Goal: Transaction & Acquisition: Book appointment/travel/reservation

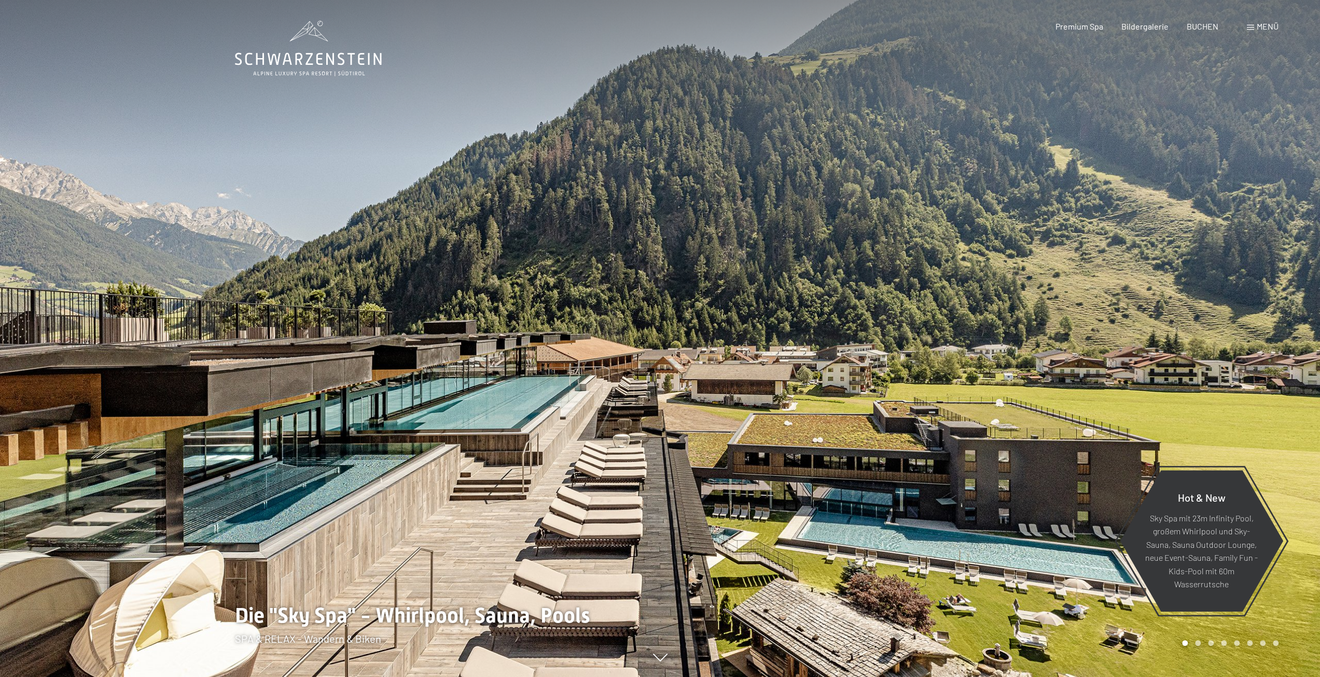
drag, startPoint x: 470, startPoint y: 468, endPoint x: 362, endPoint y: 541, distance: 130.6
click at [362, 541] on div at bounding box center [330, 338] width 660 height 677
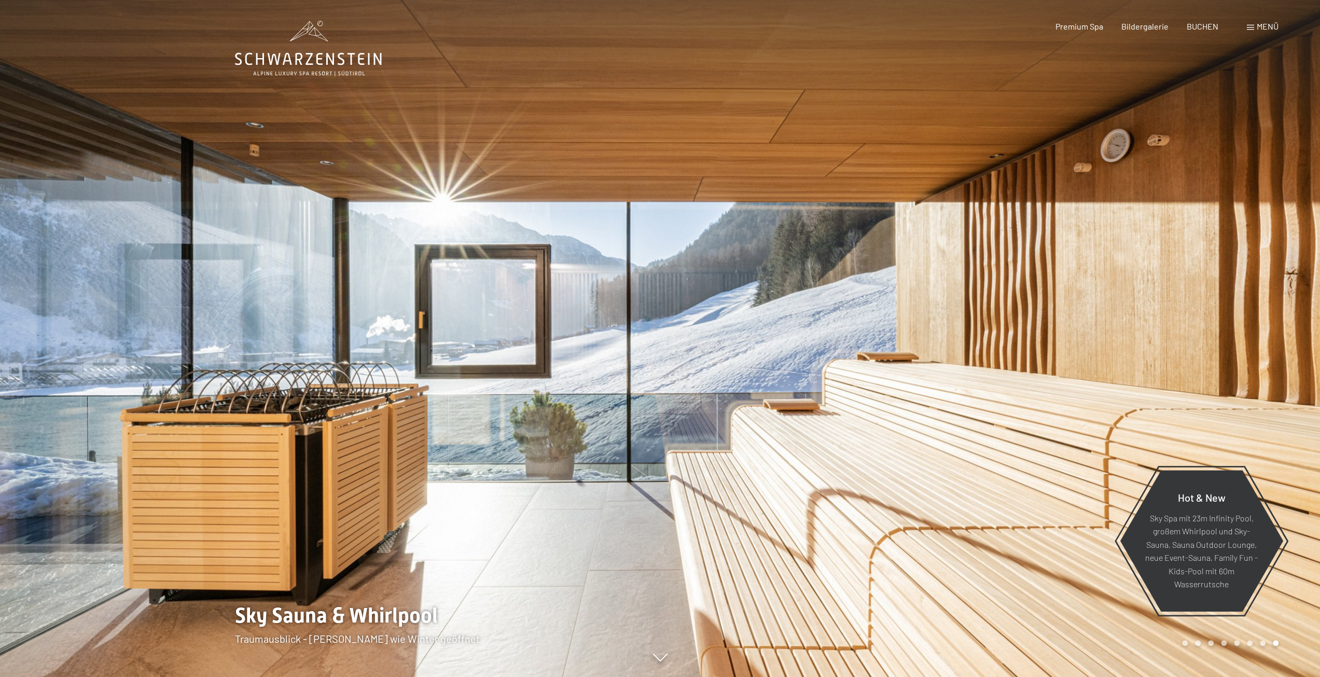
click at [481, 409] on div at bounding box center [330, 338] width 660 height 677
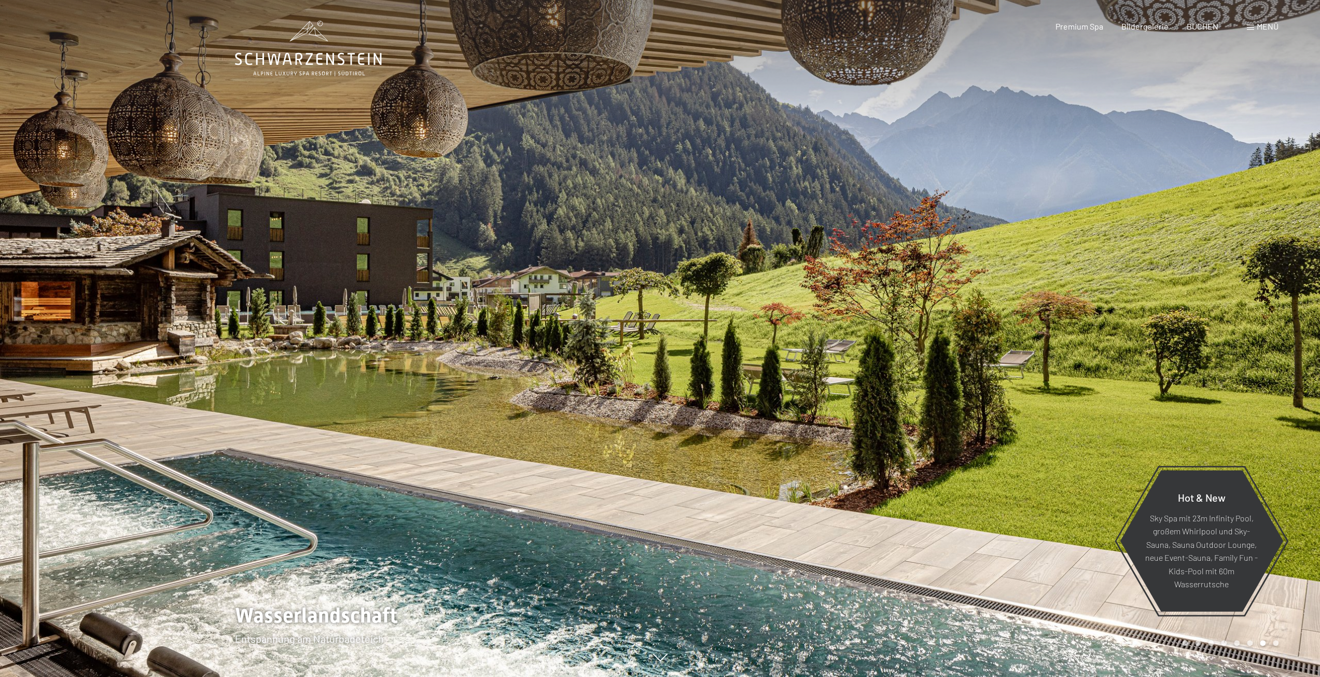
drag, startPoint x: 529, startPoint y: 329, endPoint x: 448, endPoint y: 287, distance: 91.6
click at [446, 286] on div at bounding box center [330, 338] width 660 height 677
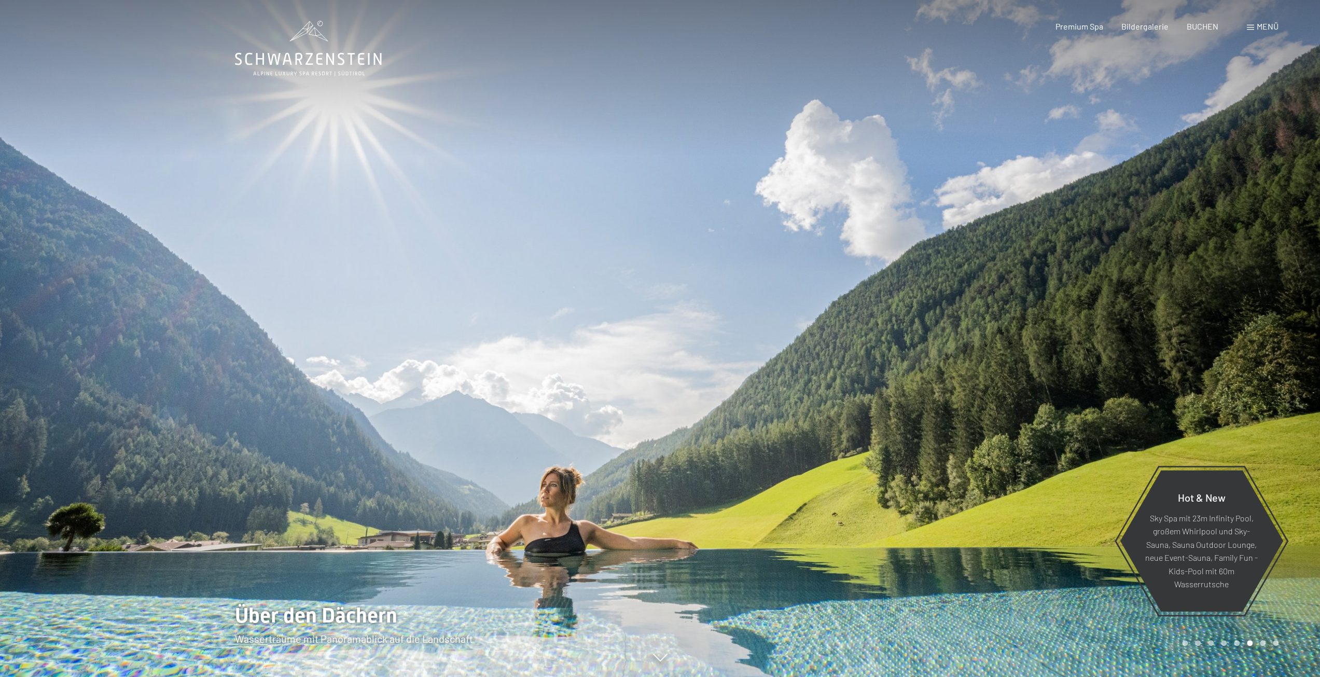
click at [501, 371] on div at bounding box center [330, 338] width 660 height 677
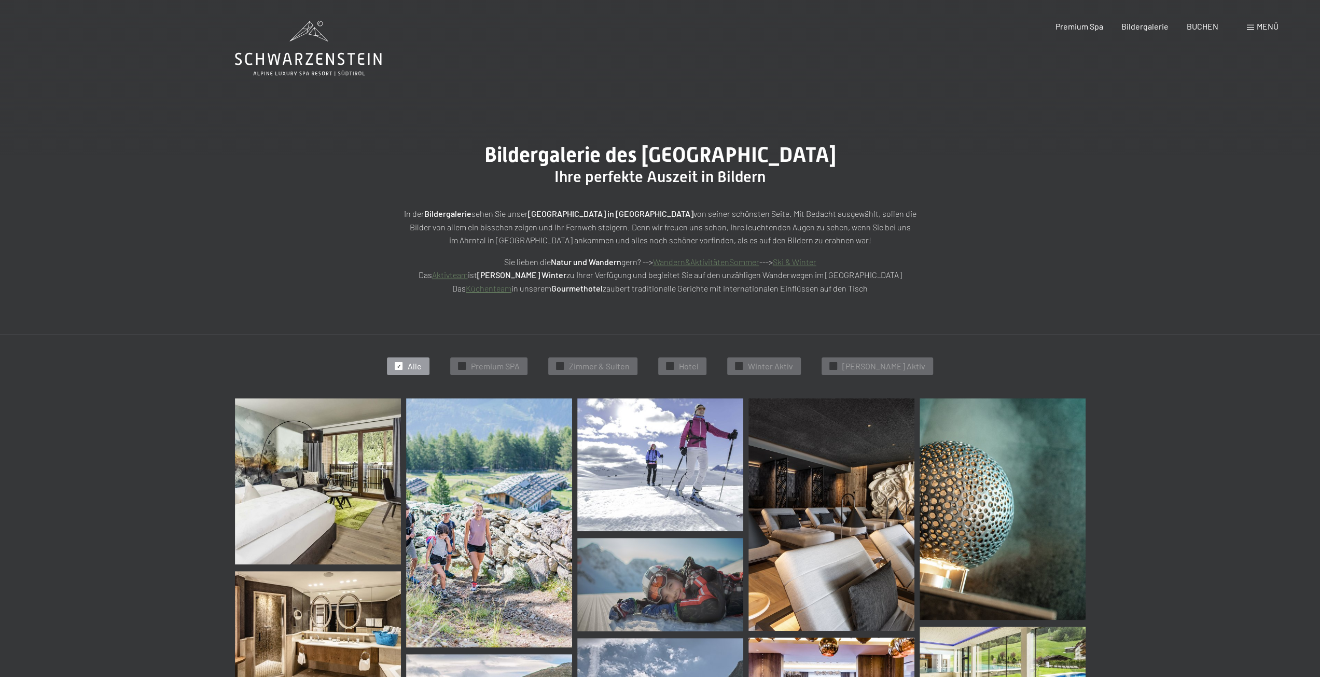
click at [282, 491] on img at bounding box center [318, 481] width 166 height 166
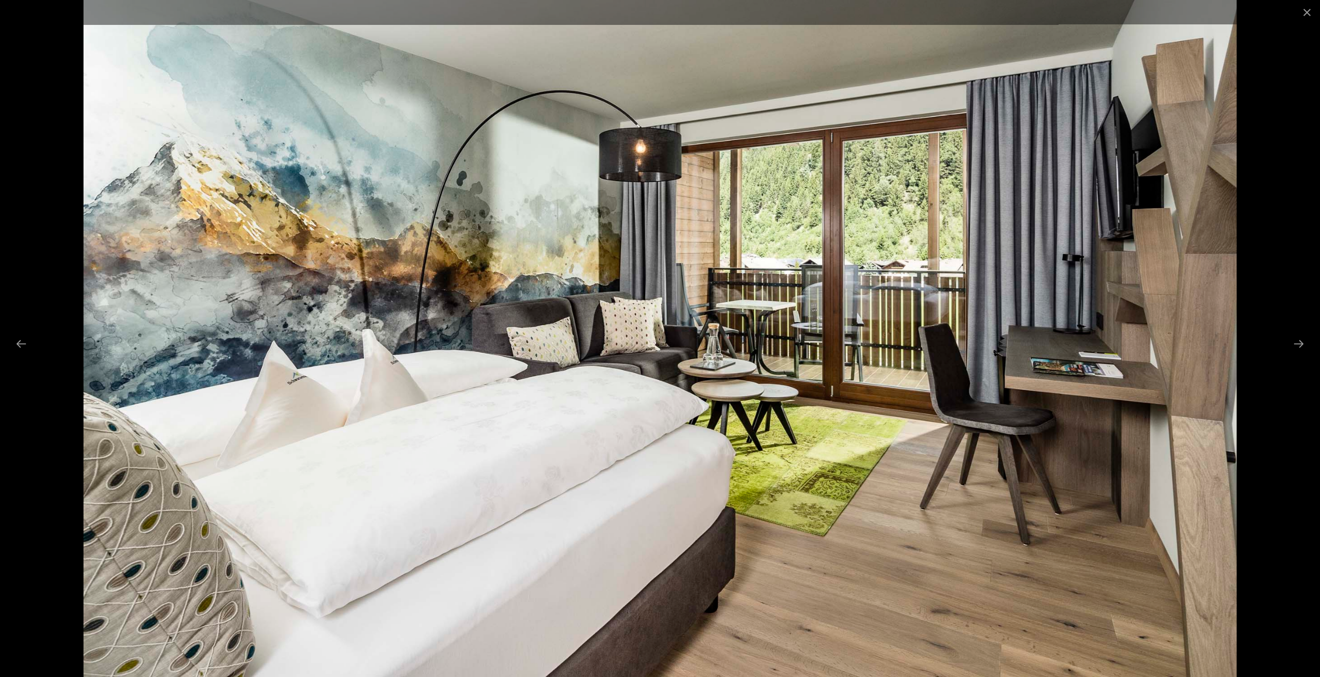
scroll to position [104, 0]
click at [808, 375] on img at bounding box center [659, 338] width 1153 height 677
click at [1298, 339] on button "Next slide" at bounding box center [1299, 343] width 22 height 20
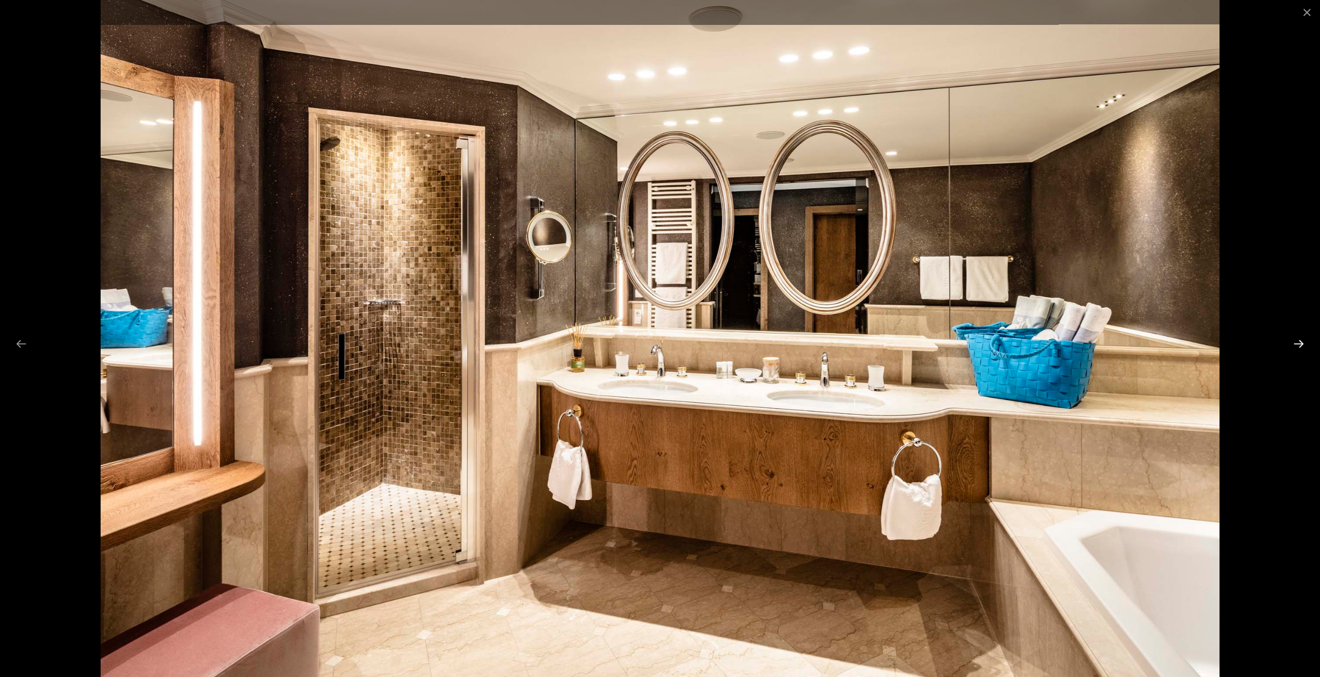
click at [1298, 339] on button "Next slide" at bounding box center [1299, 343] width 22 height 20
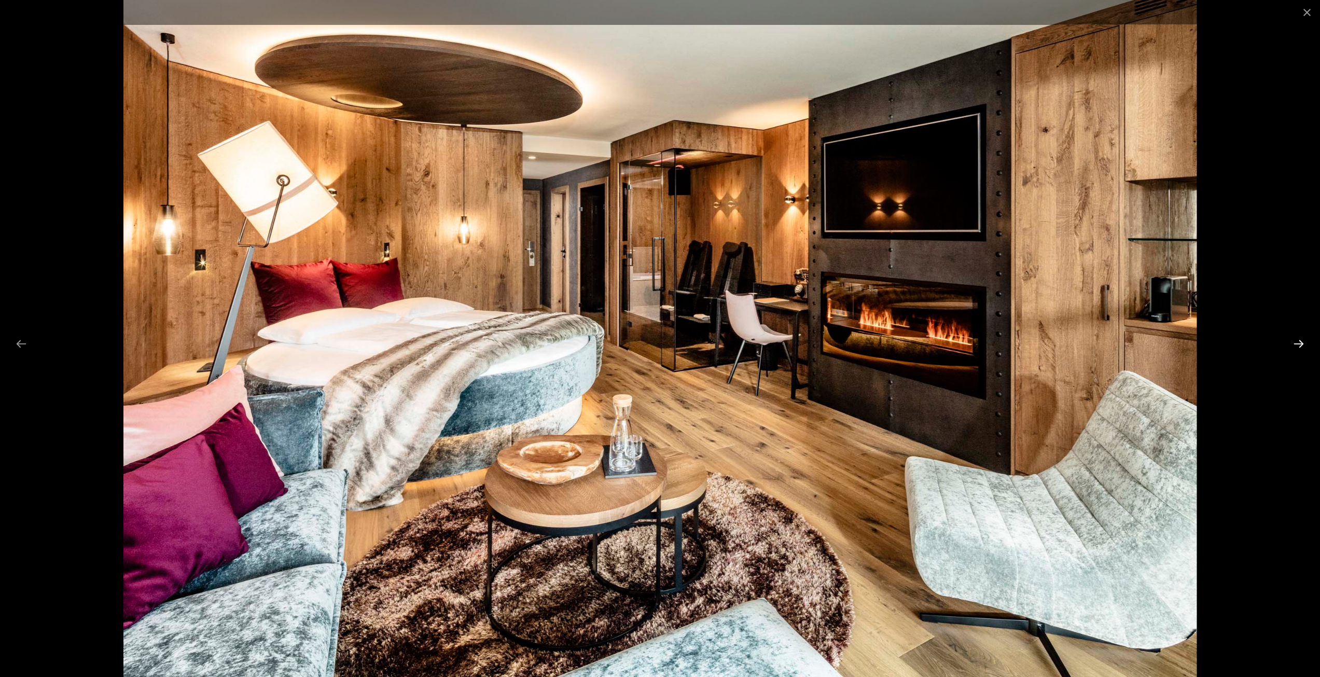
click at [1298, 341] on button "Next slide" at bounding box center [1299, 343] width 22 height 20
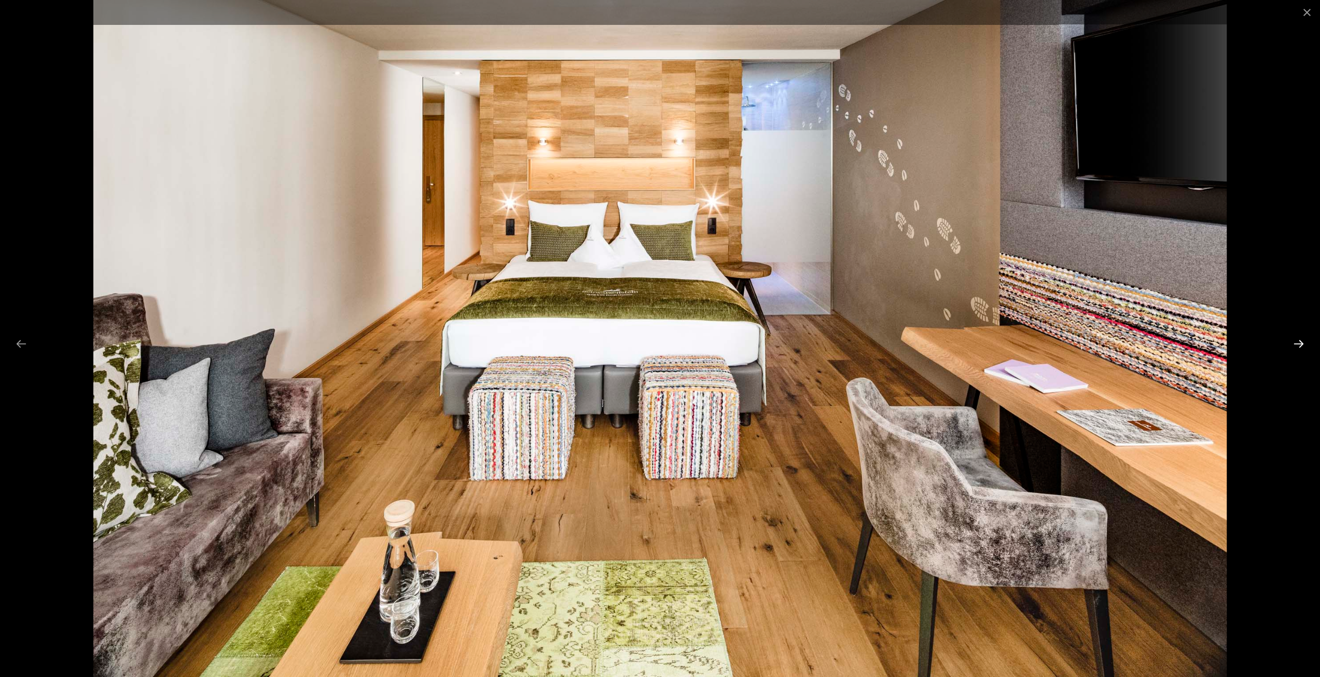
click at [1298, 341] on button "Next slide" at bounding box center [1299, 343] width 22 height 20
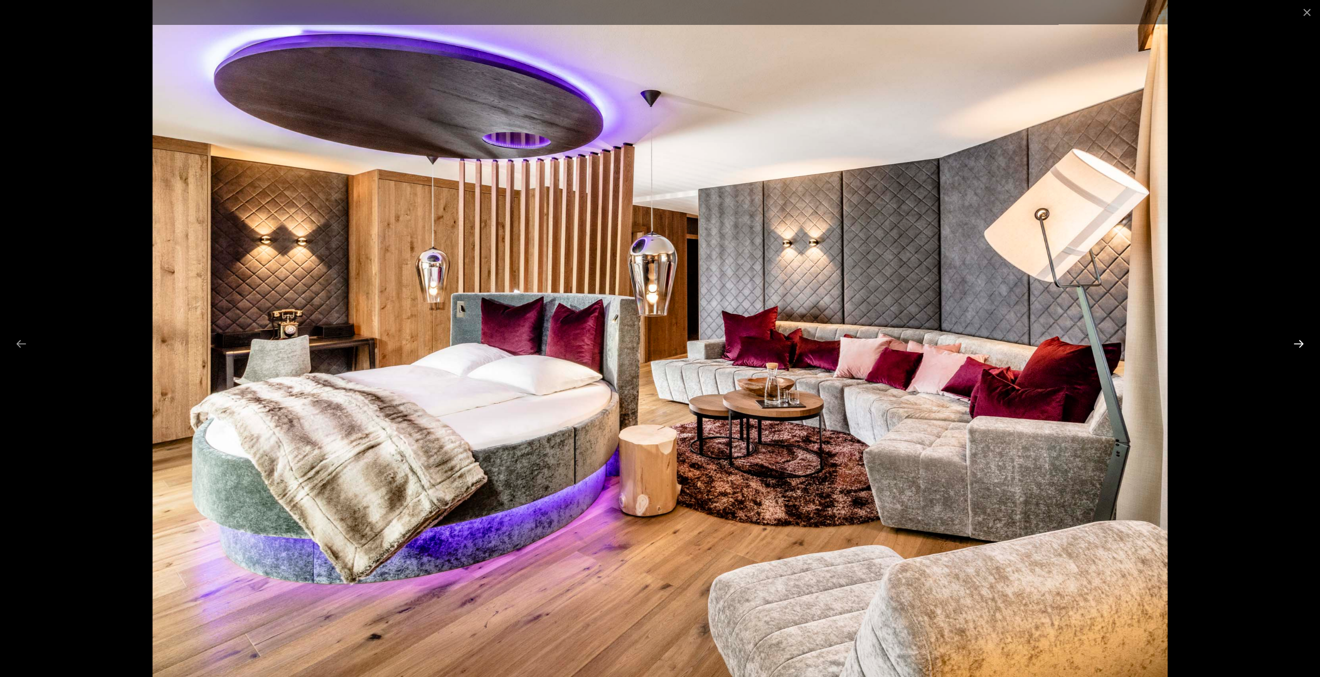
click at [1298, 343] on button "Next slide" at bounding box center [1299, 343] width 22 height 20
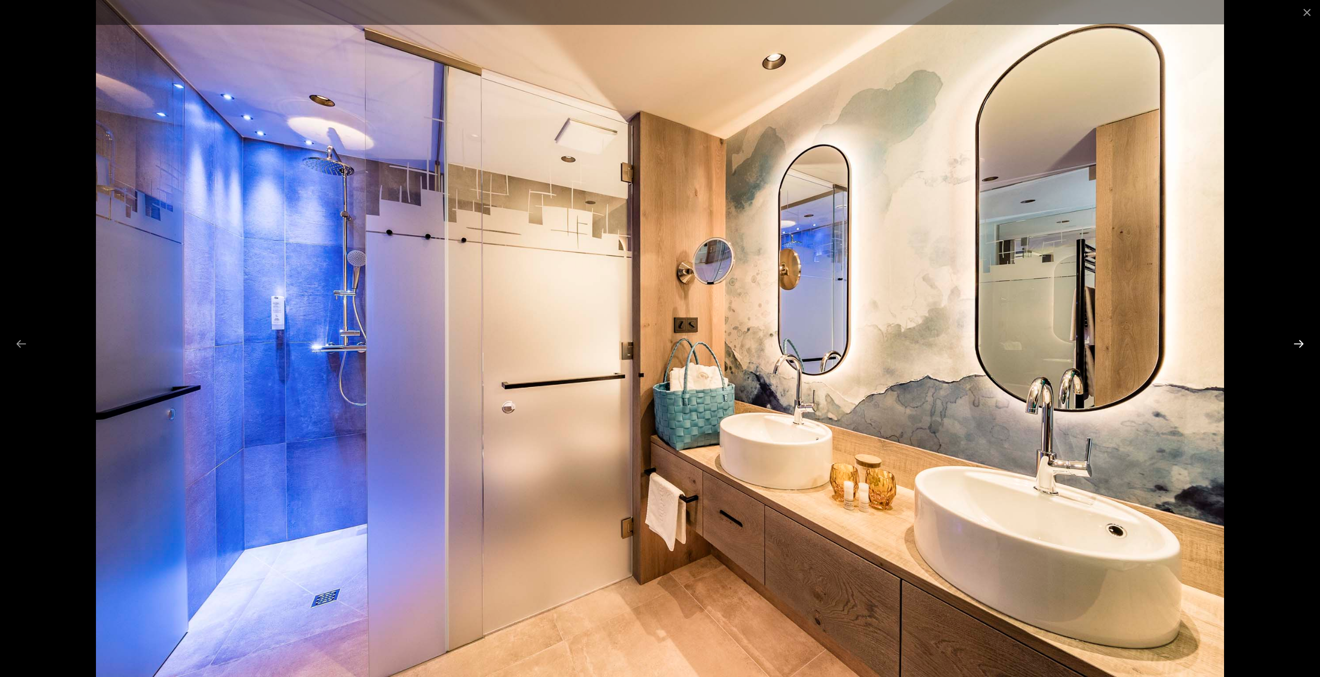
click at [1298, 343] on button "Next slide" at bounding box center [1299, 343] width 22 height 20
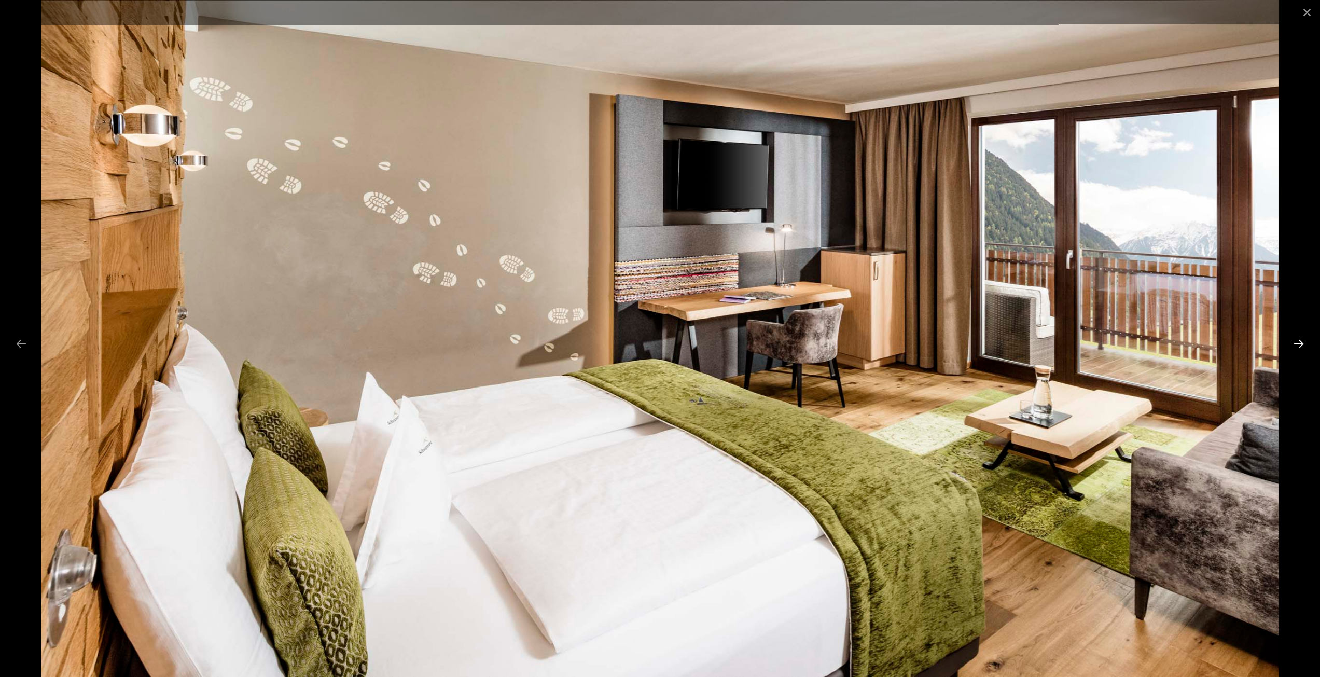
click at [1298, 343] on button "Next slide" at bounding box center [1299, 343] width 22 height 20
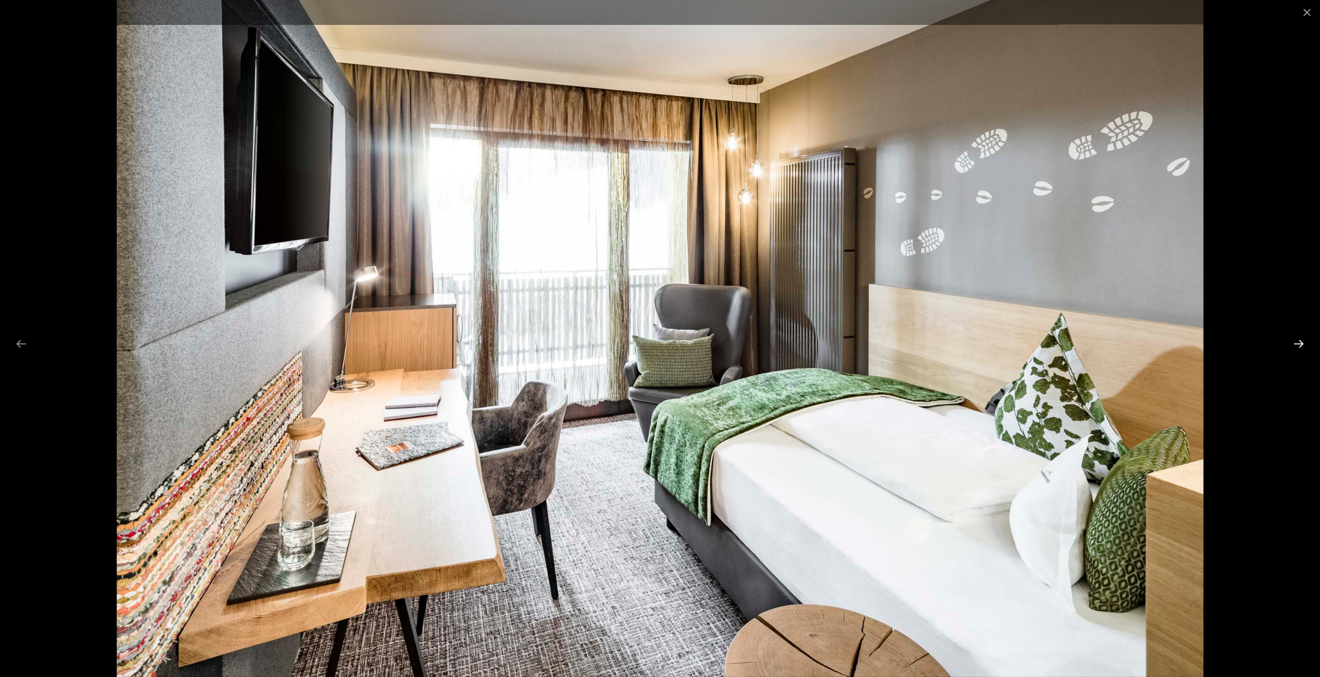
click at [1302, 347] on button "Next slide" at bounding box center [1299, 343] width 22 height 20
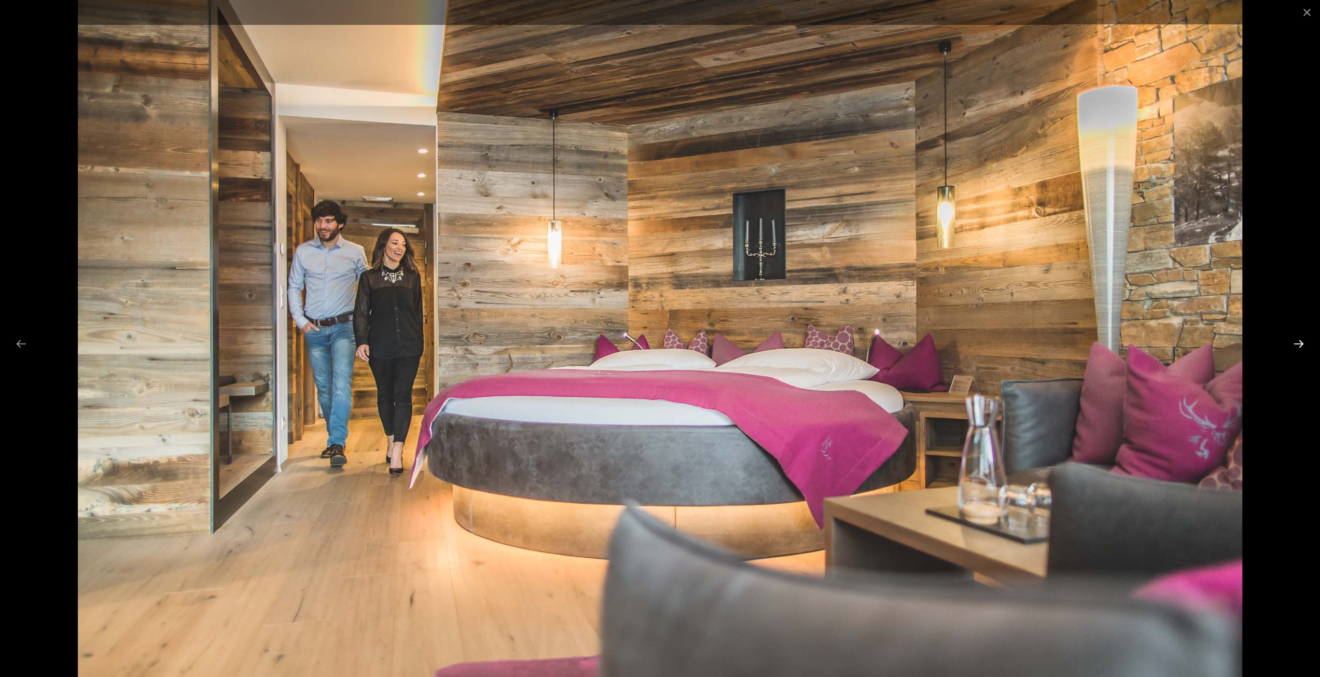
click at [1300, 342] on button "Next slide" at bounding box center [1299, 343] width 22 height 20
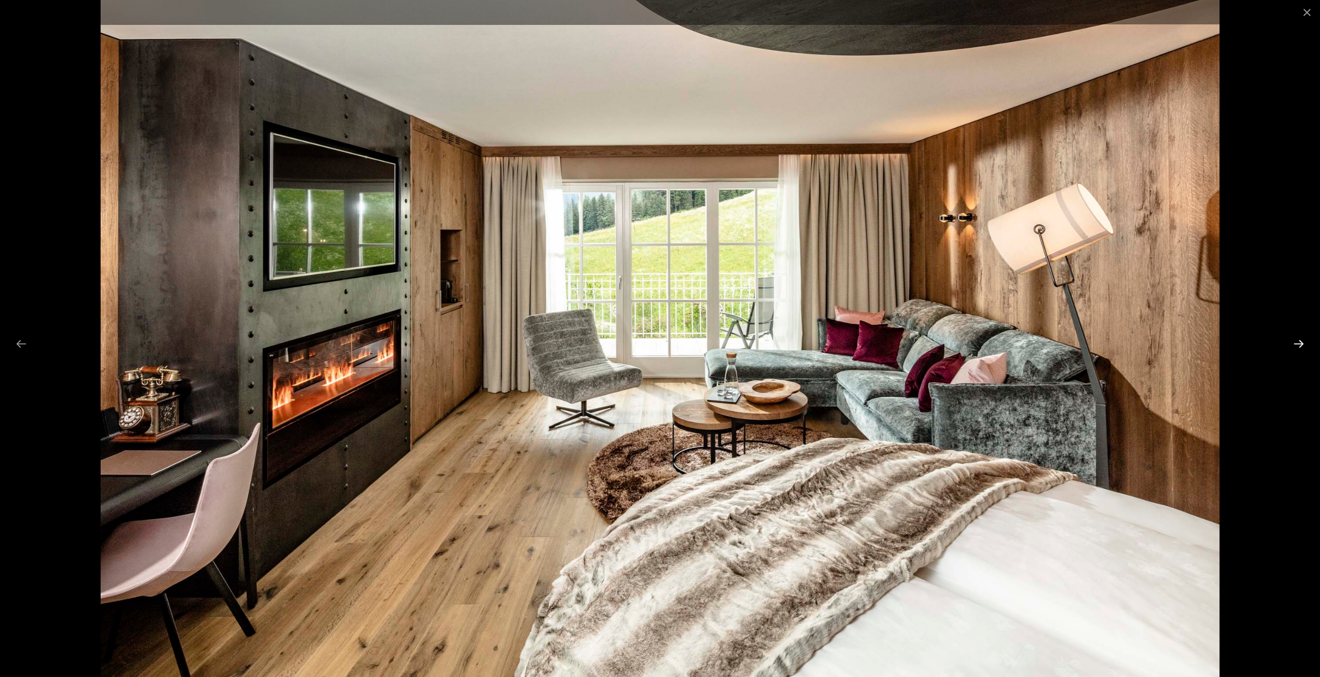
click at [1300, 342] on button "Next slide" at bounding box center [1299, 343] width 22 height 20
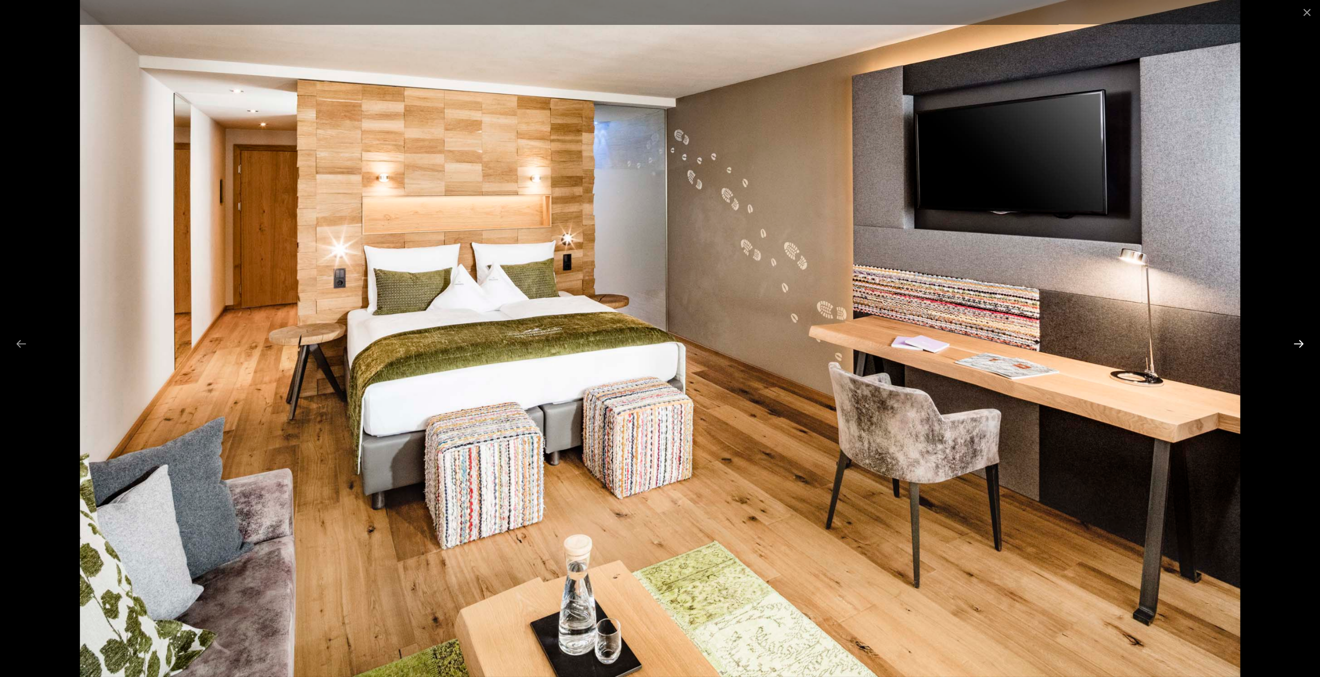
click at [1300, 342] on button "Next slide" at bounding box center [1299, 343] width 22 height 20
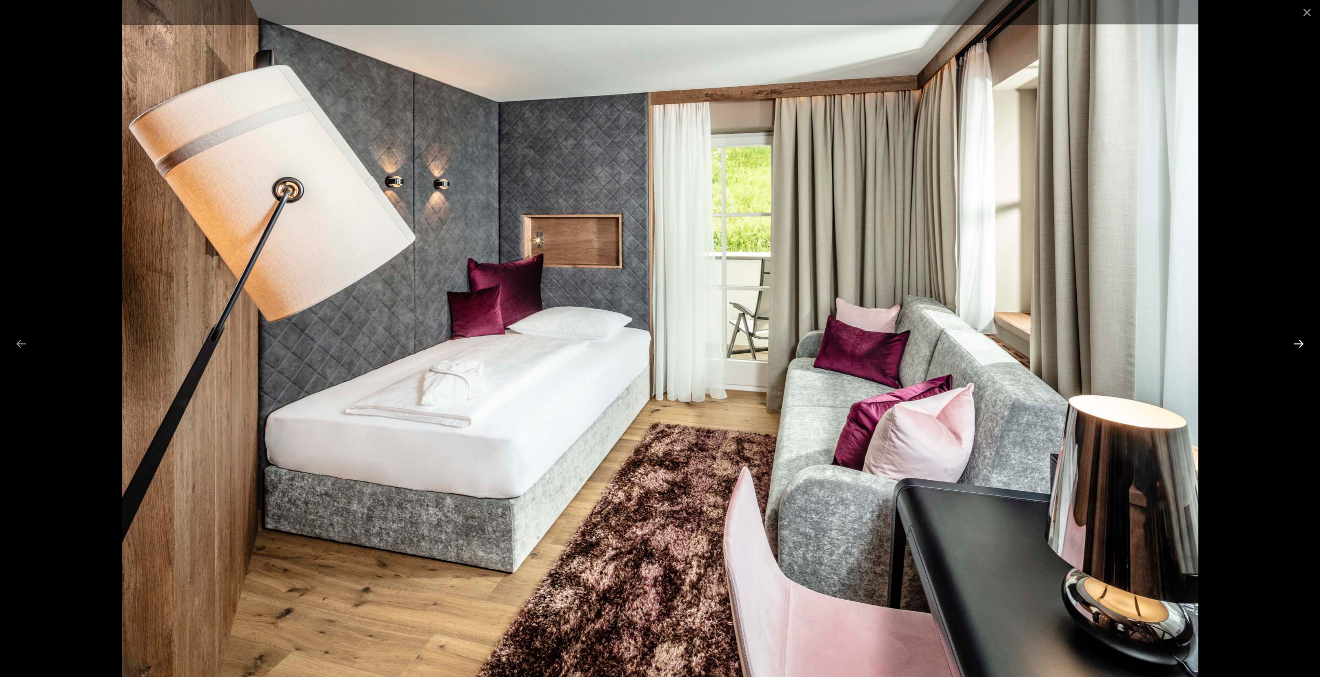
click at [1300, 342] on button "Next slide" at bounding box center [1299, 343] width 22 height 20
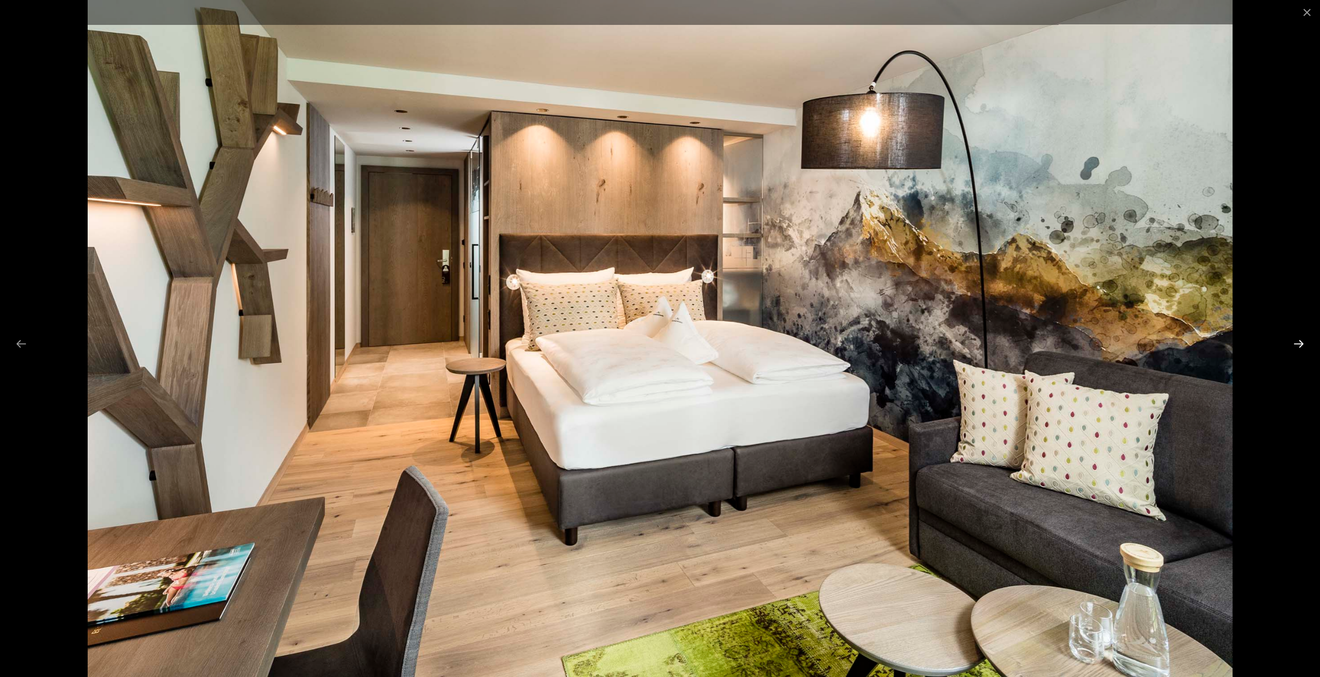
click at [1300, 342] on button "Next slide" at bounding box center [1299, 343] width 22 height 20
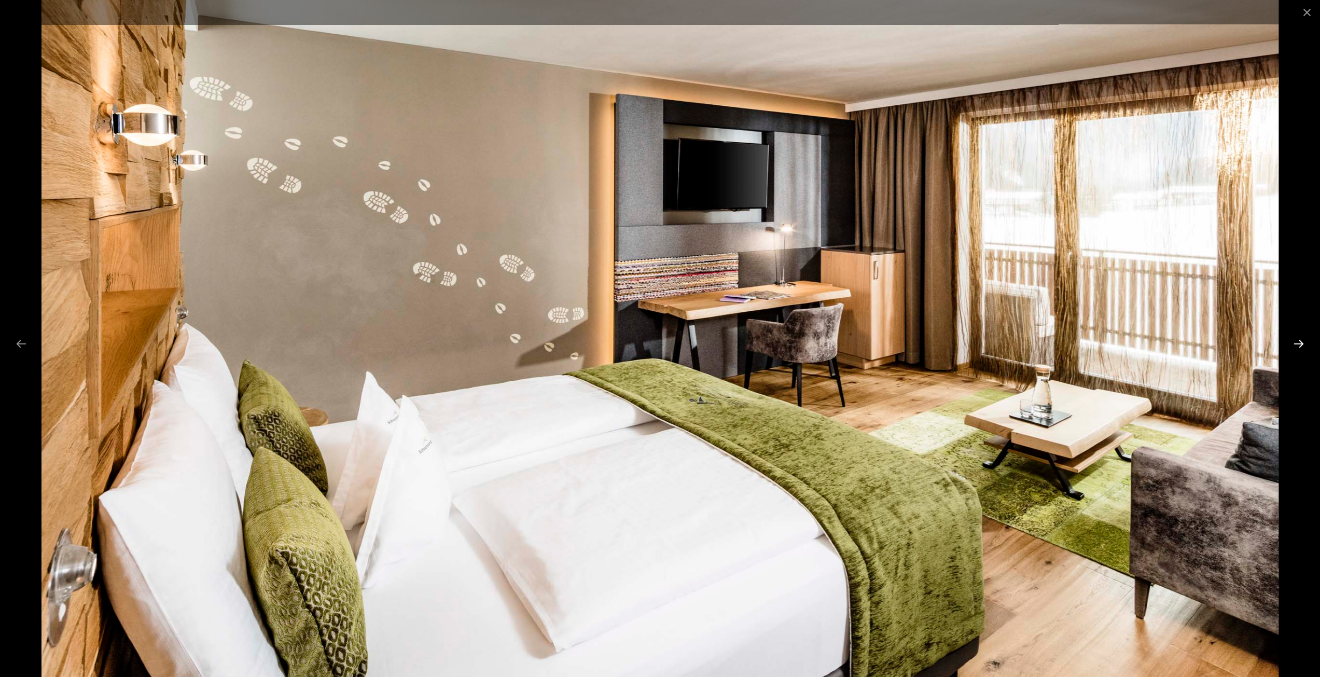
click at [1300, 342] on button "Next slide" at bounding box center [1299, 343] width 22 height 20
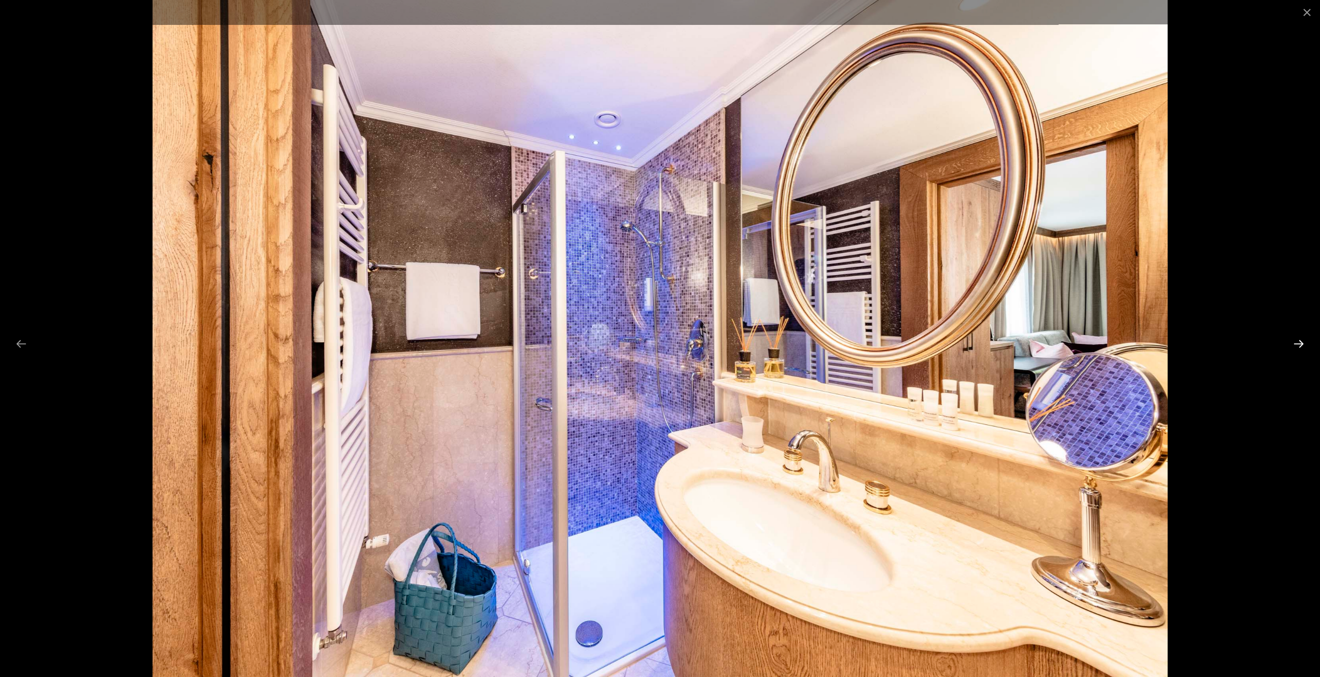
click at [1300, 342] on button "Next slide" at bounding box center [1299, 343] width 22 height 20
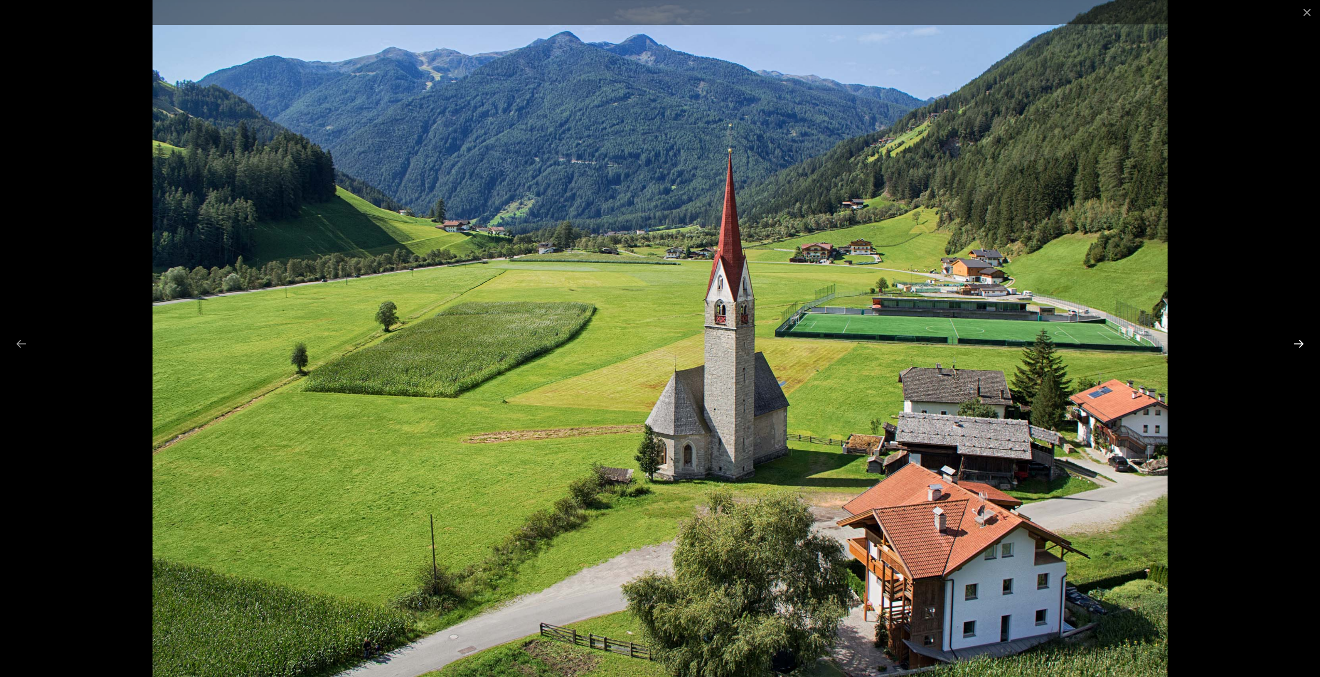
click at [1300, 342] on button "Next slide" at bounding box center [1299, 343] width 22 height 20
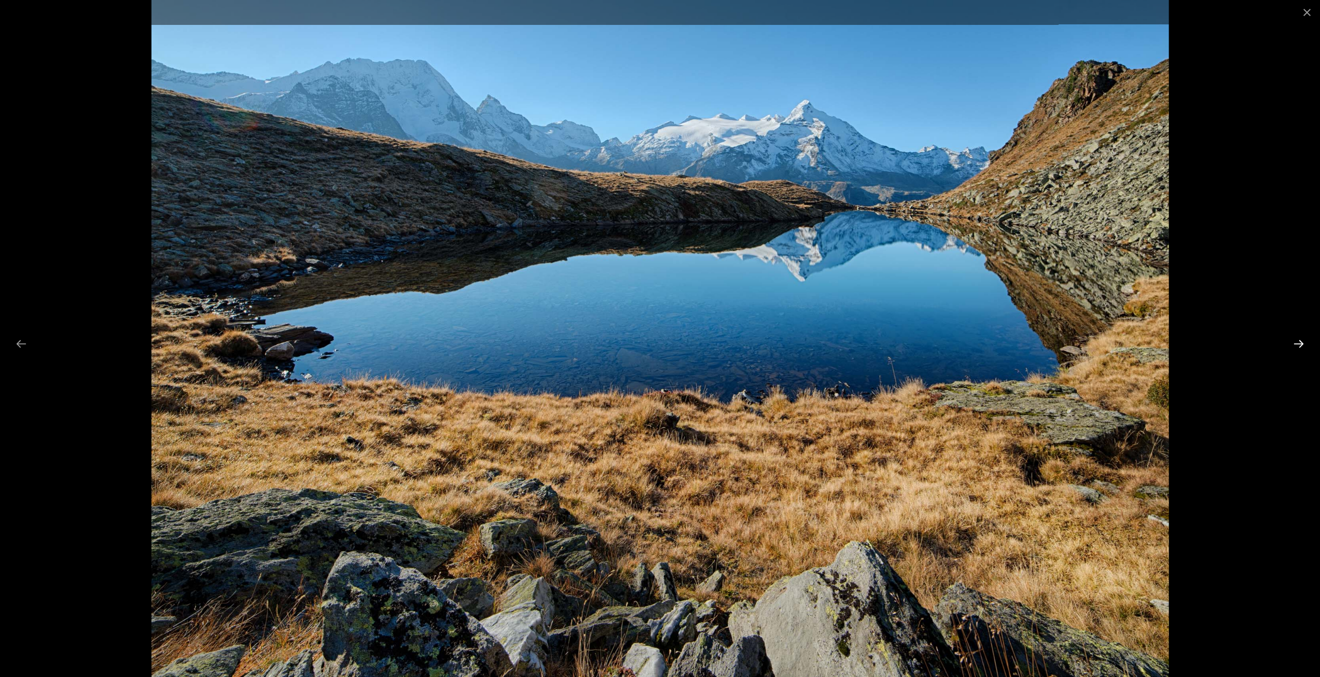
click at [1300, 342] on button "Next slide" at bounding box center [1299, 343] width 22 height 20
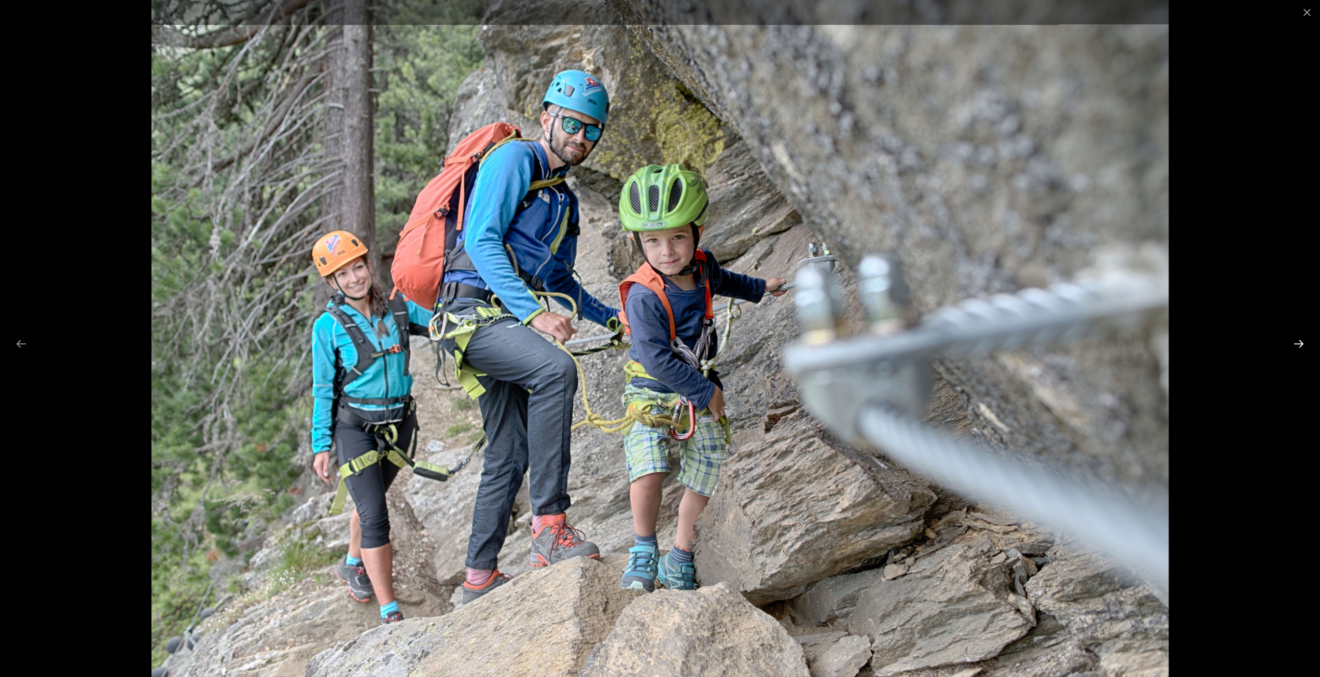
click at [1300, 342] on button "Next slide" at bounding box center [1299, 343] width 22 height 20
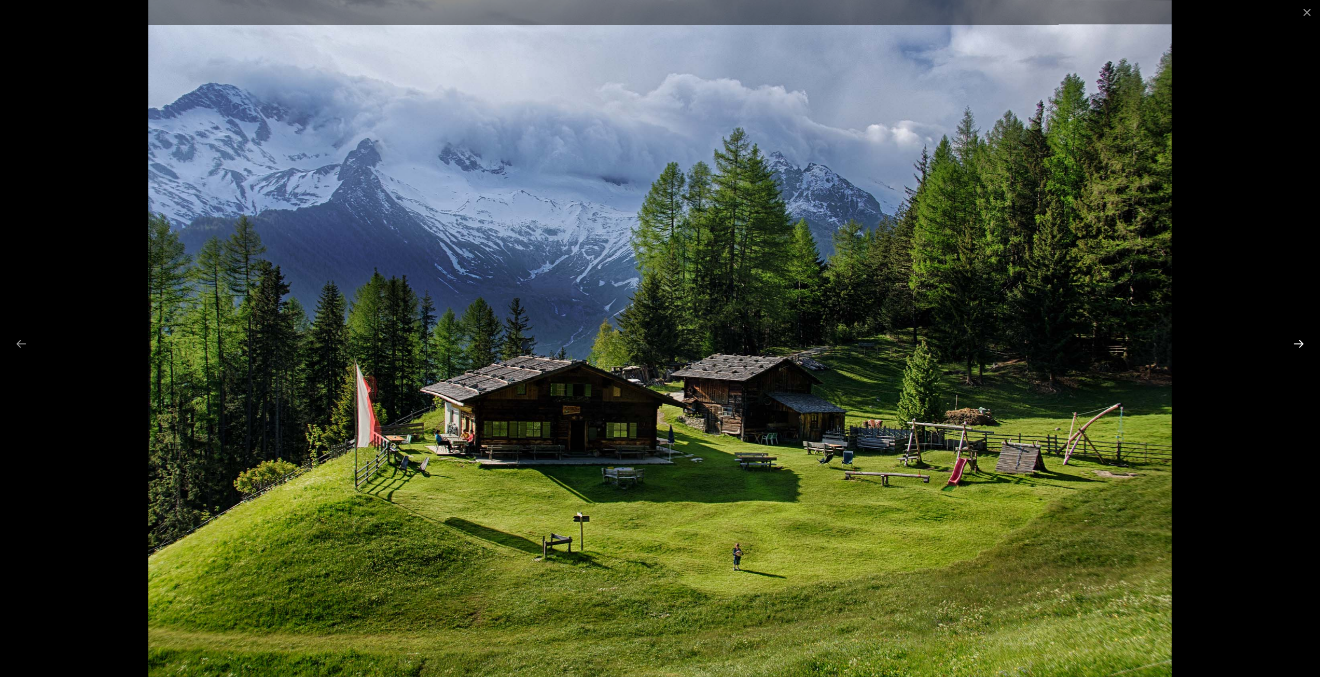
click at [1300, 342] on button "Next slide" at bounding box center [1299, 343] width 22 height 20
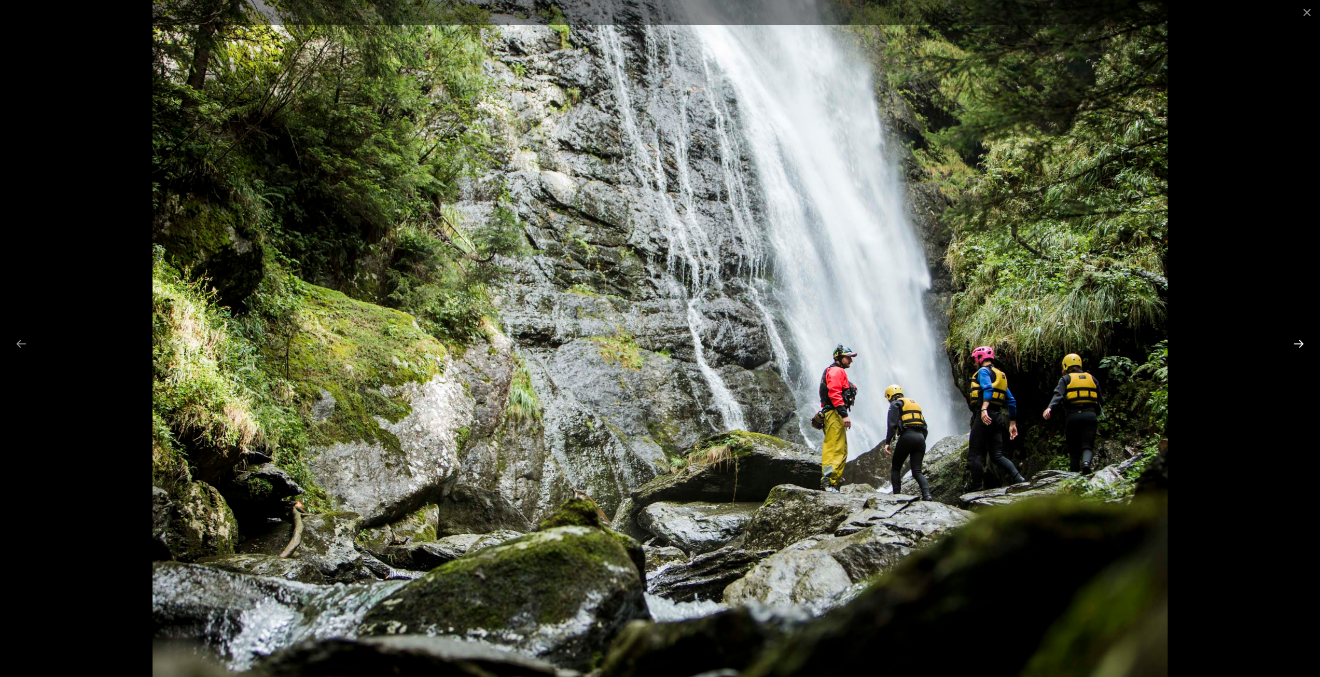
click at [1304, 344] on button "Next slide" at bounding box center [1299, 343] width 22 height 20
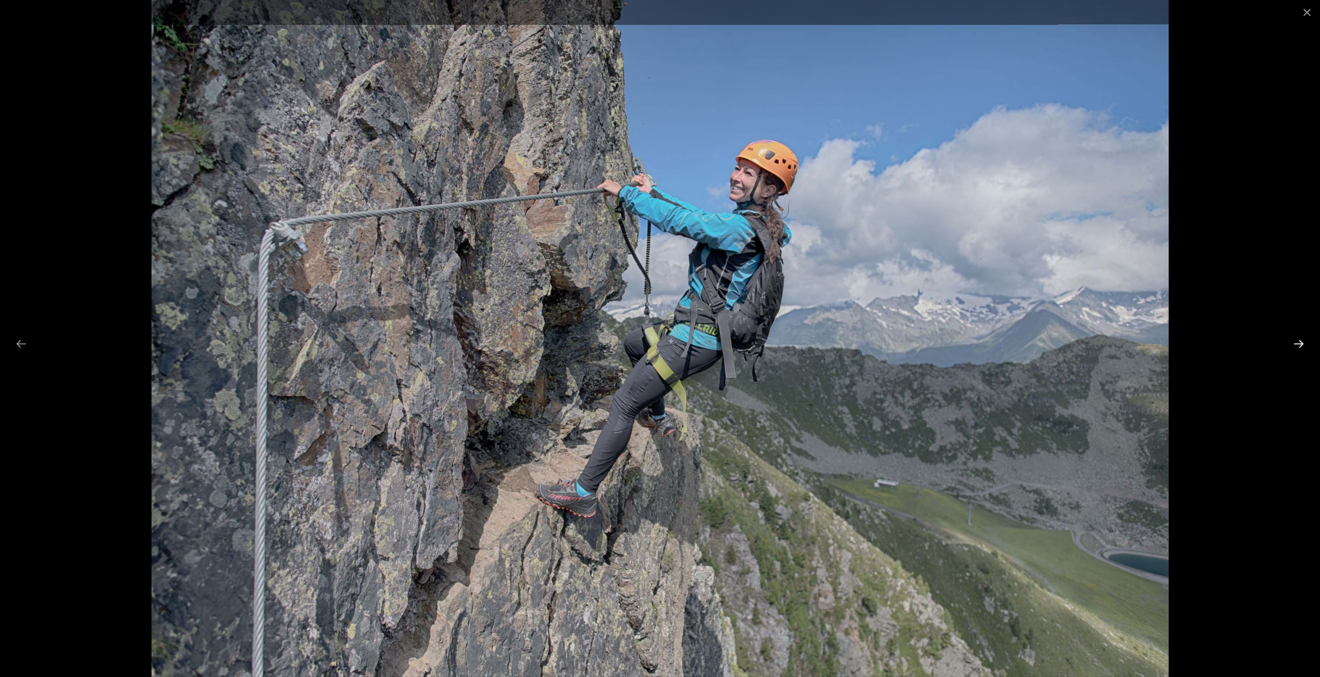
click at [1304, 344] on button "Next slide" at bounding box center [1299, 343] width 22 height 20
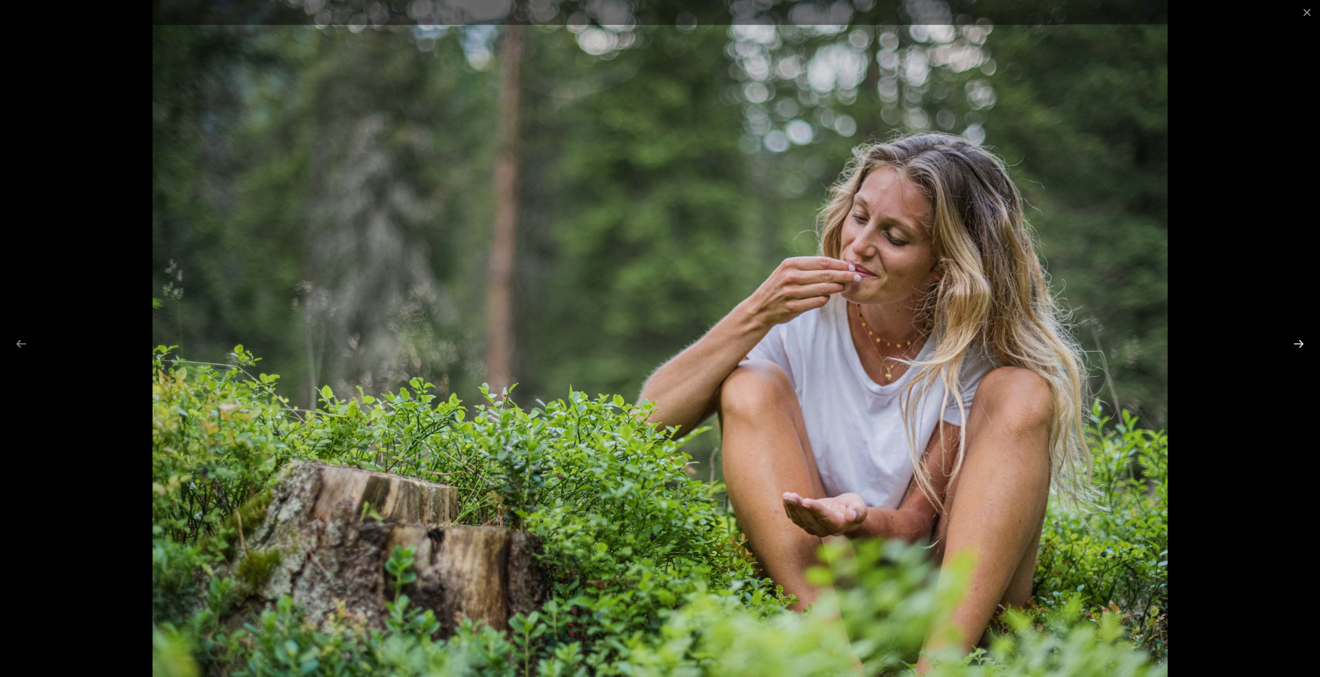
click at [1304, 344] on button "Next slide" at bounding box center [1299, 343] width 22 height 20
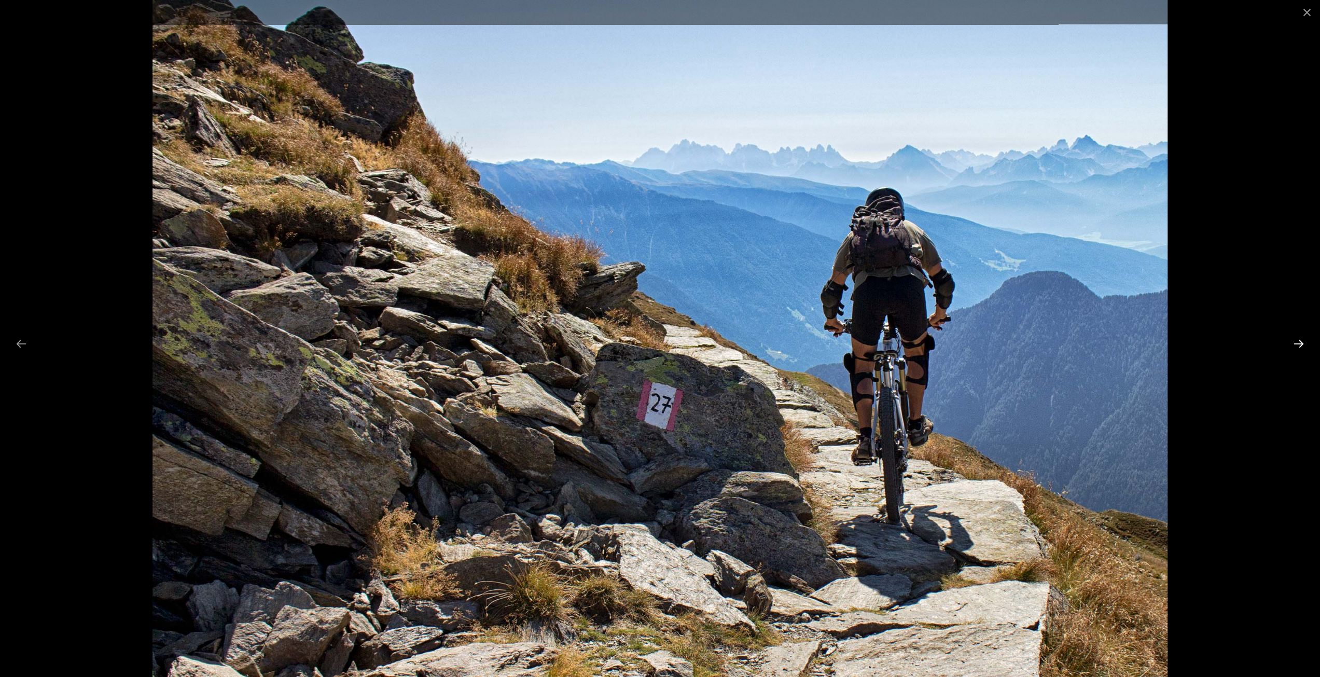
click at [1304, 344] on button "Next slide" at bounding box center [1299, 343] width 22 height 20
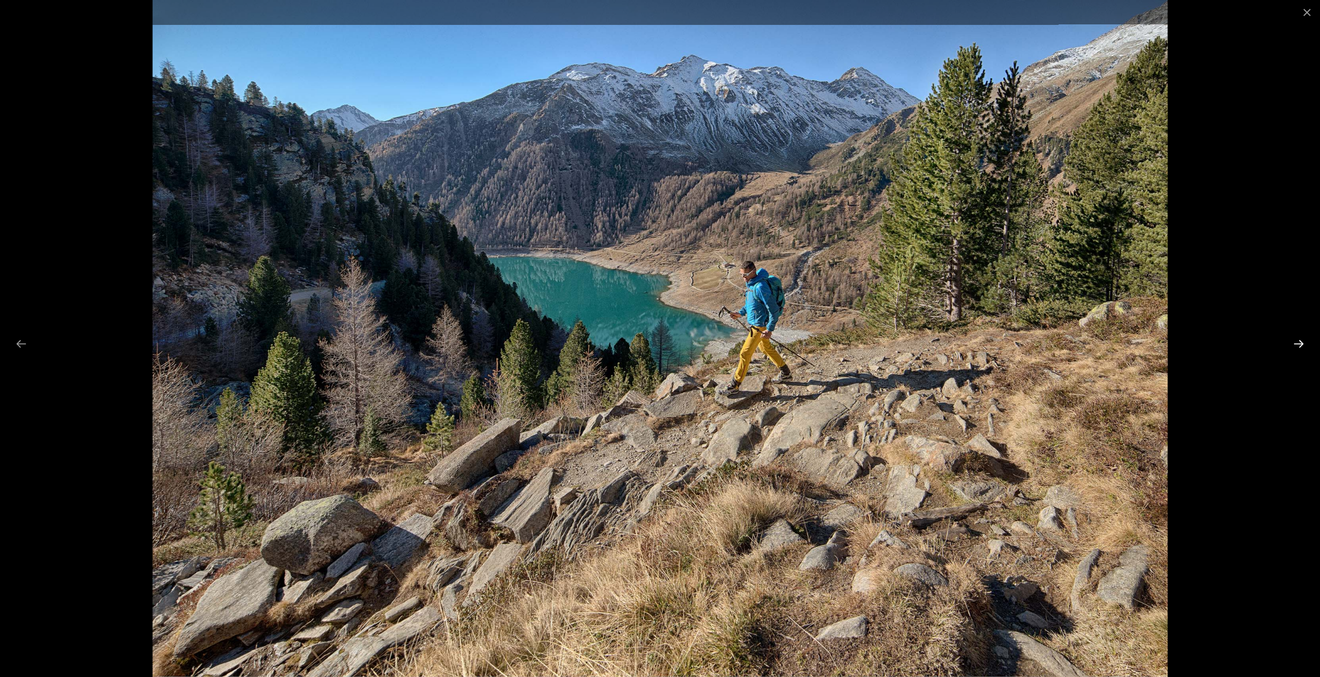
click at [1304, 344] on button "Next slide" at bounding box center [1299, 343] width 22 height 20
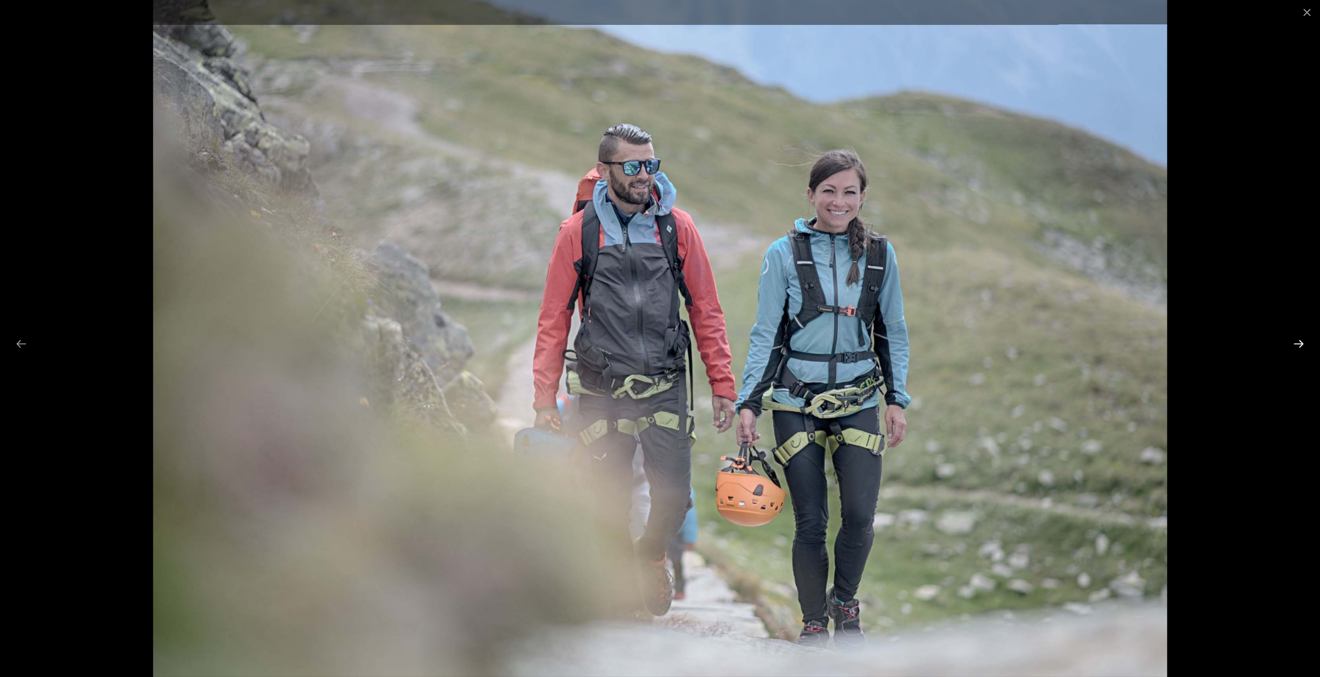
click at [1304, 344] on button "Next slide" at bounding box center [1299, 343] width 22 height 20
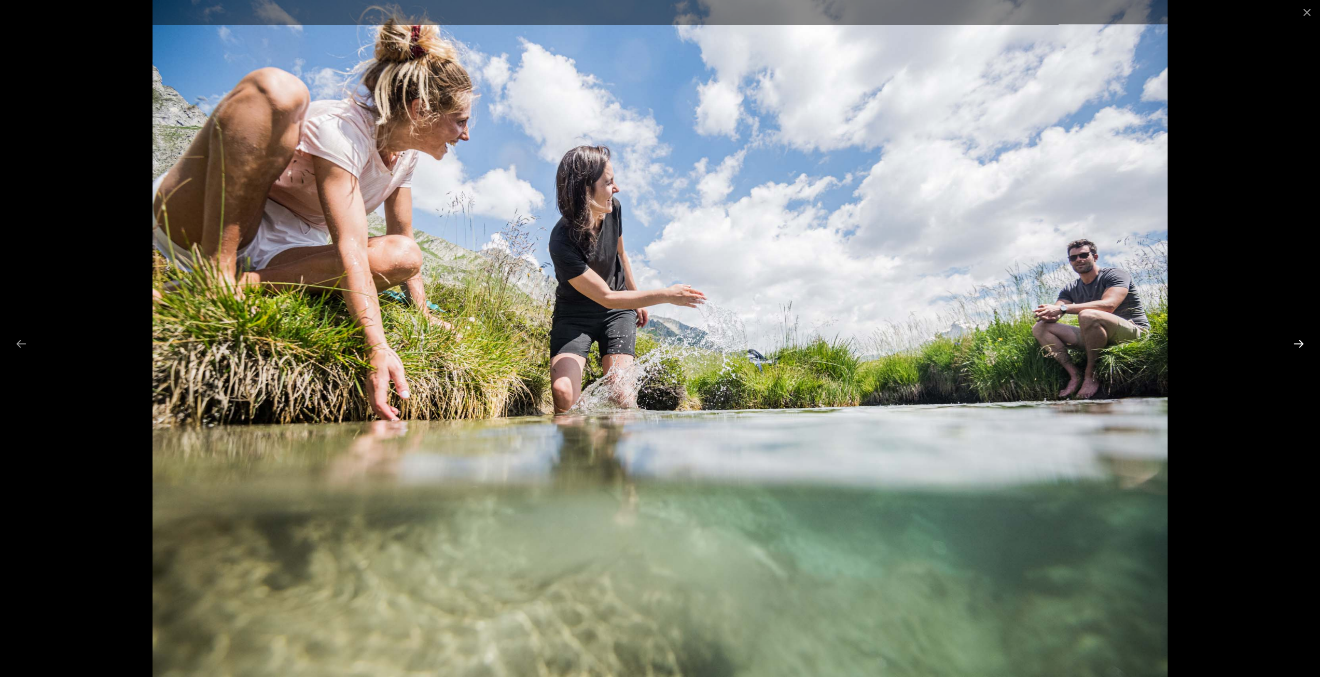
click at [1304, 344] on button "Next slide" at bounding box center [1299, 343] width 22 height 20
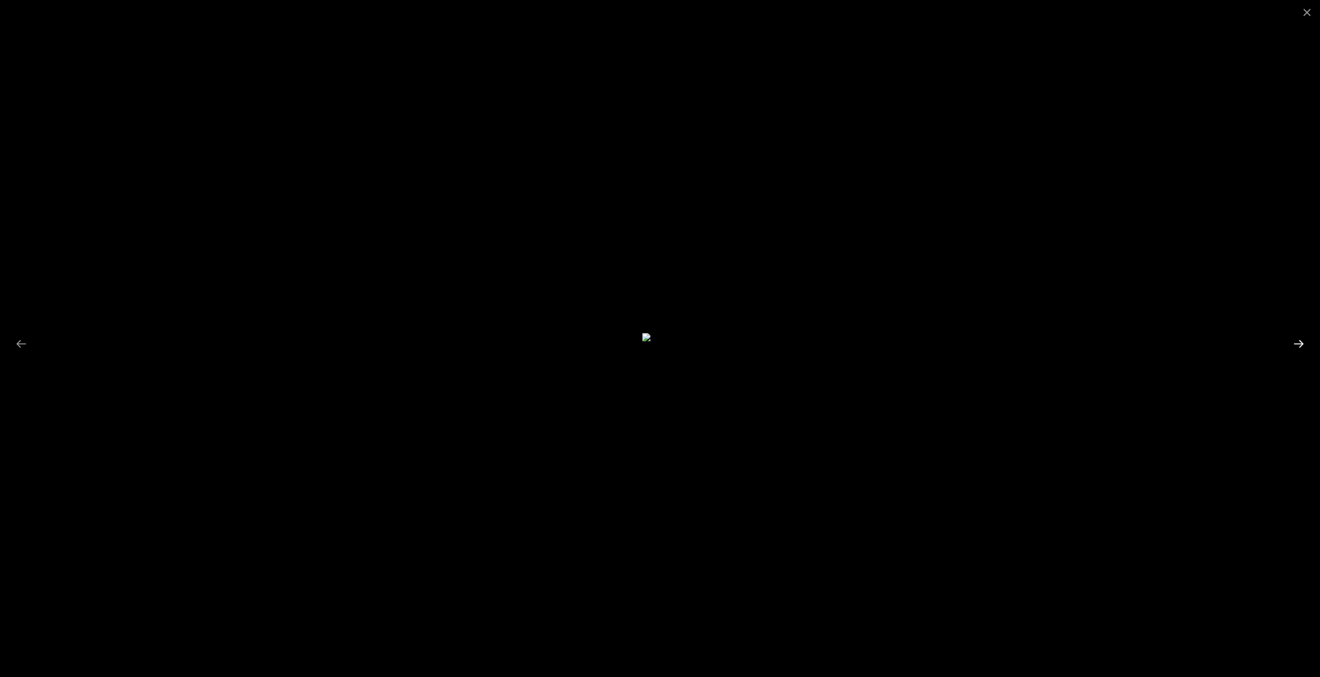
click at [1304, 344] on button "Next slide" at bounding box center [1299, 343] width 22 height 20
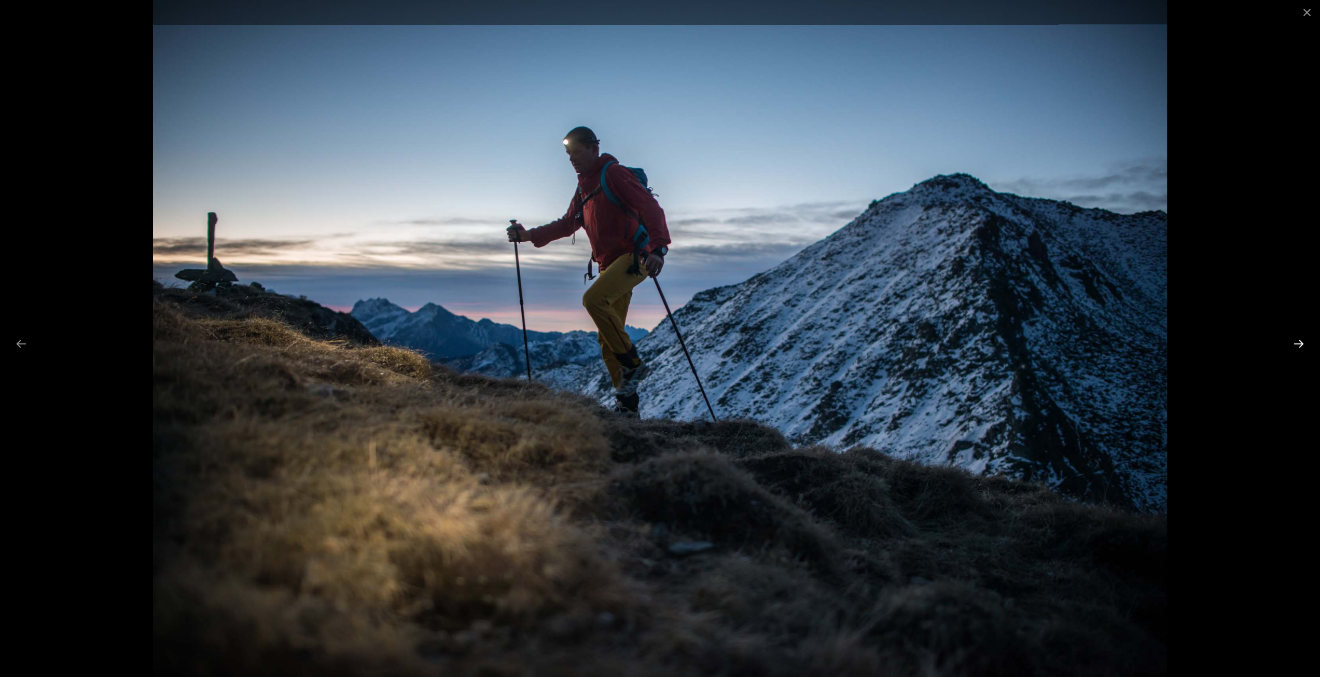
click at [1304, 344] on button "Next slide" at bounding box center [1299, 343] width 22 height 20
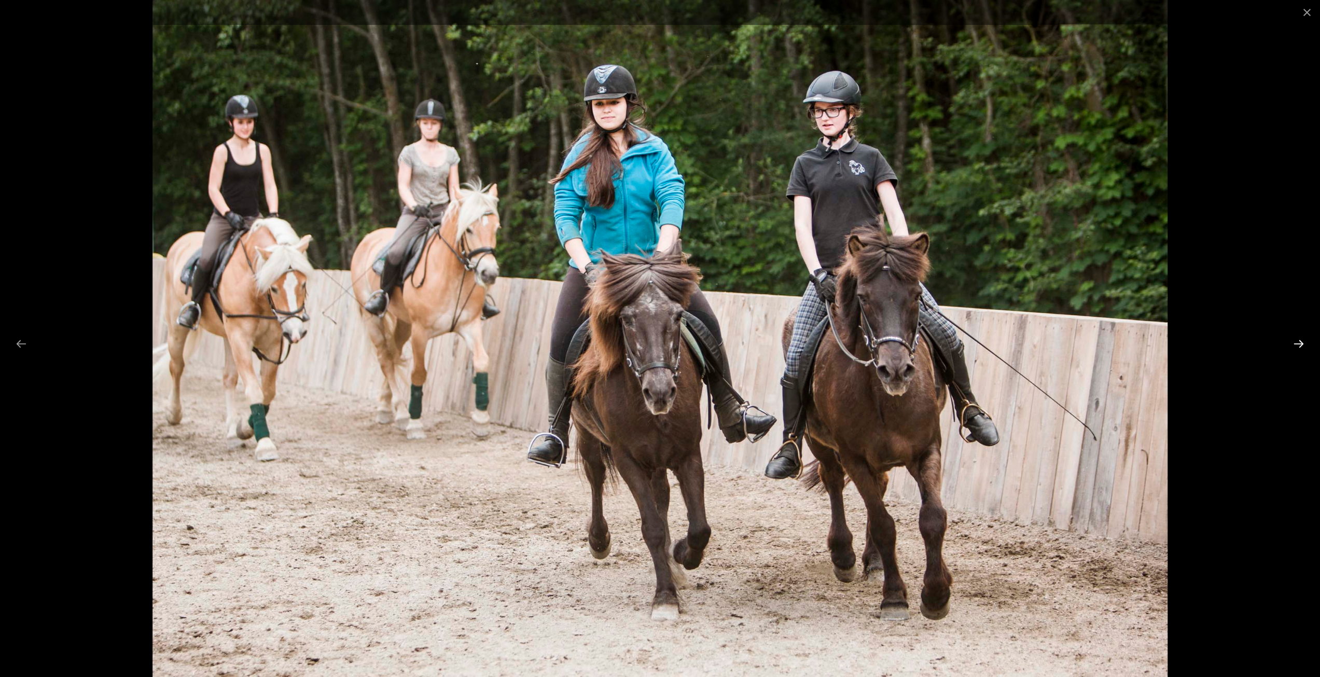
click at [1304, 344] on button "Next slide" at bounding box center [1299, 343] width 22 height 20
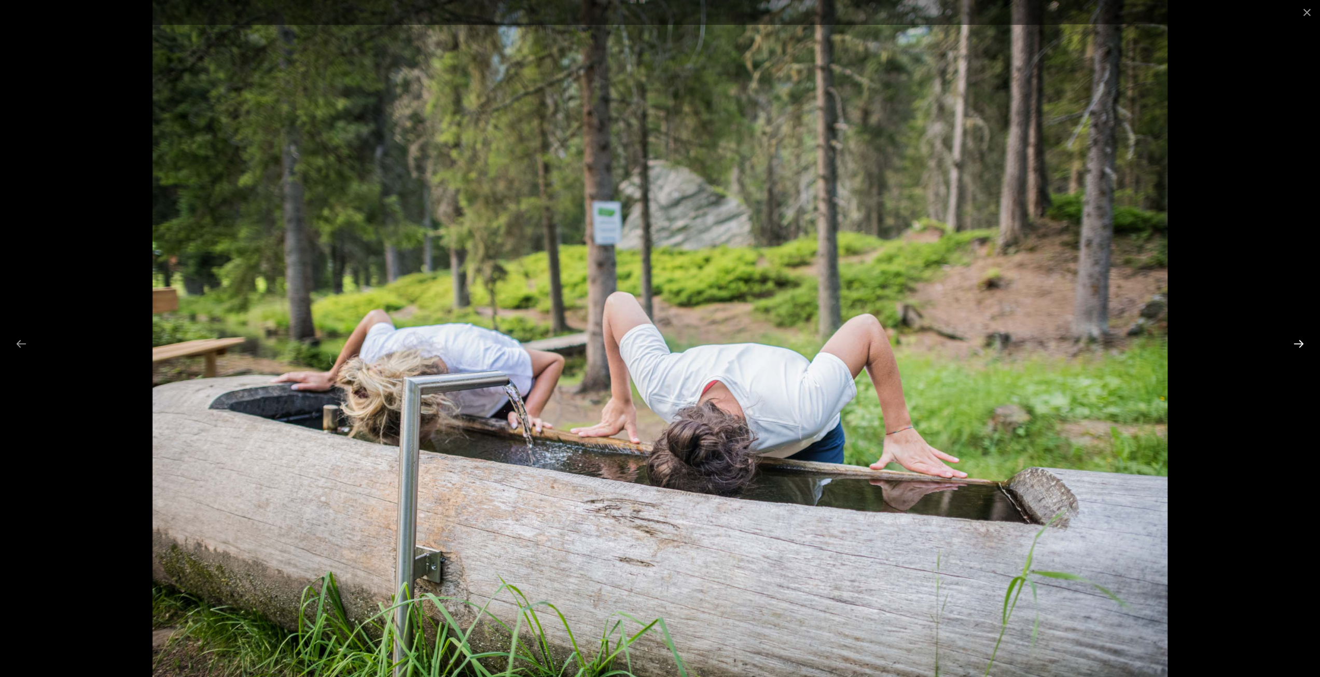
click at [1304, 344] on button "Next slide" at bounding box center [1299, 343] width 22 height 20
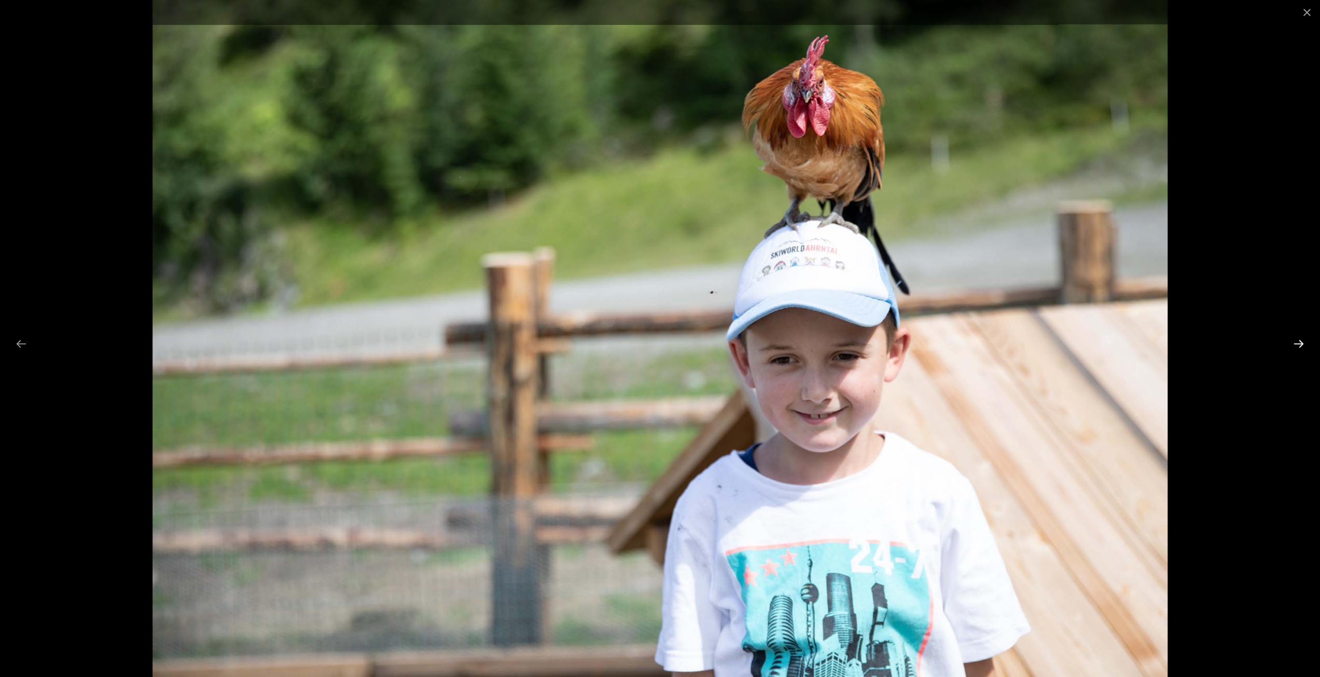
click at [1304, 344] on button "Next slide" at bounding box center [1299, 343] width 22 height 20
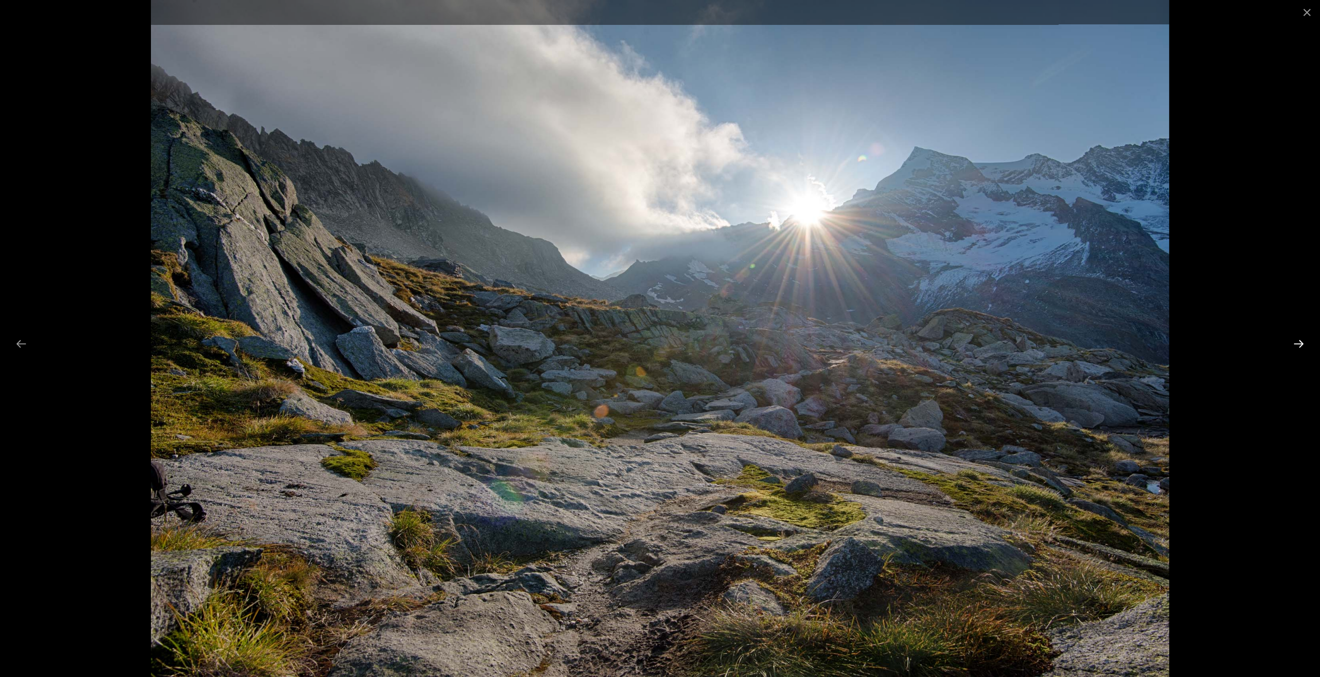
click at [1304, 344] on button "Next slide" at bounding box center [1299, 343] width 22 height 20
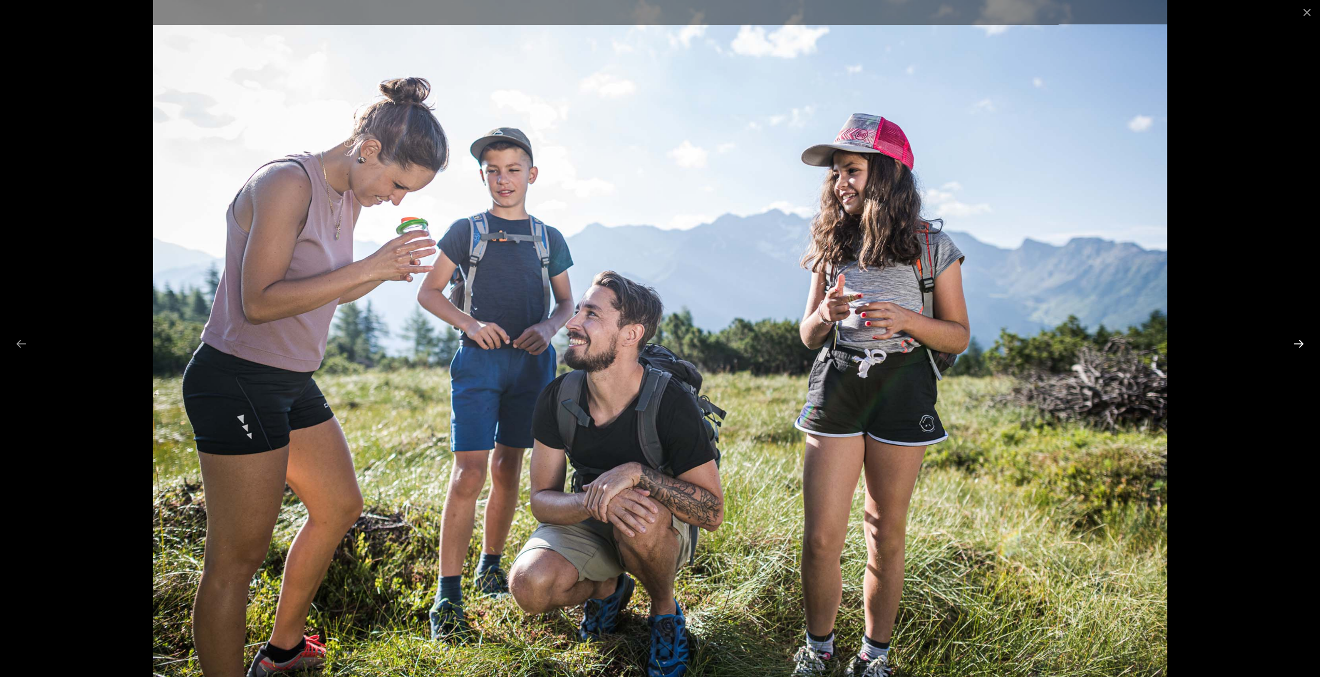
click at [1304, 344] on button "Next slide" at bounding box center [1299, 343] width 22 height 20
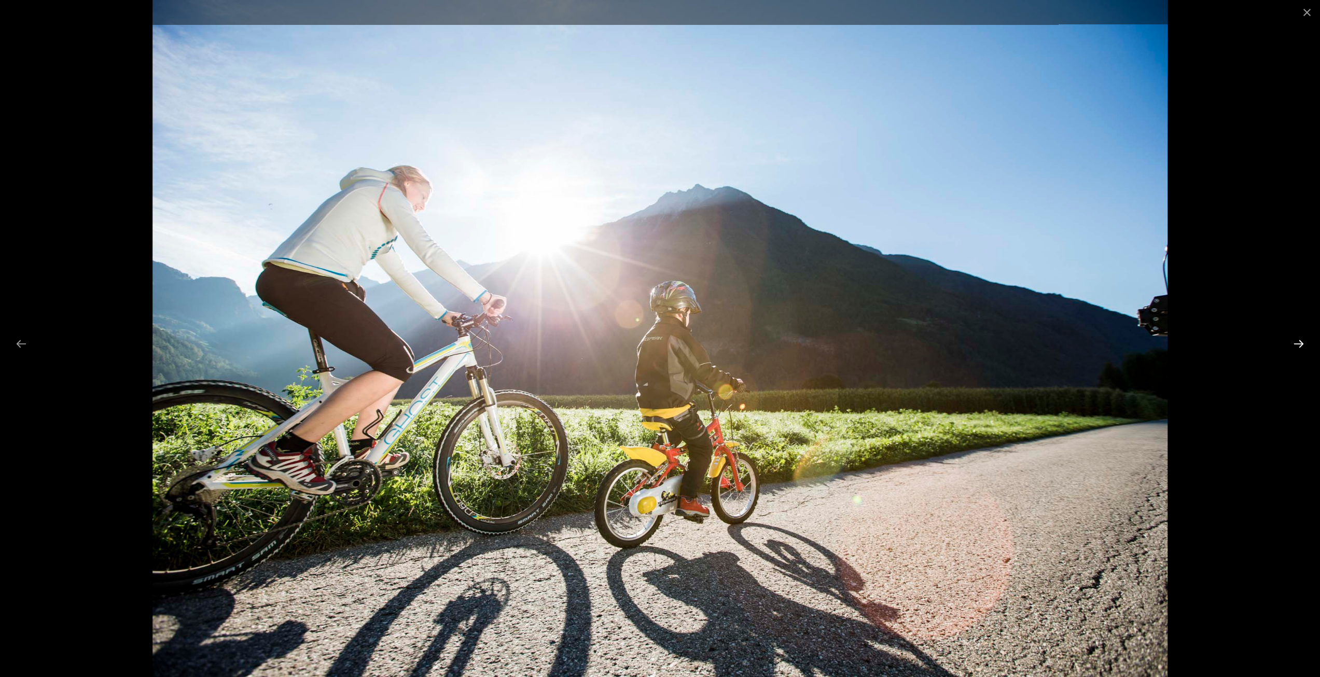
click at [1304, 344] on button "Next slide" at bounding box center [1299, 343] width 22 height 20
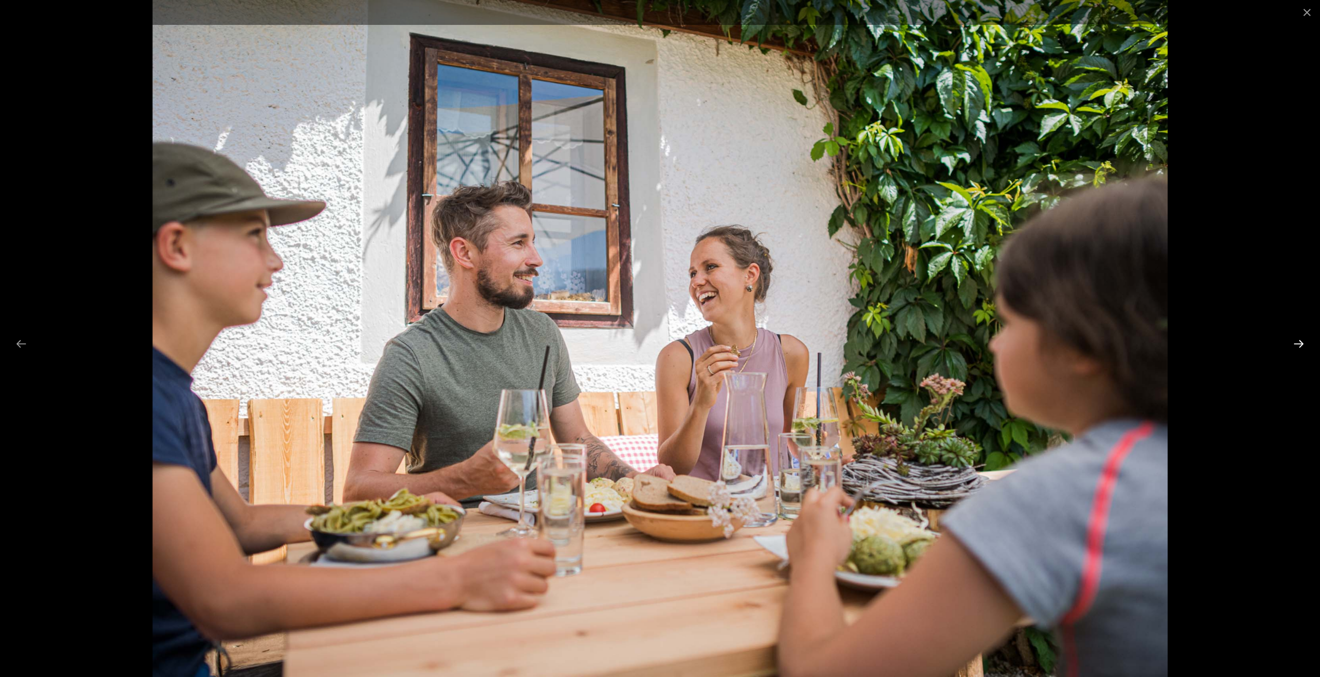
click at [1304, 344] on button "Next slide" at bounding box center [1299, 343] width 22 height 20
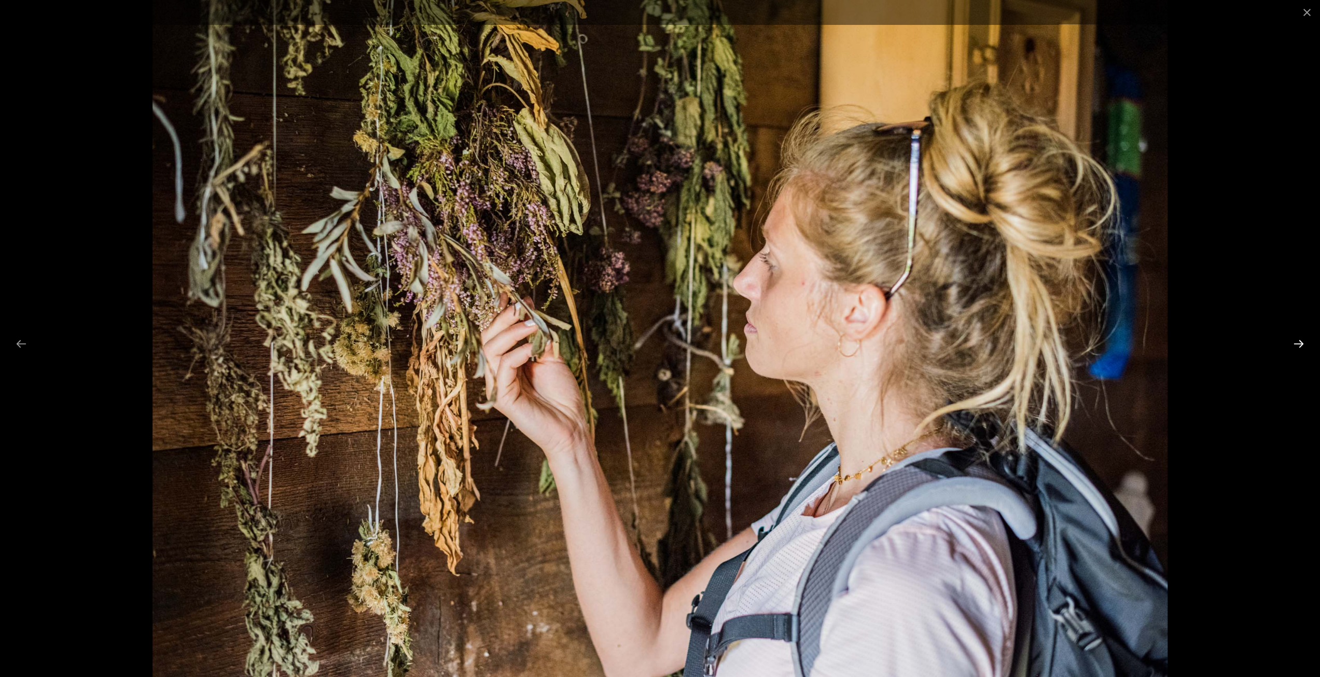
click at [1304, 344] on button "Next slide" at bounding box center [1299, 343] width 22 height 20
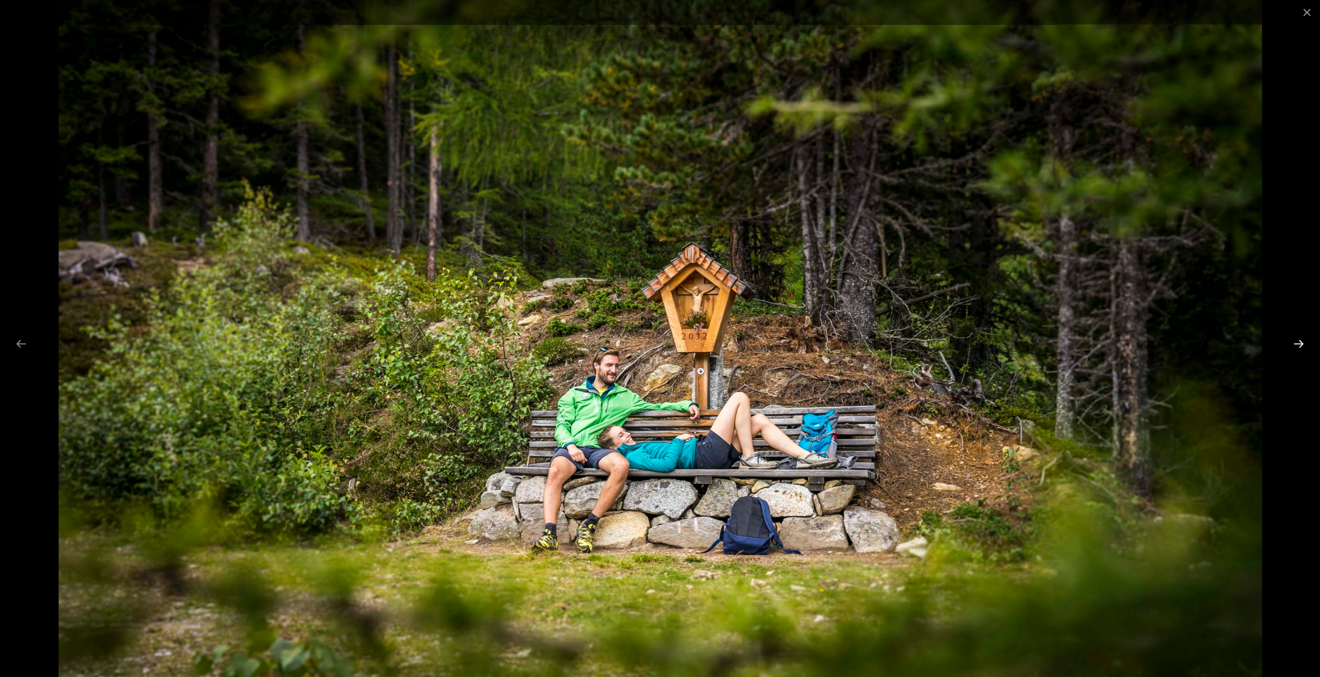
click at [1304, 344] on button "Next slide" at bounding box center [1299, 343] width 22 height 20
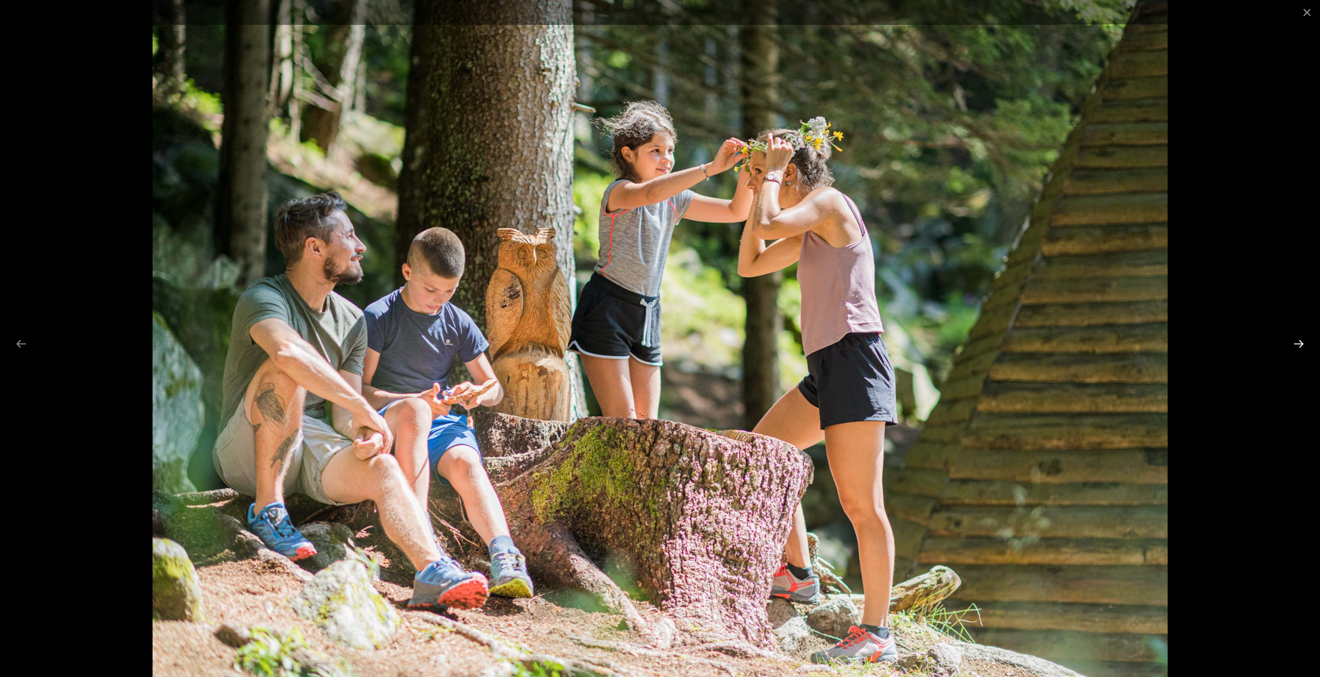
click at [1304, 344] on button "Next slide" at bounding box center [1299, 343] width 22 height 20
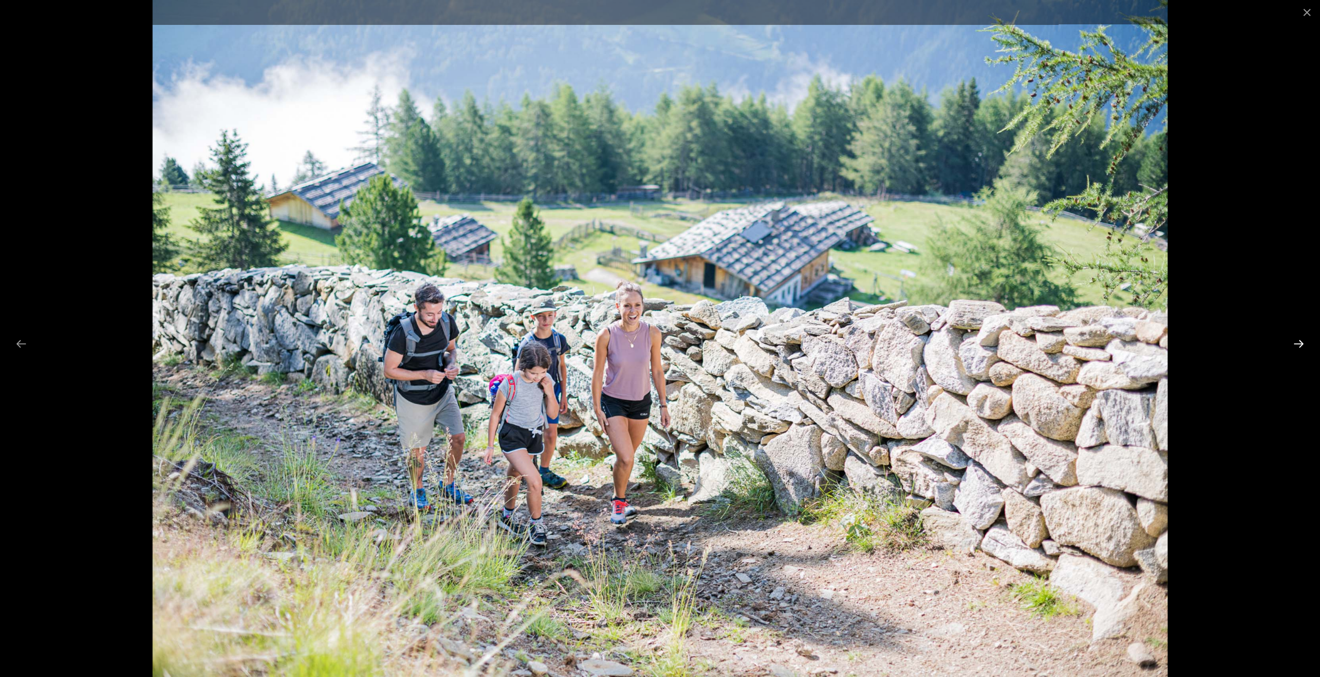
click at [1304, 344] on button "Next slide" at bounding box center [1299, 343] width 22 height 20
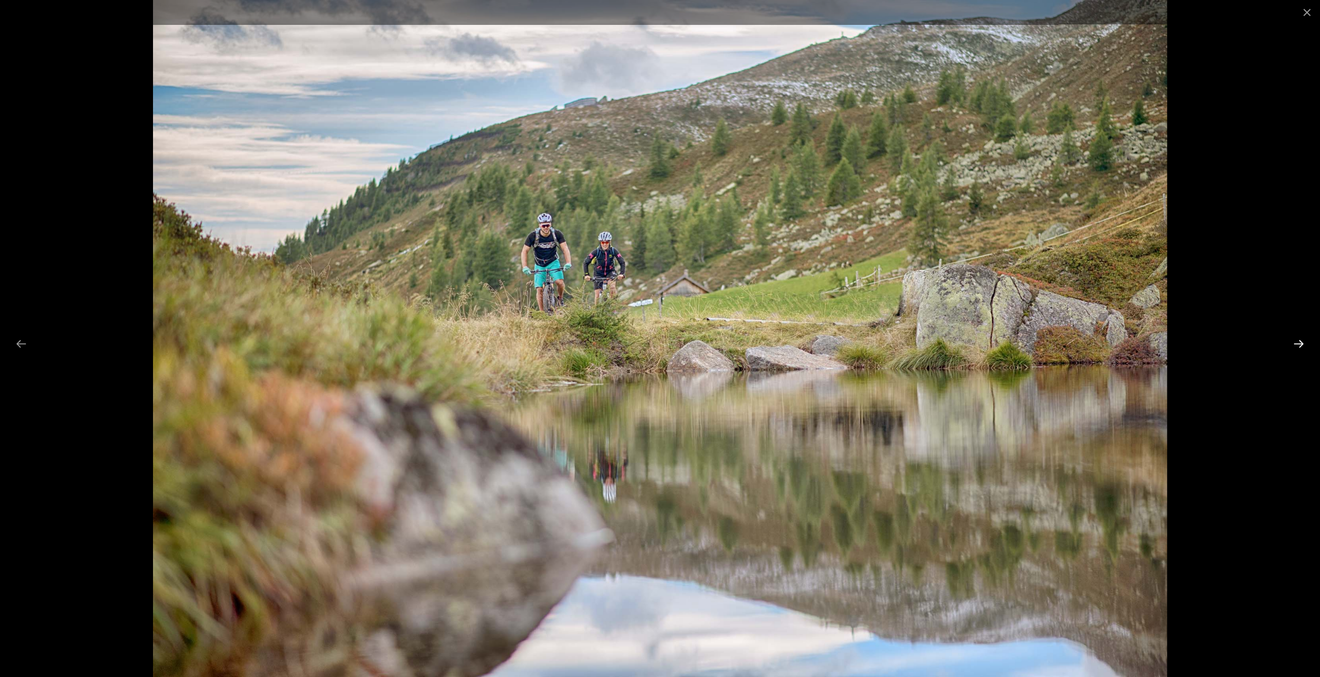
click at [1304, 344] on button "Next slide" at bounding box center [1299, 343] width 22 height 20
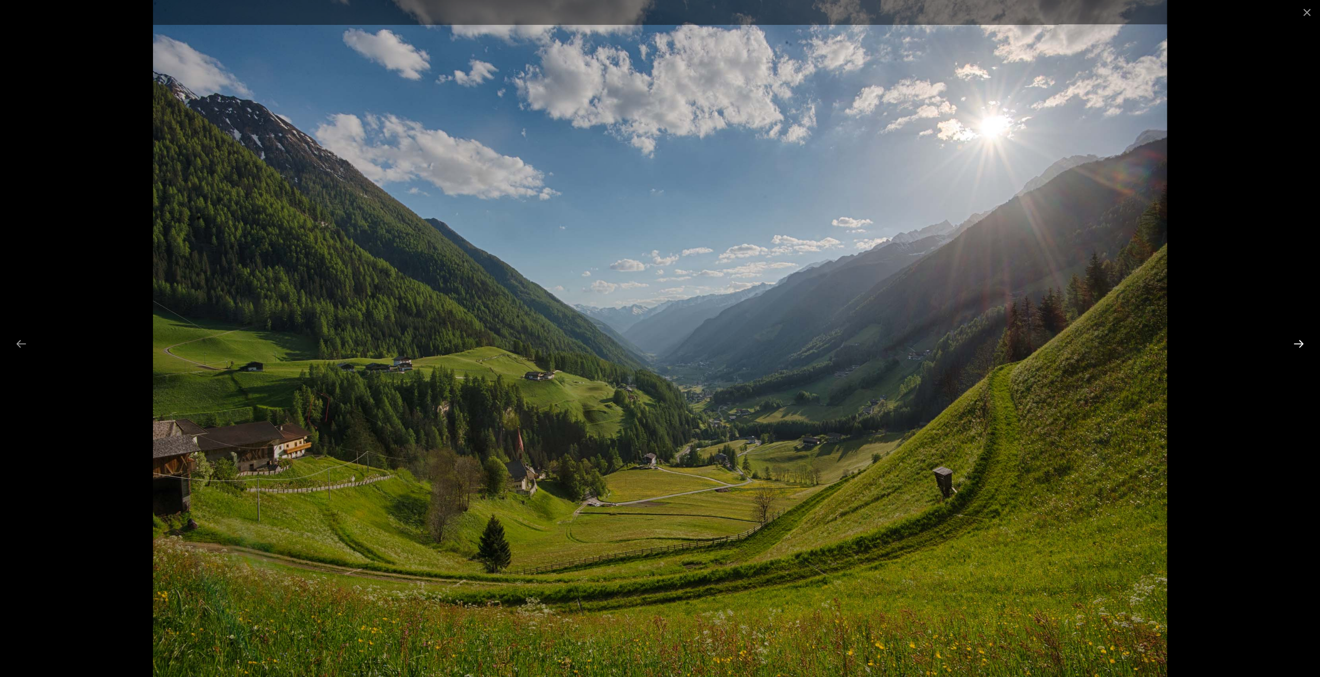
click at [1304, 344] on button "Next slide" at bounding box center [1299, 343] width 22 height 20
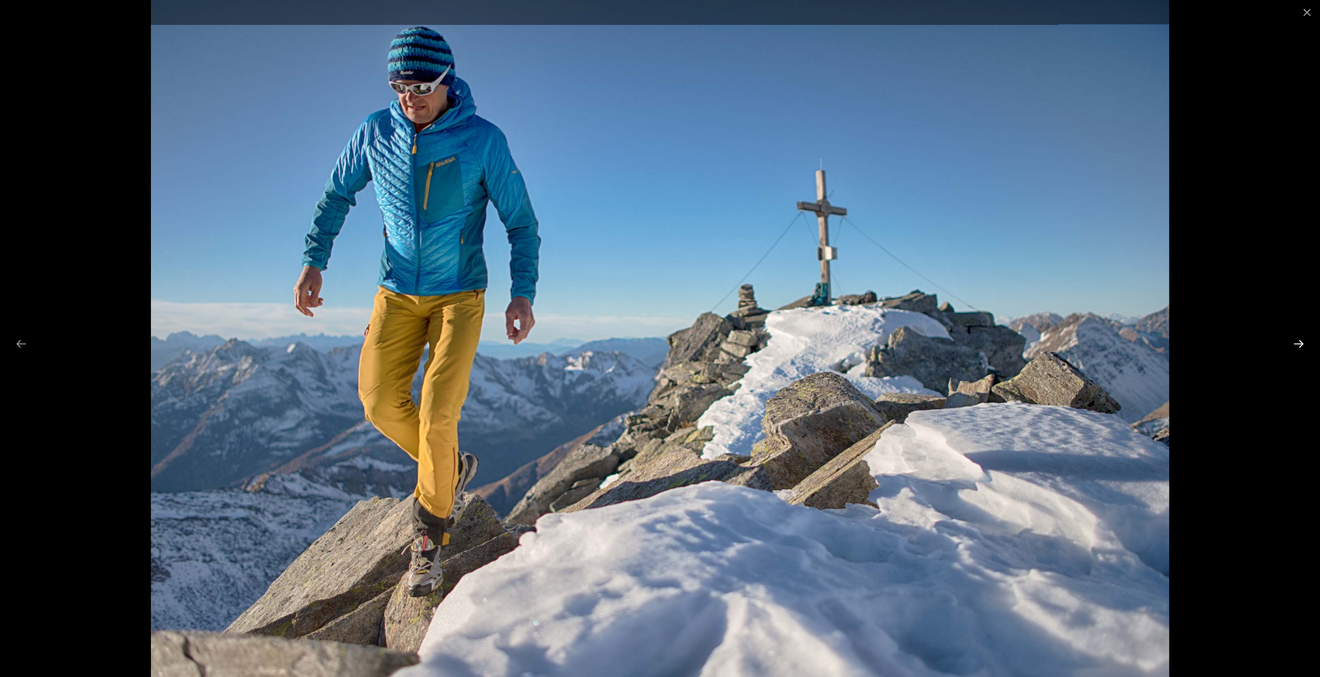
click at [1304, 344] on button "Next slide" at bounding box center [1299, 343] width 22 height 20
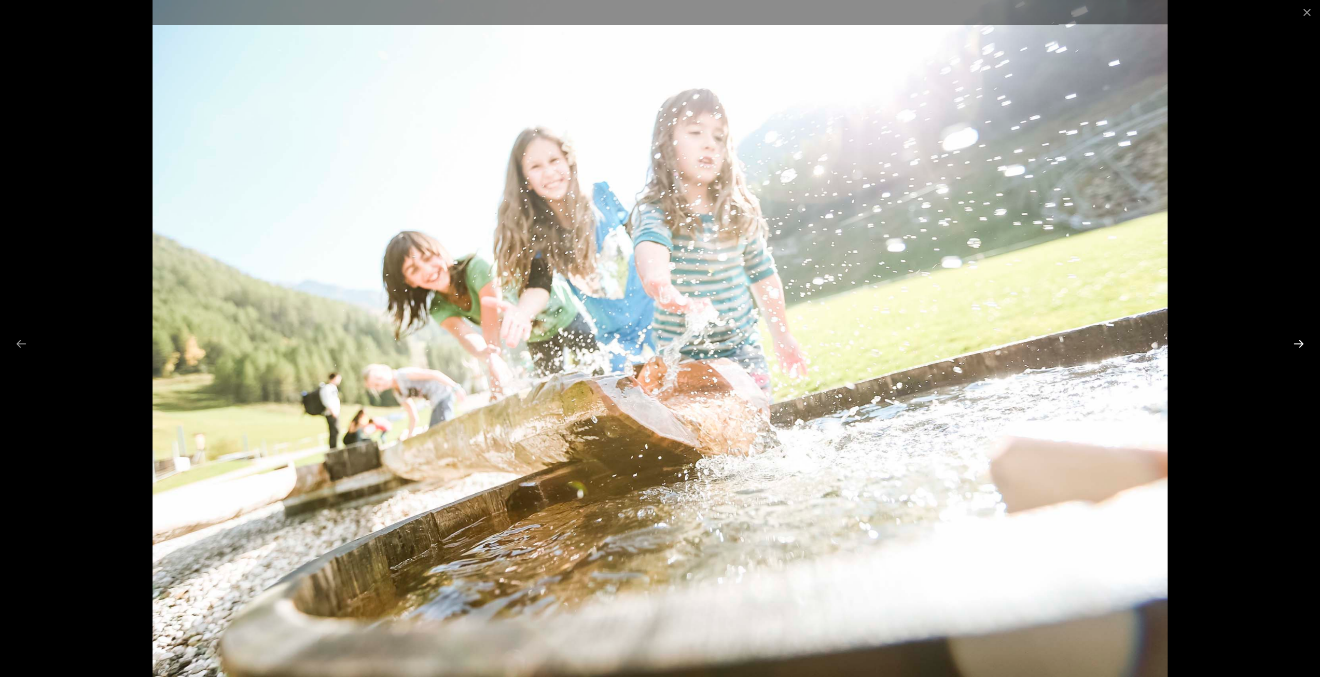
click at [1304, 344] on button "Next slide" at bounding box center [1299, 343] width 22 height 20
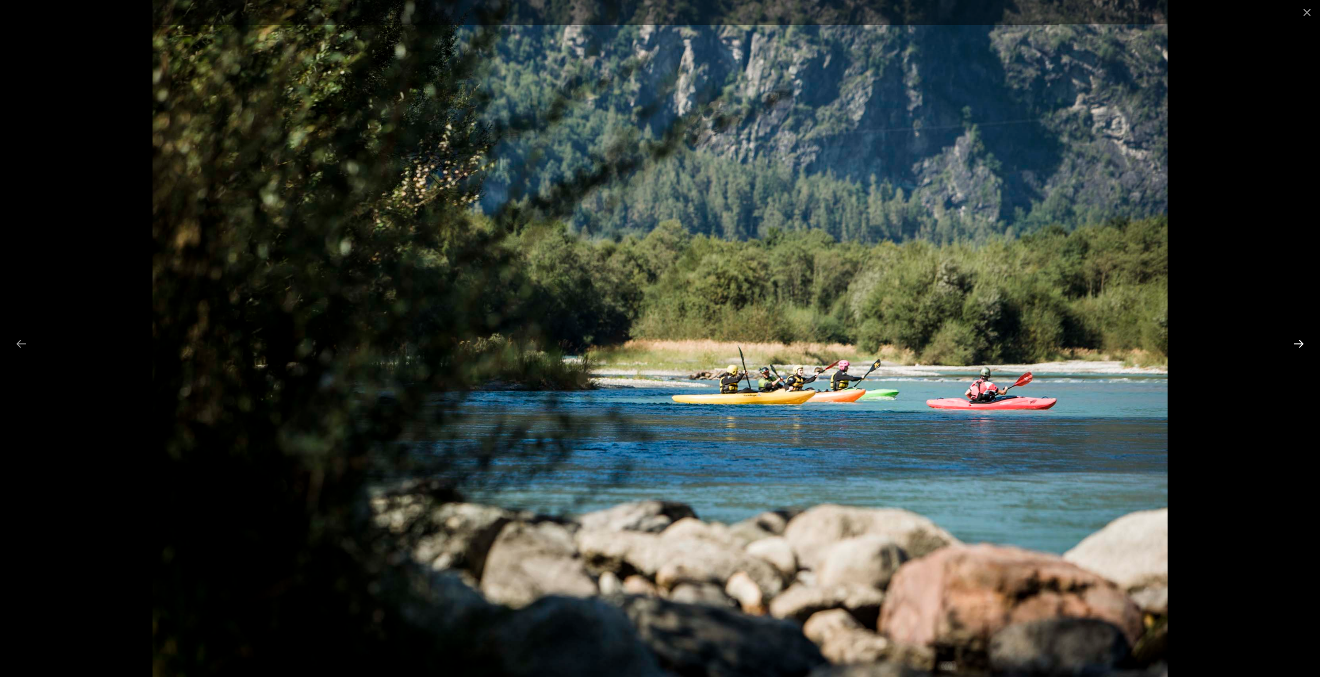
click at [1304, 344] on button "Next slide" at bounding box center [1299, 343] width 22 height 20
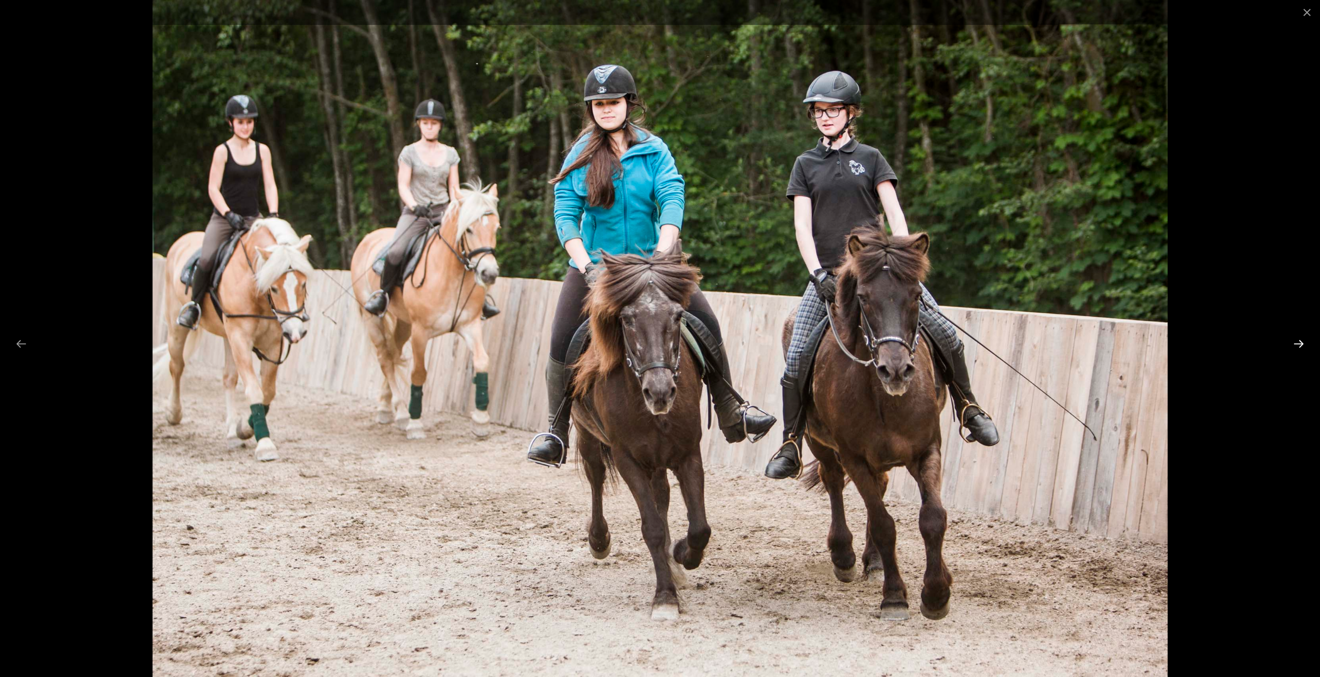
click at [1304, 344] on button "Next slide" at bounding box center [1299, 343] width 22 height 20
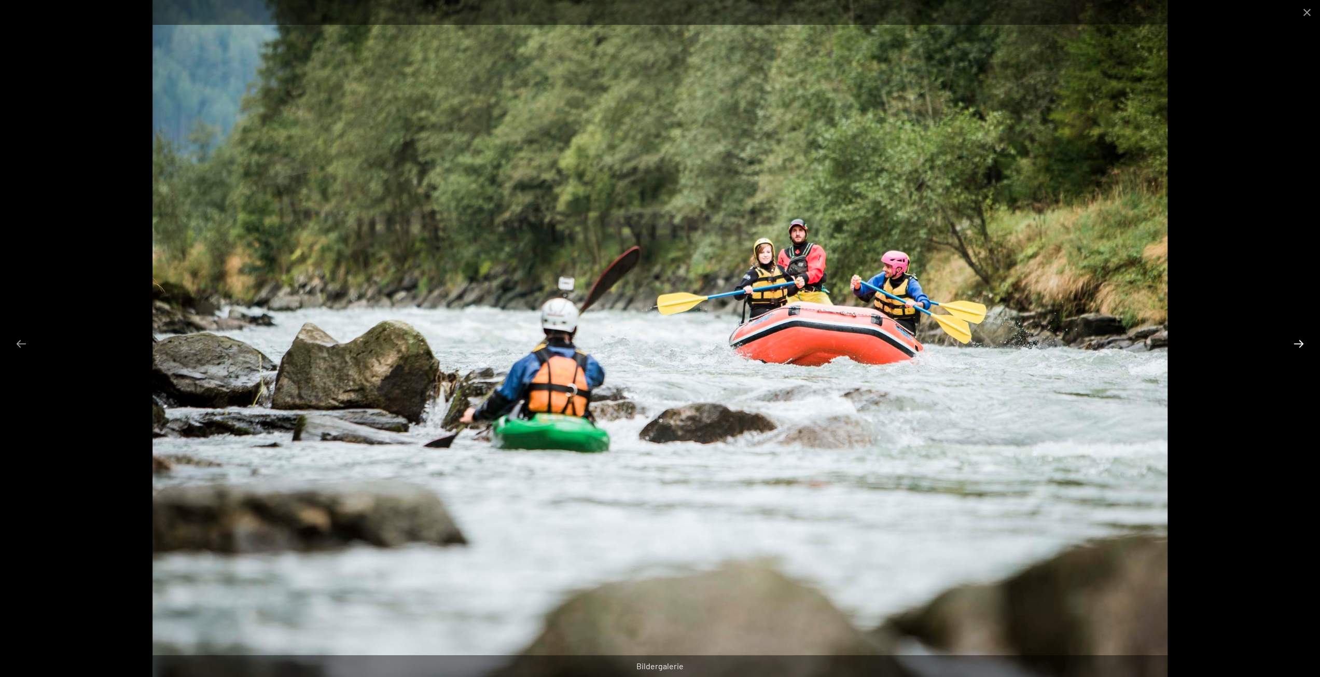
click at [1304, 344] on button "Next slide" at bounding box center [1299, 343] width 22 height 20
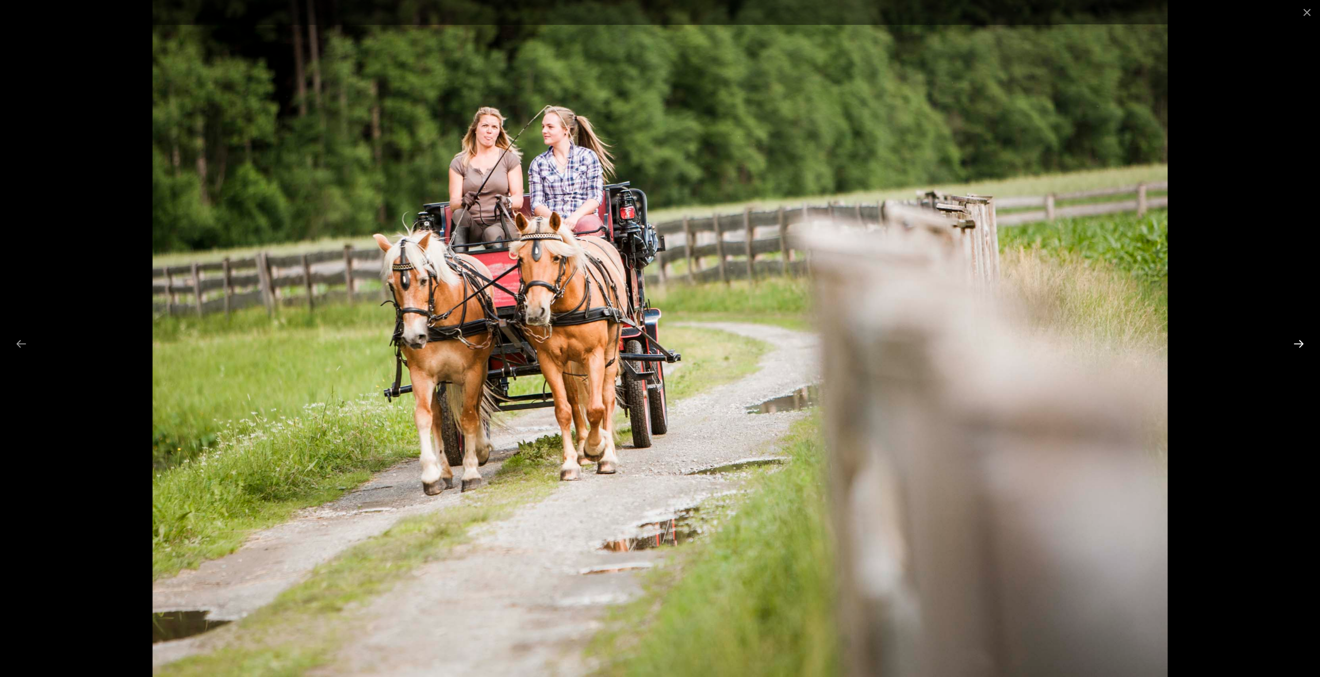
click at [1304, 344] on button "Next slide" at bounding box center [1299, 343] width 22 height 20
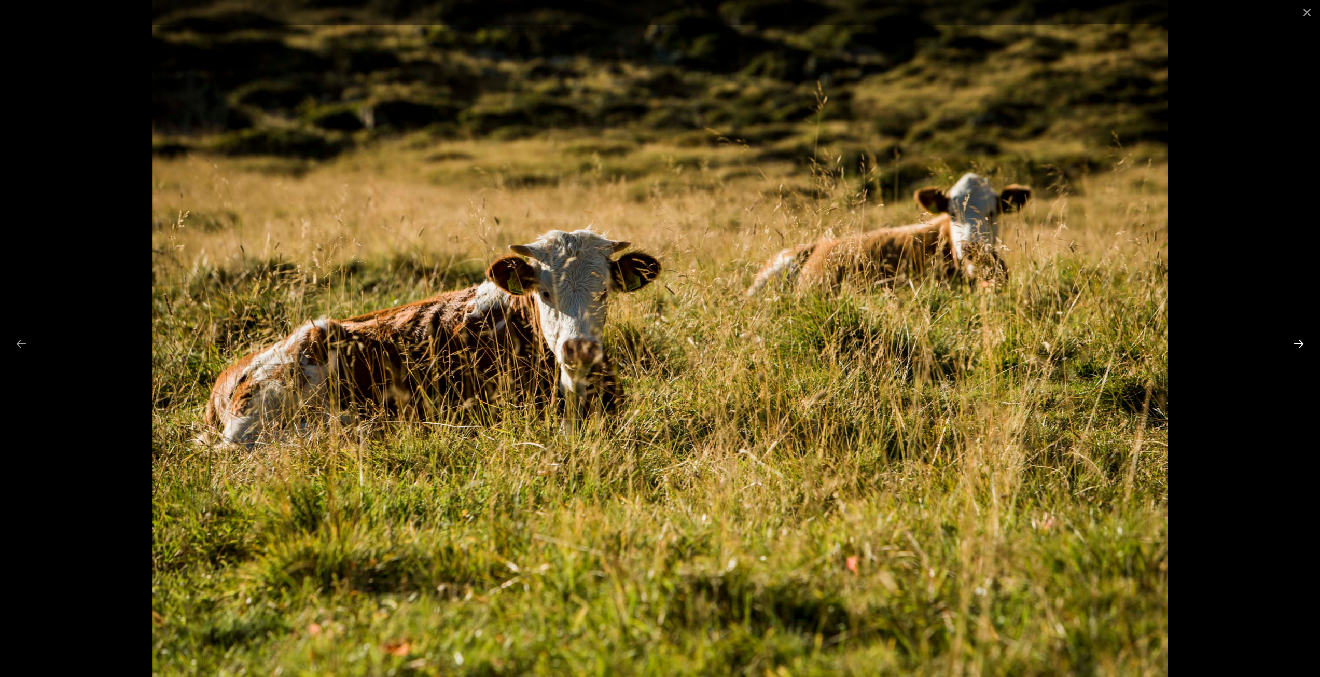
click at [1304, 344] on button "Next slide" at bounding box center [1299, 343] width 22 height 20
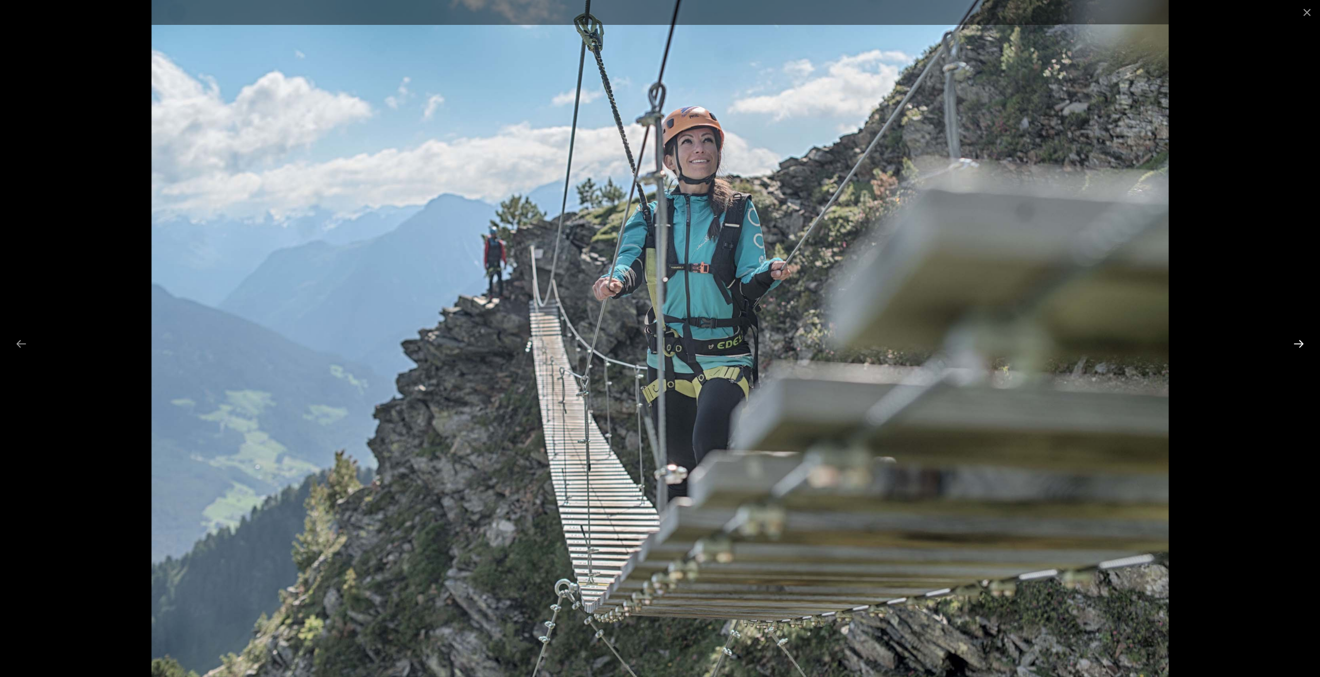
click at [1304, 344] on button "Next slide" at bounding box center [1299, 343] width 22 height 20
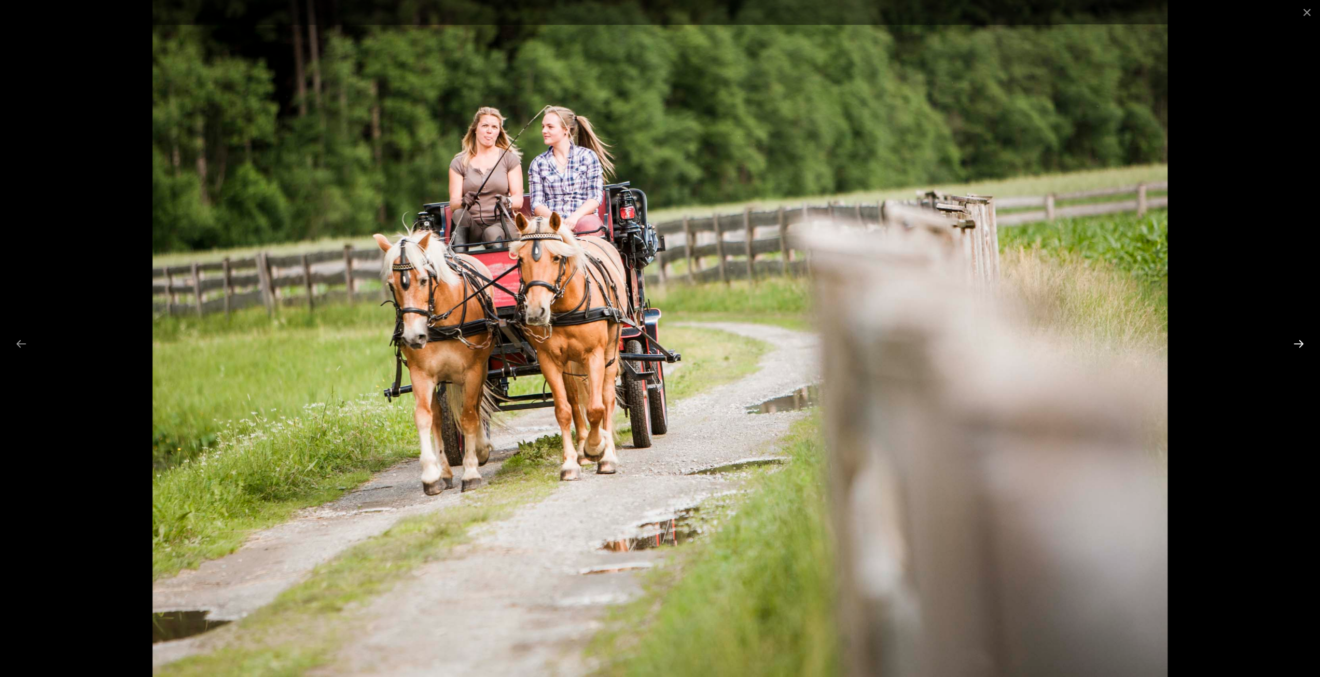
click at [1304, 344] on button "Next slide" at bounding box center [1299, 343] width 22 height 20
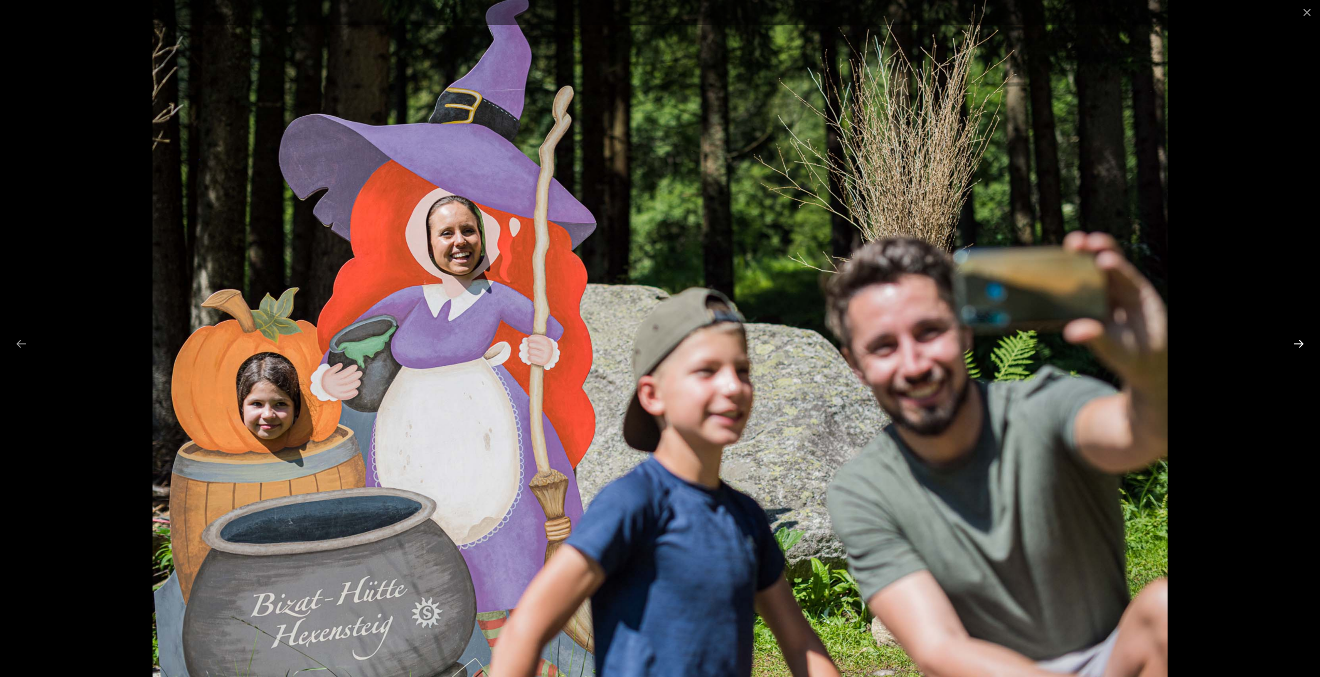
click at [1304, 344] on button "Next slide" at bounding box center [1299, 343] width 22 height 20
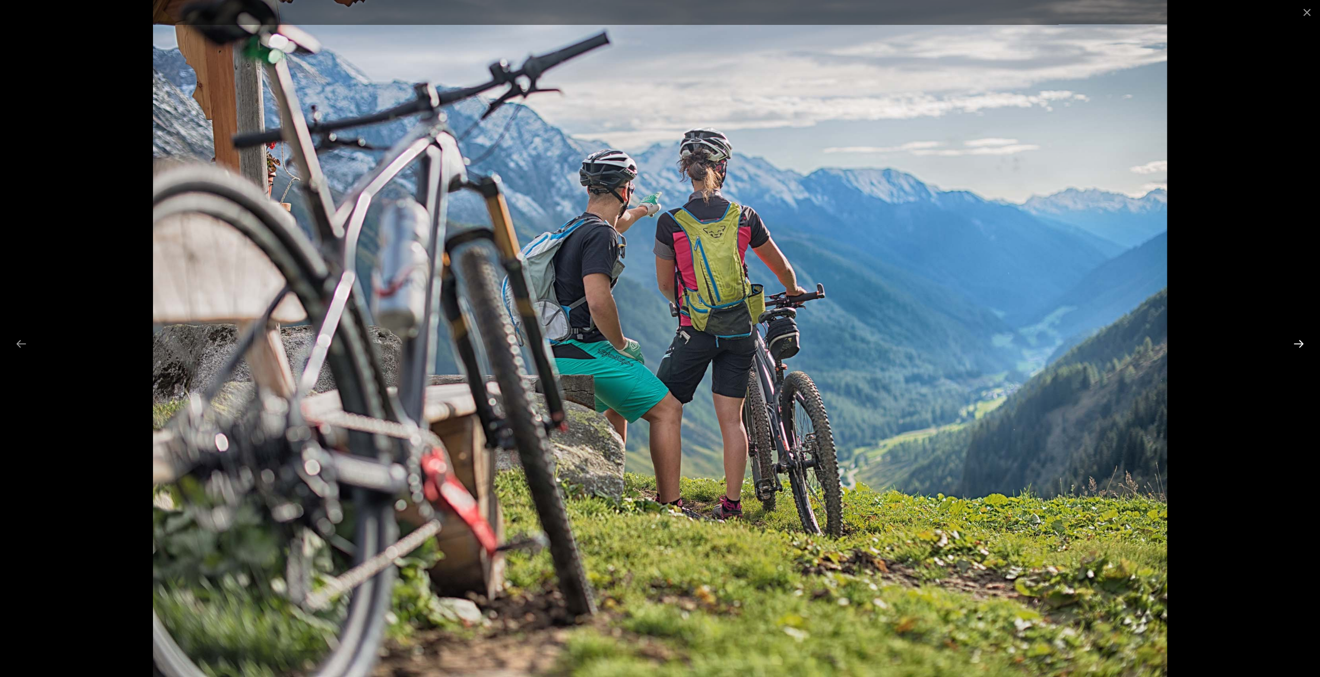
click at [1304, 344] on button "Next slide" at bounding box center [1299, 343] width 22 height 20
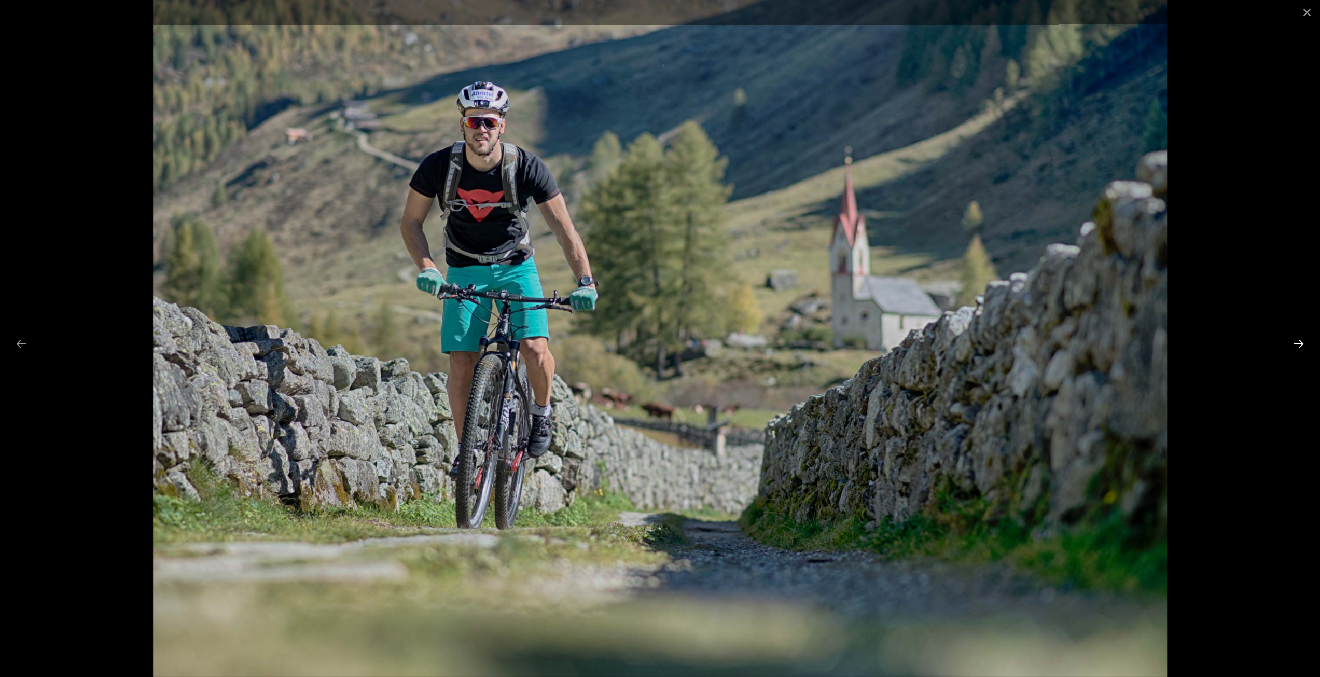
click at [1304, 344] on button "Next slide" at bounding box center [1299, 343] width 22 height 20
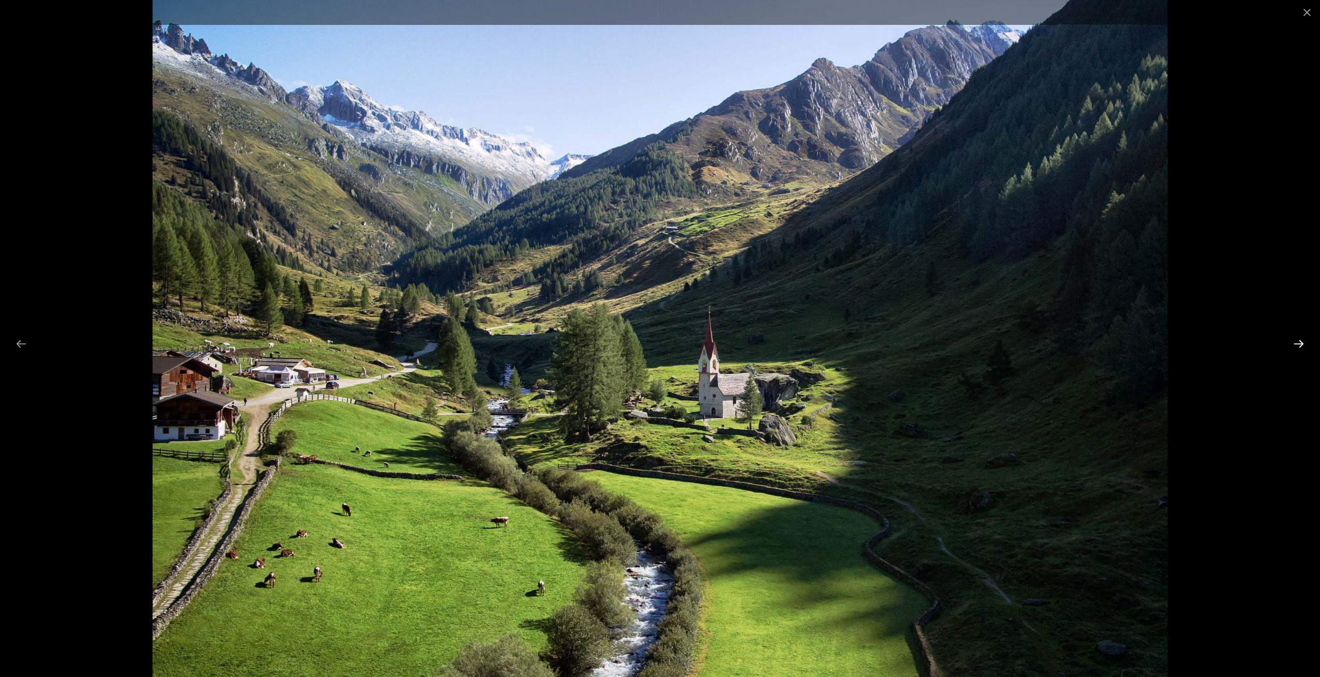
click at [1304, 344] on button "Next slide" at bounding box center [1299, 343] width 22 height 20
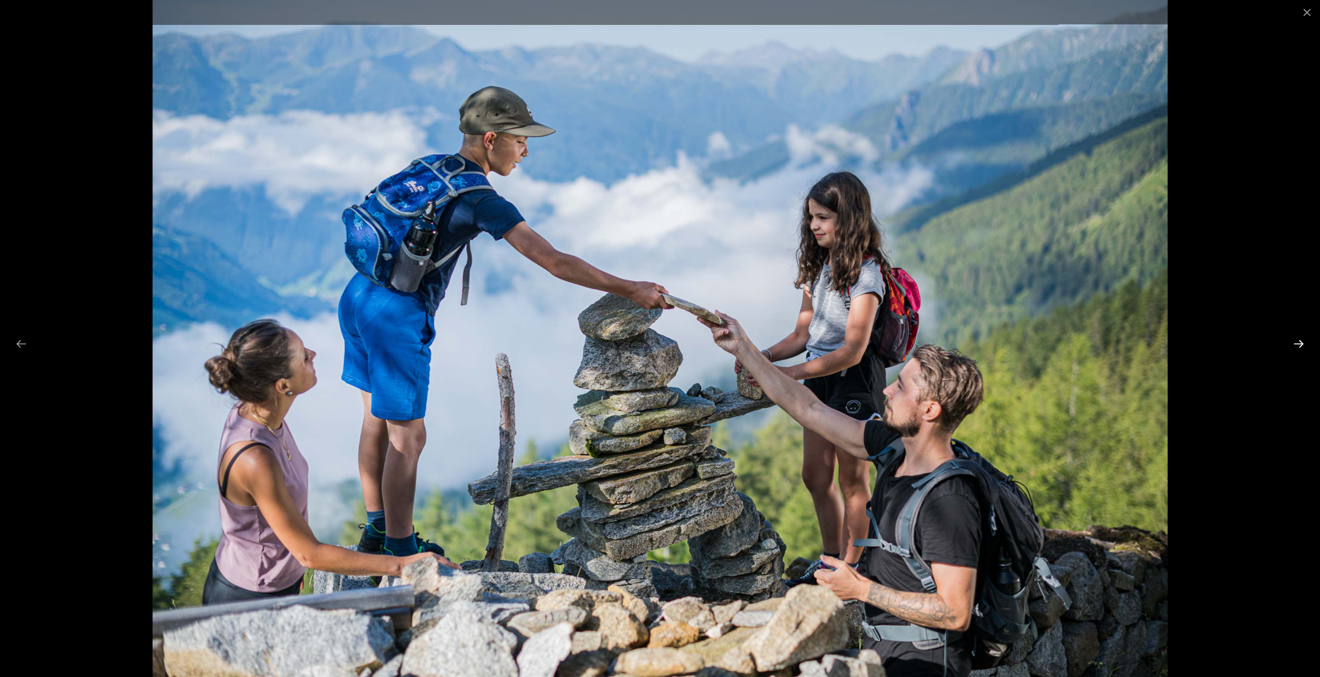
click at [1304, 344] on button "Next slide" at bounding box center [1299, 343] width 22 height 20
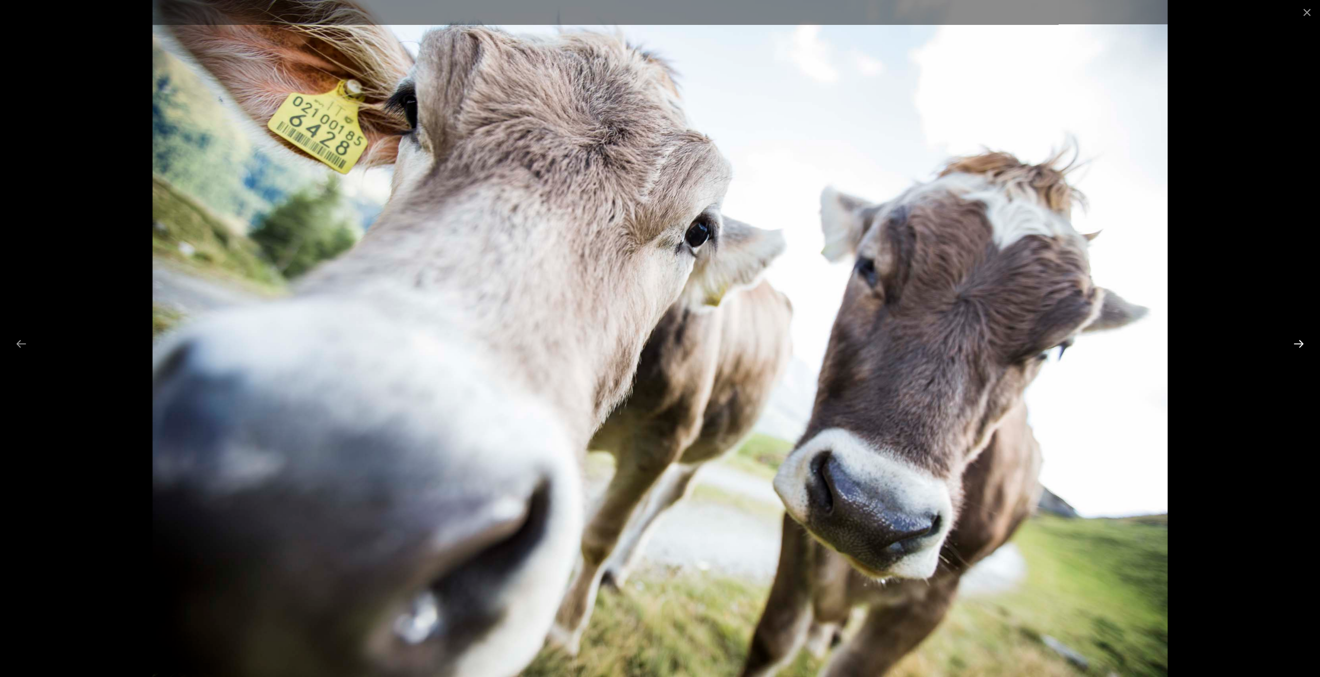
click at [1304, 344] on button "Next slide" at bounding box center [1299, 343] width 22 height 20
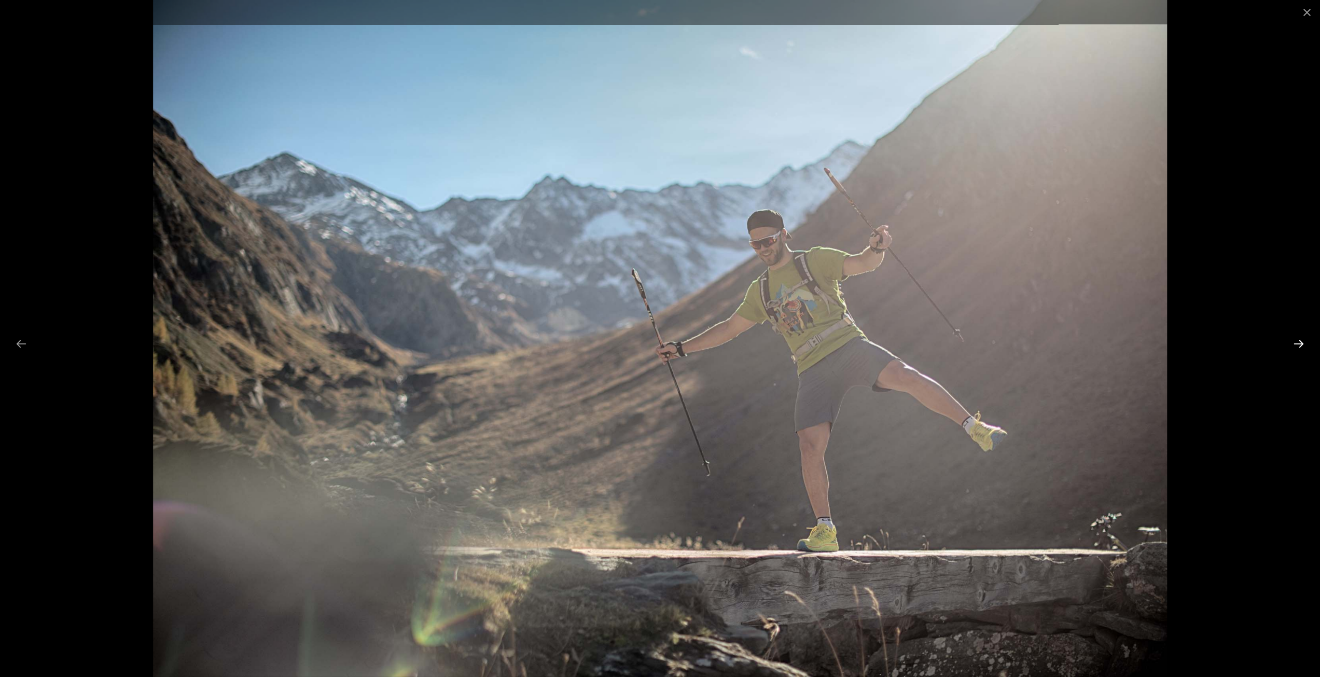
click at [1304, 344] on button "Next slide" at bounding box center [1299, 343] width 22 height 20
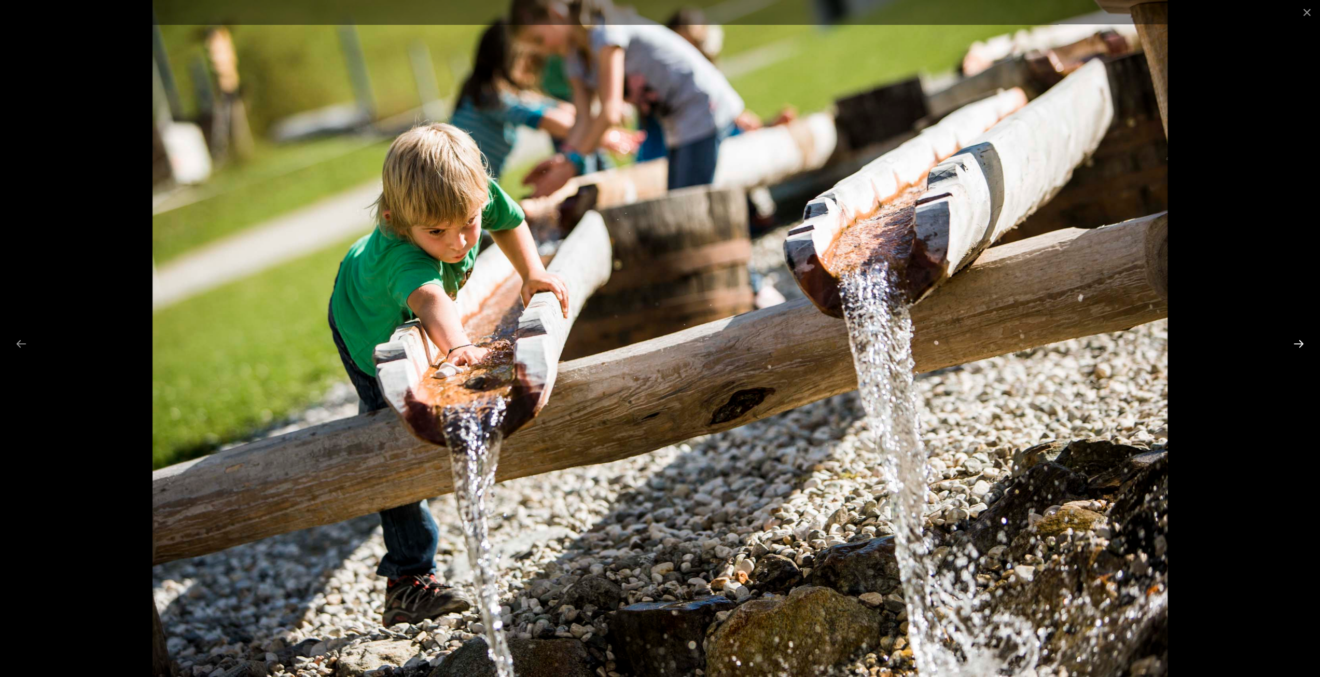
click at [1304, 344] on button "Next slide" at bounding box center [1299, 343] width 22 height 20
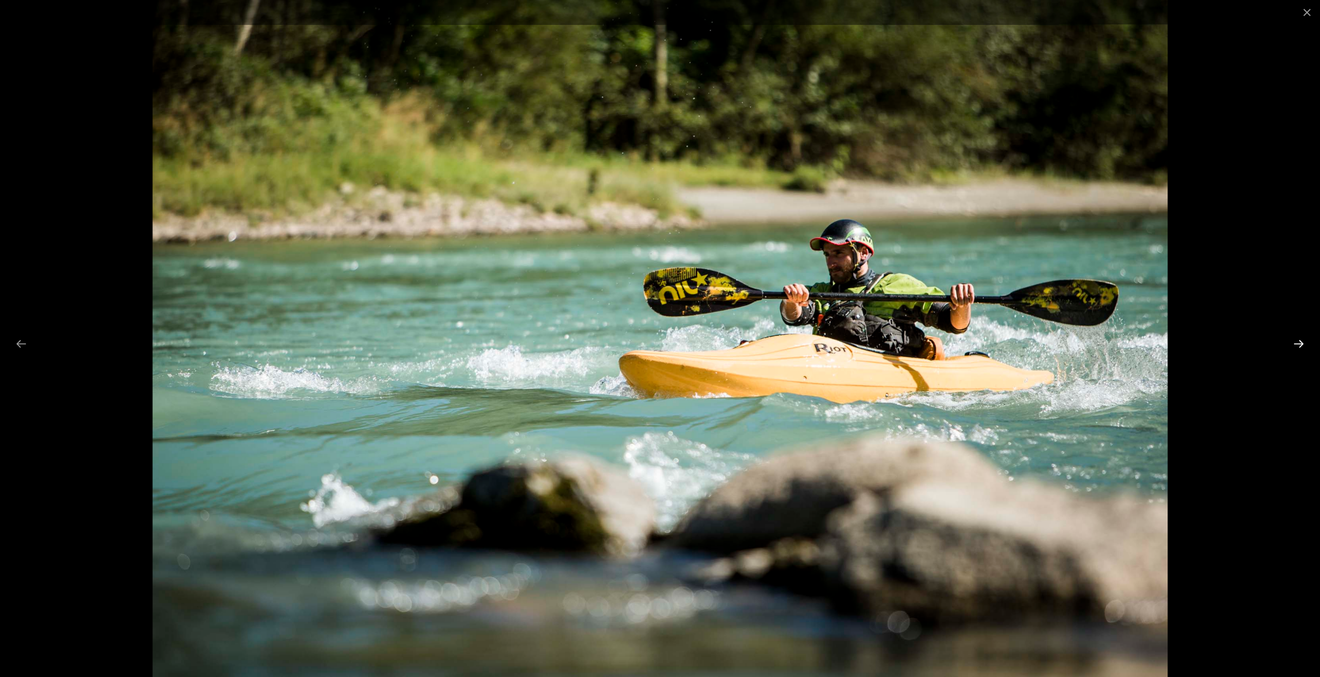
click at [1304, 344] on button "Next slide" at bounding box center [1299, 343] width 22 height 20
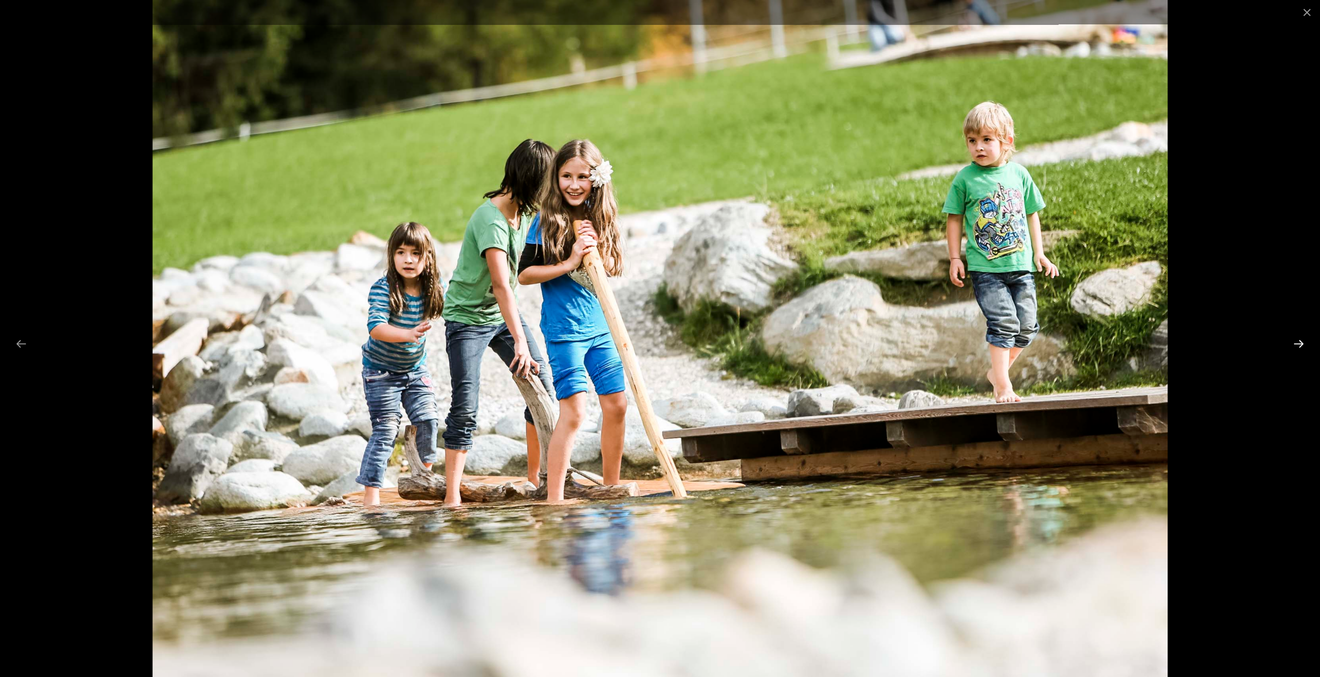
click at [1304, 344] on button "Next slide" at bounding box center [1299, 343] width 22 height 20
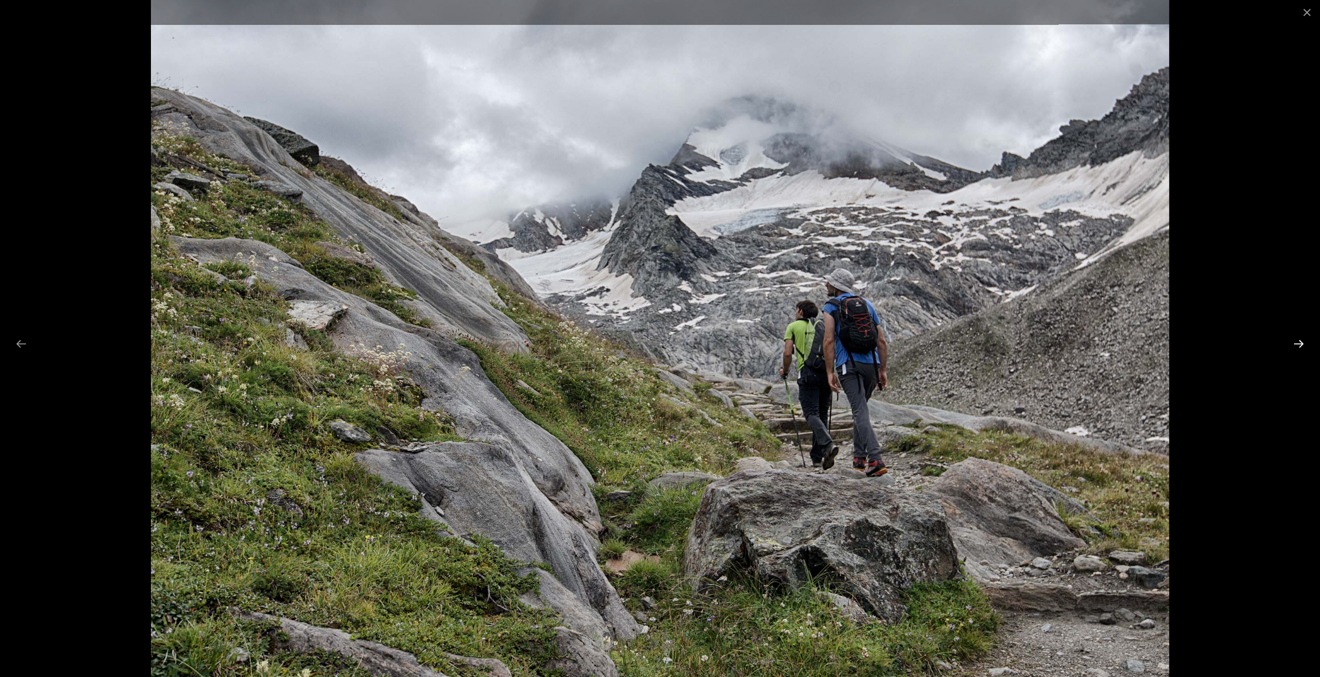
click at [1304, 344] on button "Next slide" at bounding box center [1299, 343] width 22 height 20
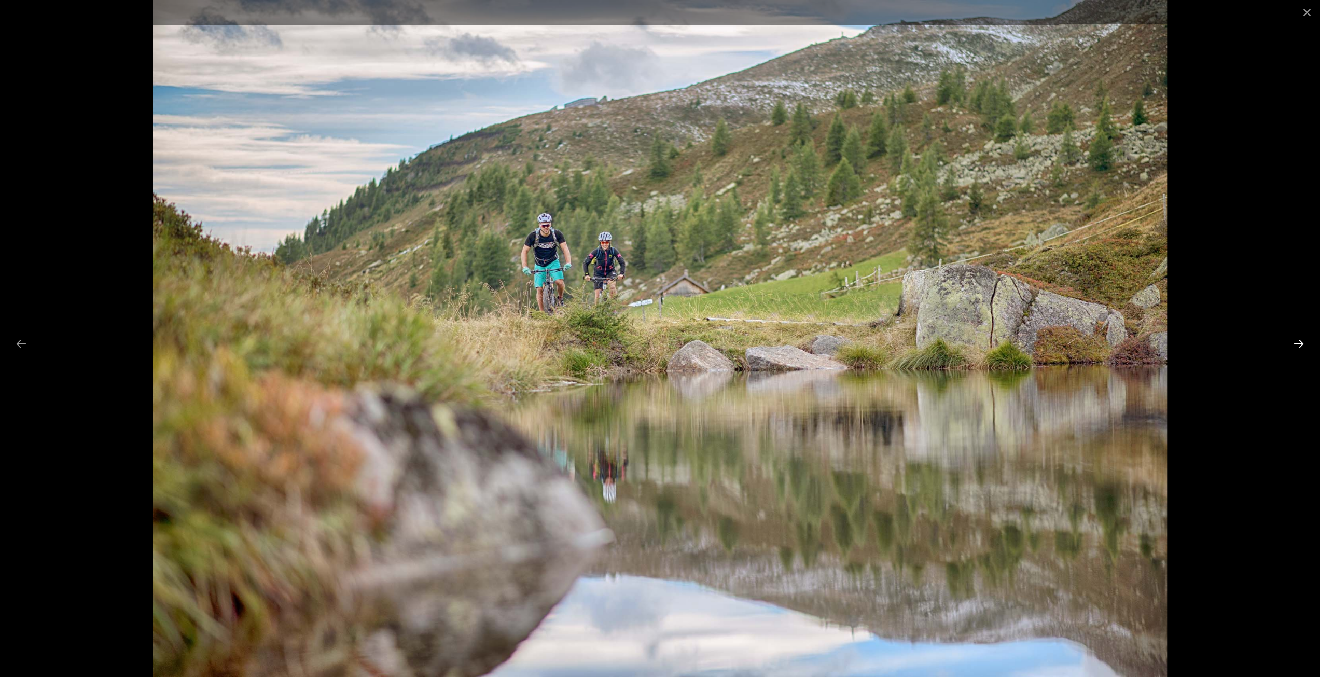
click at [1304, 344] on button "Next slide" at bounding box center [1299, 343] width 22 height 20
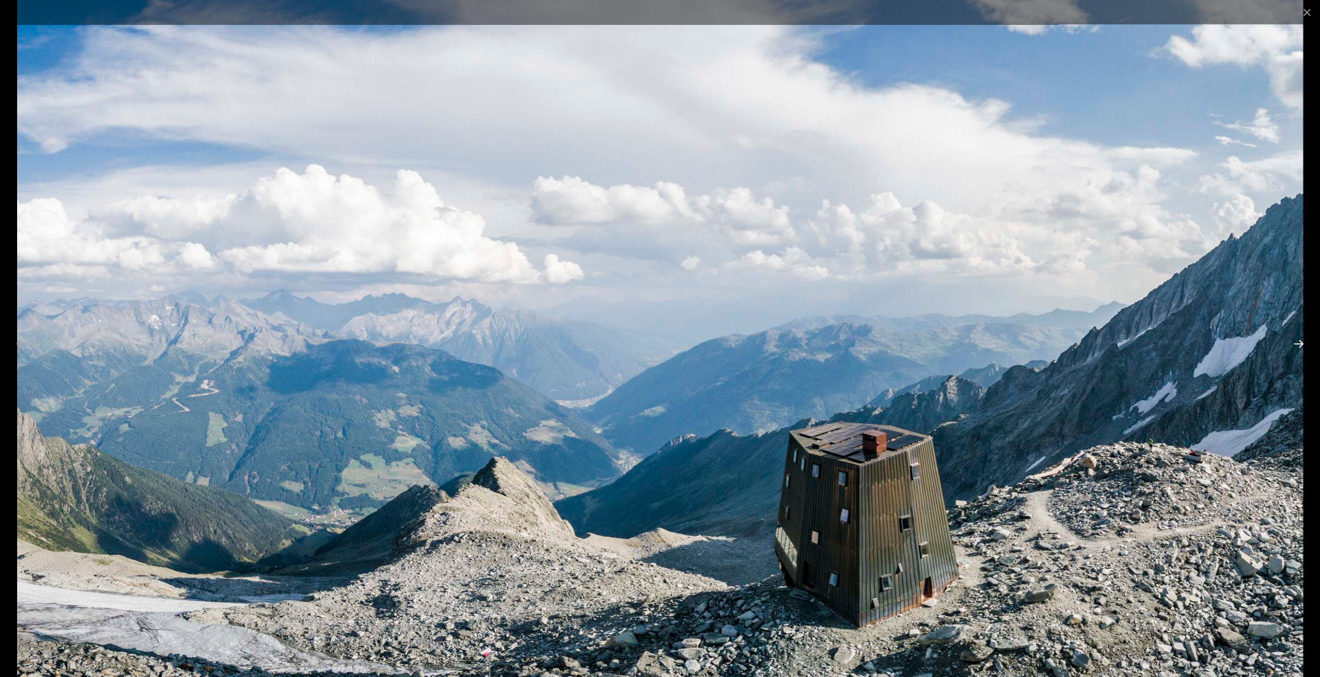
click at [1304, 344] on button "Next slide" at bounding box center [1299, 343] width 22 height 20
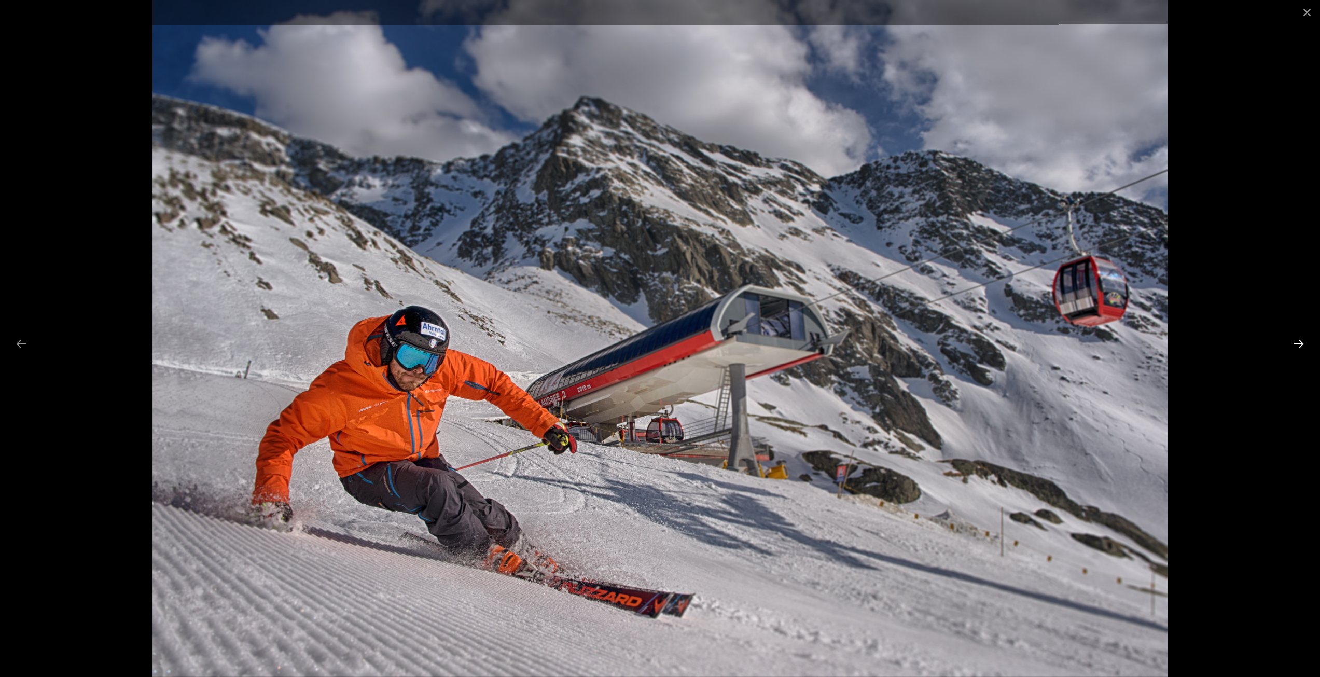
click at [1304, 344] on button "Next slide" at bounding box center [1299, 343] width 22 height 20
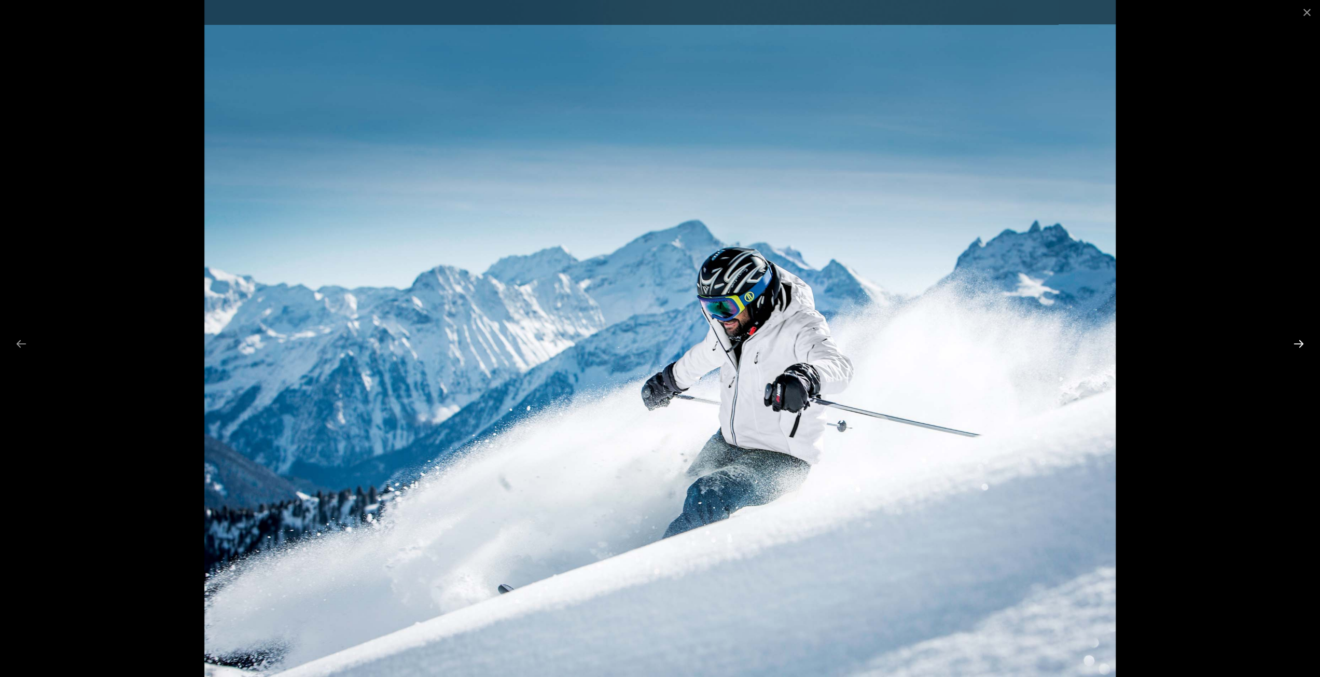
click at [1304, 344] on button "Next slide" at bounding box center [1299, 343] width 22 height 20
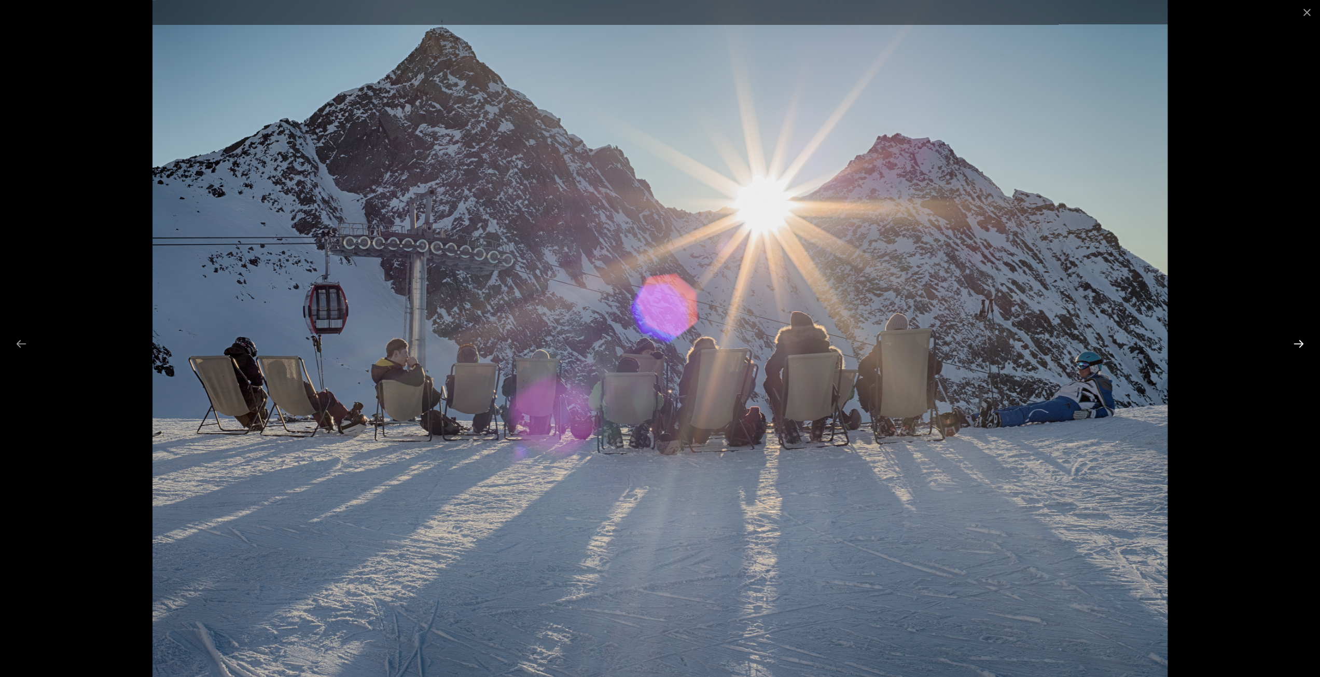
click at [1304, 344] on button "Next slide" at bounding box center [1299, 343] width 22 height 20
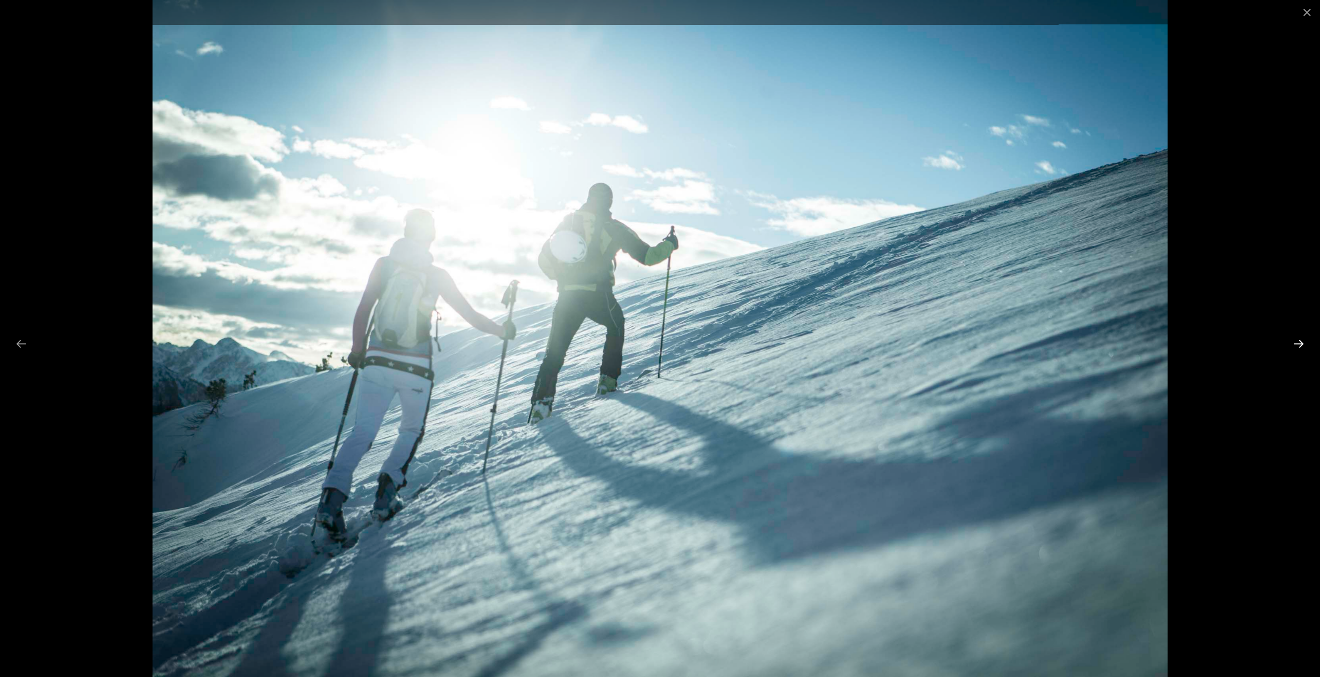
click at [1304, 344] on button "Next slide" at bounding box center [1299, 343] width 22 height 20
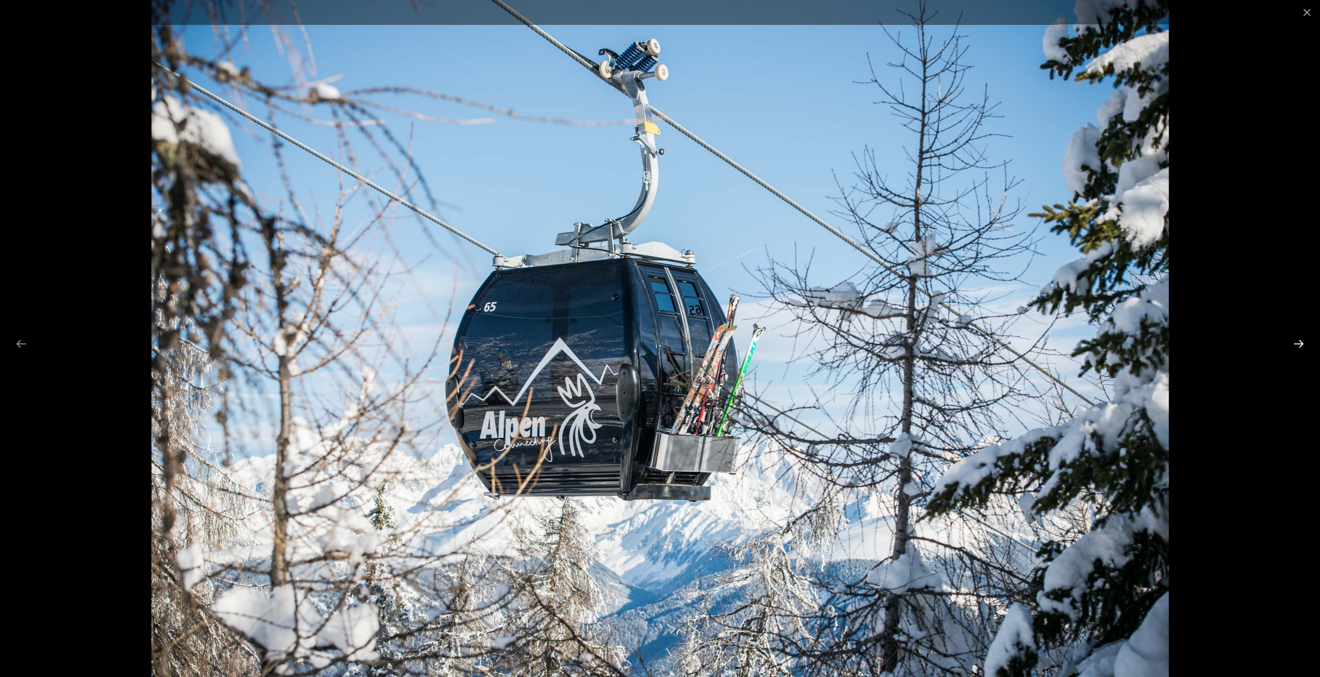
click at [1304, 344] on button "Next slide" at bounding box center [1299, 343] width 22 height 20
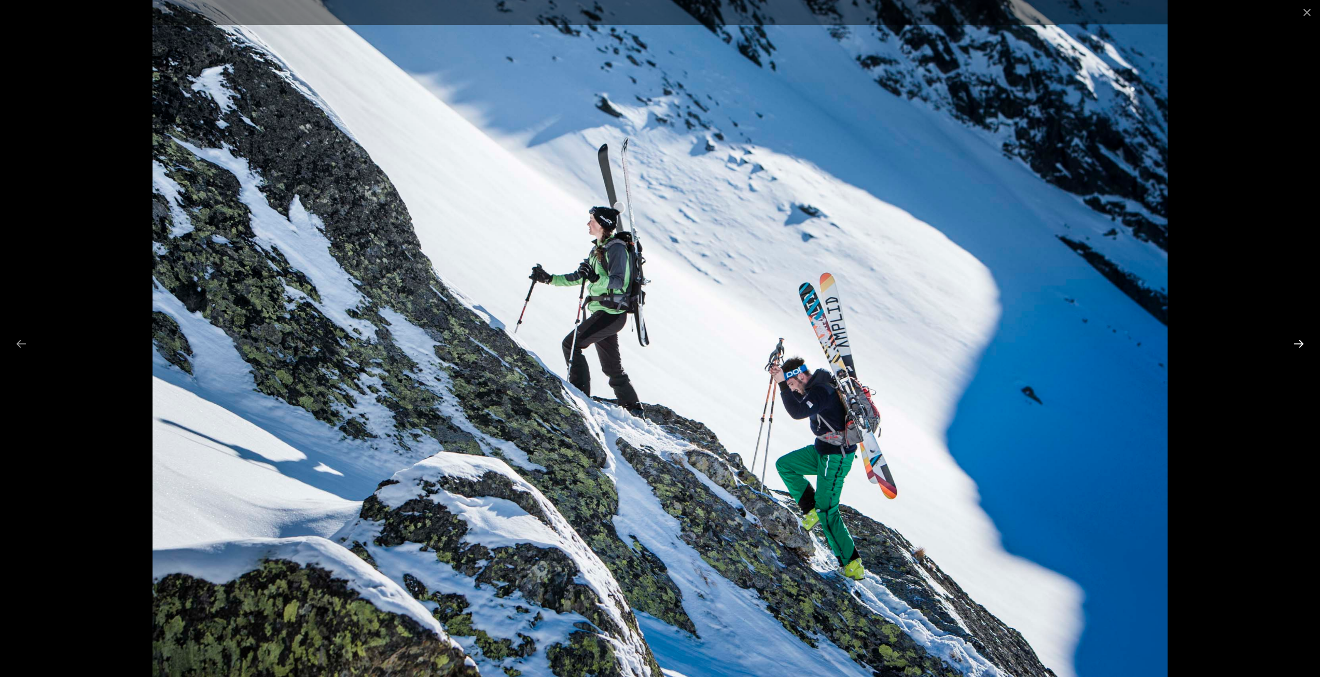
click at [1304, 344] on button "Next slide" at bounding box center [1299, 343] width 22 height 20
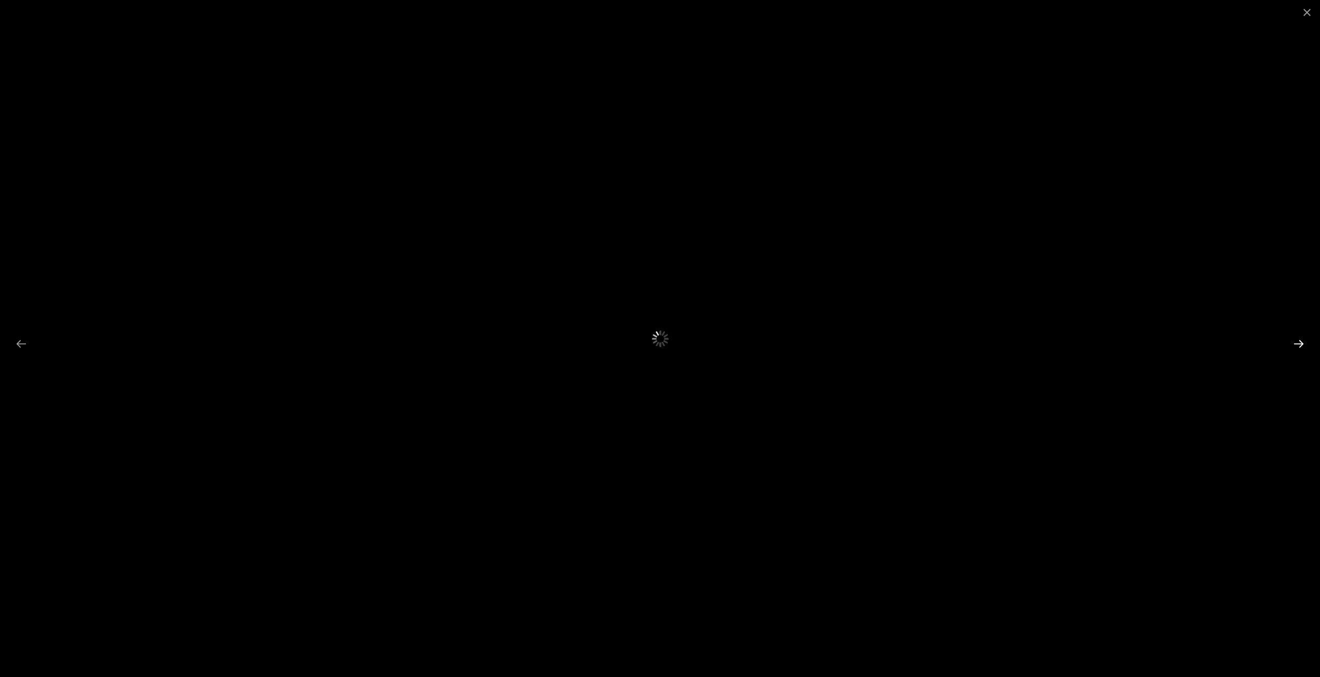
click at [1304, 344] on button "Next slide" at bounding box center [1299, 343] width 22 height 20
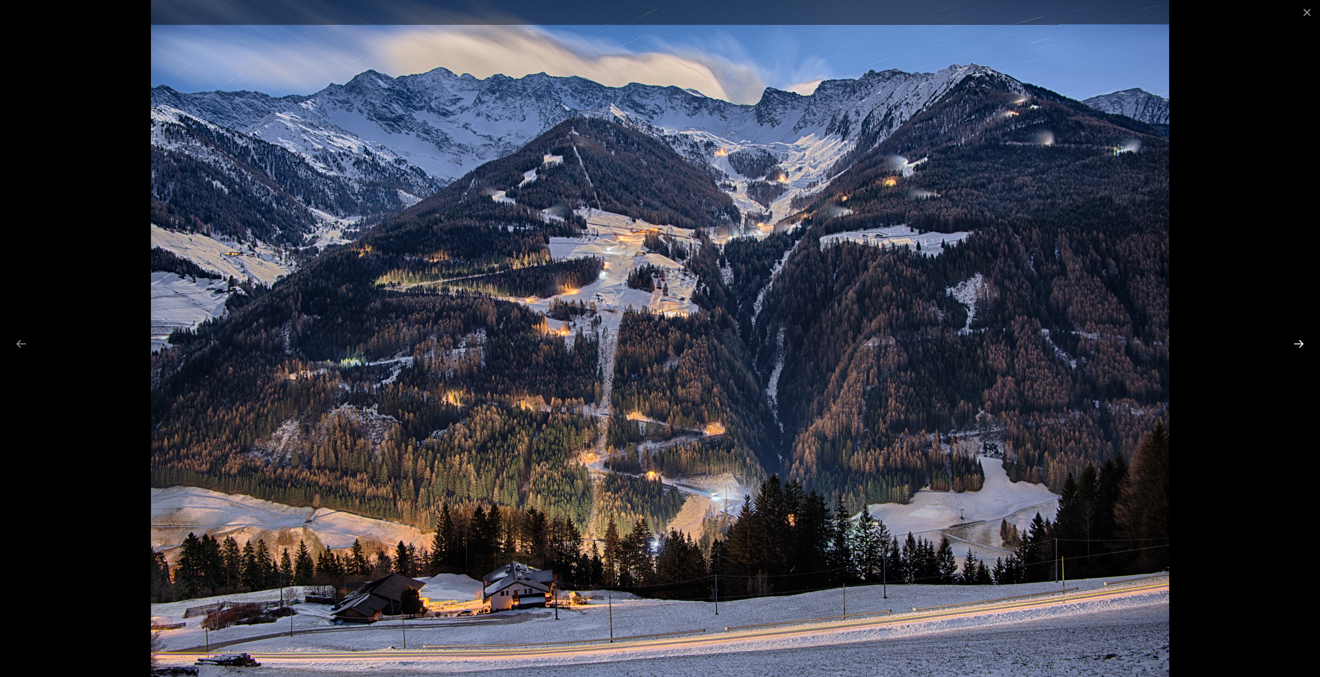
click at [1304, 344] on button "Next slide" at bounding box center [1299, 343] width 22 height 20
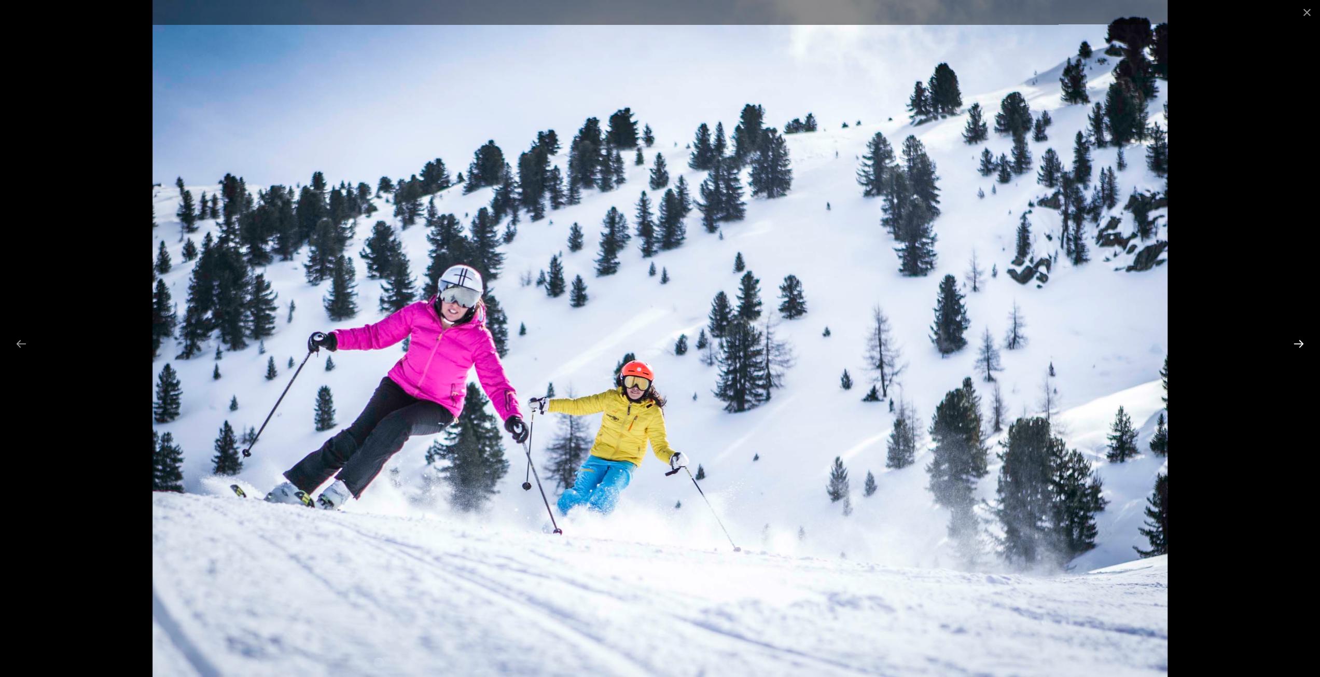
click at [1304, 337] on button "Next slide" at bounding box center [1299, 343] width 22 height 20
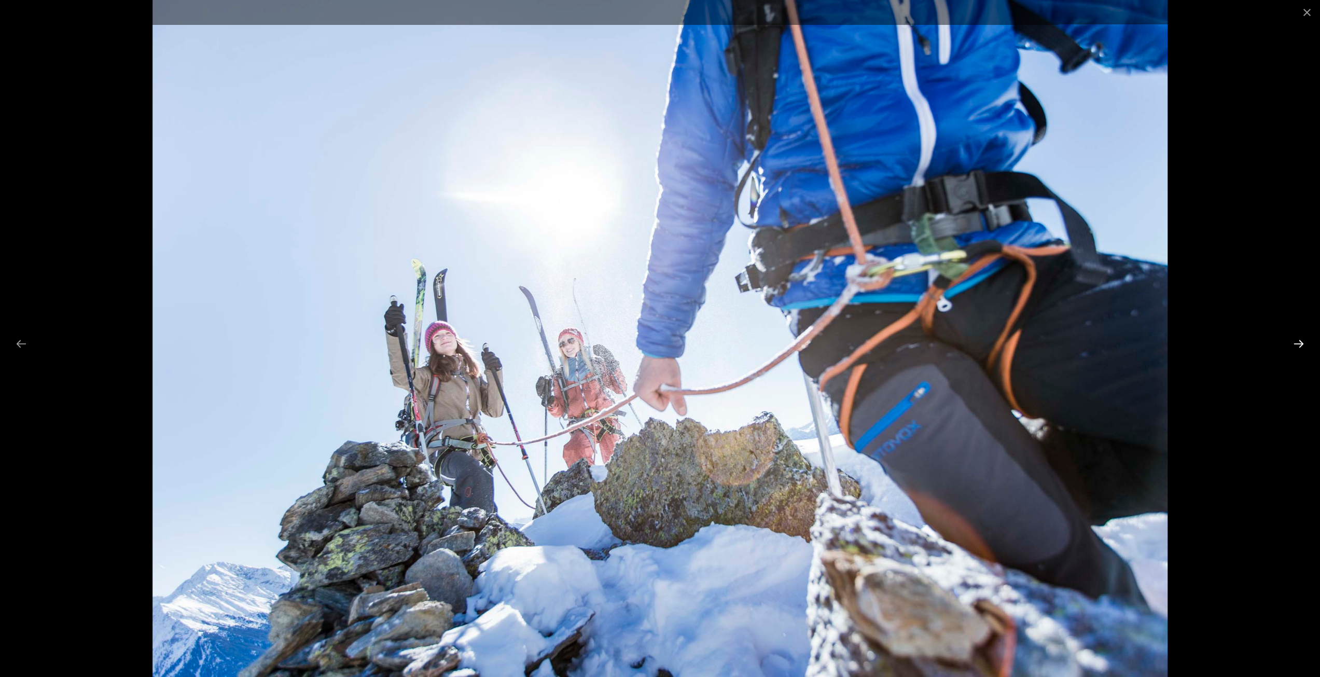
click at [1304, 337] on button "Next slide" at bounding box center [1299, 343] width 22 height 20
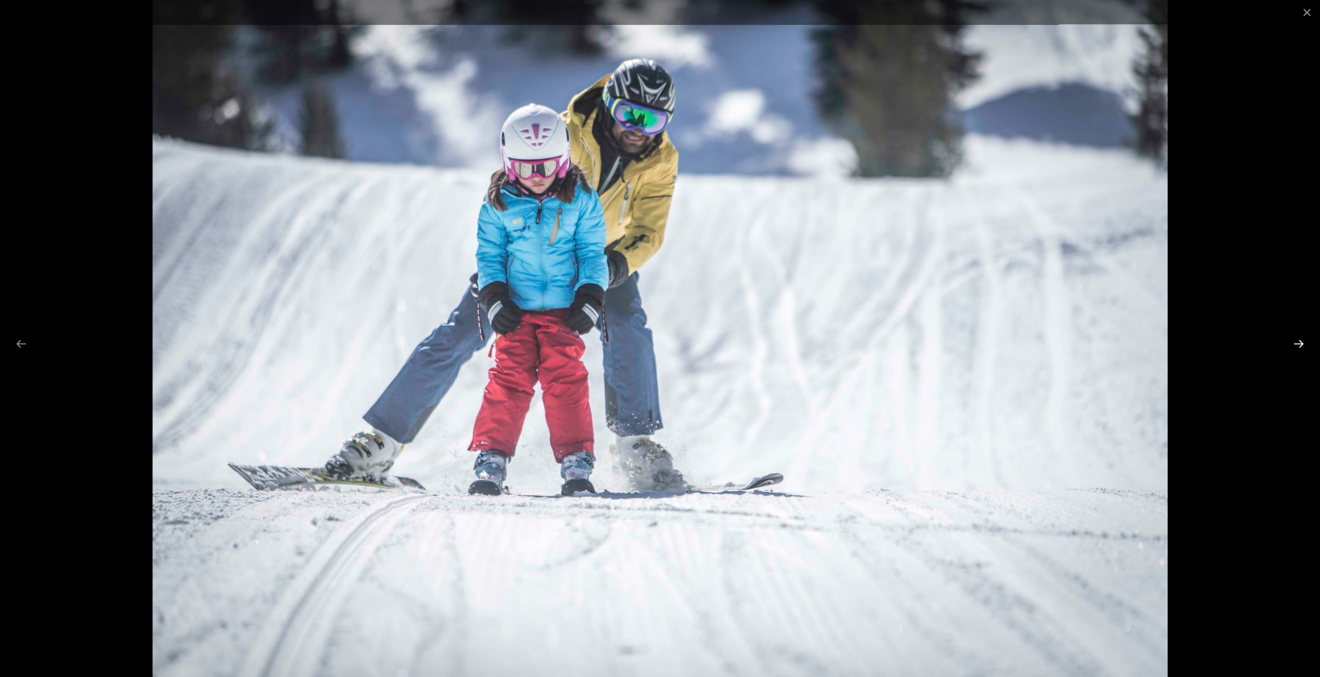
click at [1304, 337] on button "Next slide" at bounding box center [1299, 343] width 22 height 20
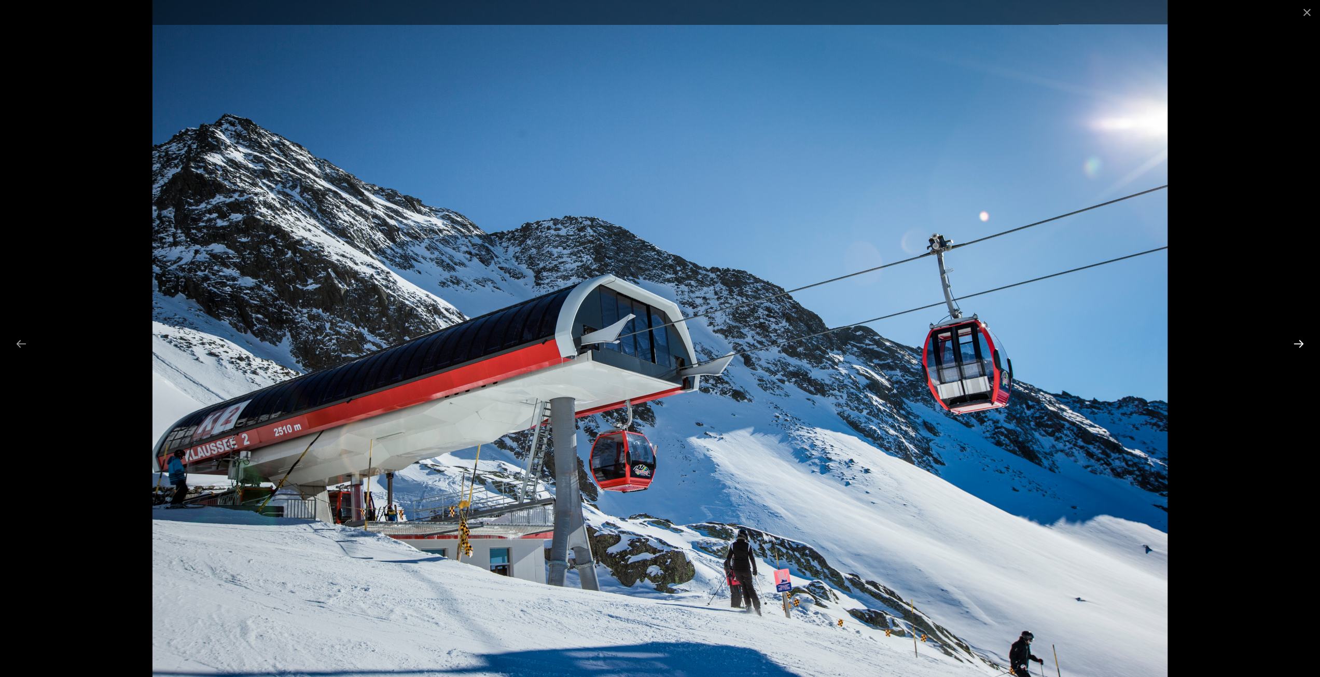
click at [1304, 337] on button "Next slide" at bounding box center [1299, 343] width 22 height 20
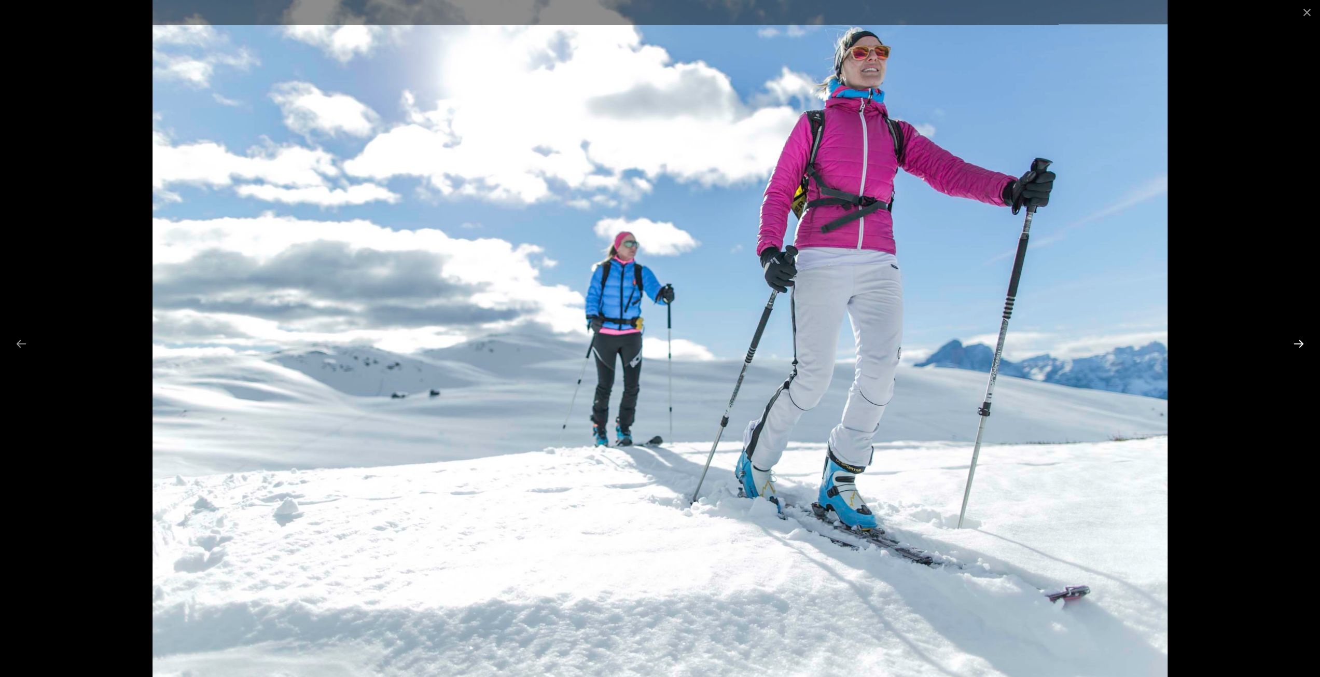
click at [1304, 337] on button "Next slide" at bounding box center [1299, 343] width 22 height 20
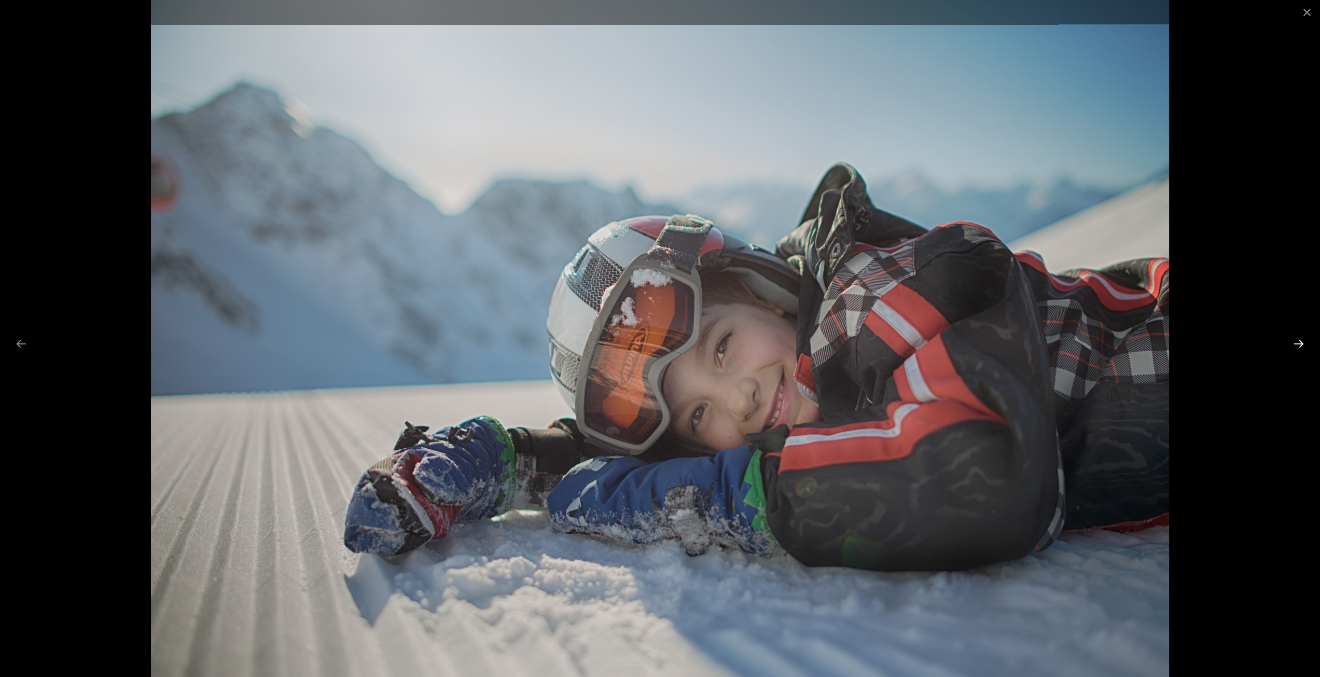
click at [1304, 337] on button "Next slide" at bounding box center [1299, 343] width 22 height 20
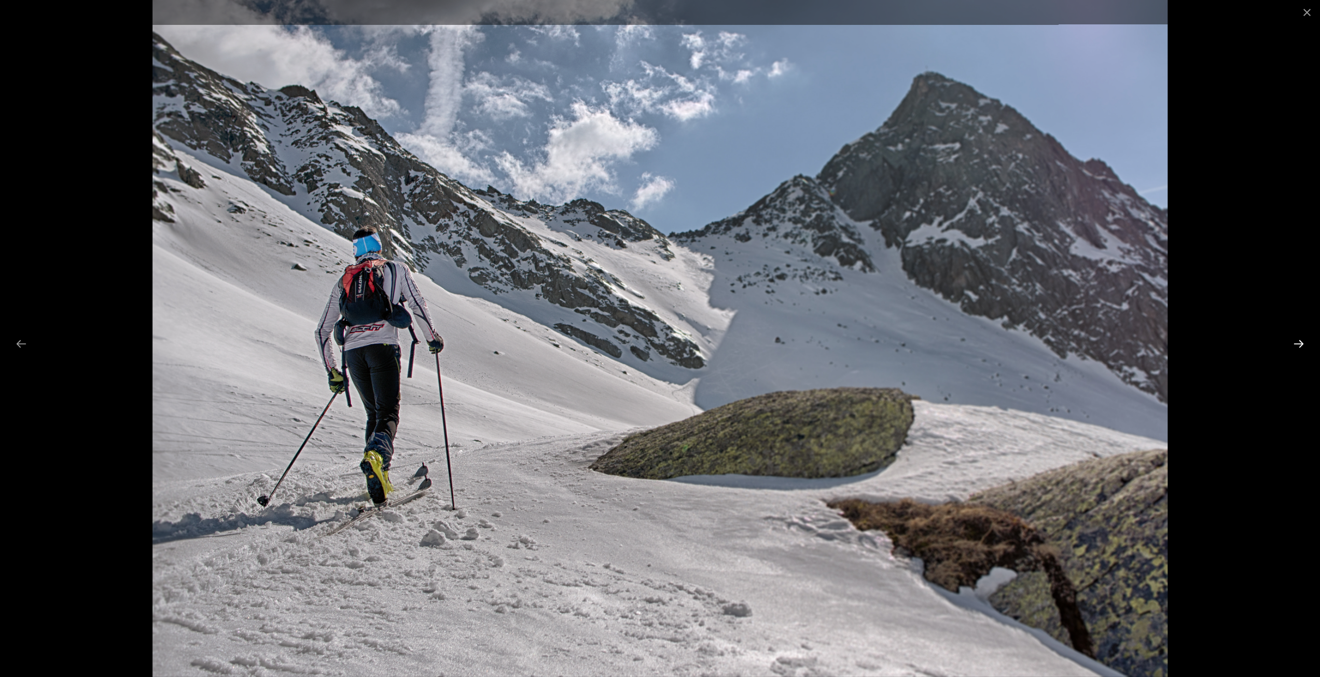
click at [1304, 337] on button "Next slide" at bounding box center [1299, 343] width 22 height 20
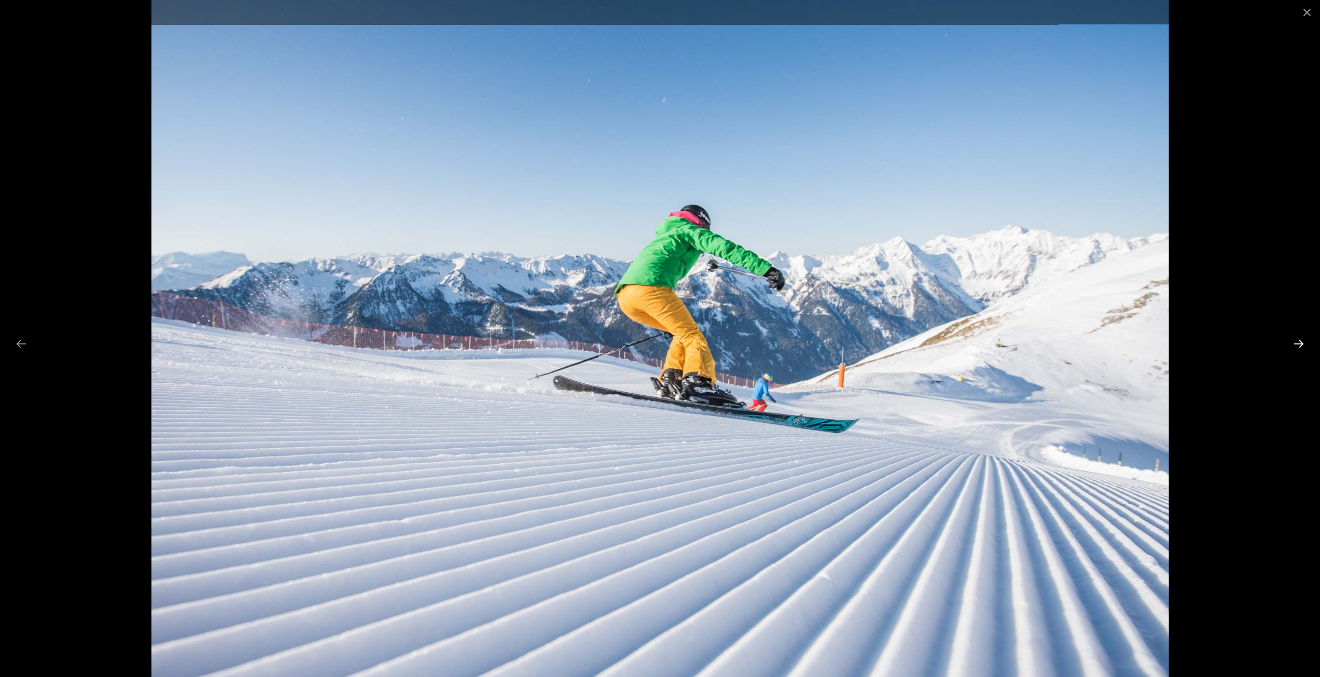
click at [1304, 337] on button "Next slide" at bounding box center [1299, 343] width 22 height 20
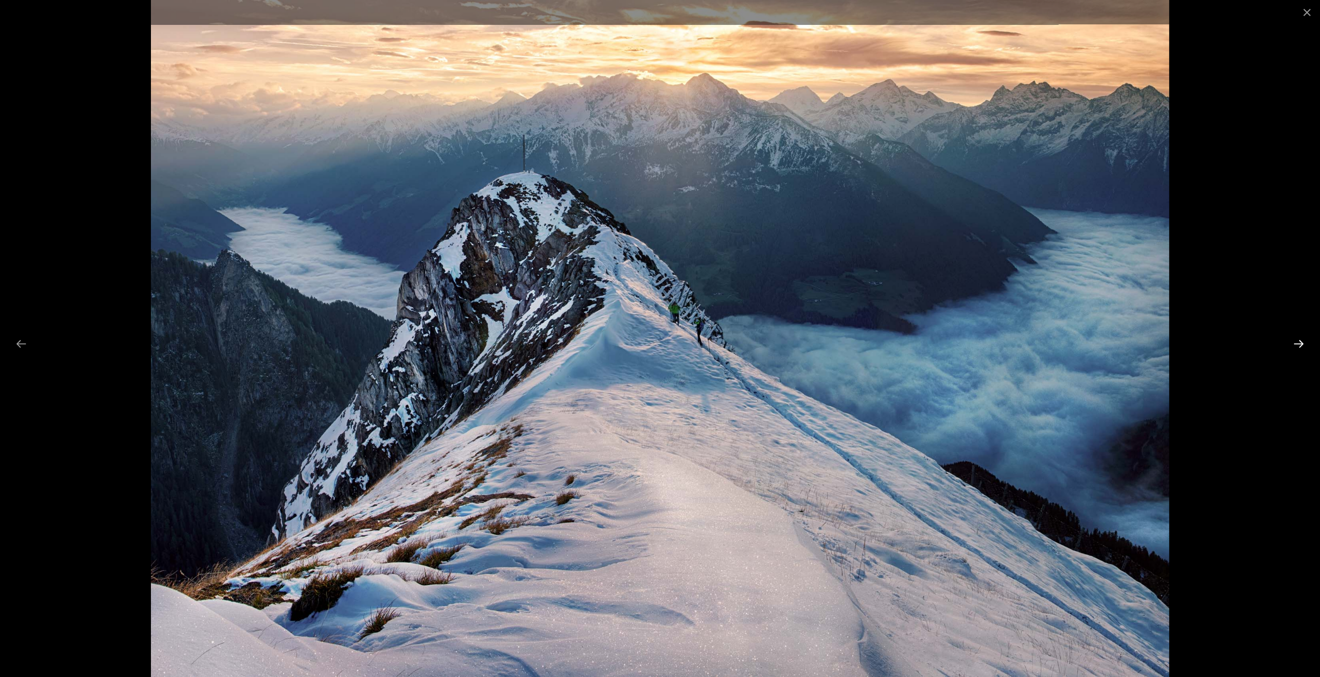
click at [1304, 337] on button "Next slide" at bounding box center [1299, 343] width 22 height 20
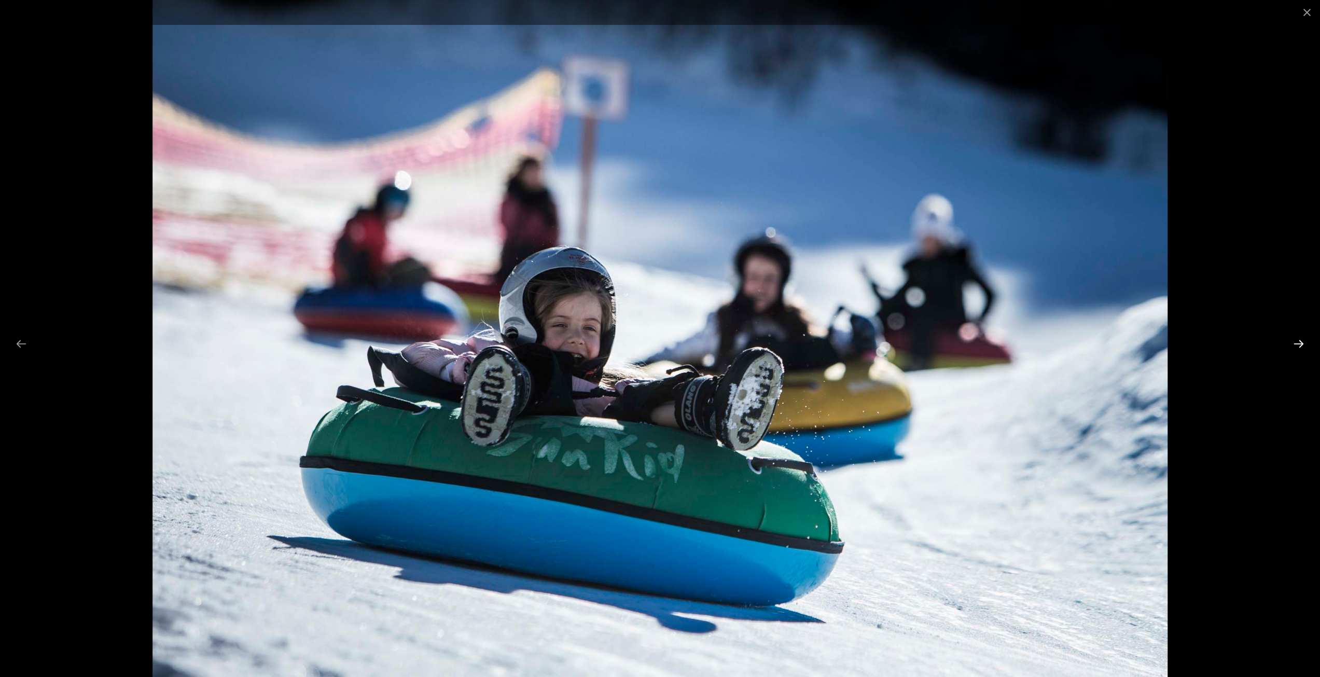
click at [1304, 337] on button "Next slide" at bounding box center [1299, 343] width 22 height 20
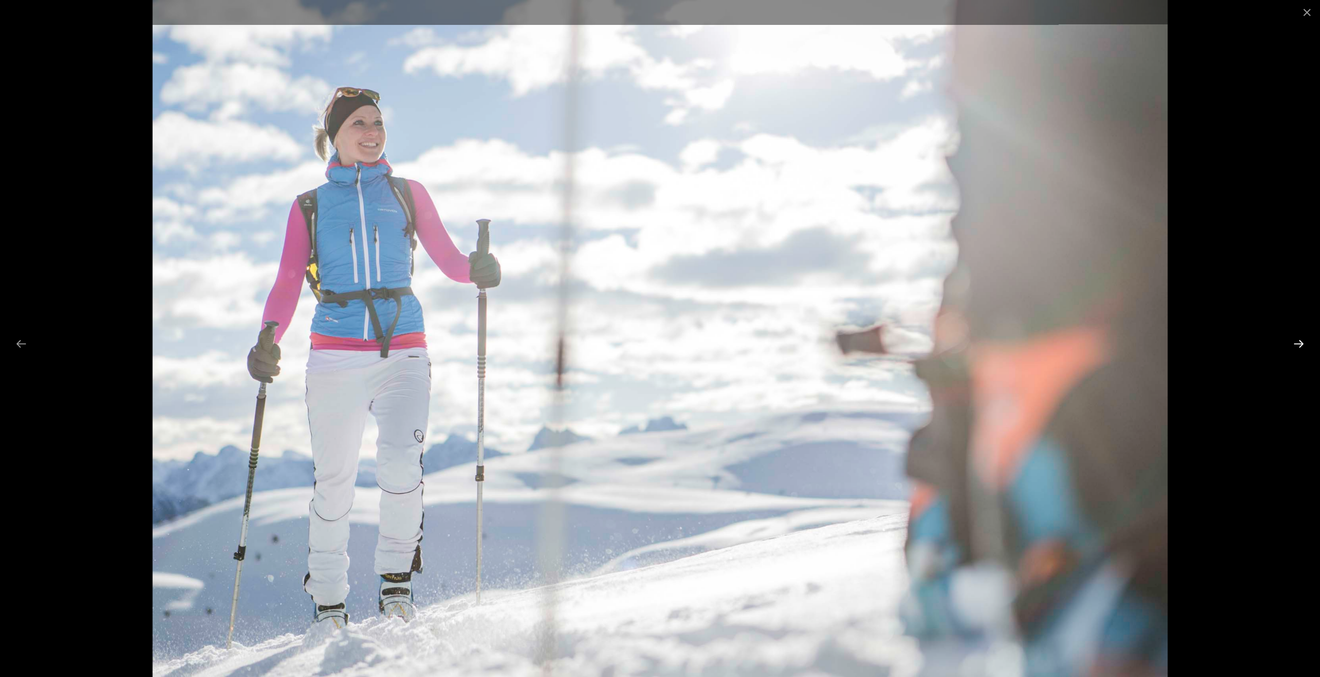
click at [1304, 337] on button "Next slide" at bounding box center [1299, 343] width 22 height 20
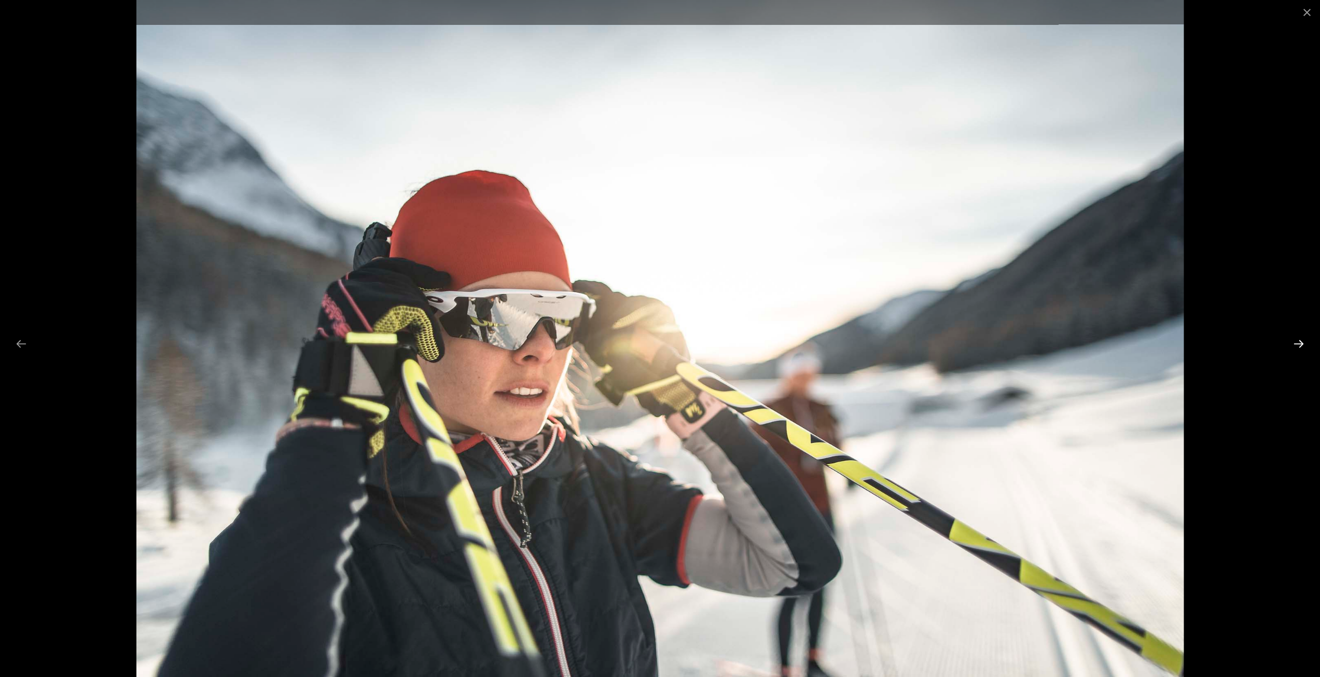
click at [1304, 337] on button "Next slide" at bounding box center [1299, 343] width 22 height 20
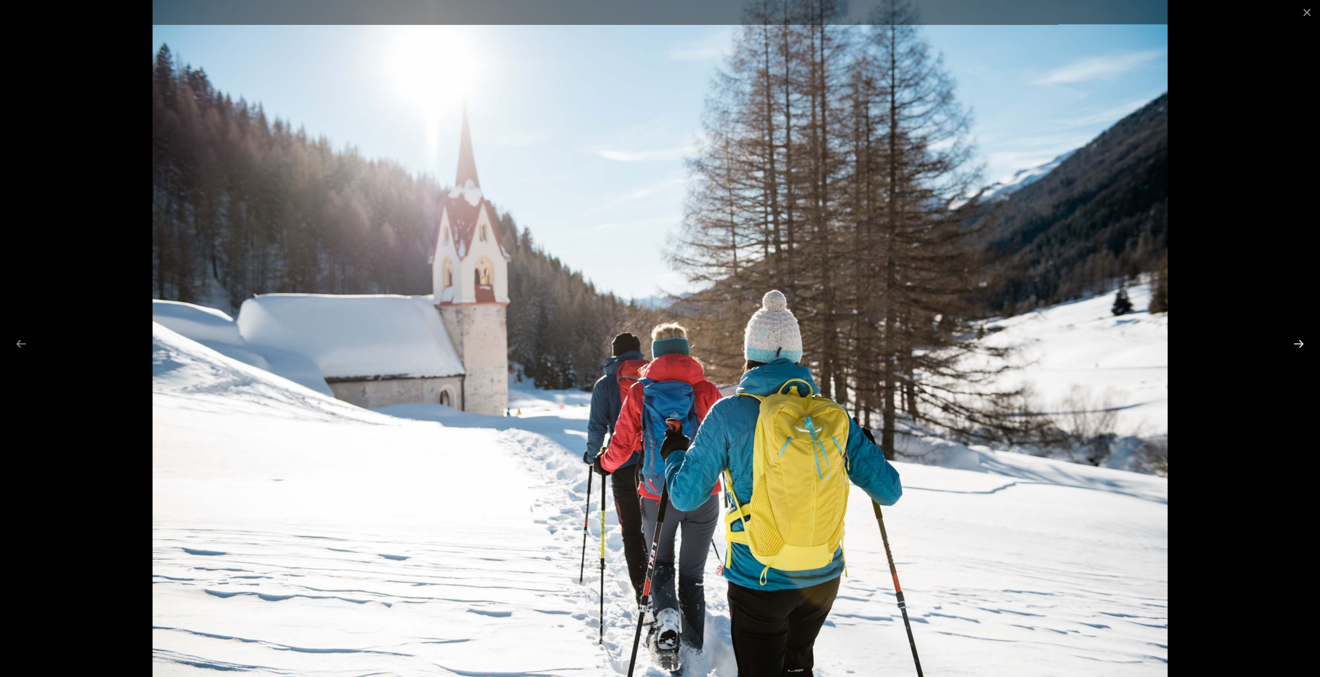
click at [1304, 337] on button "Next slide" at bounding box center [1299, 343] width 22 height 20
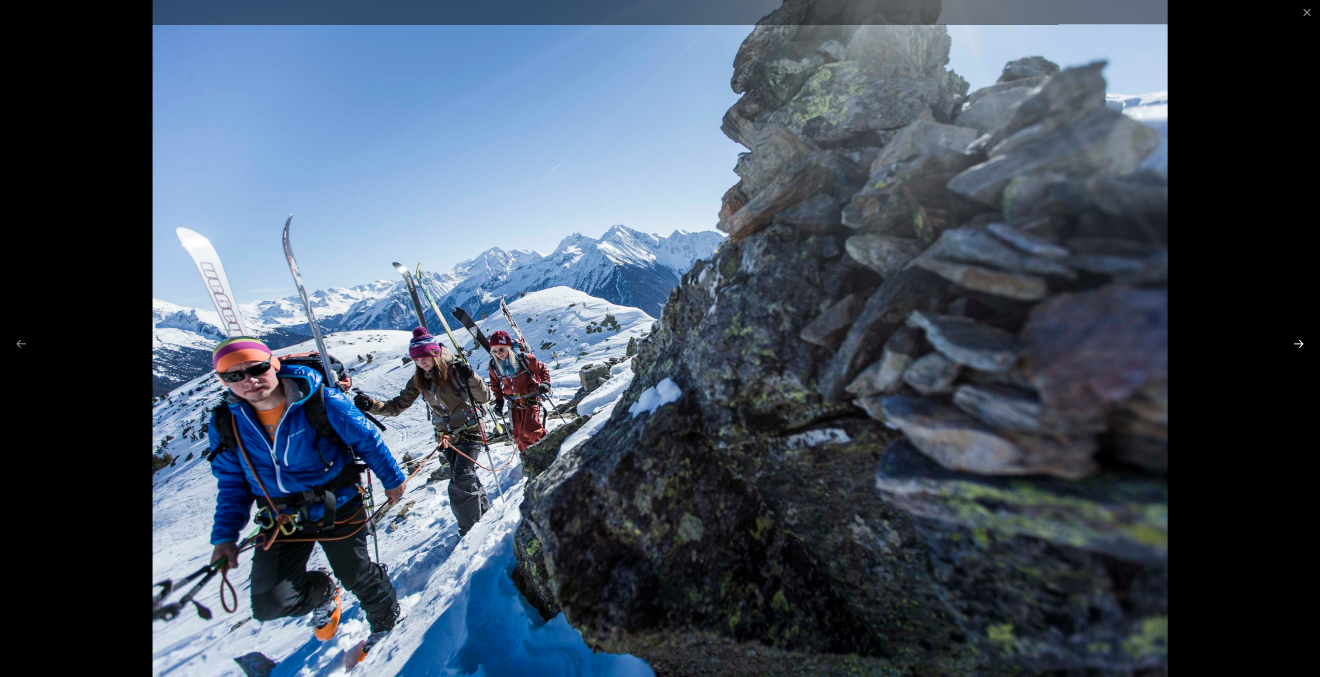
click at [1304, 337] on button "Next slide" at bounding box center [1299, 343] width 22 height 20
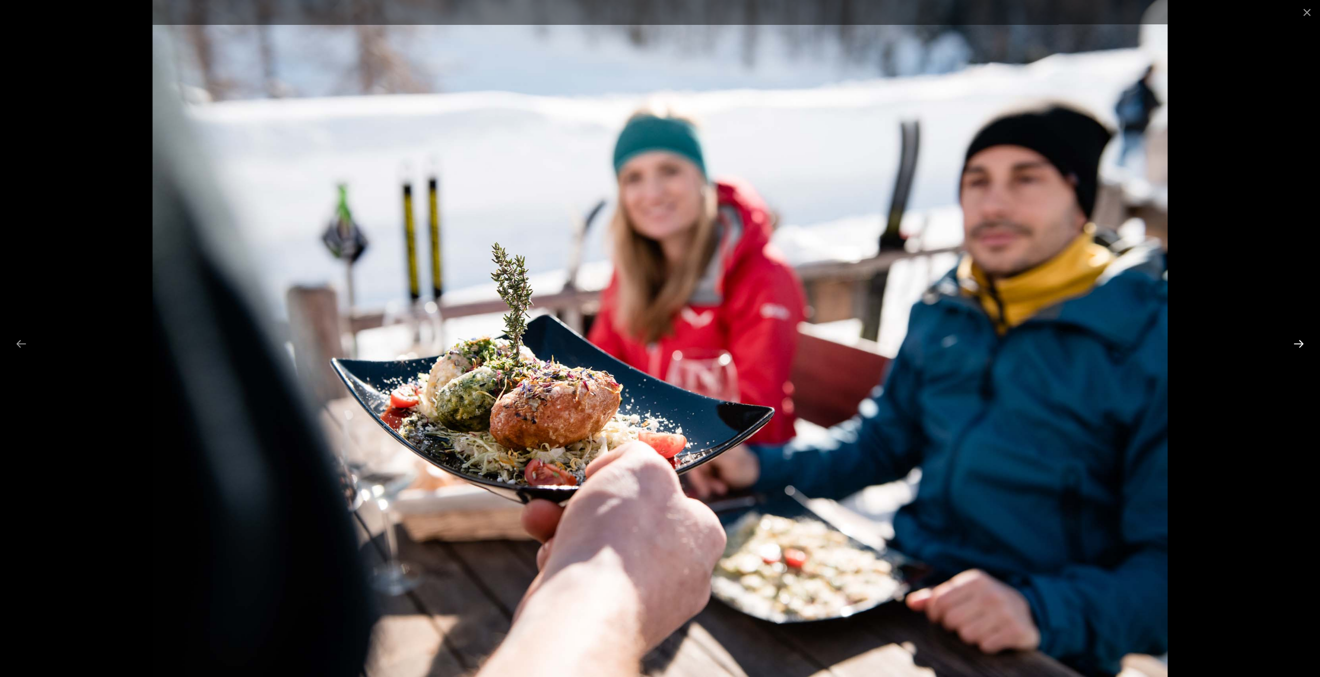
click at [1304, 337] on button "Next slide" at bounding box center [1299, 343] width 22 height 20
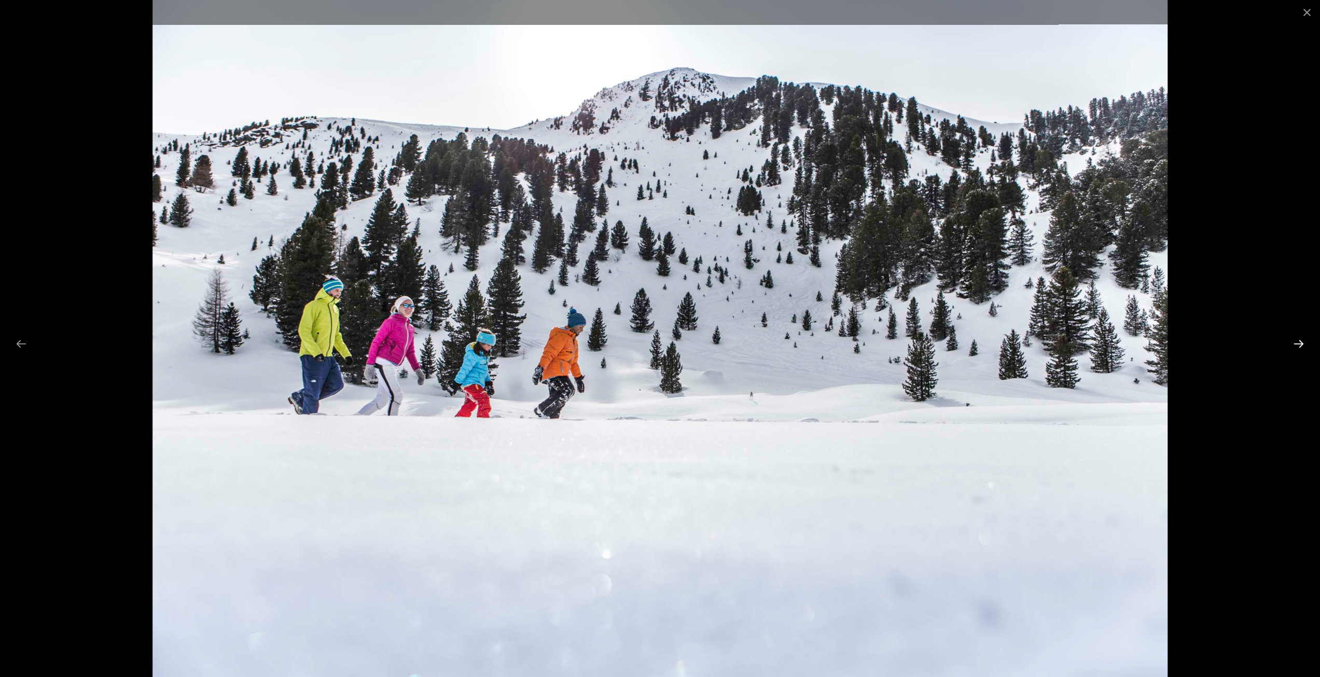
click at [1304, 337] on button "Next slide" at bounding box center [1299, 343] width 22 height 20
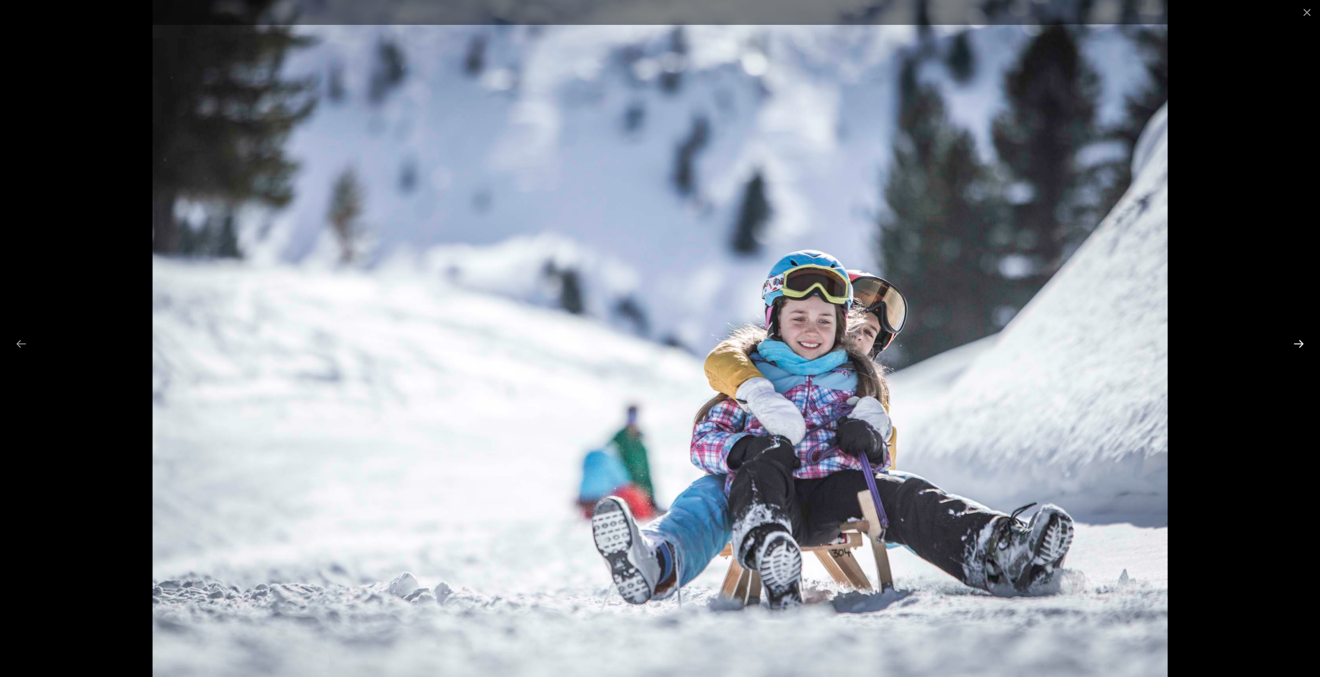
click at [1304, 337] on button "Next slide" at bounding box center [1299, 343] width 22 height 20
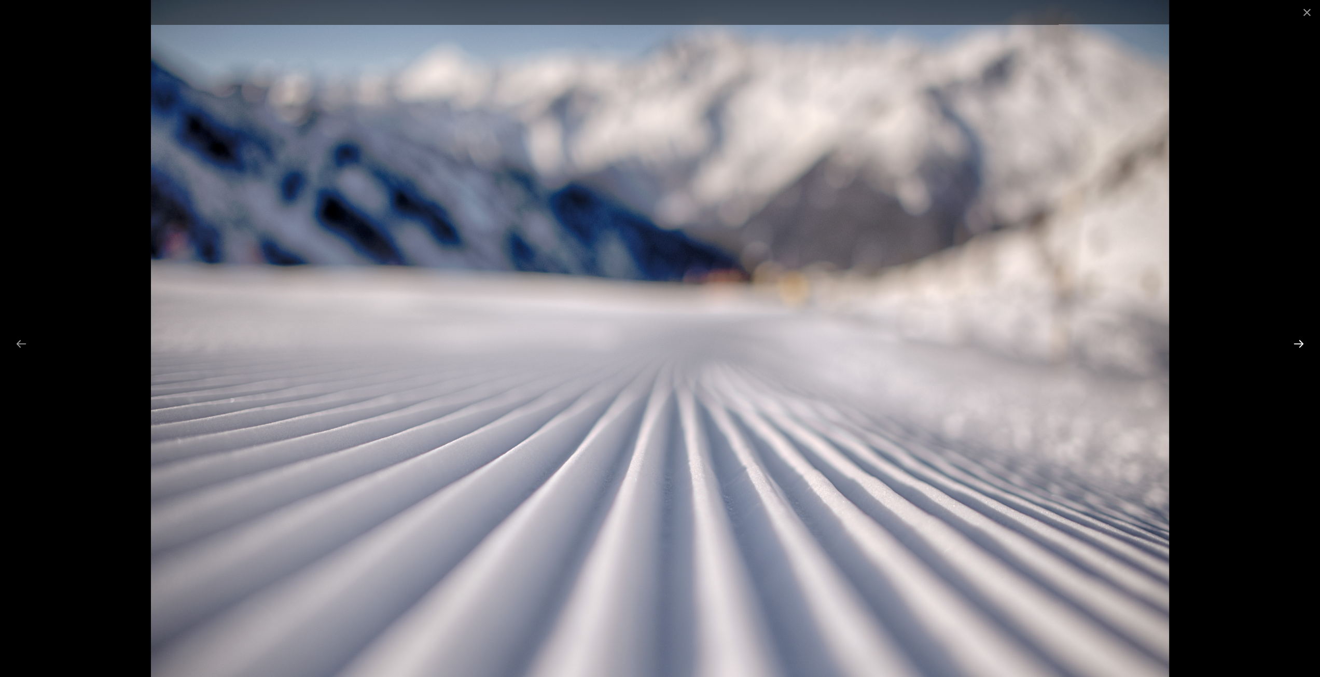
click at [1304, 337] on button "Next slide" at bounding box center [1299, 343] width 22 height 20
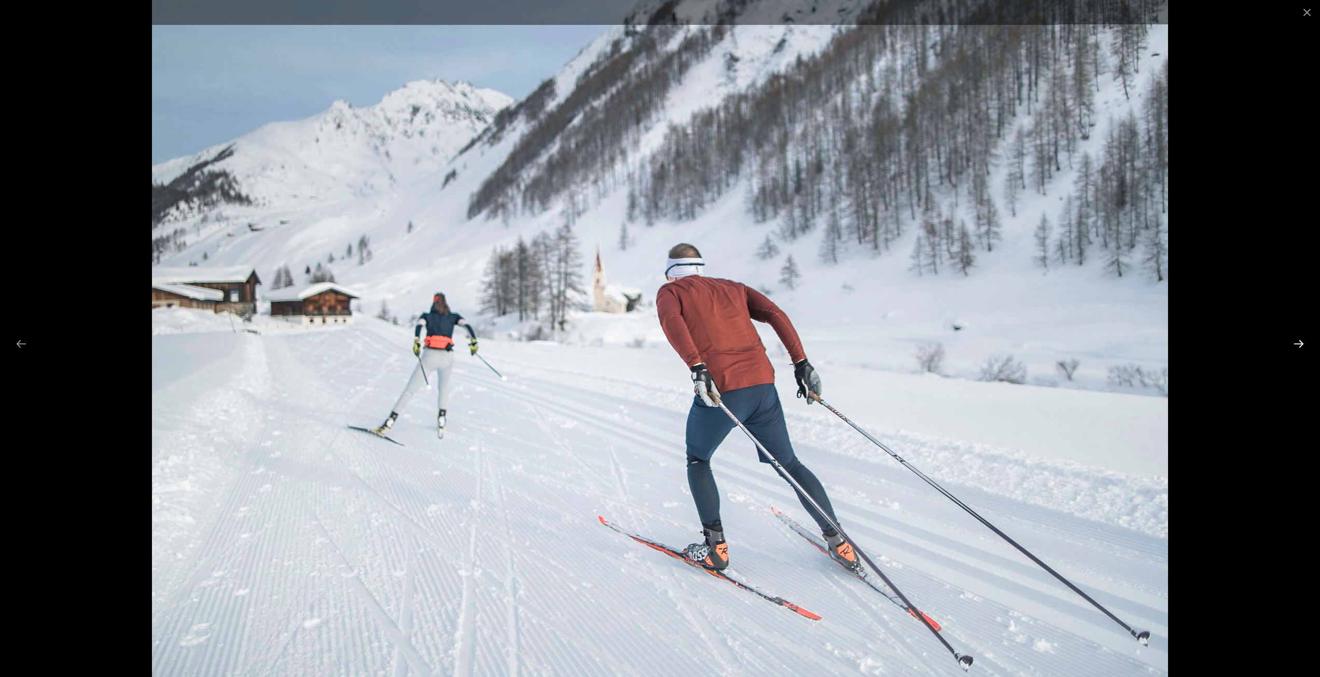
click at [1304, 337] on button "Next slide" at bounding box center [1299, 343] width 22 height 20
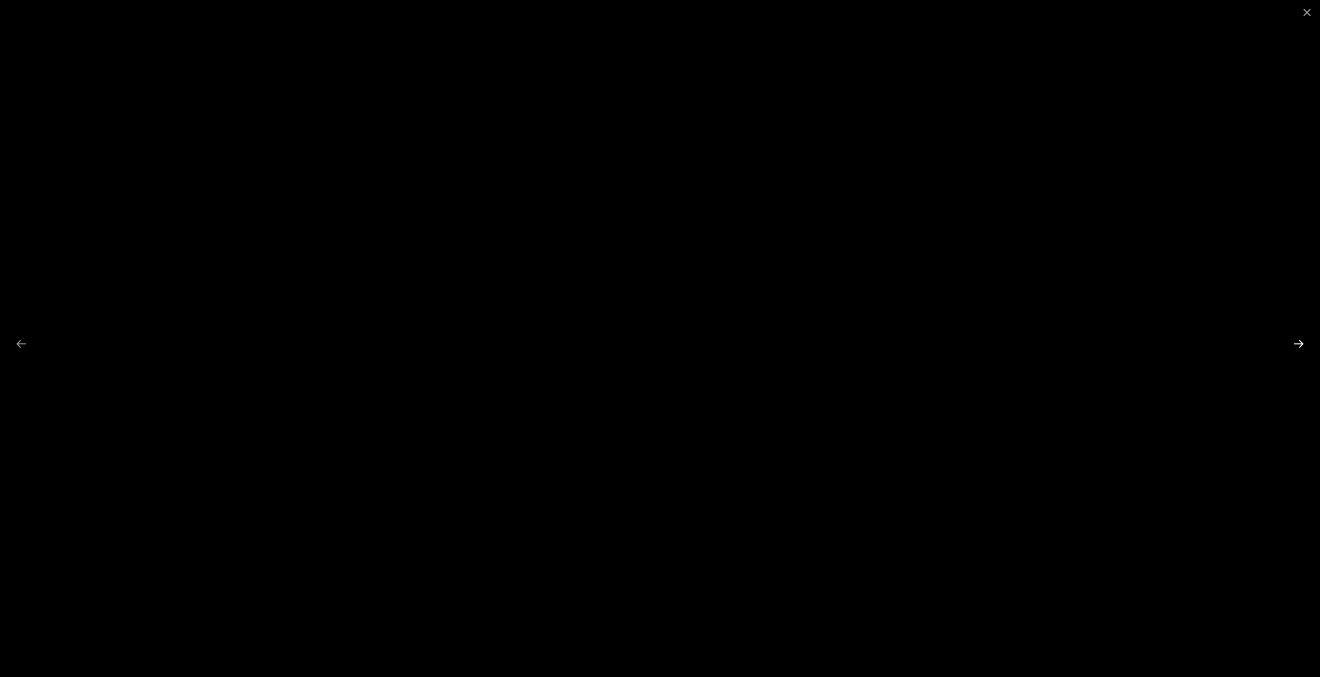
click at [1304, 337] on button "Next slide" at bounding box center [1299, 343] width 22 height 20
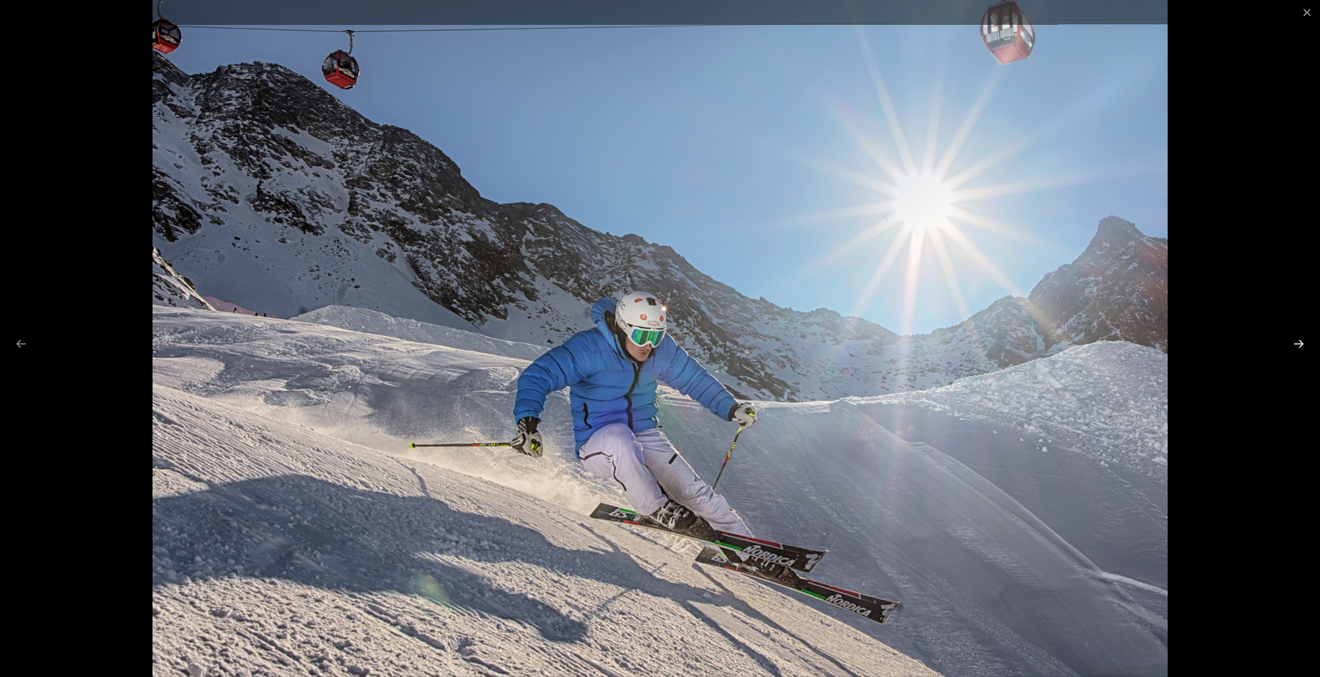
click at [1304, 337] on button "Next slide" at bounding box center [1299, 343] width 22 height 20
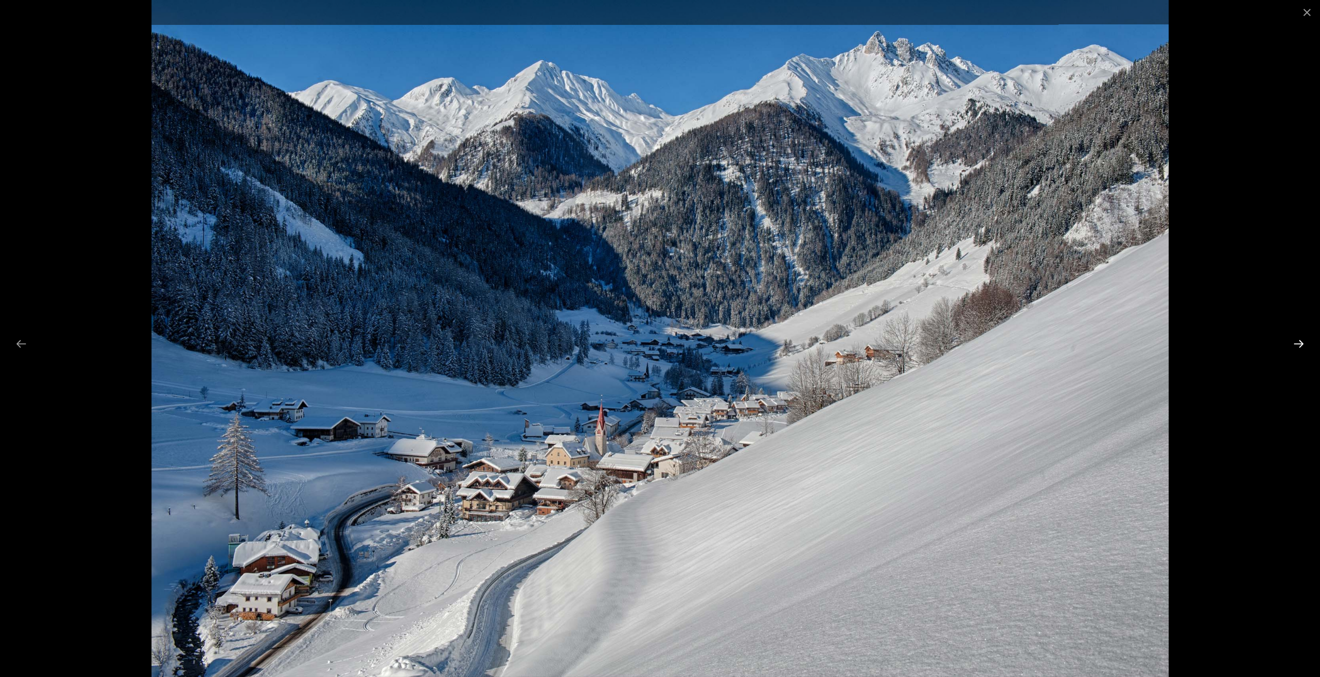
click at [1304, 337] on button "Next slide" at bounding box center [1299, 343] width 22 height 20
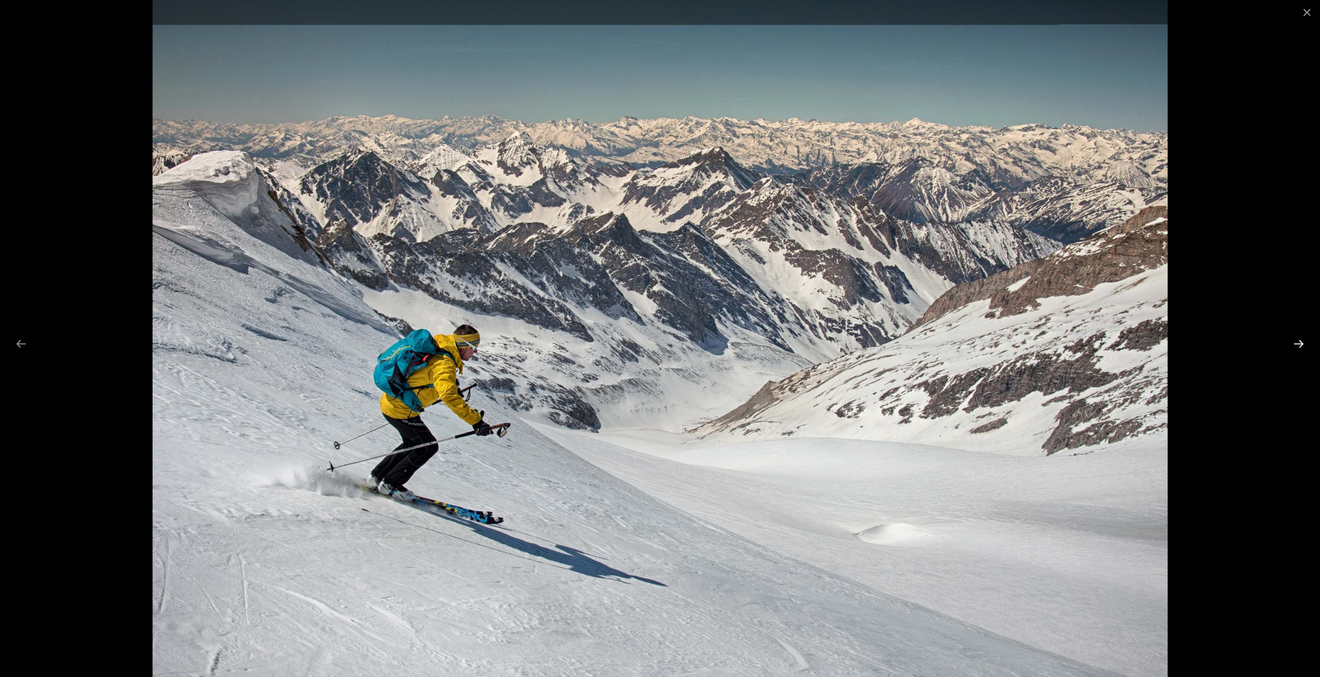
click at [1304, 337] on button "Next slide" at bounding box center [1299, 343] width 22 height 20
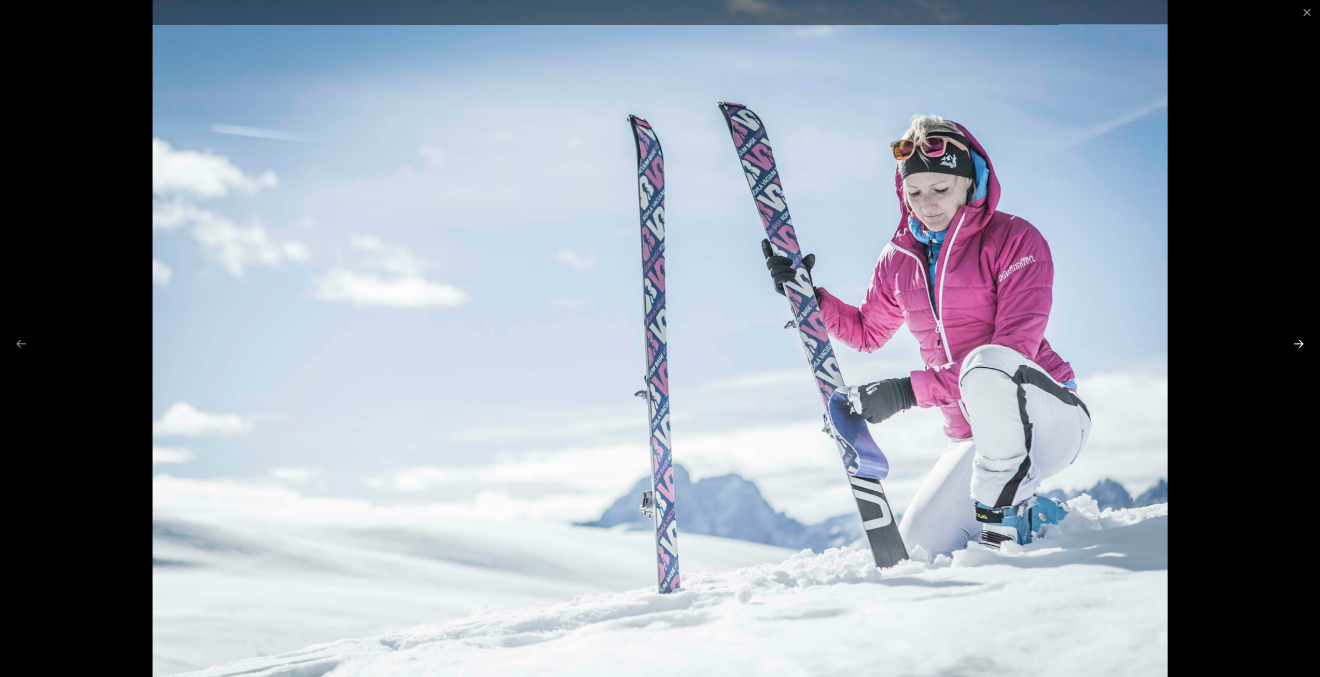
click at [1304, 337] on button "Next slide" at bounding box center [1299, 343] width 22 height 20
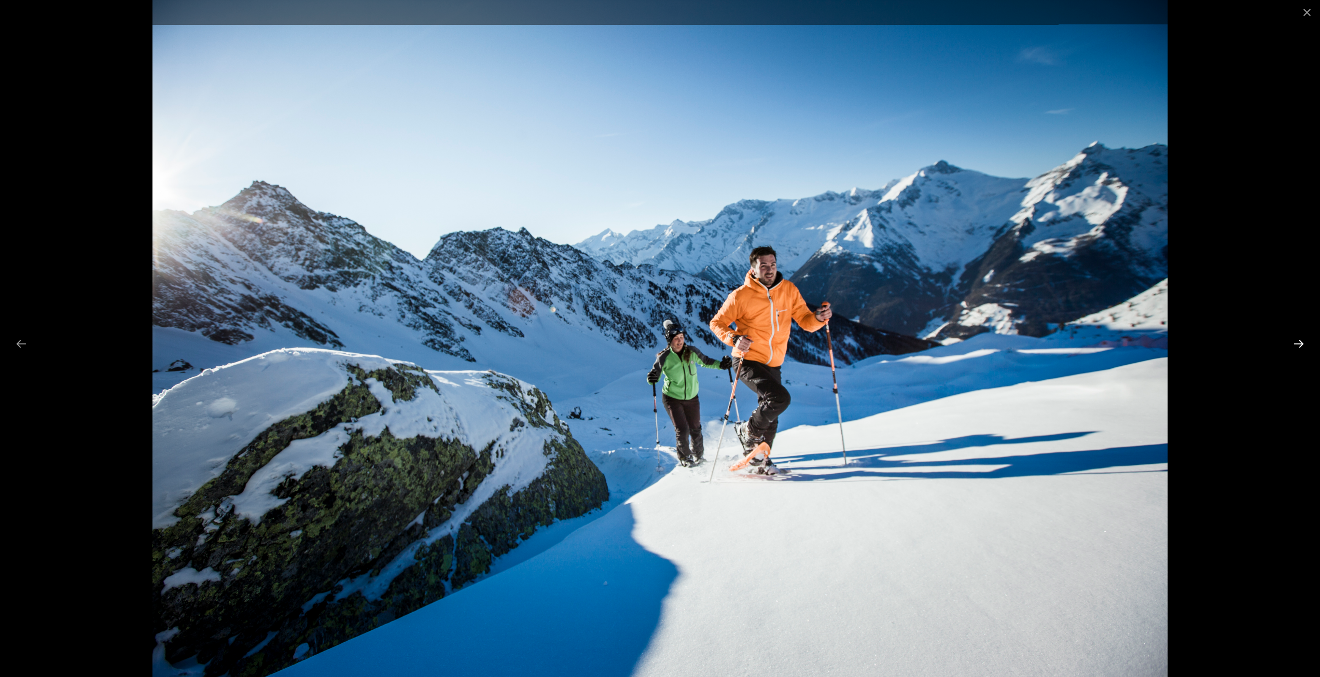
click at [1304, 337] on button "Next slide" at bounding box center [1299, 343] width 22 height 20
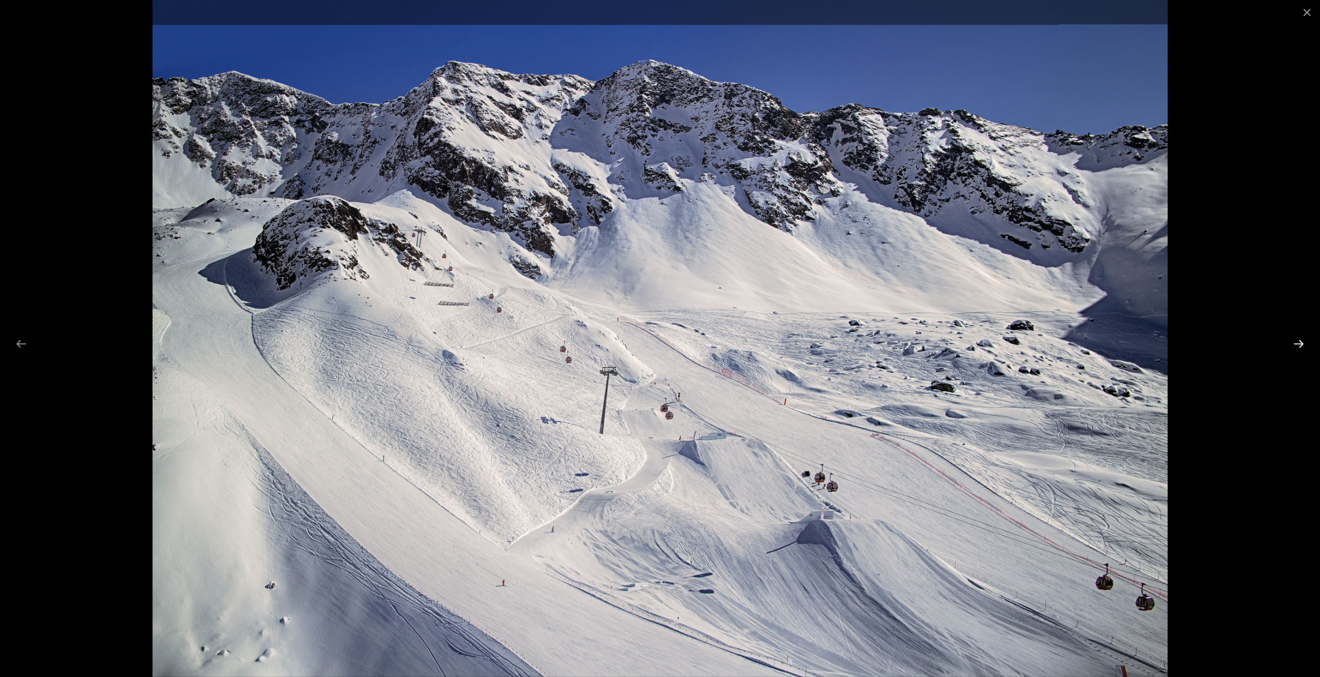
click at [1304, 337] on button "Next slide" at bounding box center [1299, 343] width 22 height 20
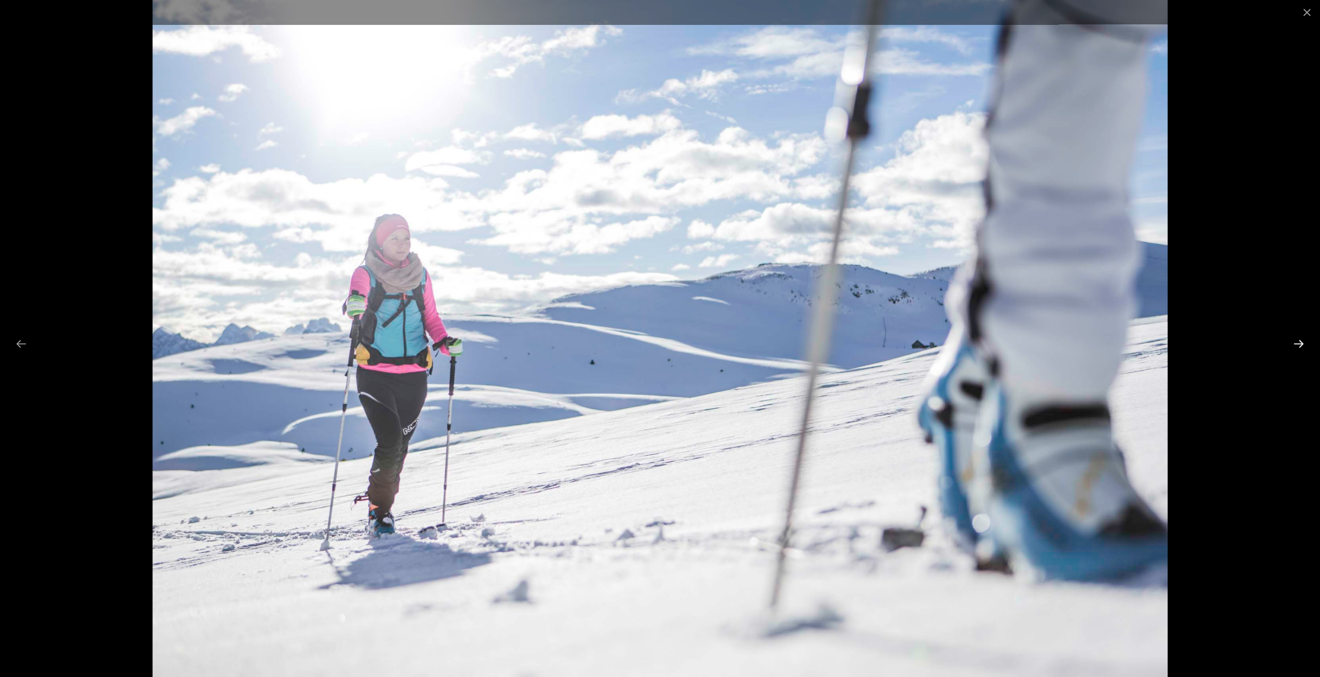
click at [1304, 337] on button "Next slide" at bounding box center [1299, 343] width 22 height 20
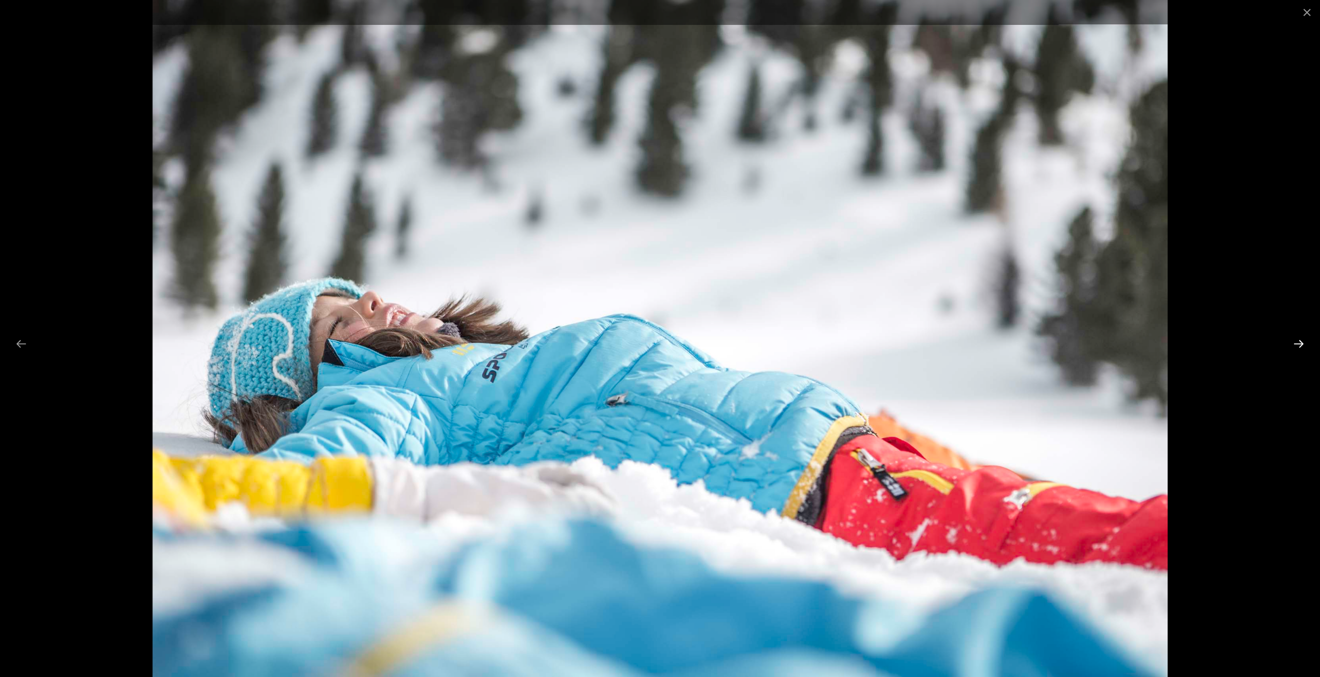
click at [1304, 337] on button "Next slide" at bounding box center [1299, 343] width 22 height 20
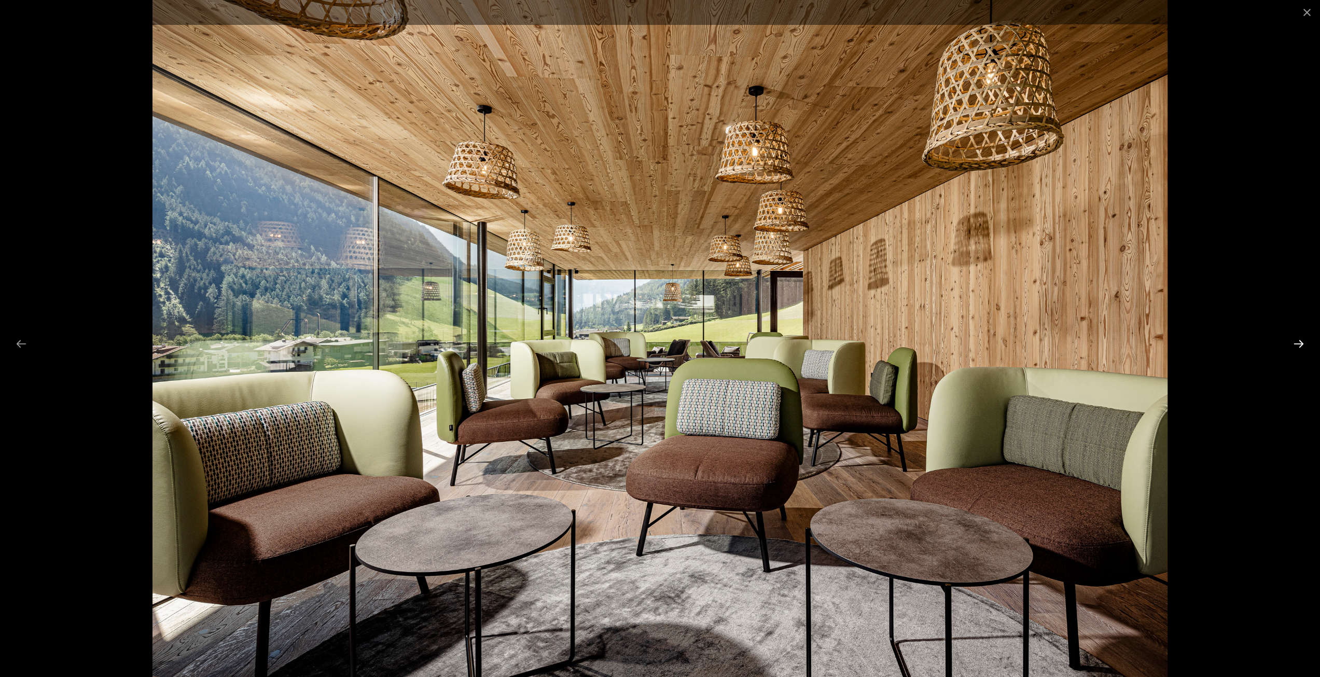
click at [1304, 337] on button "Next slide" at bounding box center [1299, 343] width 22 height 20
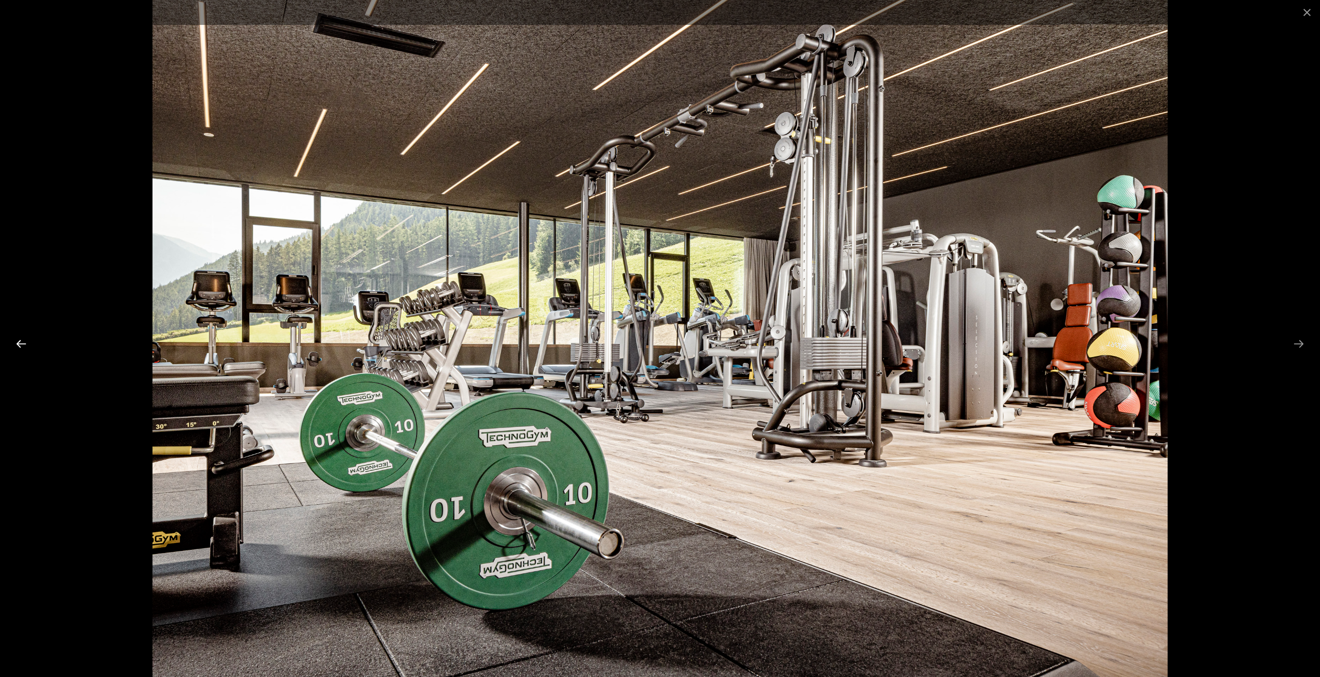
click at [29, 343] on button "Previous slide" at bounding box center [21, 343] width 22 height 20
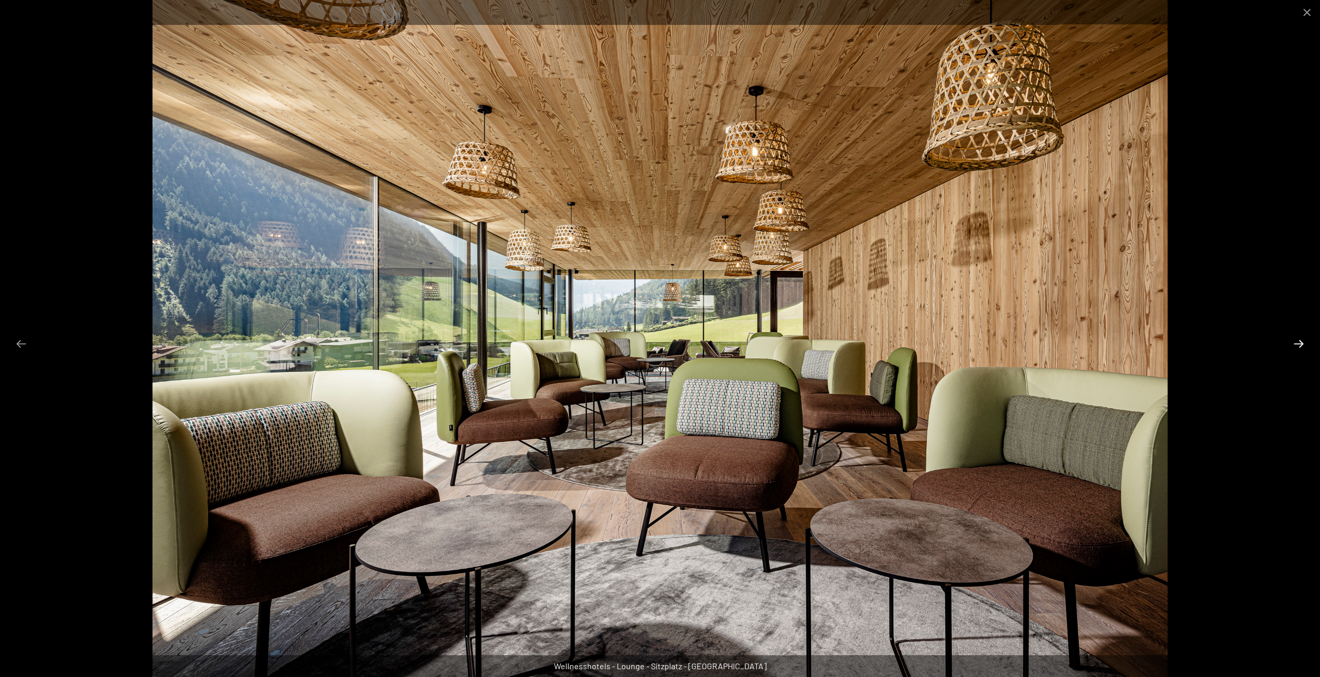
click at [1300, 342] on button "Next slide" at bounding box center [1299, 343] width 22 height 20
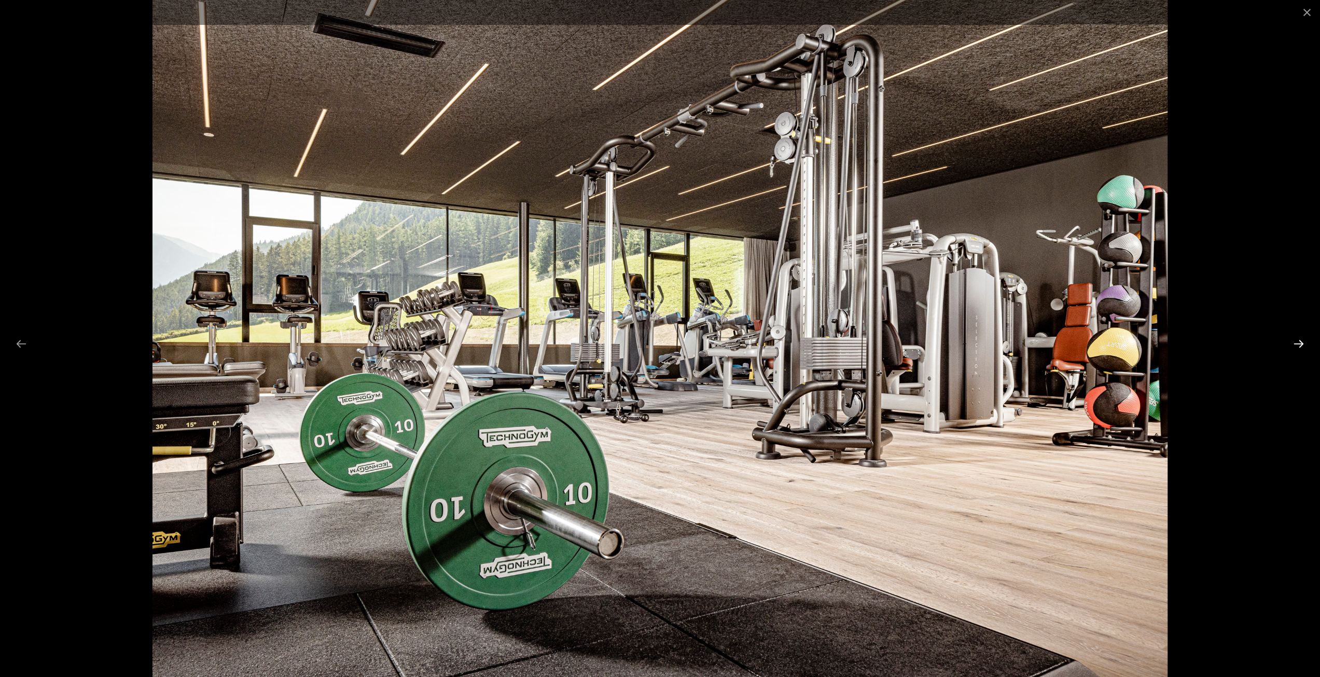
click at [1300, 342] on button "Next slide" at bounding box center [1299, 343] width 22 height 20
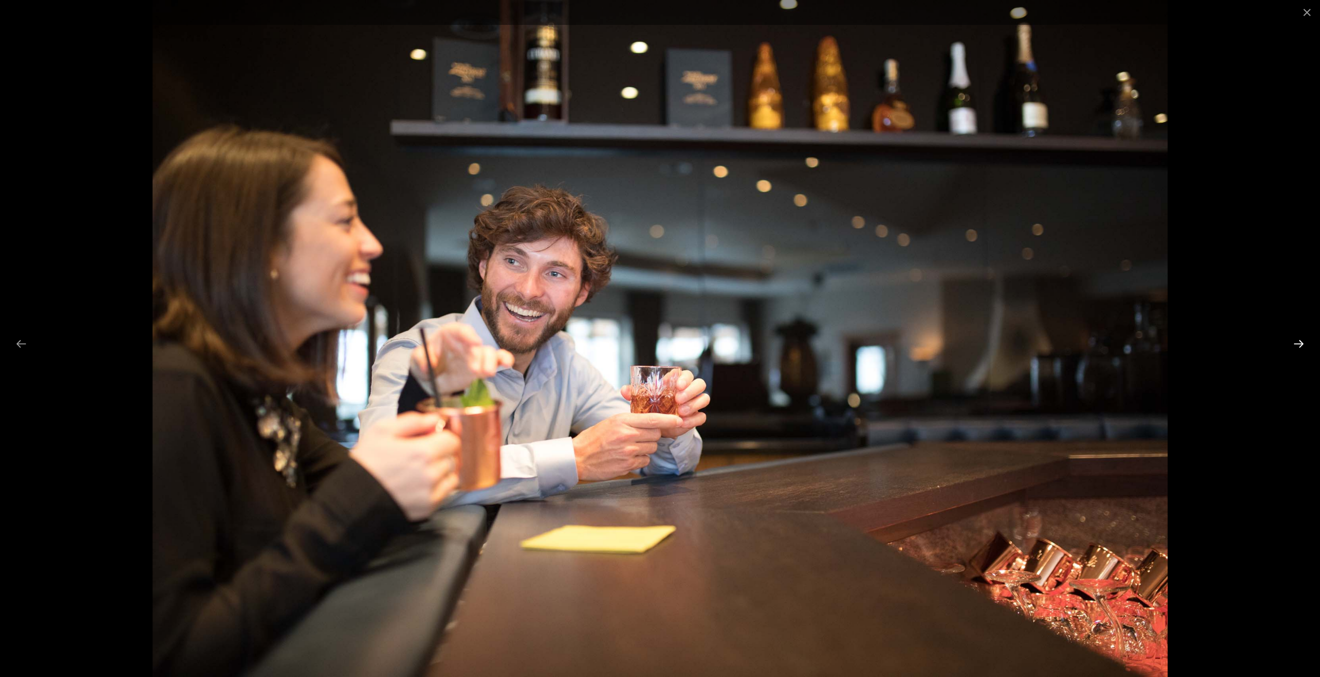
click at [1300, 342] on button "Next slide" at bounding box center [1299, 343] width 22 height 20
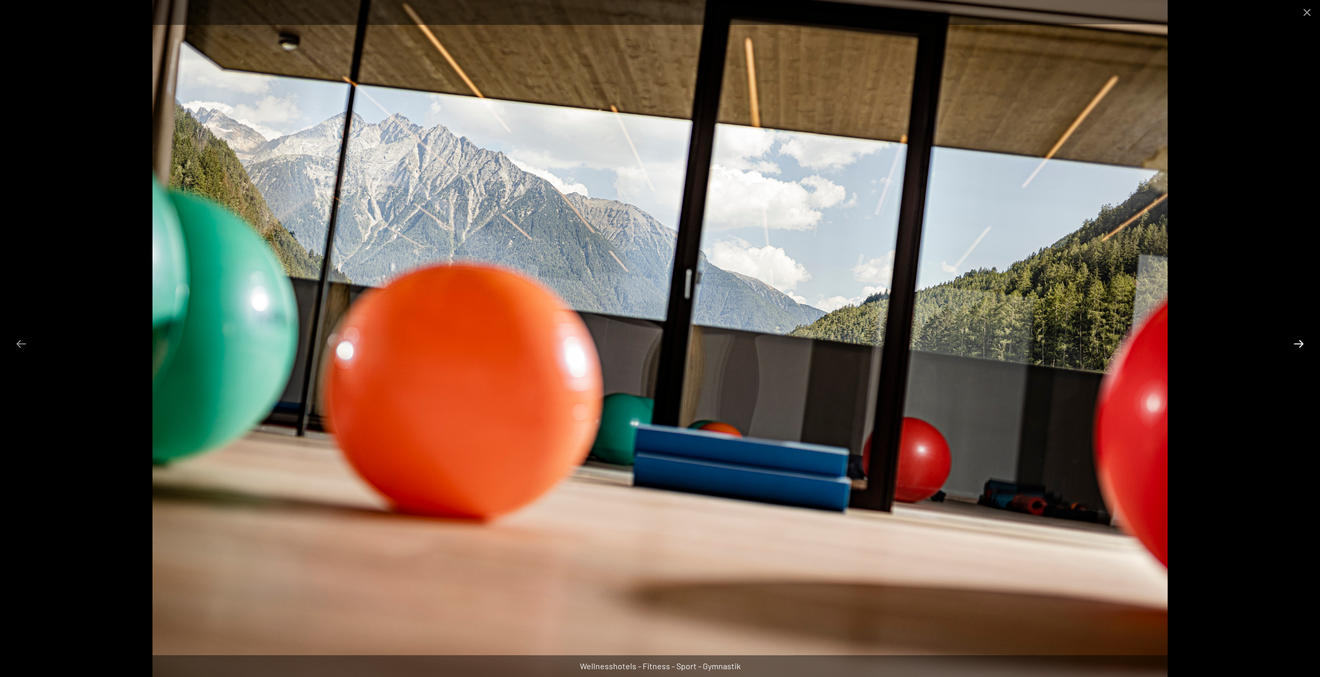
click at [1300, 342] on button "Next slide" at bounding box center [1299, 343] width 22 height 20
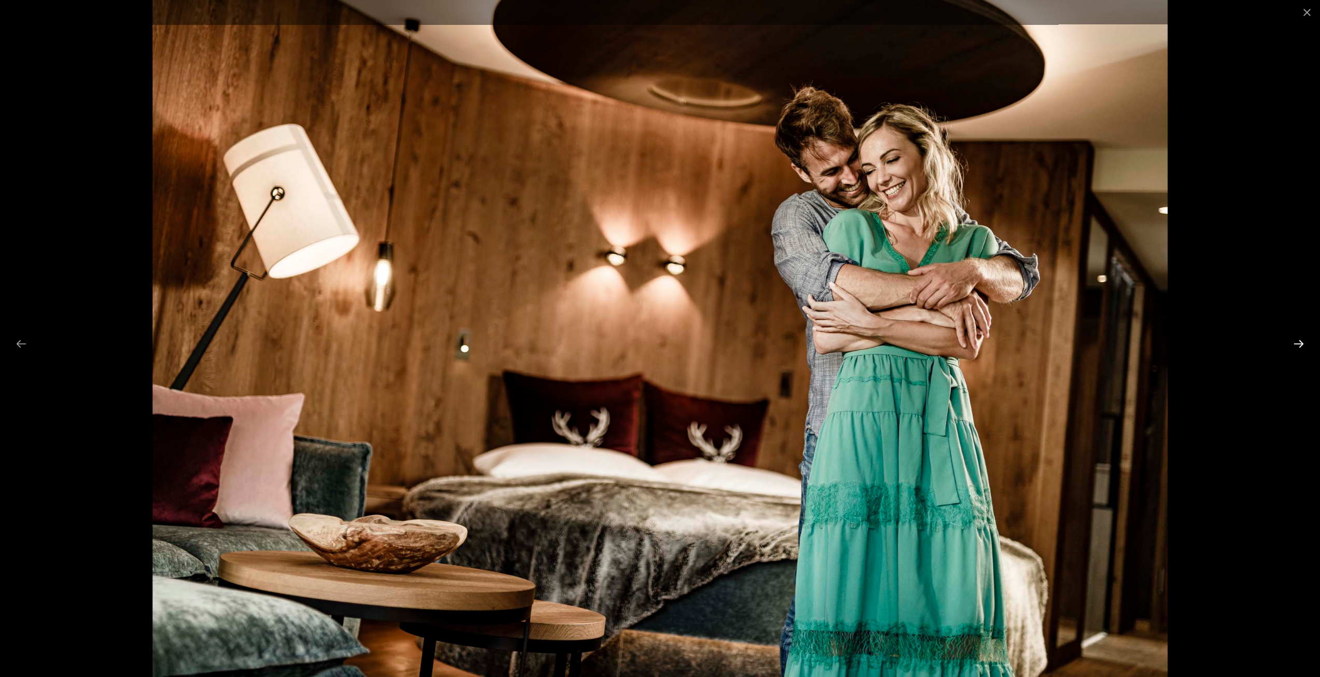
click at [1300, 342] on button "Next slide" at bounding box center [1299, 343] width 22 height 20
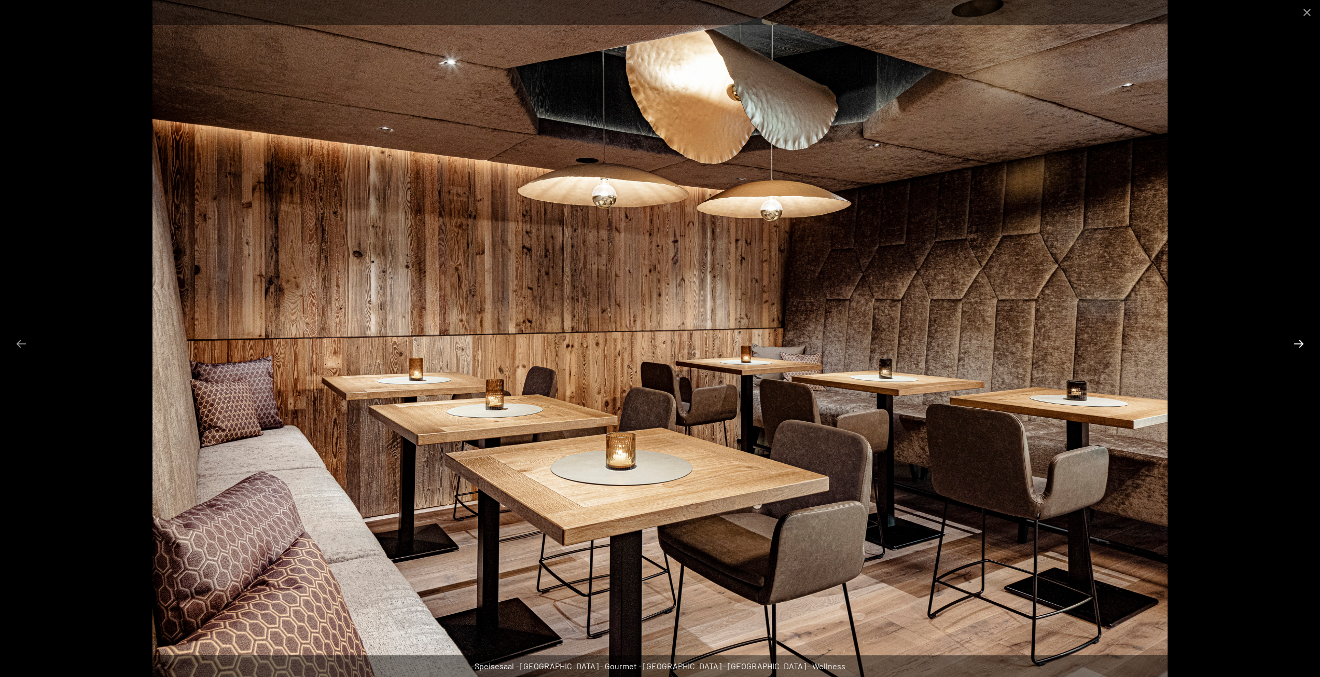
click at [1300, 342] on button "Next slide" at bounding box center [1299, 343] width 22 height 20
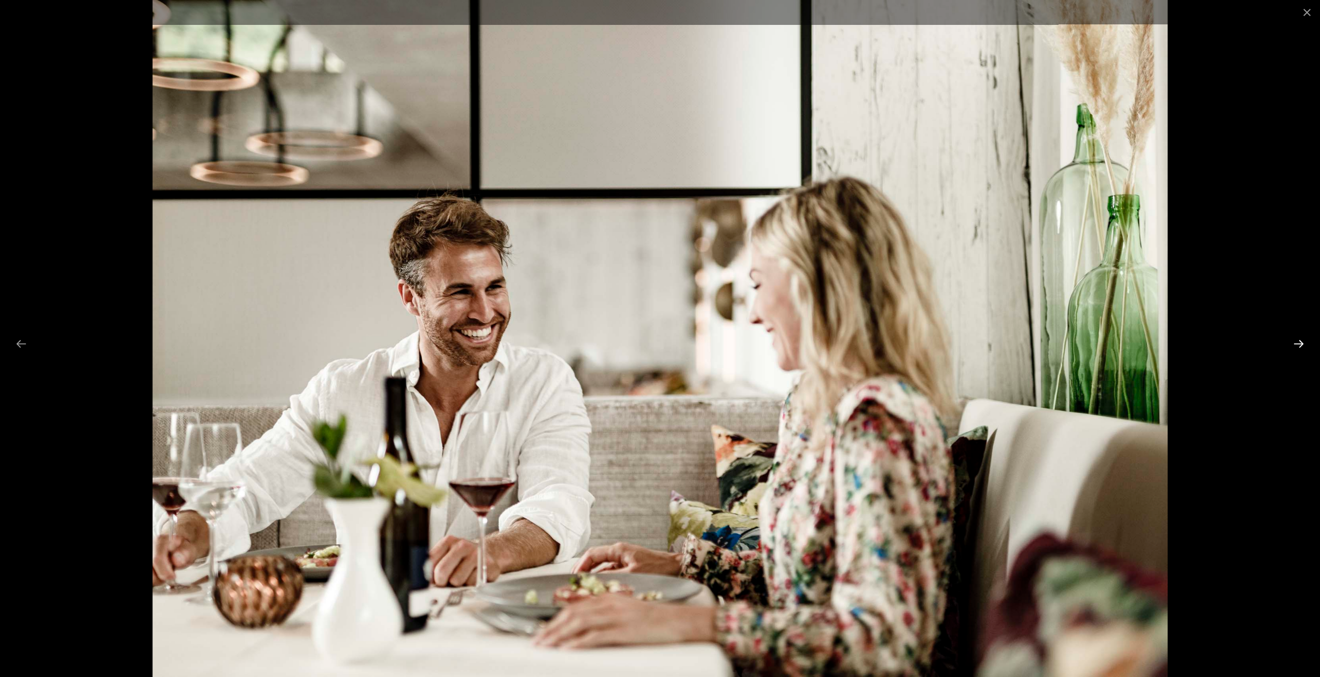
click at [1300, 342] on button "Next slide" at bounding box center [1299, 343] width 22 height 20
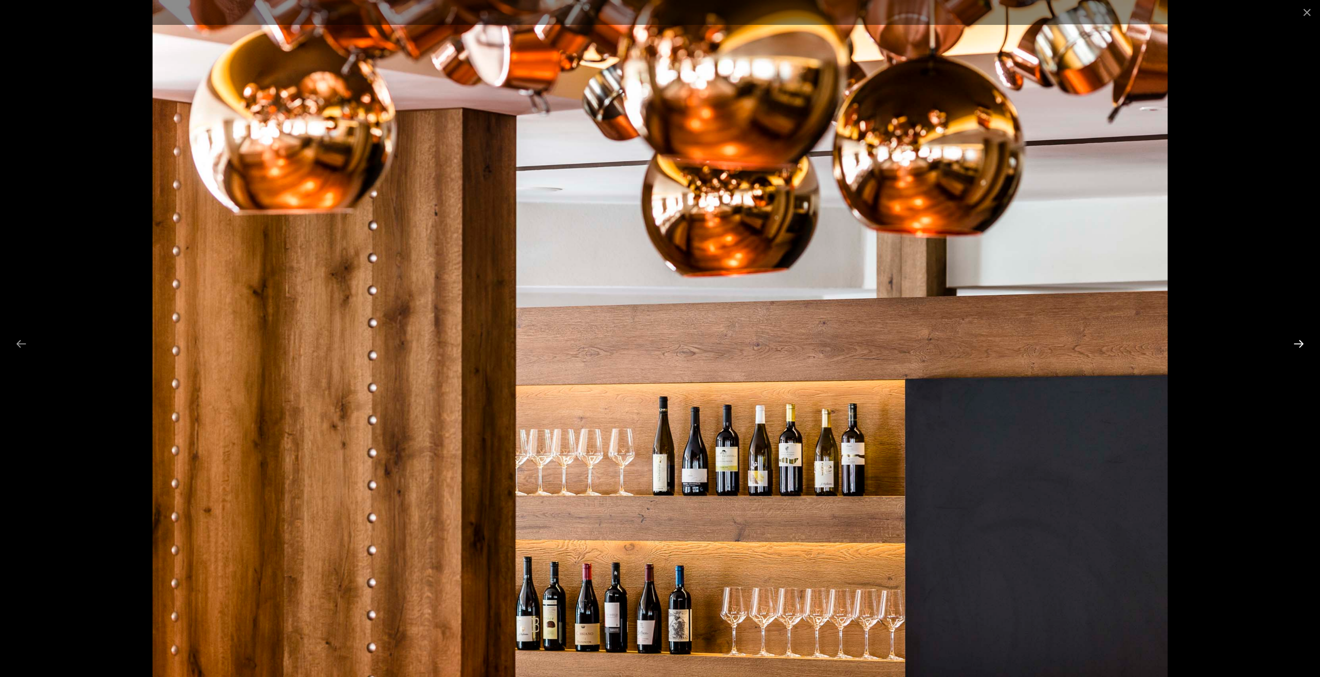
click at [1300, 342] on button "Next slide" at bounding box center [1299, 343] width 22 height 20
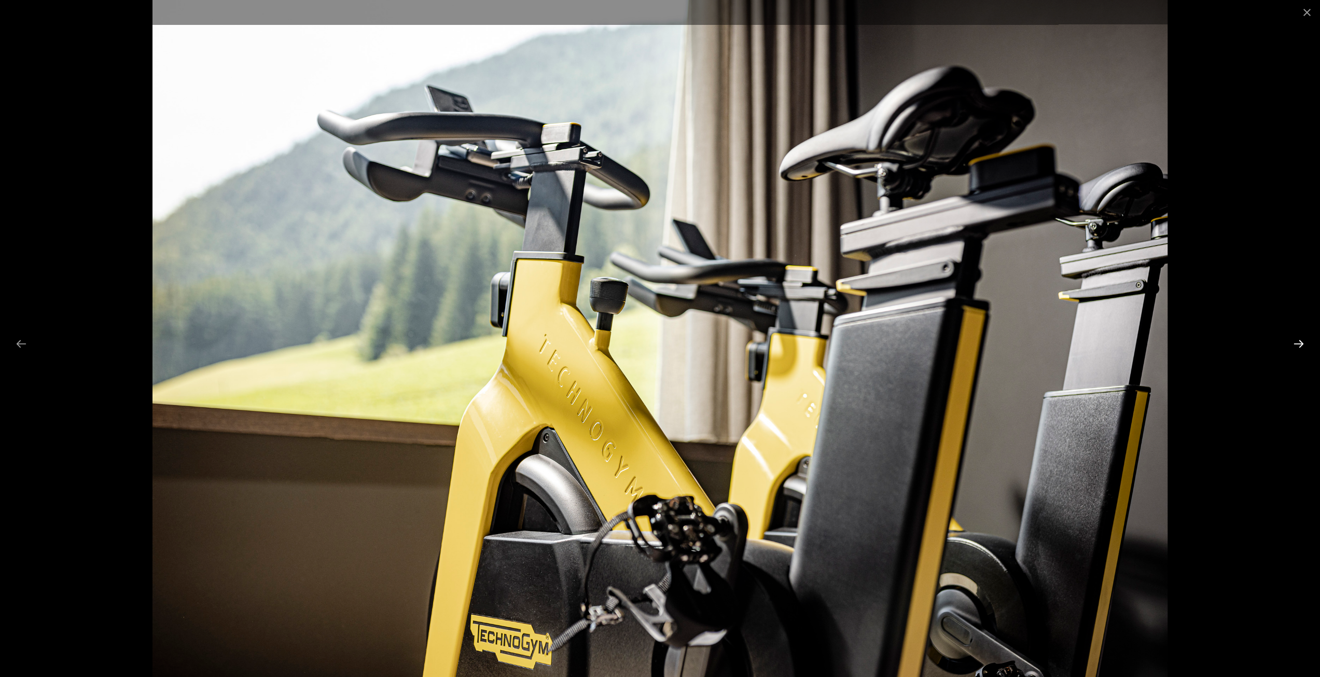
click at [1300, 342] on button "Next slide" at bounding box center [1299, 343] width 22 height 20
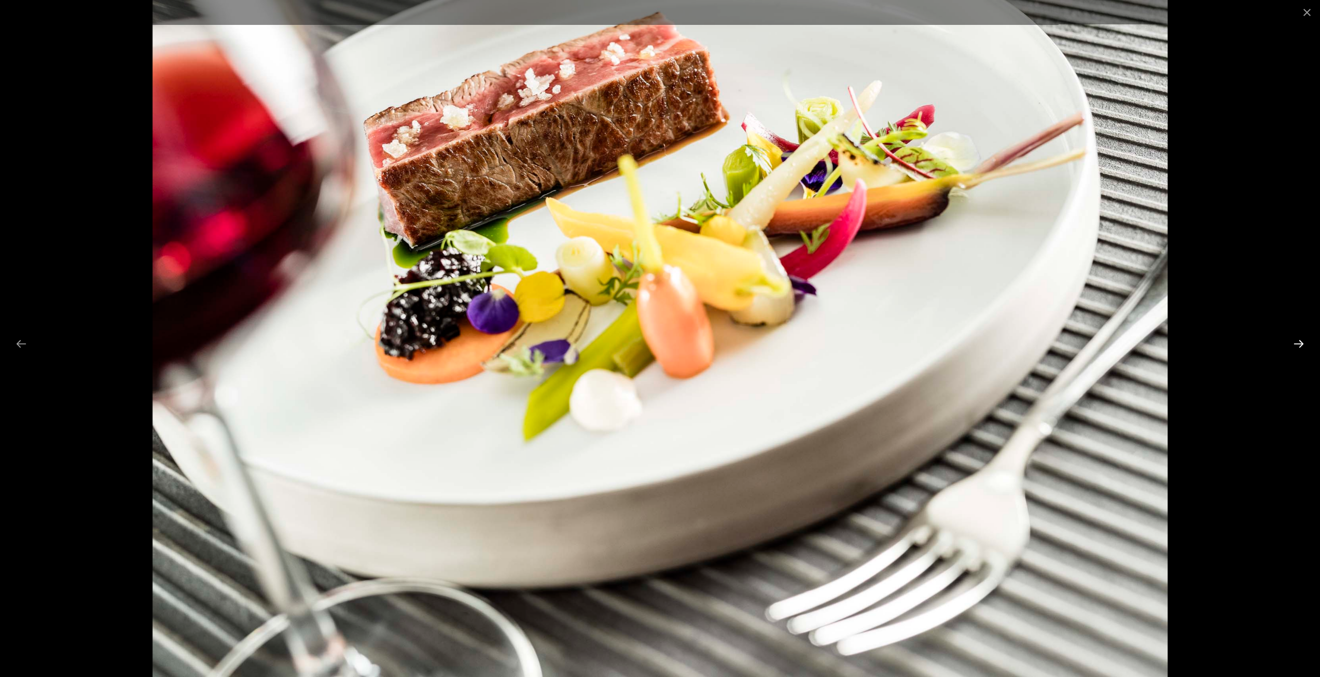
click at [1300, 342] on button "Next slide" at bounding box center [1299, 343] width 22 height 20
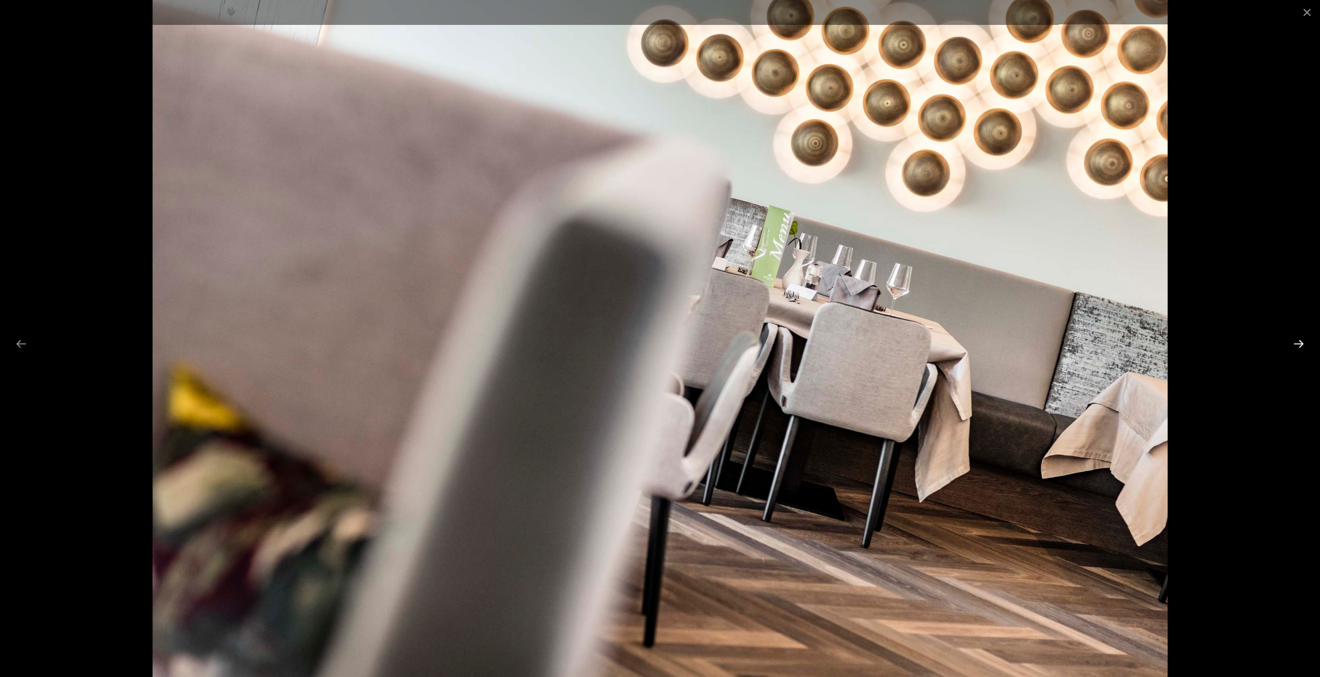
click at [1300, 342] on button "Next slide" at bounding box center [1299, 343] width 22 height 20
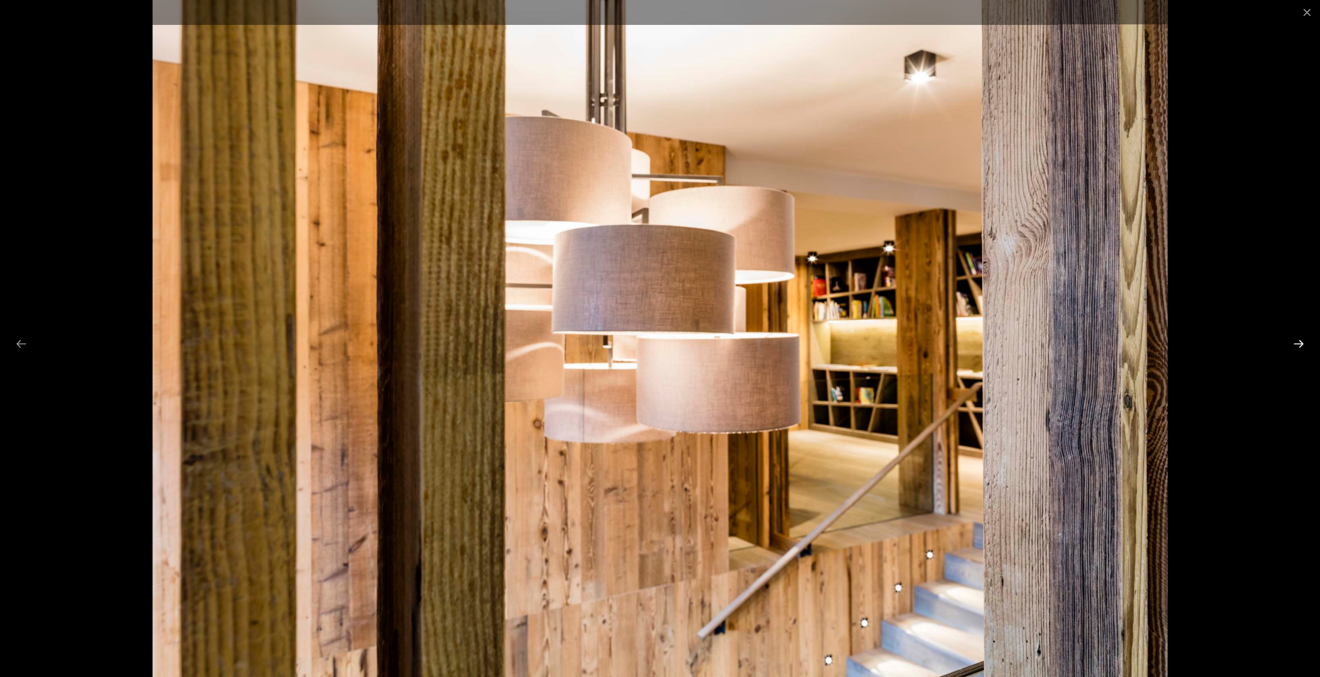
click at [1300, 342] on button "Next slide" at bounding box center [1299, 343] width 22 height 20
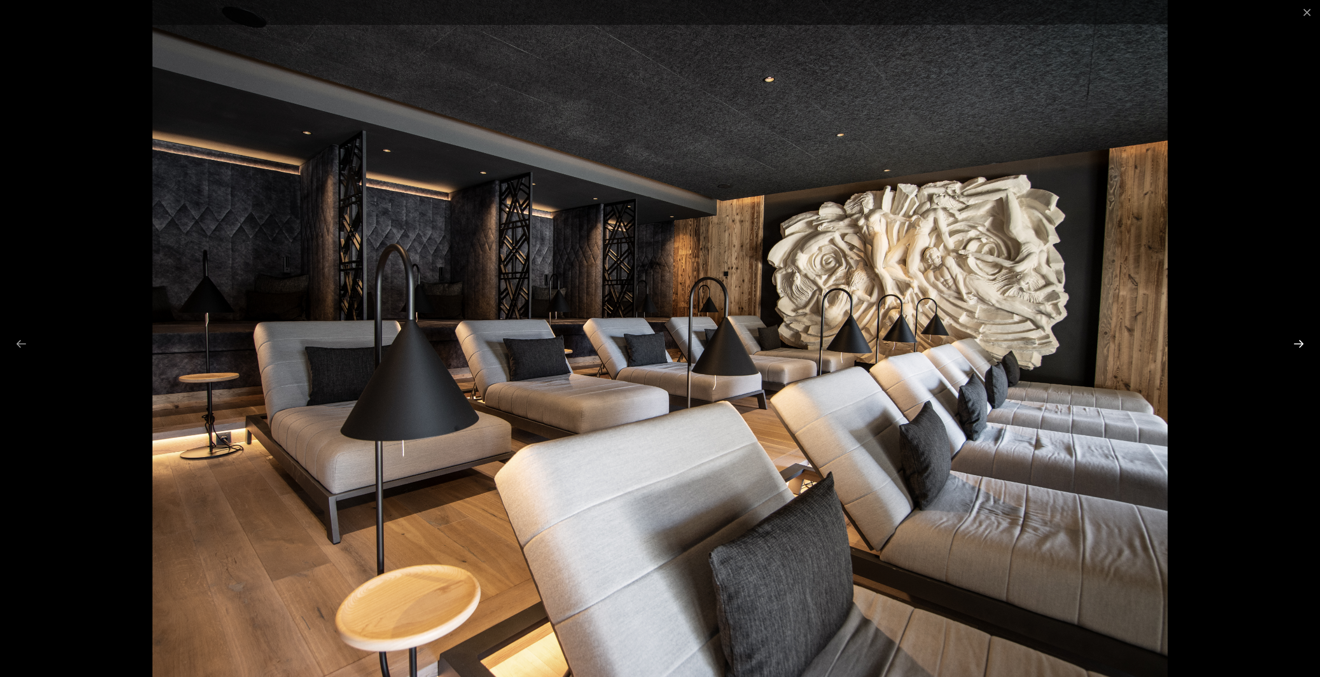
click at [1303, 349] on button "Next slide" at bounding box center [1299, 343] width 22 height 20
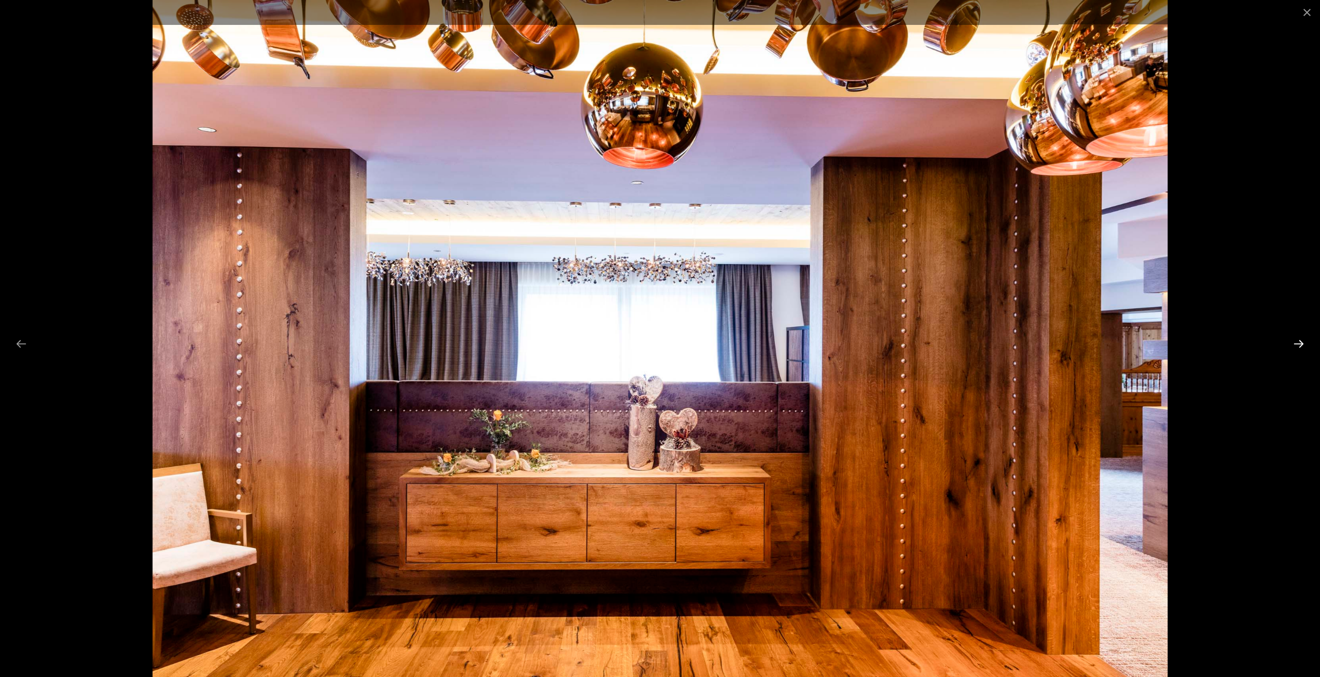
click at [1303, 349] on button "Next slide" at bounding box center [1299, 343] width 22 height 20
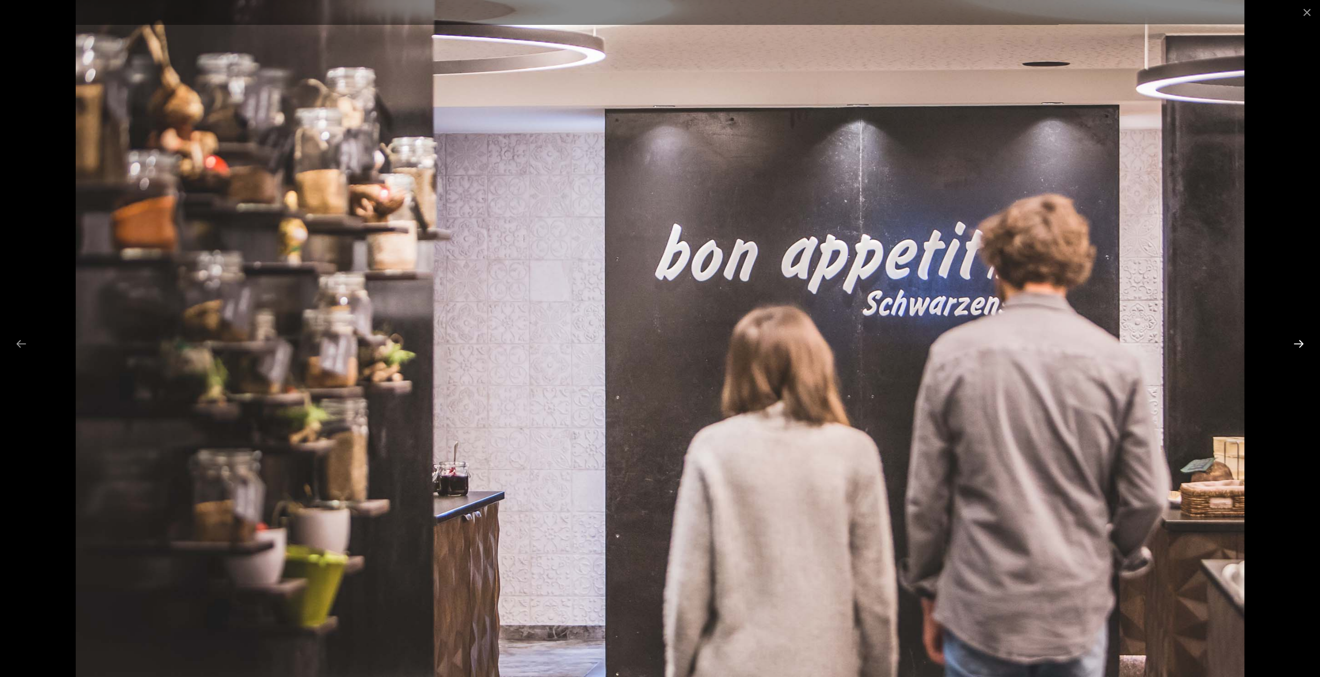
click at [1303, 349] on button "Next slide" at bounding box center [1299, 343] width 22 height 20
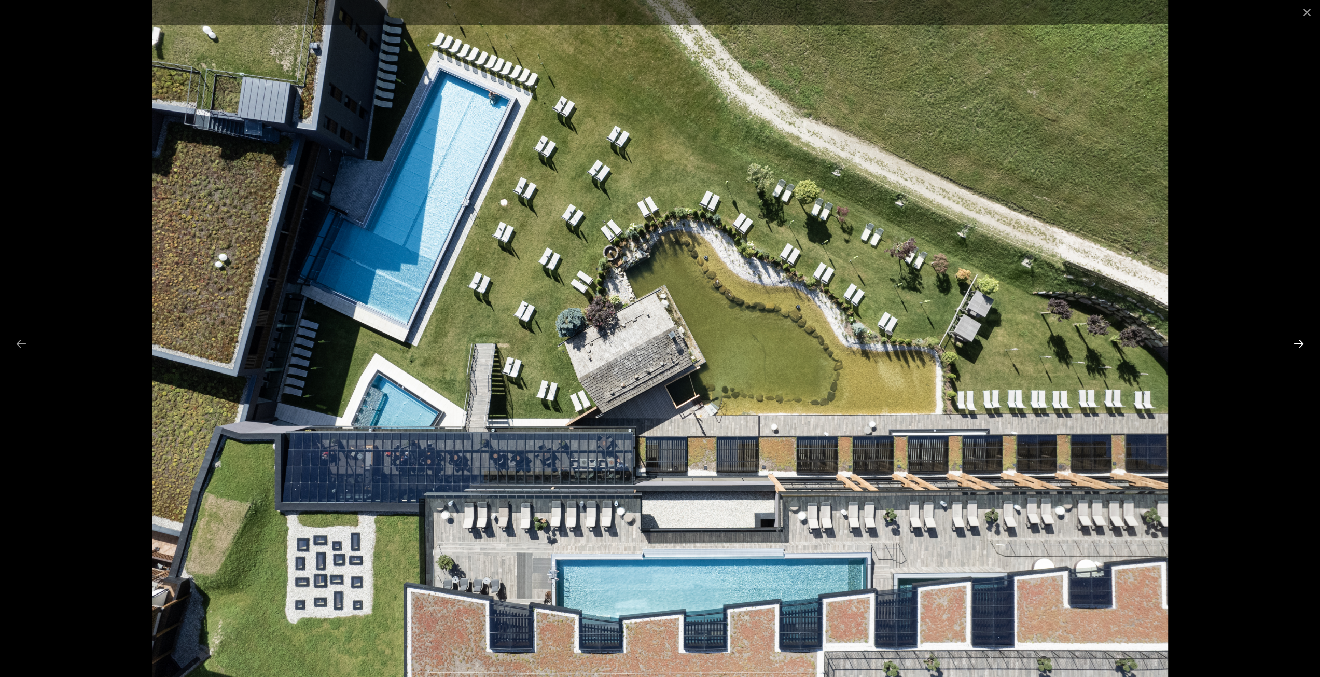
click at [1303, 347] on button "Next slide" at bounding box center [1299, 343] width 22 height 20
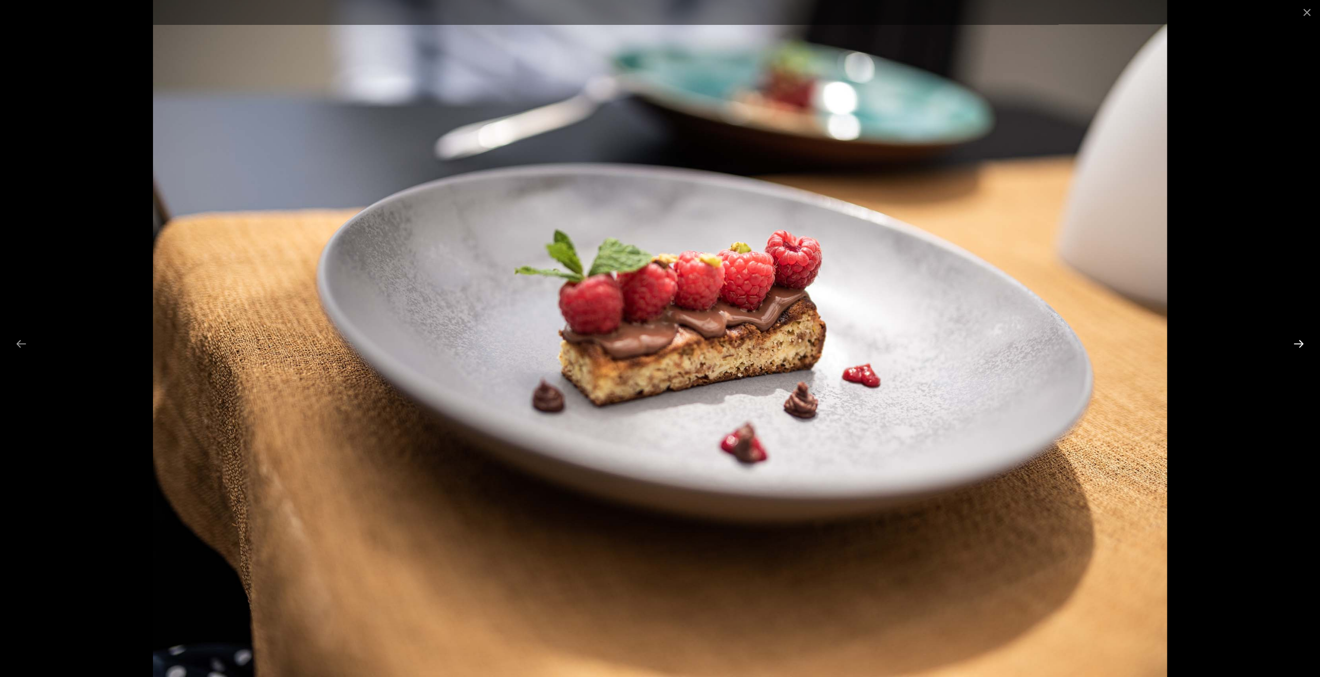
click at [1303, 347] on button "Next slide" at bounding box center [1299, 343] width 22 height 20
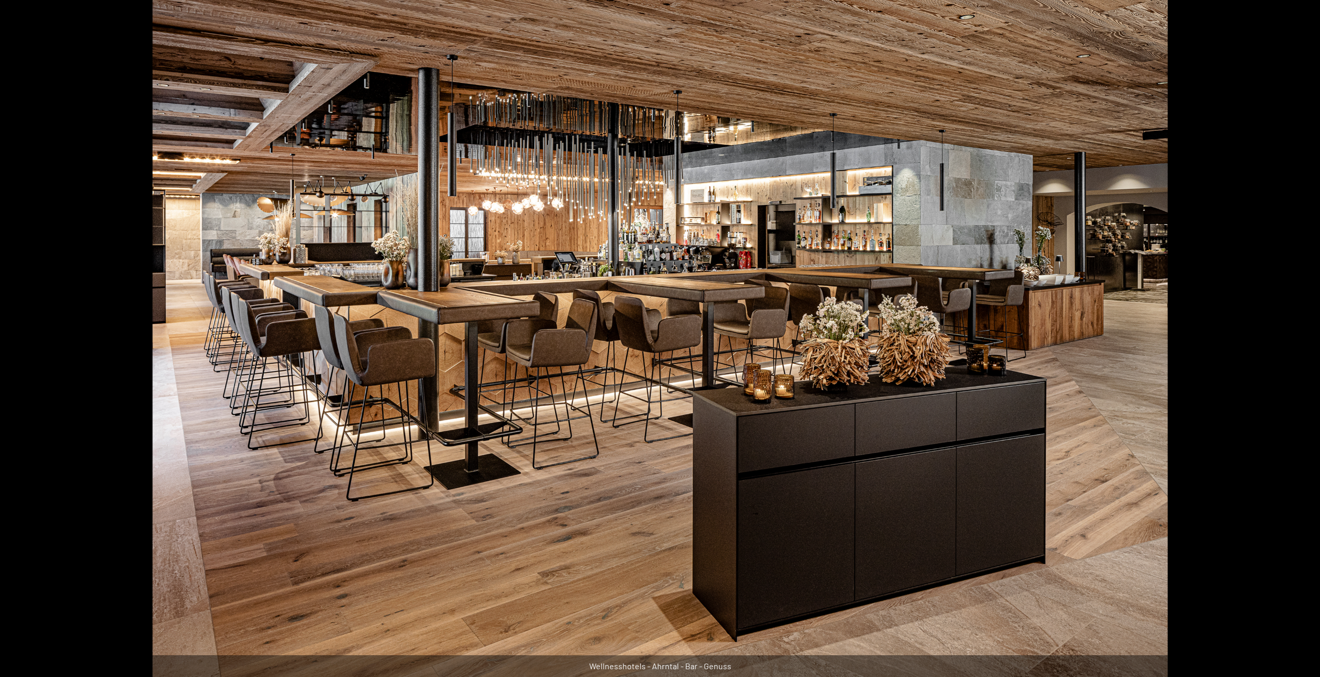
click at [1303, 347] on button "Next slide" at bounding box center [1304, 343] width 22 height 20
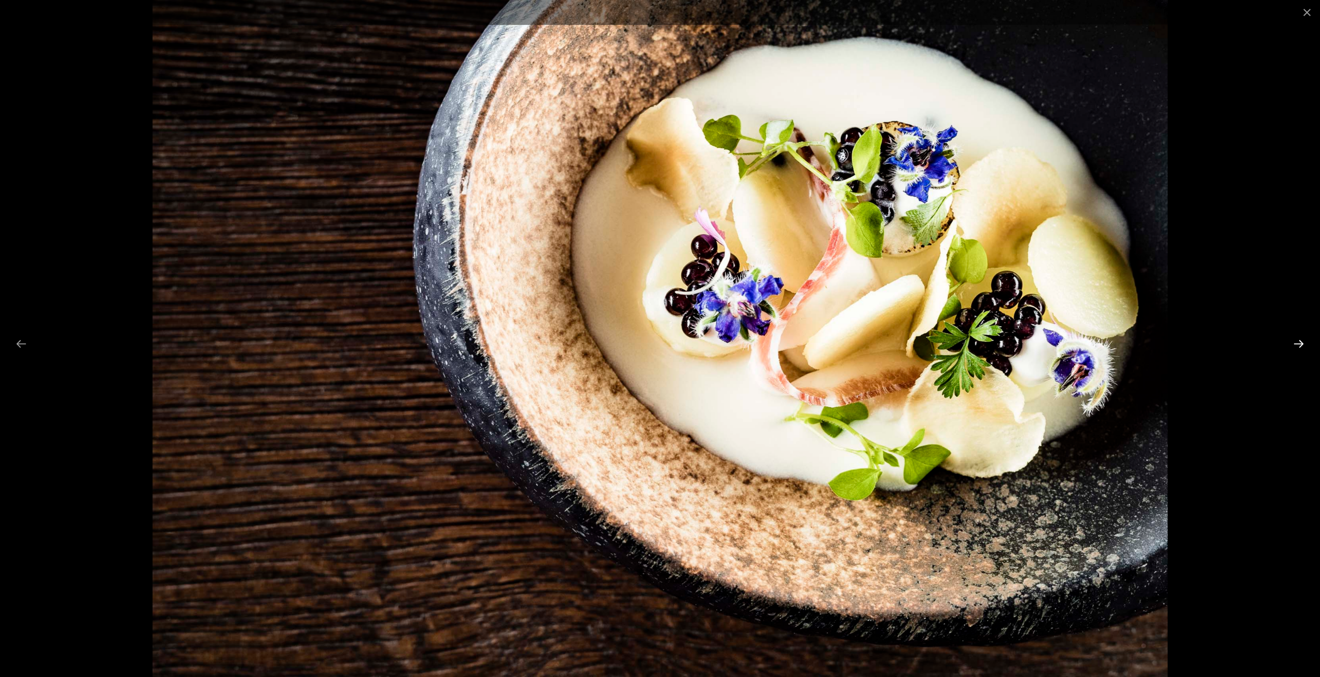
click at [1302, 345] on button "Next slide" at bounding box center [1299, 343] width 22 height 20
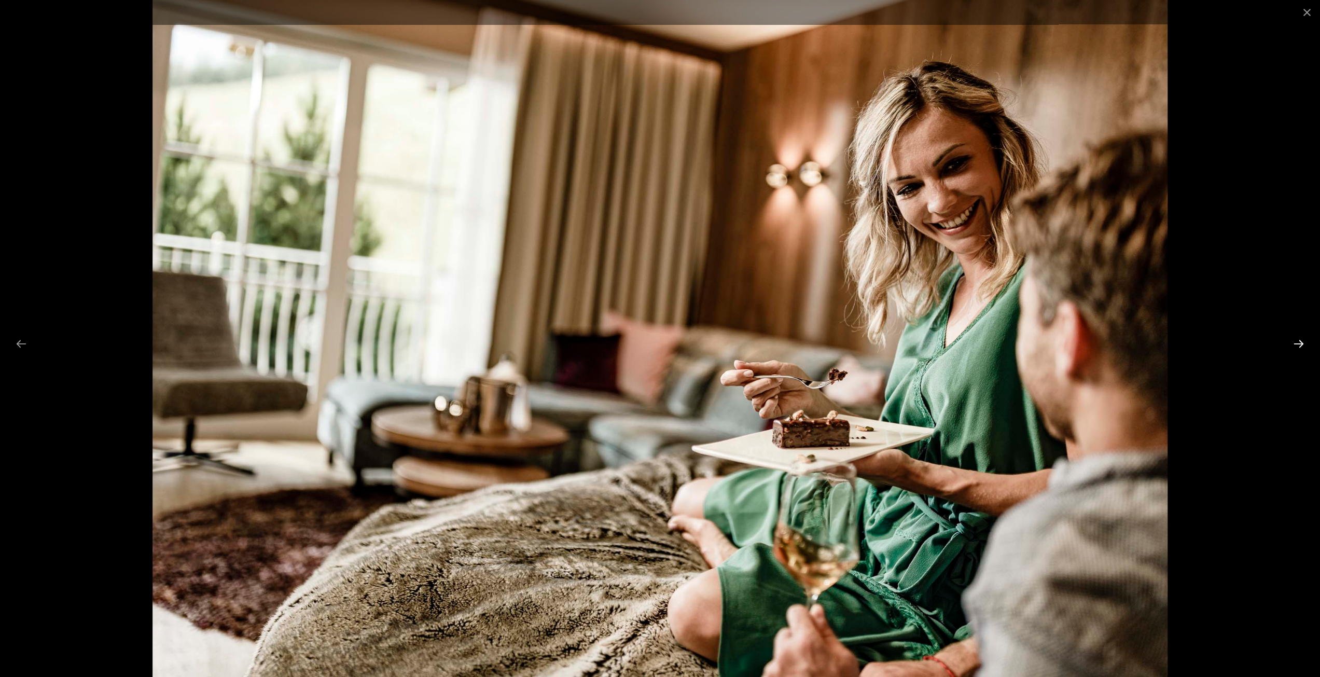
click at [1301, 340] on button "Next slide" at bounding box center [1299, 343] width 22 height 20
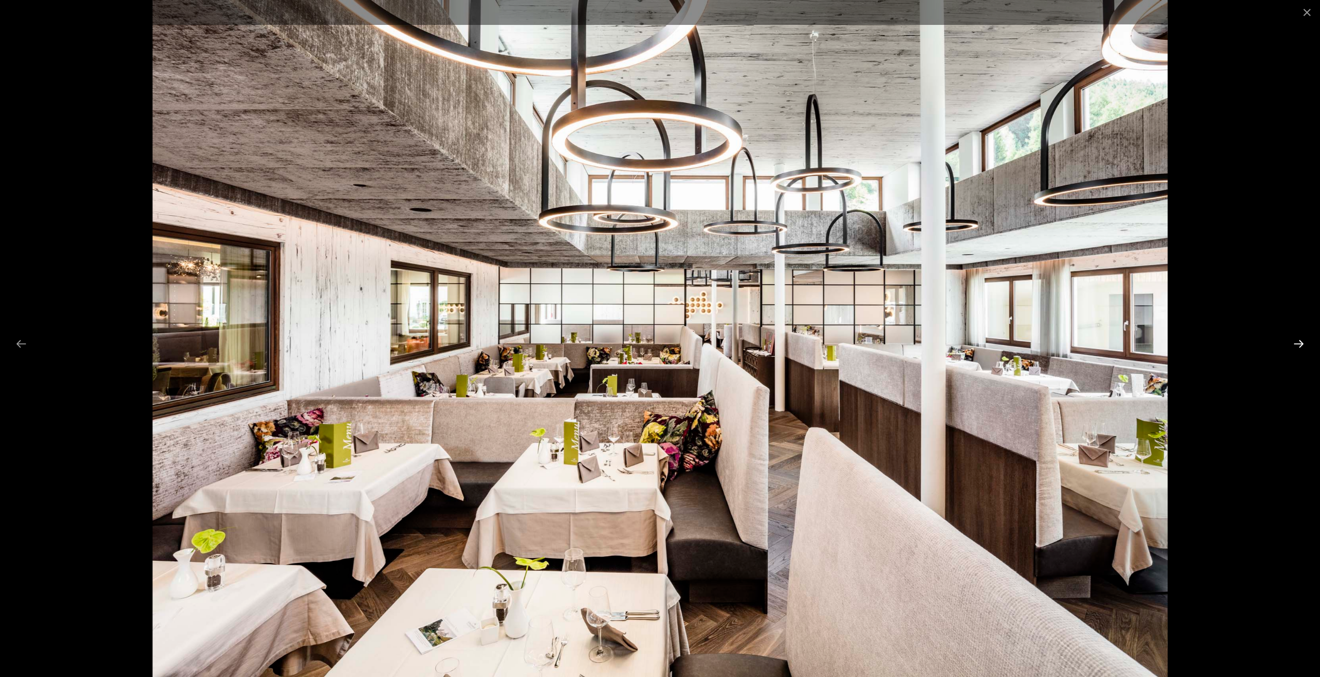
click at [1299, 345] on button "Next slide" at bounding box center [1299, 343] width 22 height 20
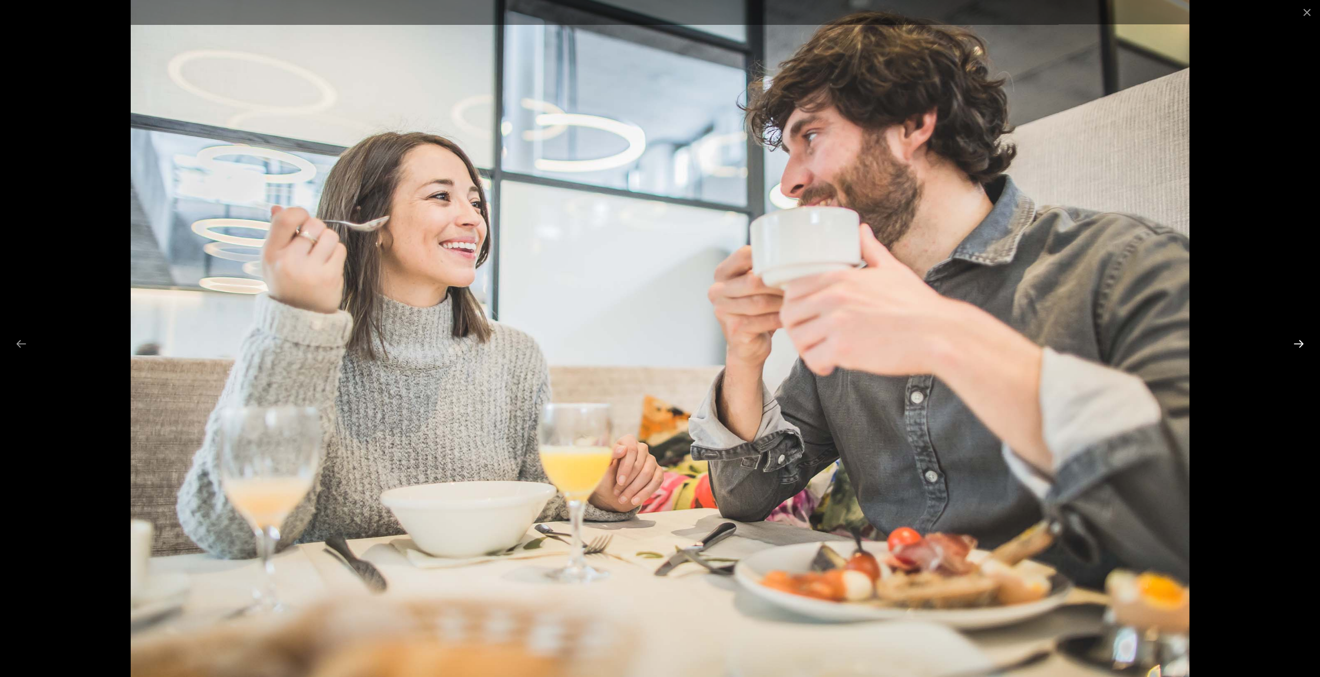
click at [1299, 345] on button "Next slide" at bounding box center [1299, 343] width 22 height 20
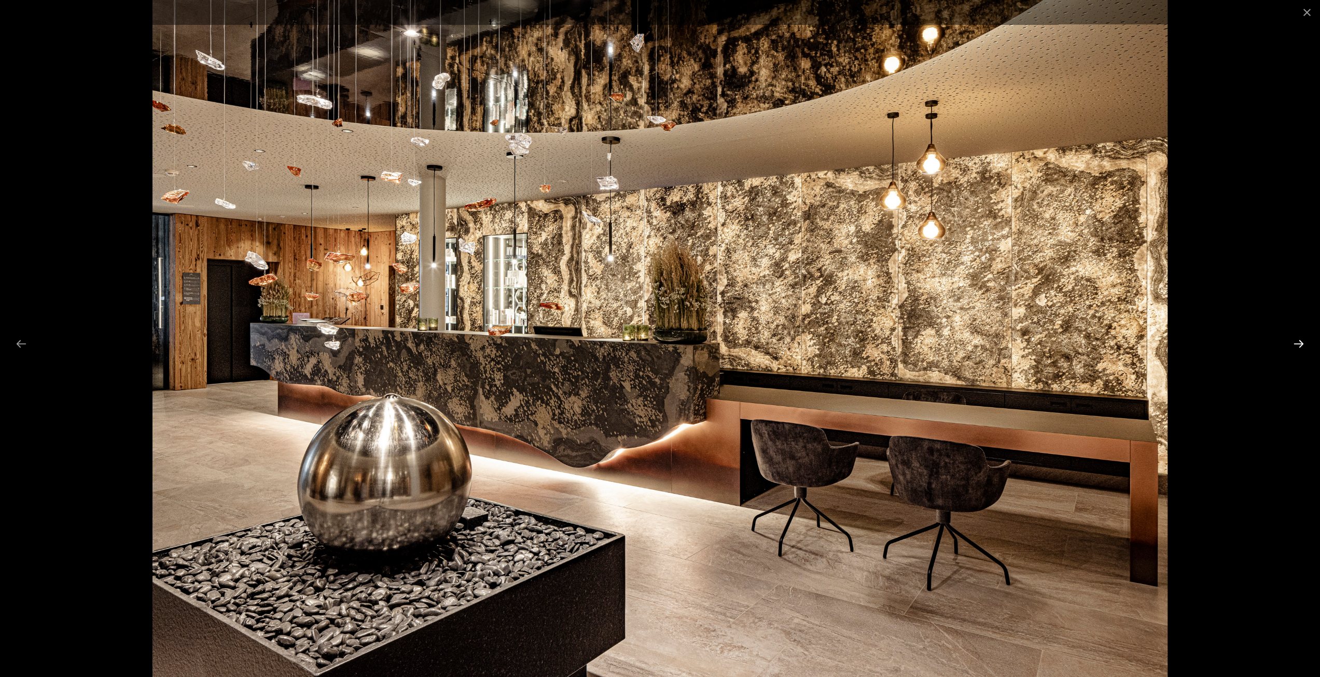
click at [1299, 345] on button "Next slide" at bounding box center [1299, 343] width 22 height 20
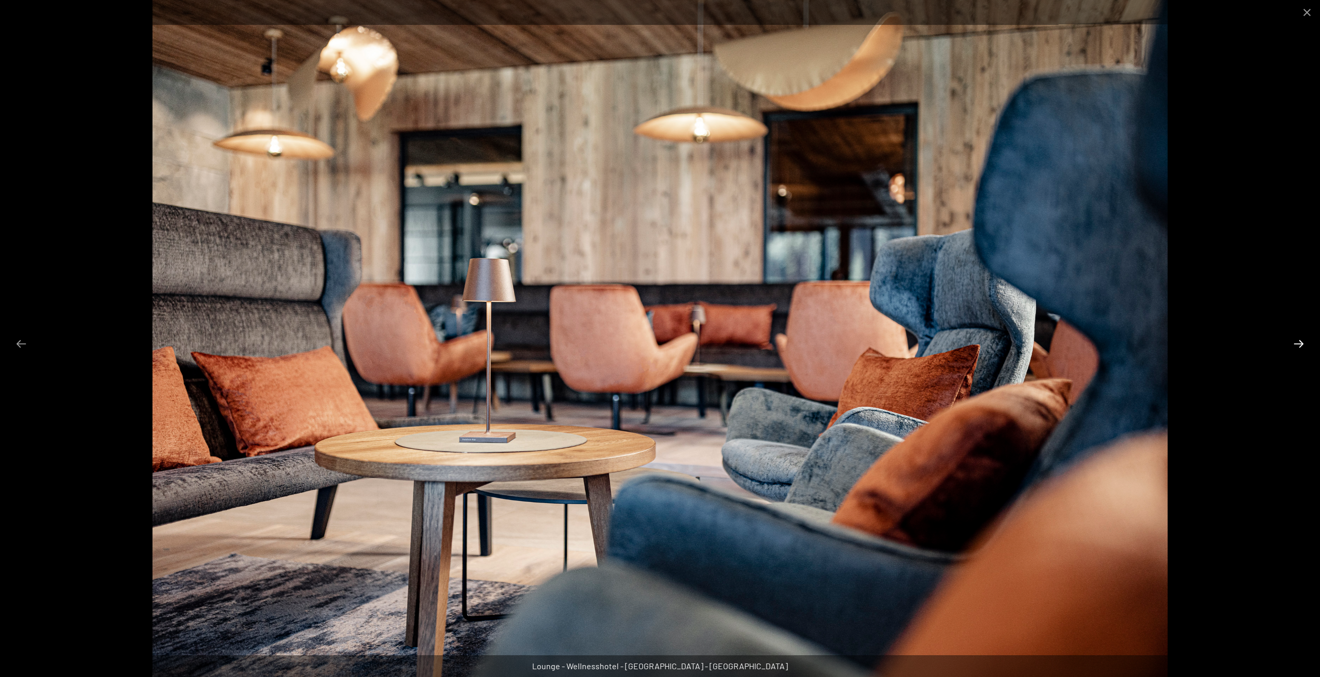
click at [1299, 345] on button "Next slide" at bounding box center [1299, 343] width 22 height 20
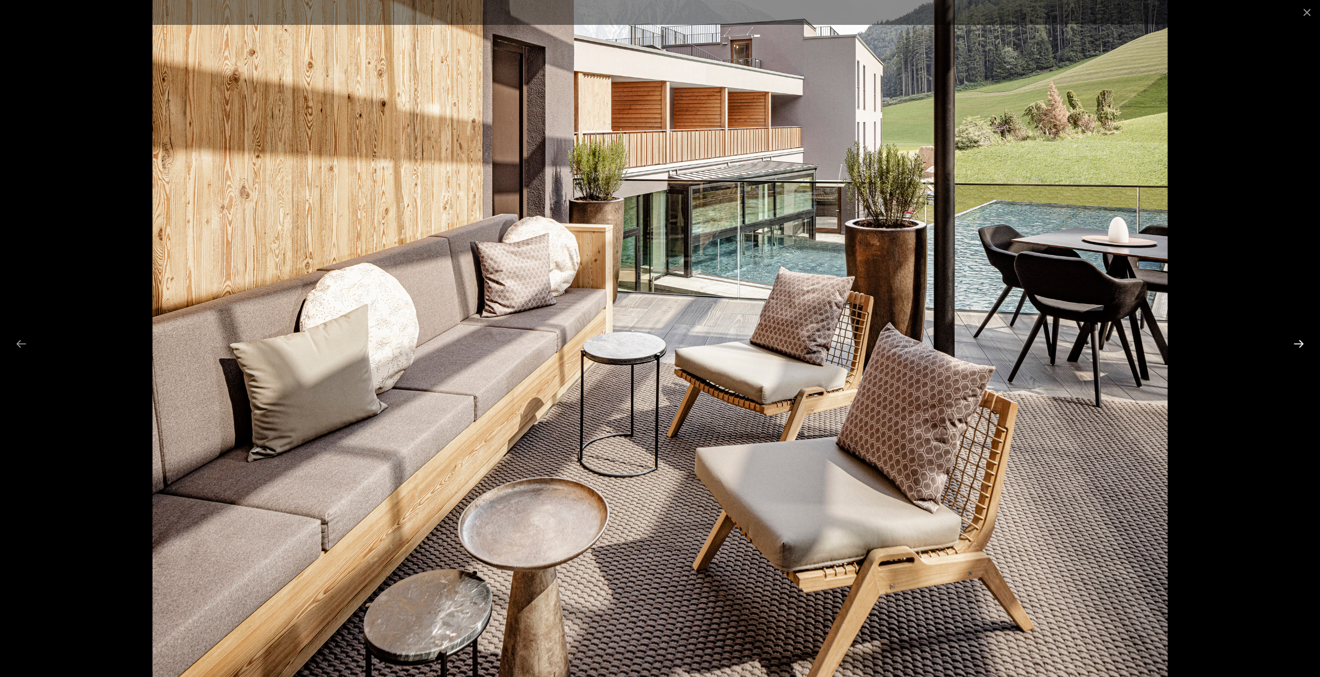
click at [1299, 345] on button "Next slide" at bounding box center [1299, 343] width 22 height 20
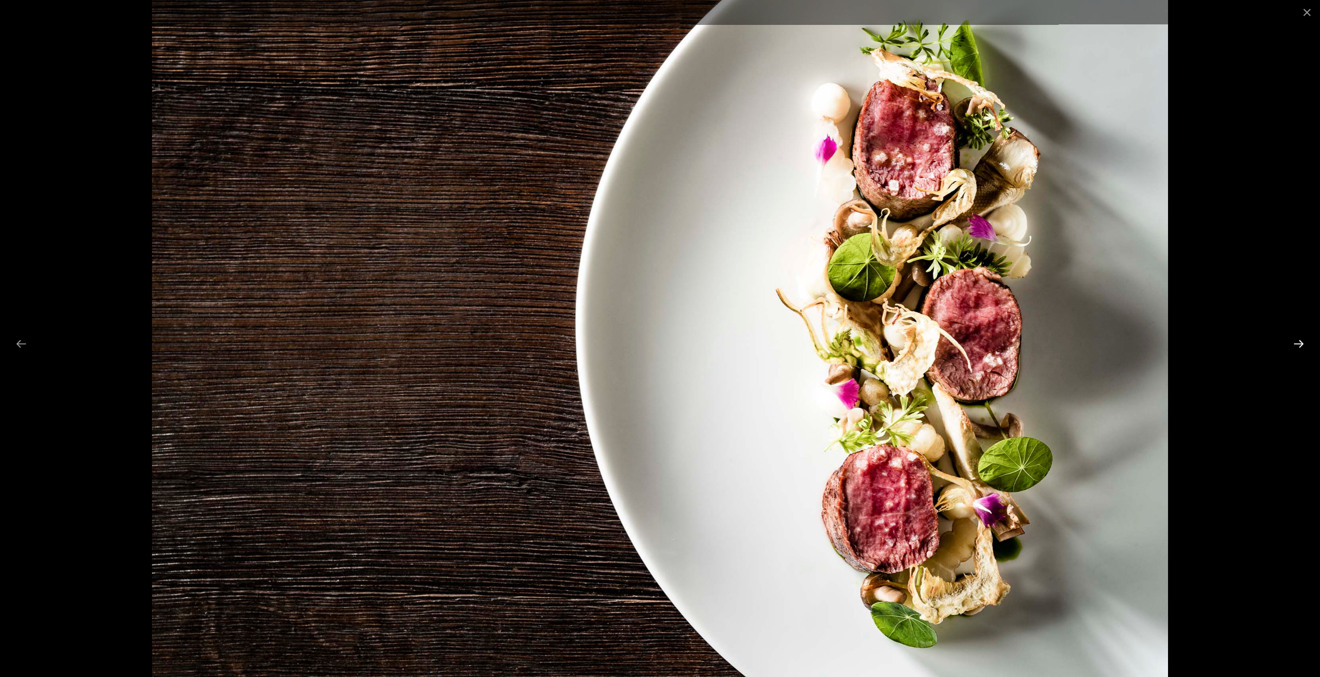
click at [1299, 345] on button "Next slide" at bounding box center [1299, 343] width 22 height 20
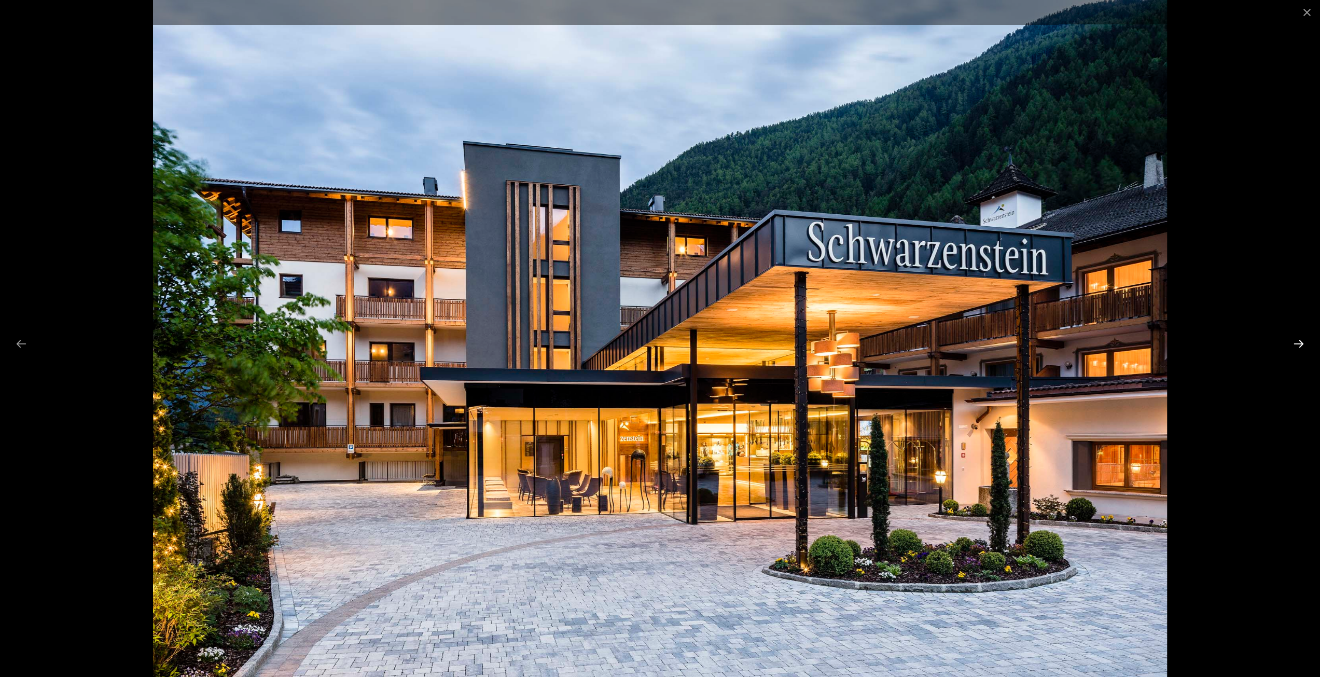
click at [1299, 345] on button "Next slide" at bounding box center [1299, 343] width 22 height 20
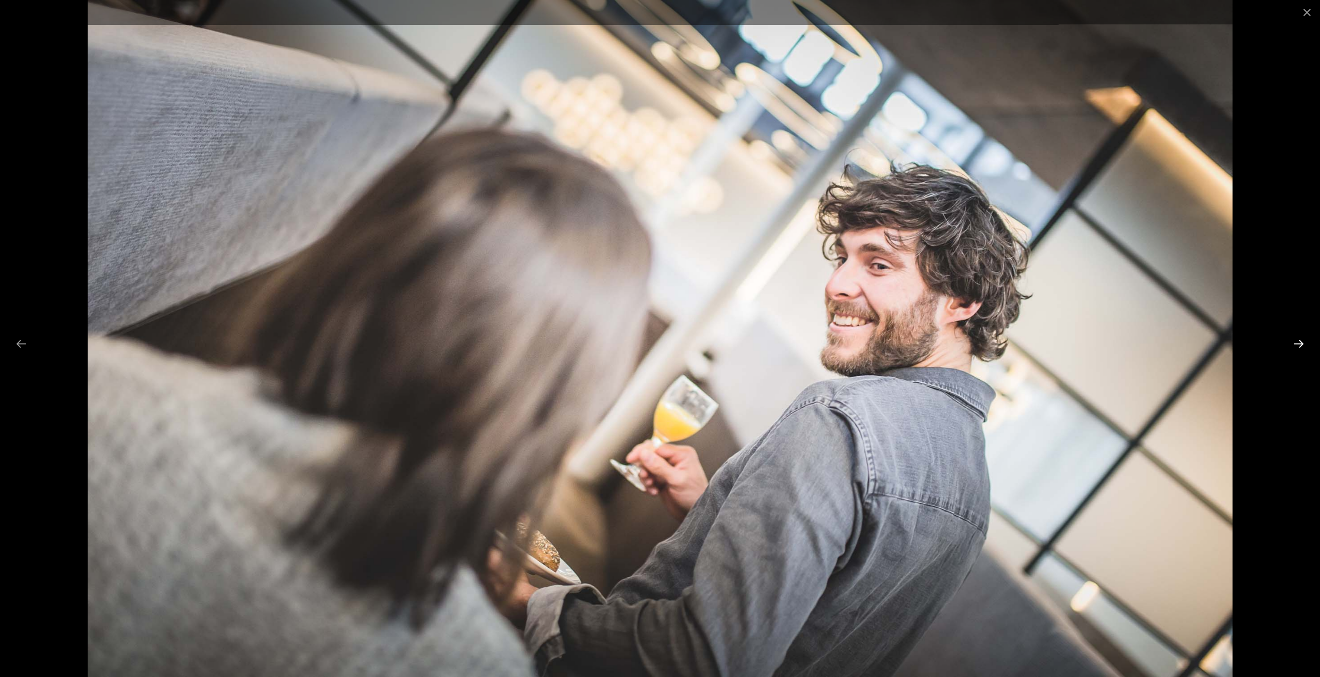
click at [1299, 345] on button "Next slide" at bounding box center [1299, 343] width 22 height 20
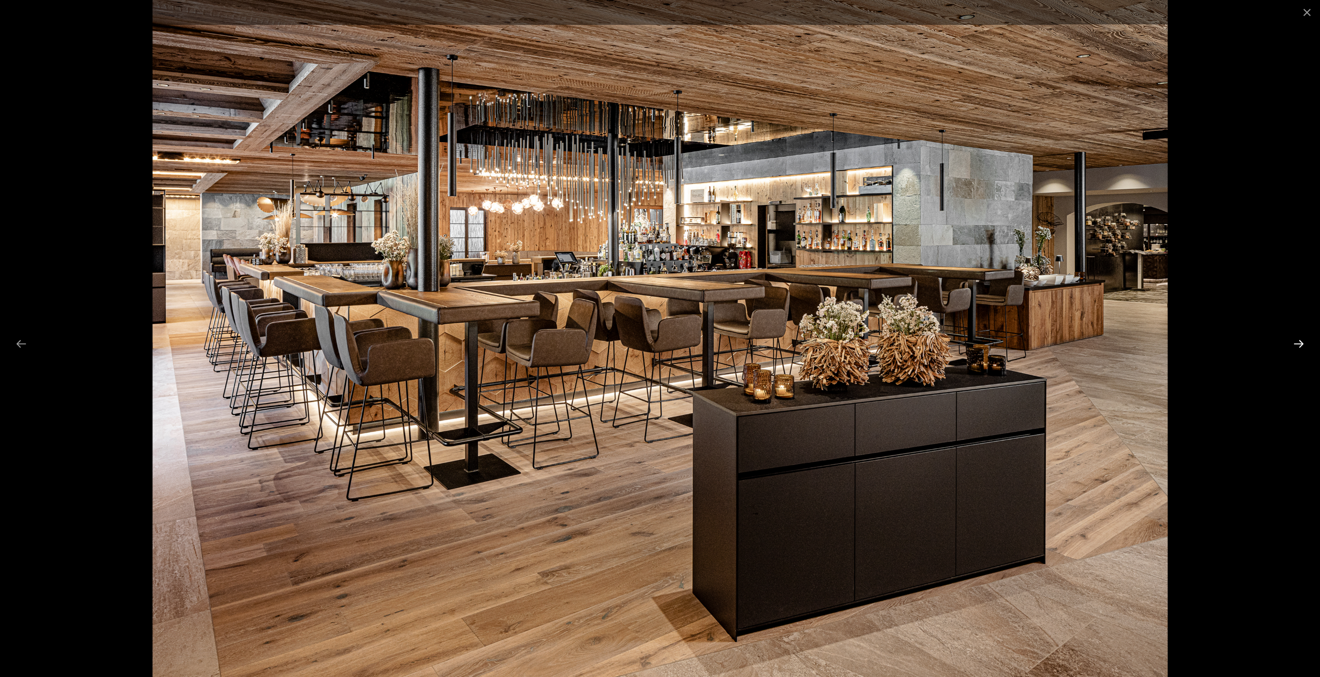
click at [1299, 345] on button "Next slide" at bounding box center [1299, 343] width 22 height 20
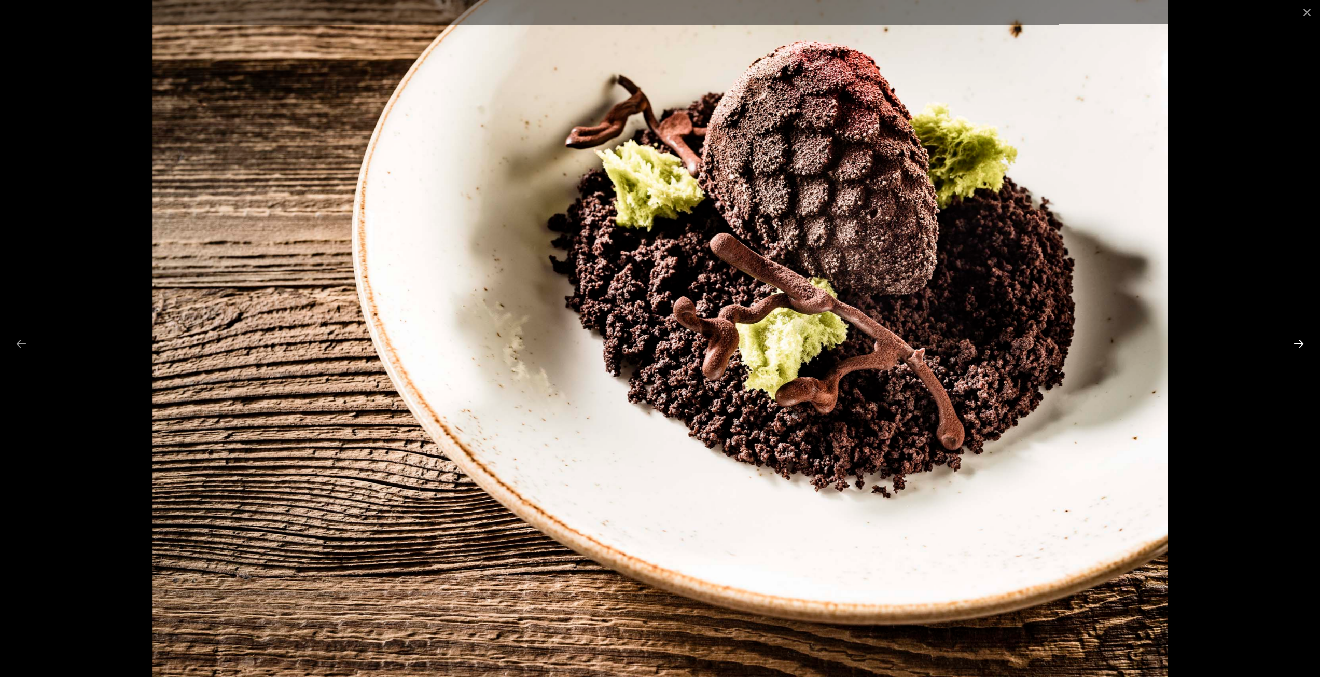
click at [1299, 345] on button "Next slide" at bounding box center [1299, 343] width 22 height 20
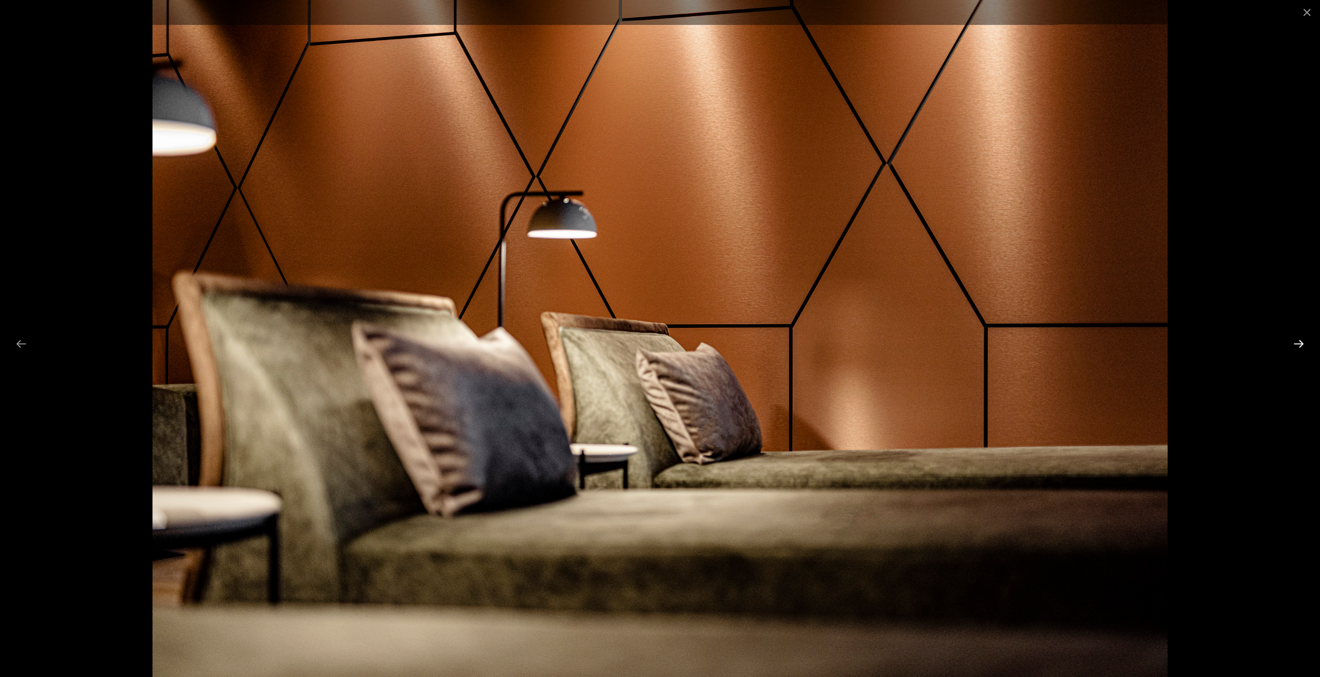
click at [1299, 345] on button "Next slide" at bounding box center [1299, 343] width 22 height 20
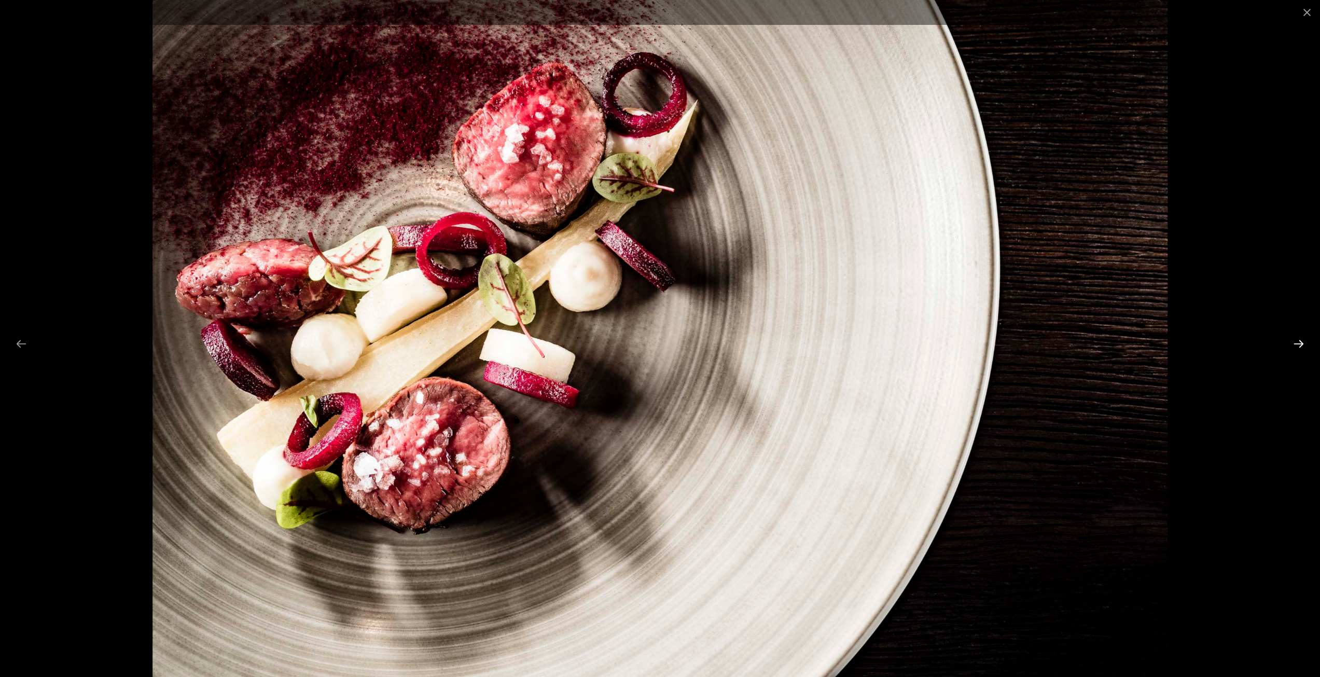
click at [1299, 345] on button "Next slide" at bounding box center [1299, 343] width 22 height 20
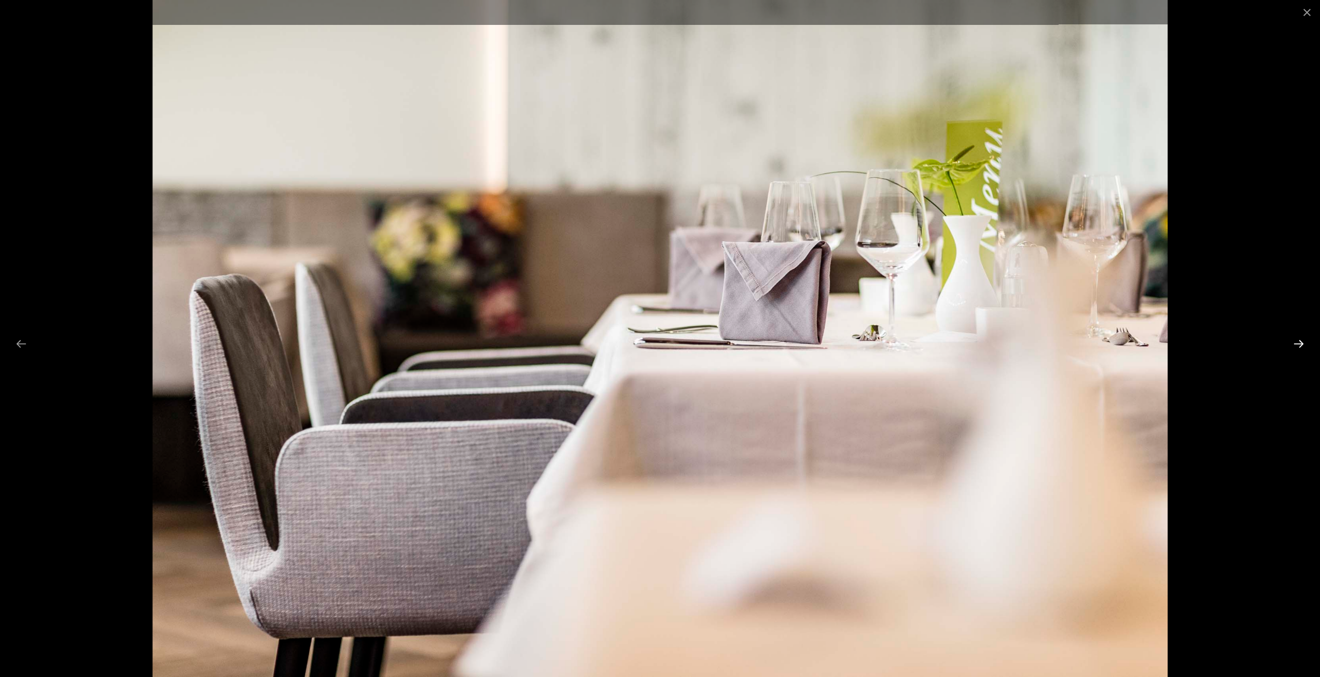
click at [1299, 345] on button "Next slide" at bounding box center [1299, 343] width 22 height 20
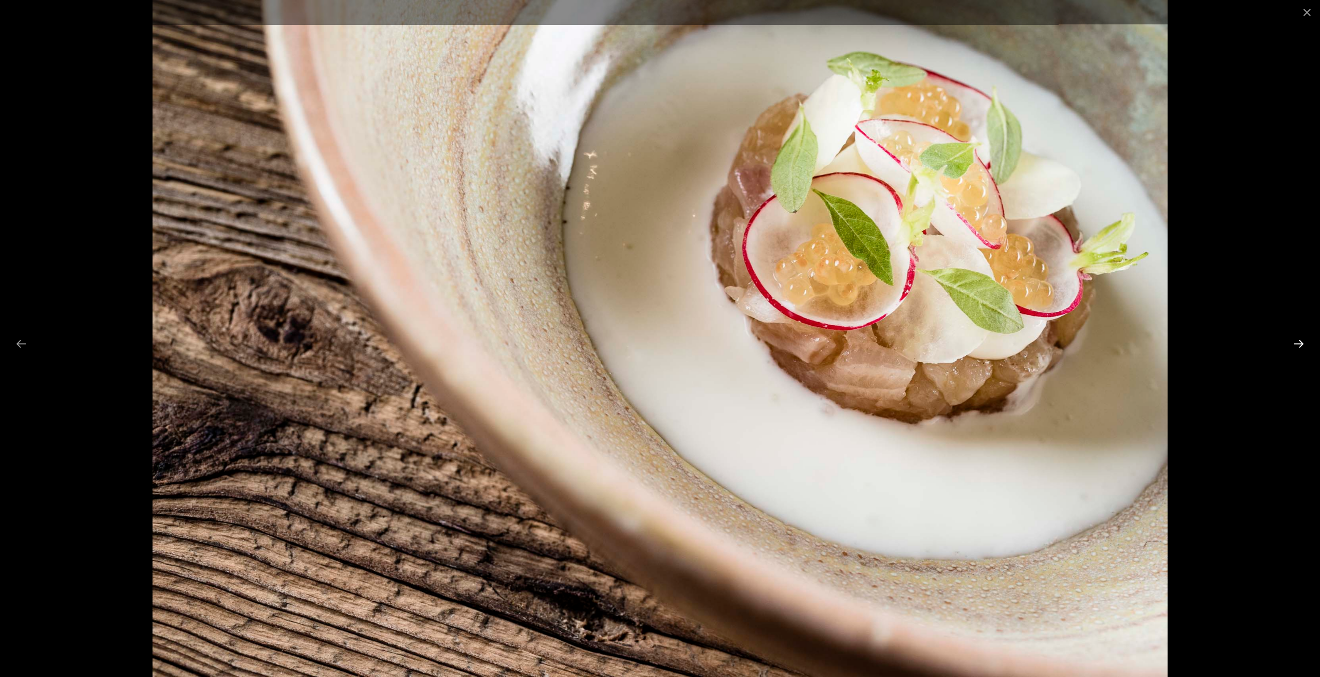
click at [1299, 345] on button "Next slide" at bounding box center [1299, 343] width 22 height 20
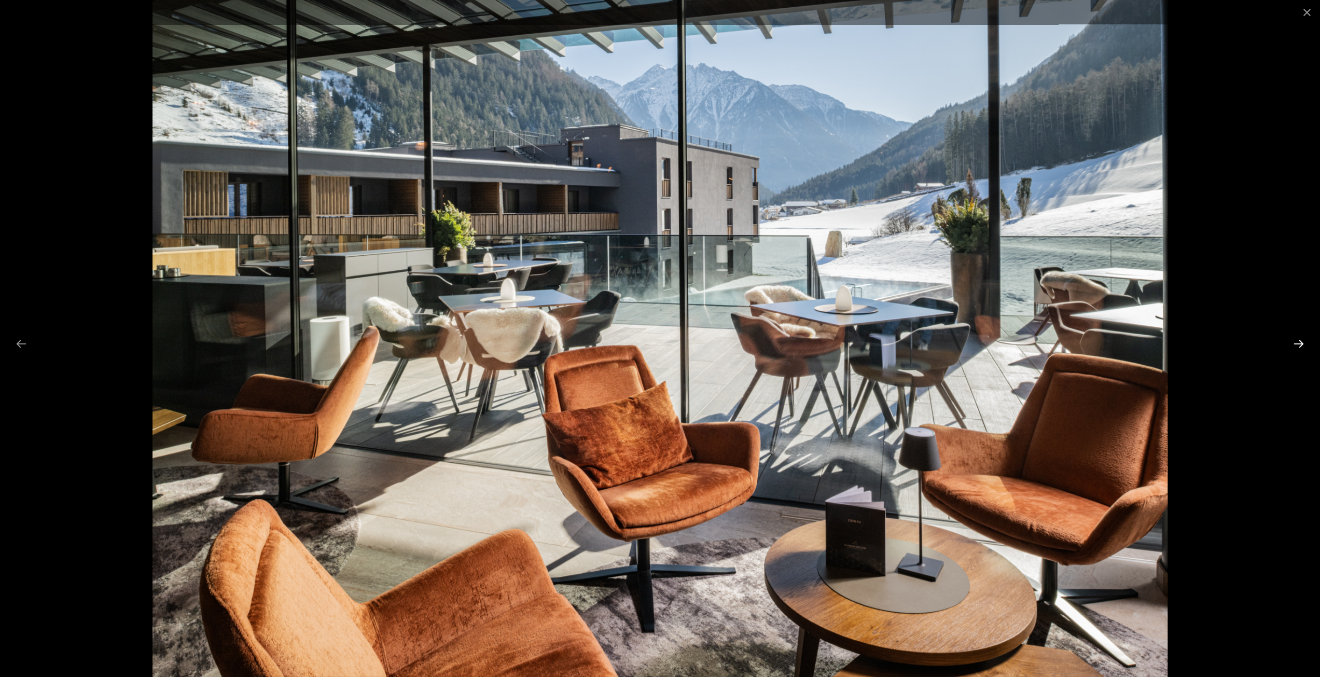
click at [1299, 345] on button "Next slide" at bounding box center [1299, 343] width 22 height 20
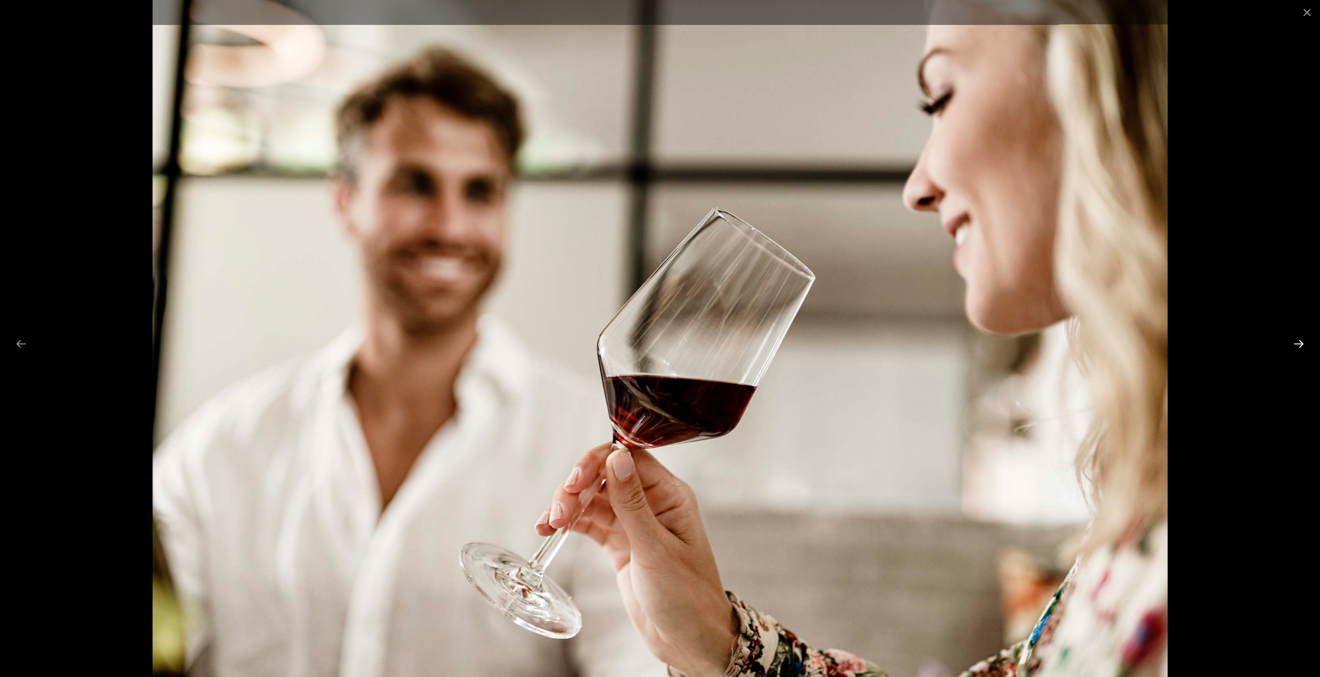
click at [1299, 345] on button "Next slide" at bounding box center [1299, 343] width 22 height 20
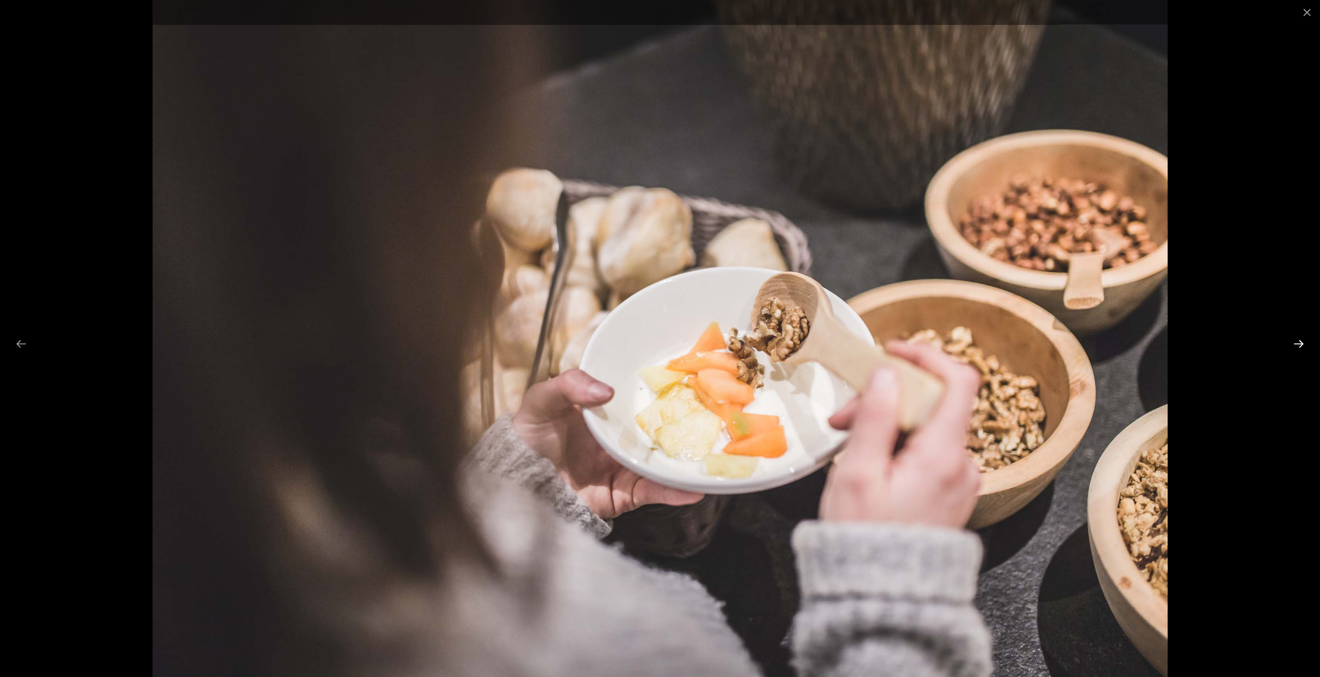
click at [1299, 345] on button "Next slide" at bounding box center [1299, 343] width 22 height 20
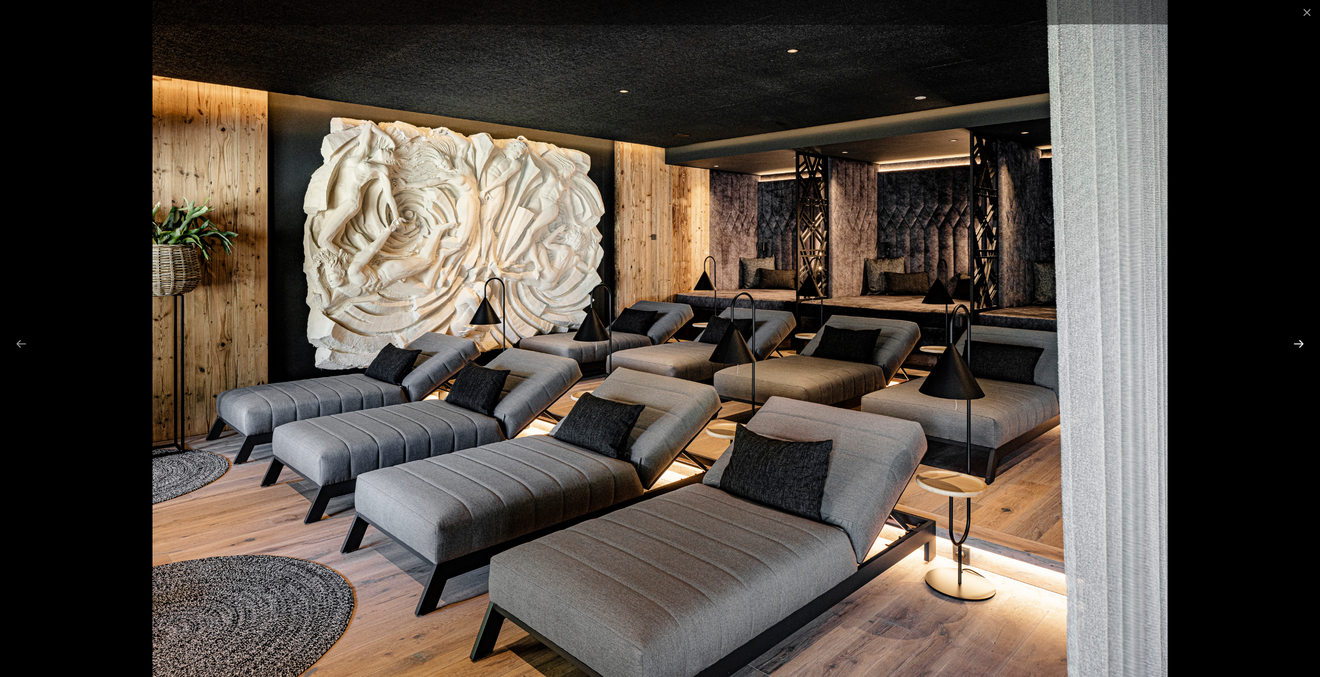
click at [1299, 345] on button "Next slide" at bounding box center [1299, 343] width 22 height 20
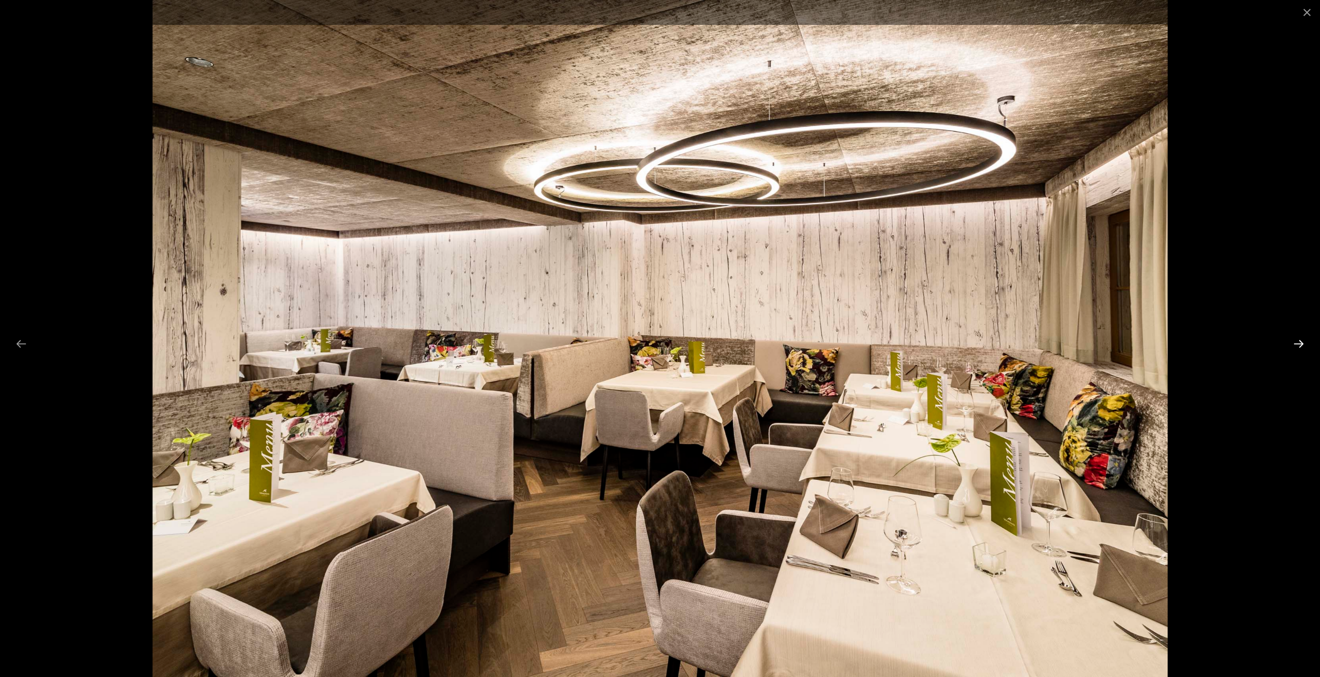
click at [1299, 345] on button "Next slide" at bounding box center [1299, 343] width 22 height 20
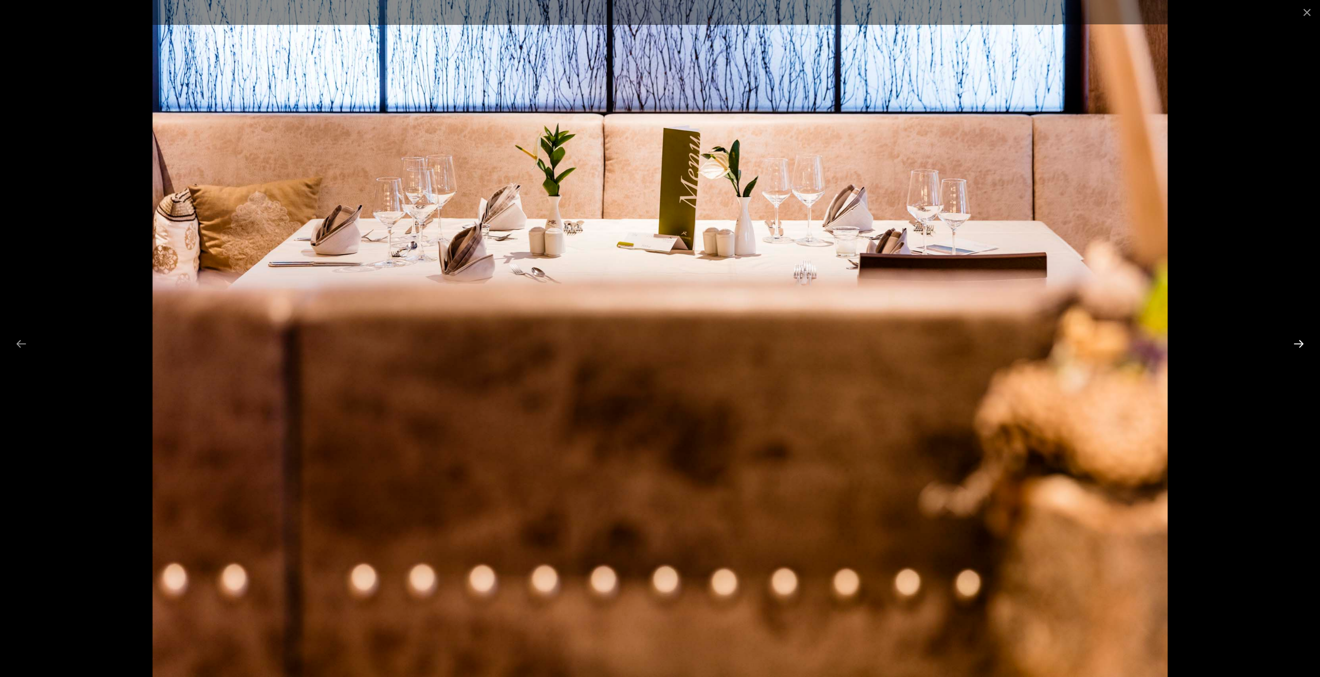
click at [1299, 345] on button "Next slide" at bounding box center [1299, 343] width 22 height 20
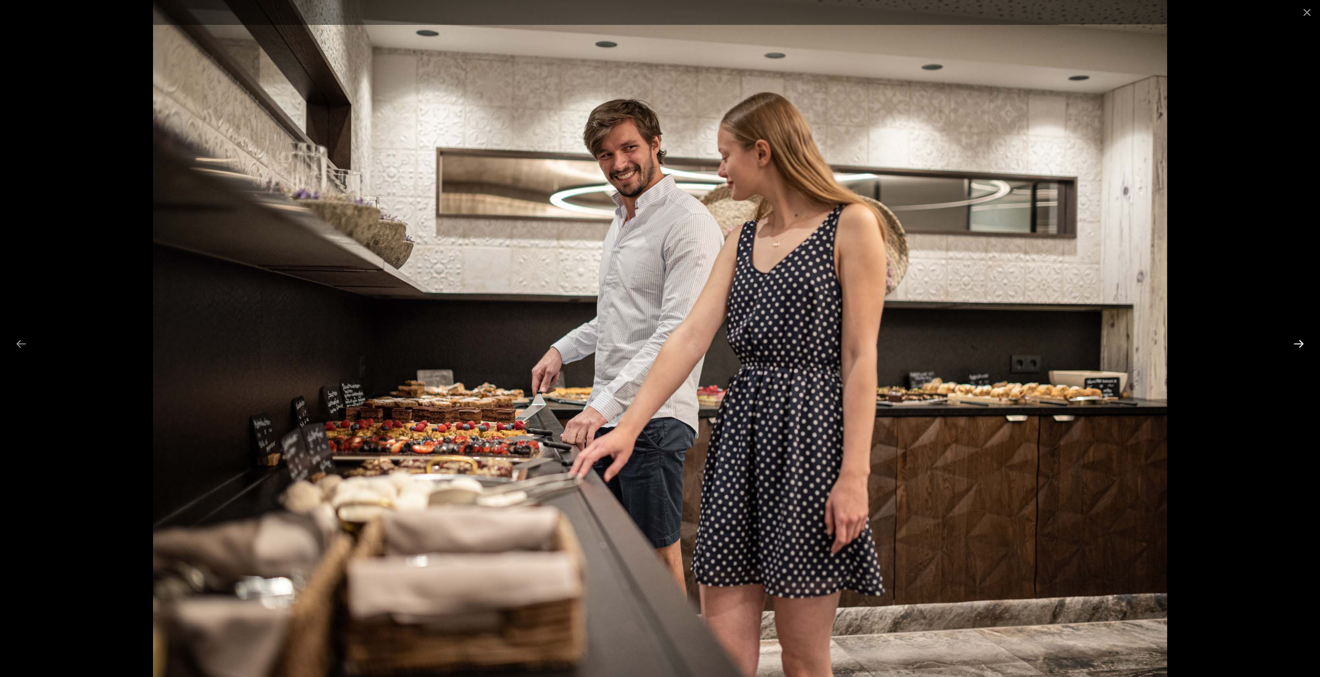
click at [1299, 345] on button "Next slide" at bounding box center [1299, 343] width 22 height 20
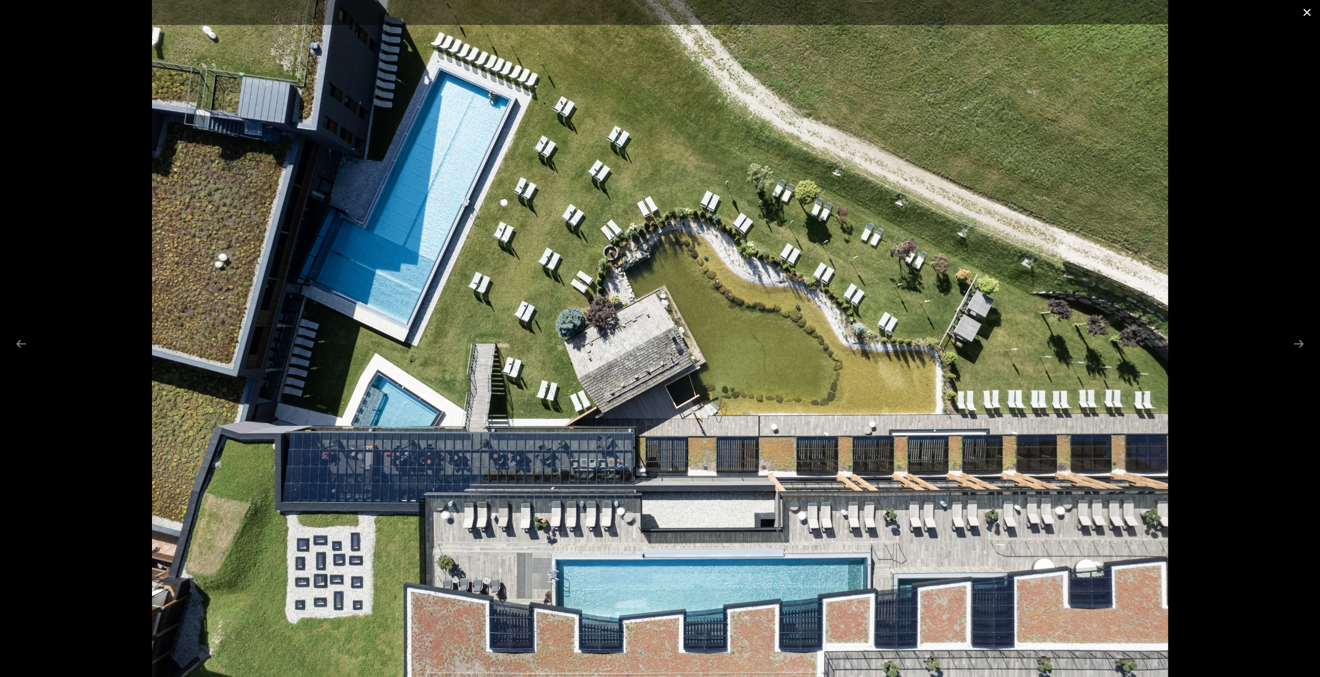
click at [1303, 10] on button "Close gallery" at bounding box center [1307, 12] width 26 height 24
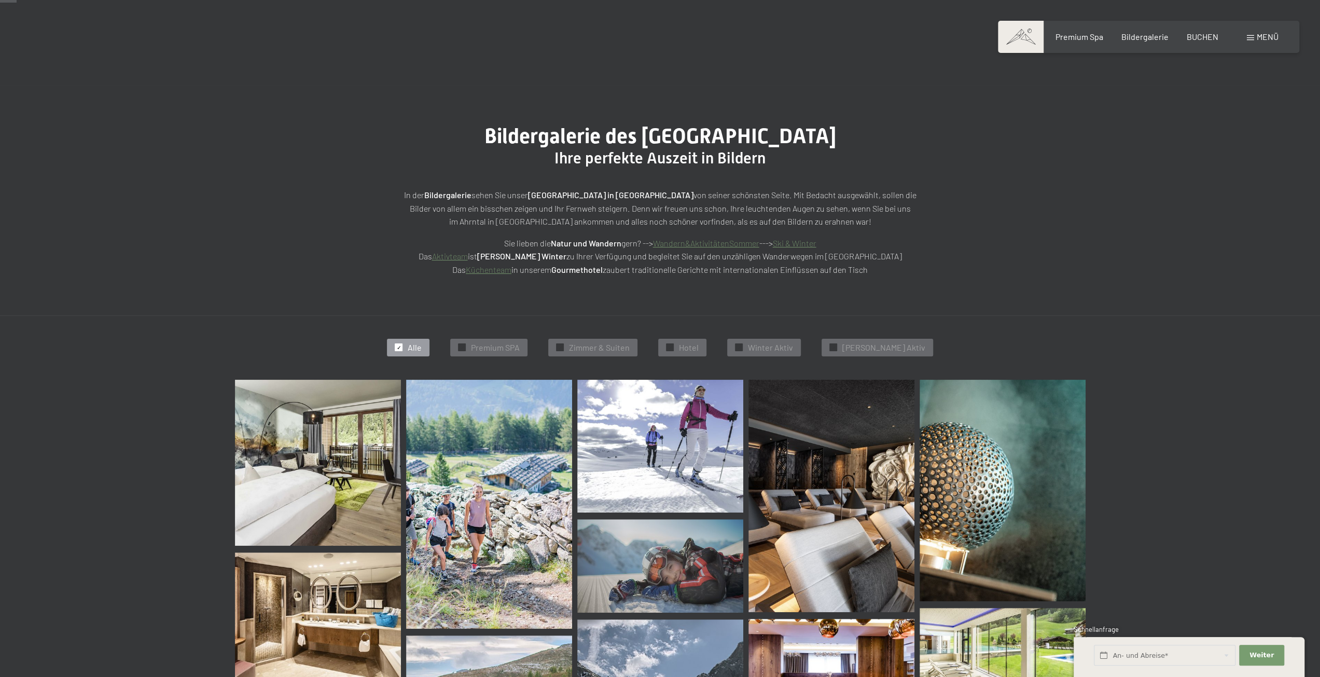
scroll to position [0, 0]
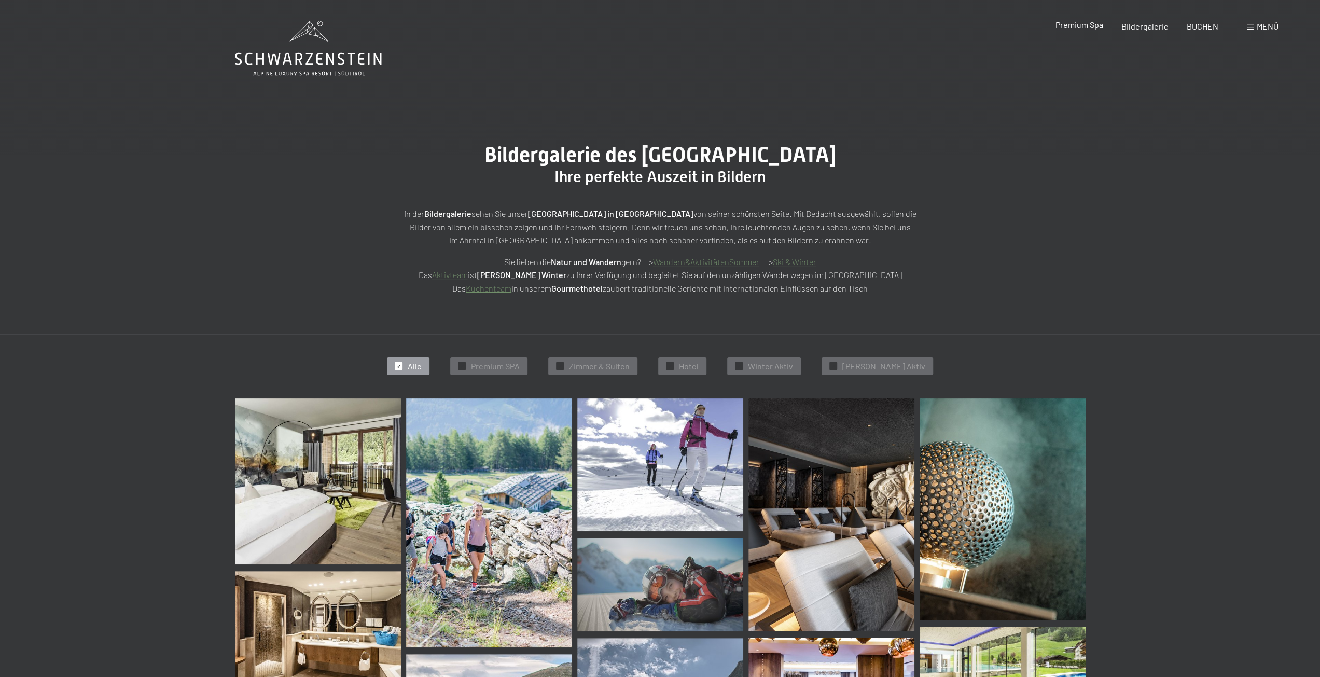
click at [1088, 21] on span "Premium Spa" at bounding box center [1079, 25] width 48 height 10
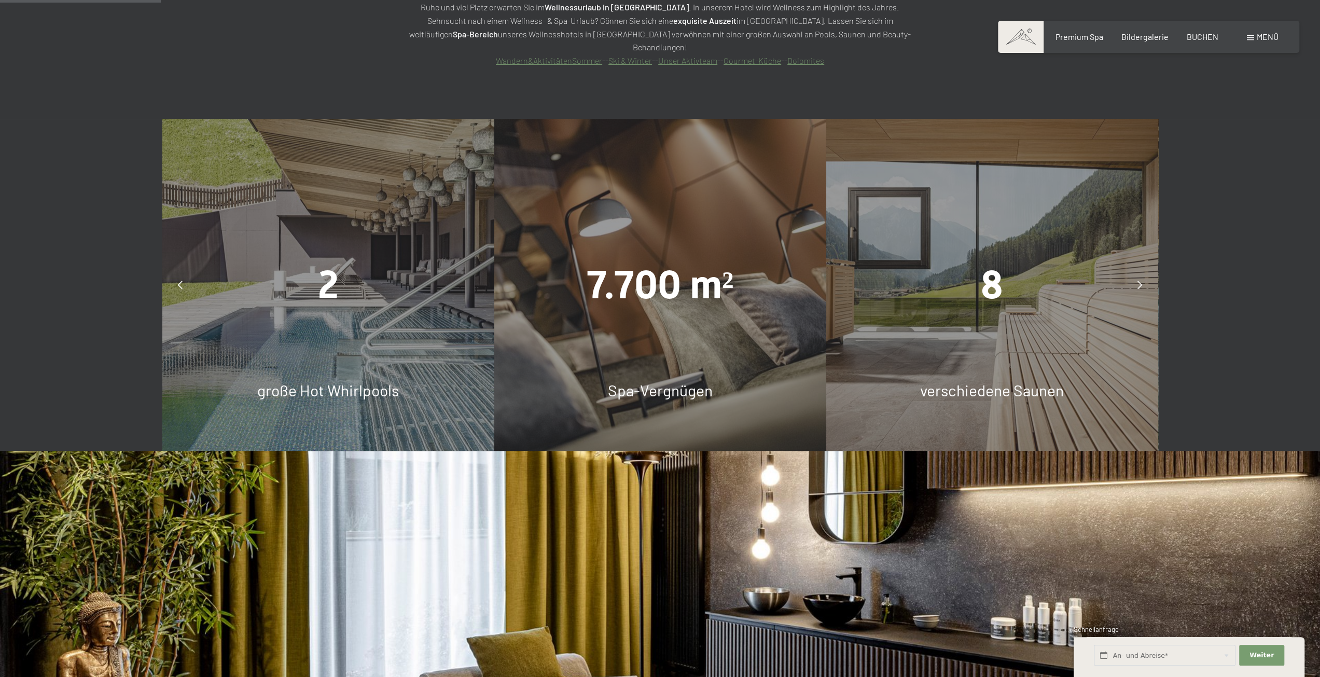
scroll to position [1089, 0]
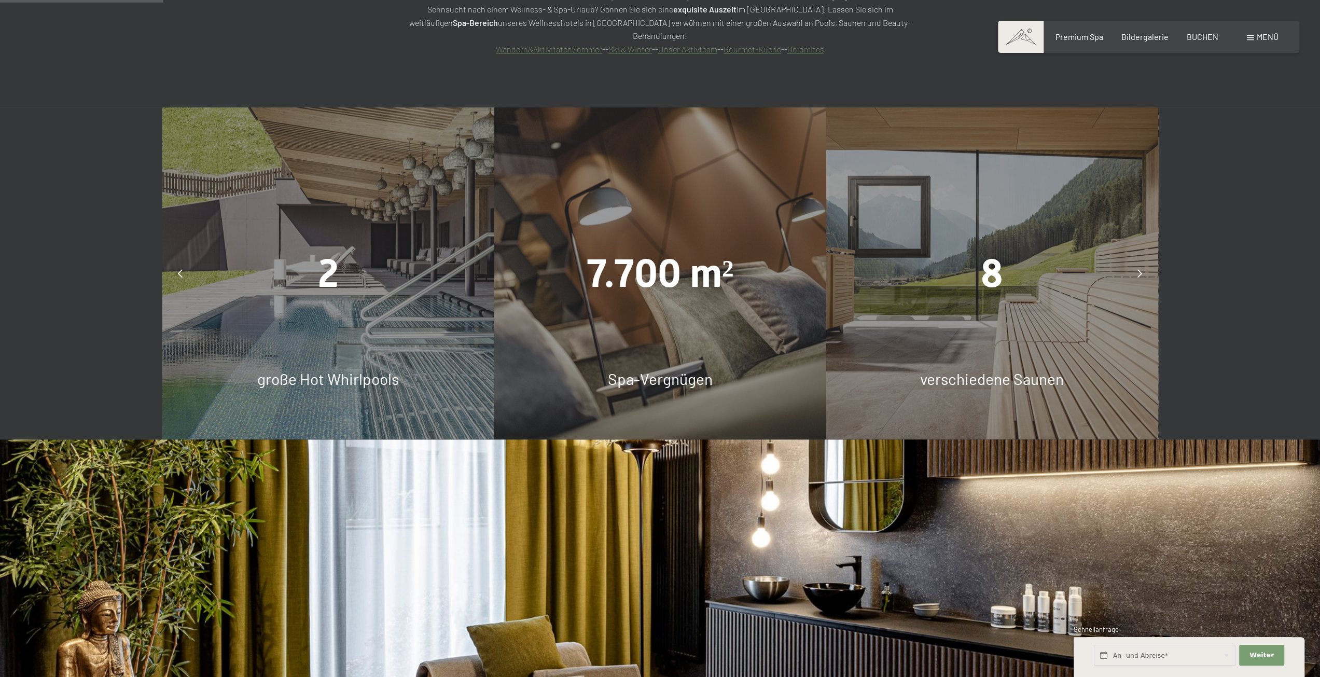
click at [354, 263] on div "2 große Hot Whirlpools" at bounding box center [328, 273] width 332 height 332
click at [331, 357] on div "2 große Hot Whirlpools" at bounding box center [328, 273] width 332 height 332
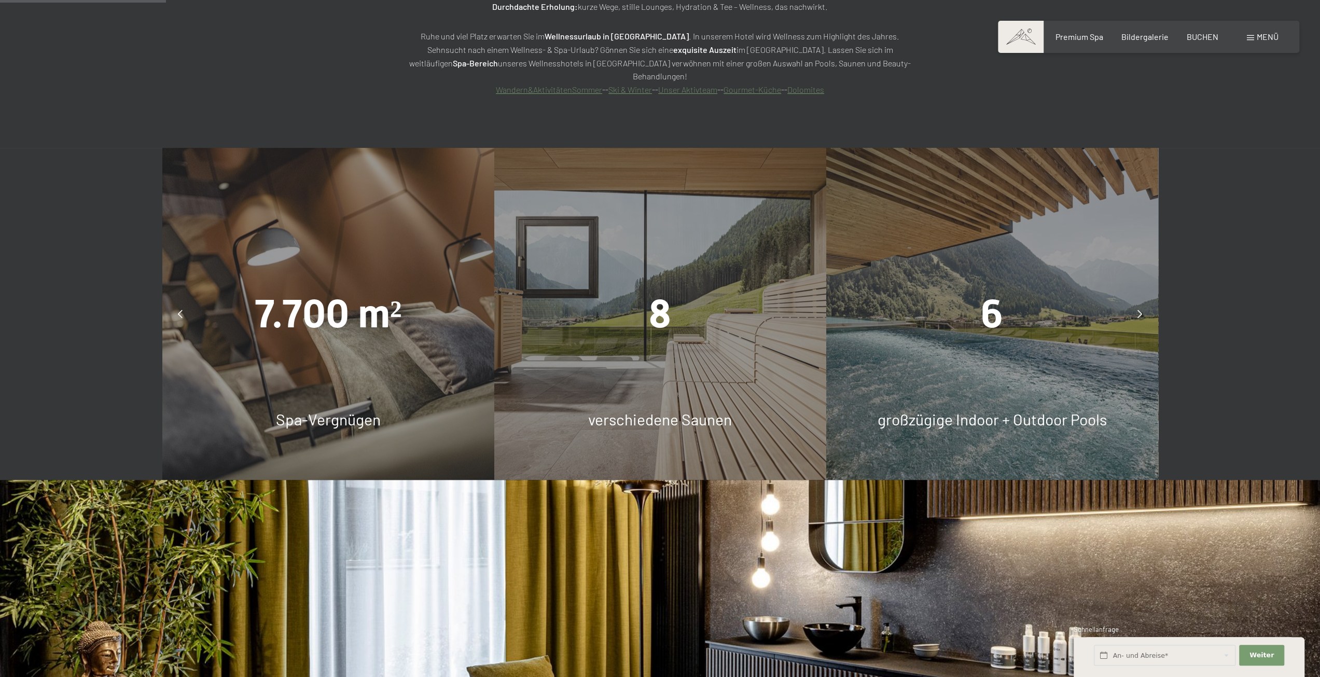
scroll to position [1037, 0]
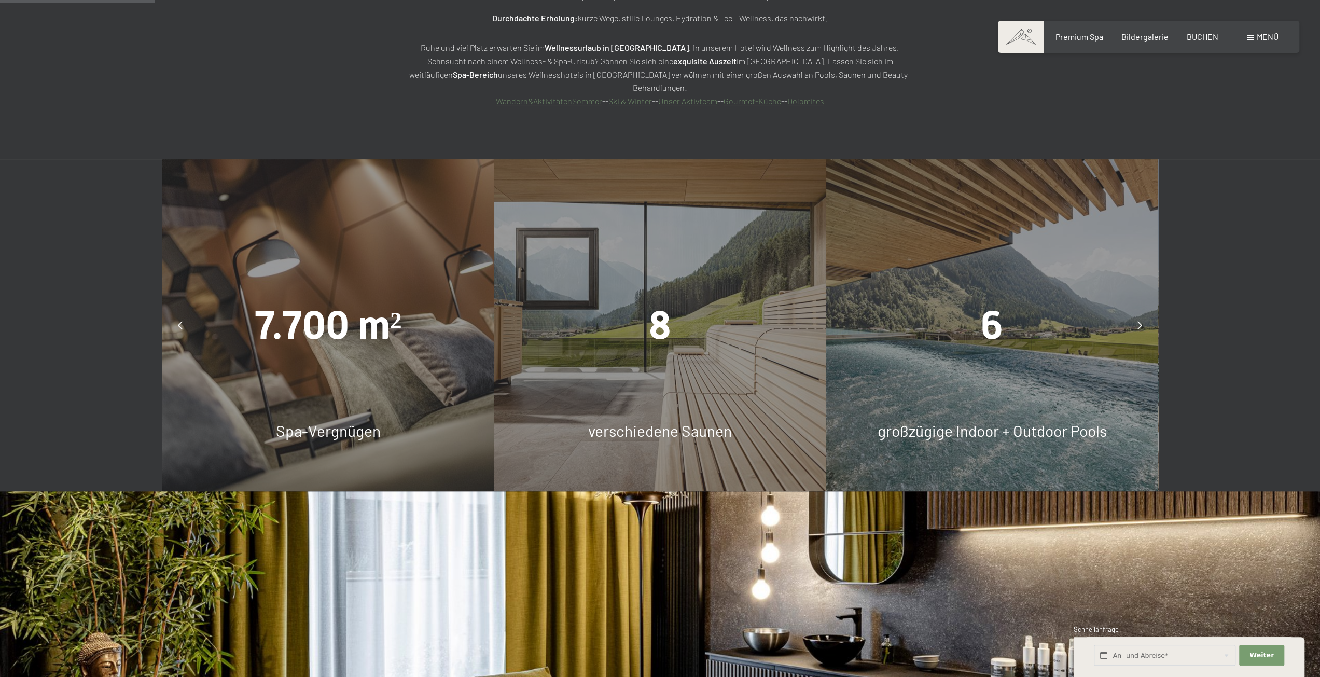
click at [985, 335] on div "6 großzügige Indoor + Outdoor Pools" at bounding box center [992, 325] width 332 height 332
click at [1144, 312] on div at bounding box center [1140, 325] width 26 height 26
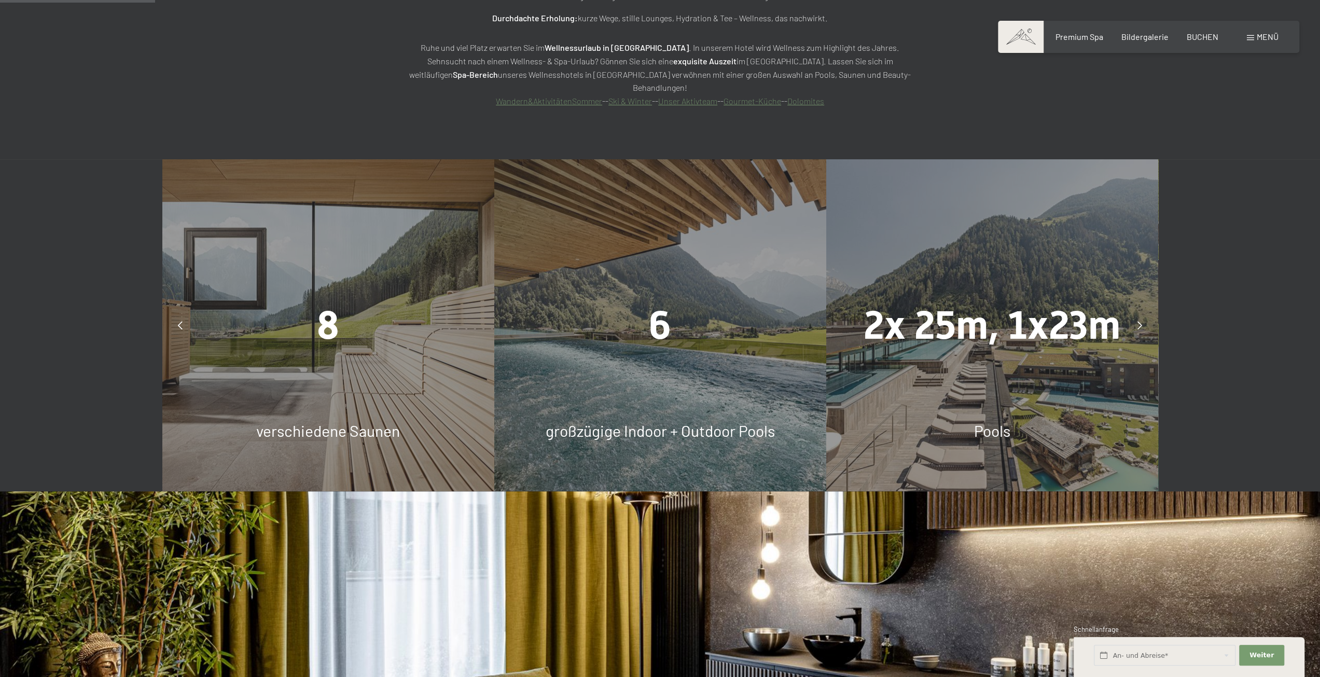
click at [1141, 321] on icon at bounding box center [1139, 325] width 5 height 8
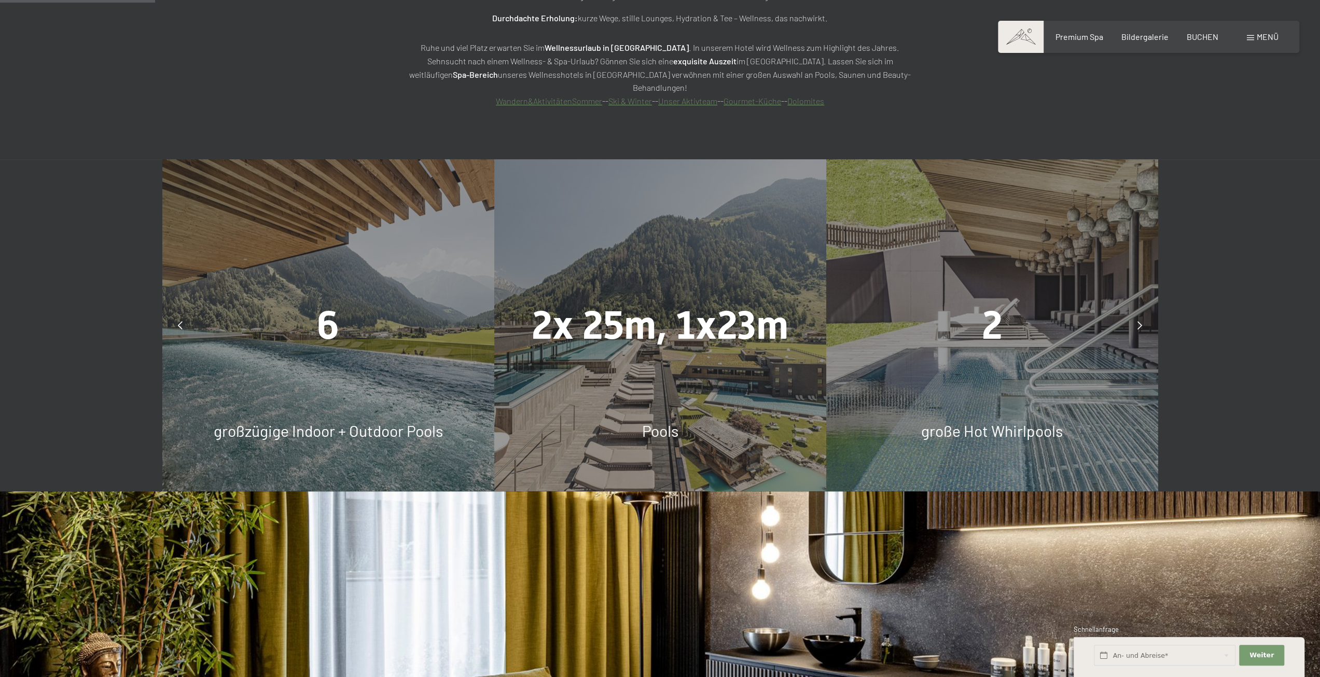
click at [1141, 321] on icon at bounding box center [1139, 325] width 5 height 8
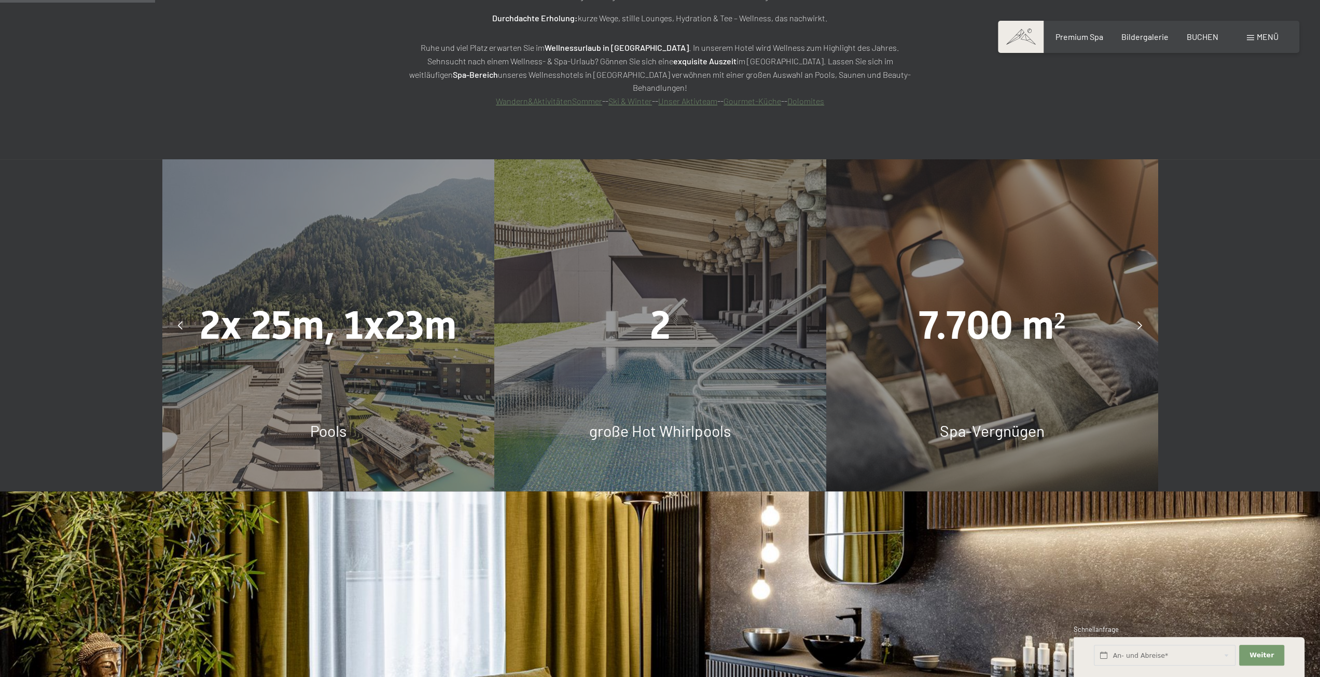
click at [1141, 321] on icon at bounding box center [1139, 325] width 5 height 8
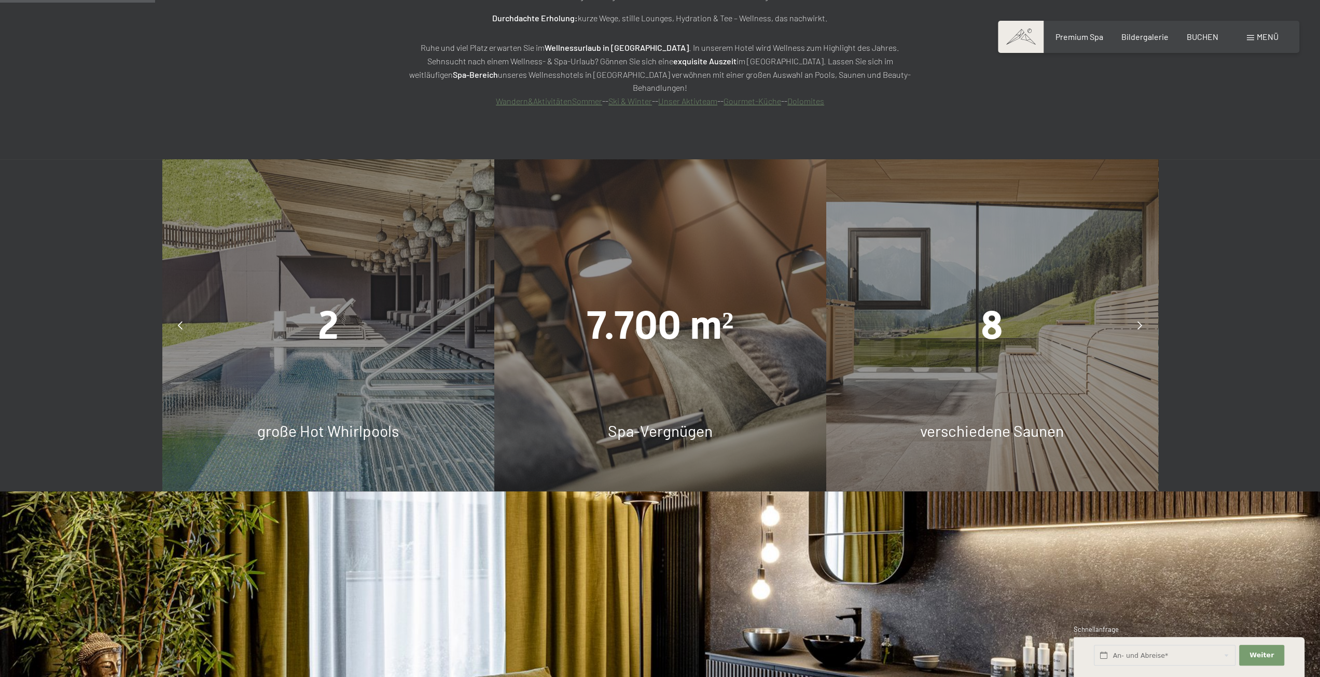
click at [1141, 321] on icon at bounding box center [1139, 325] width 5 height 8
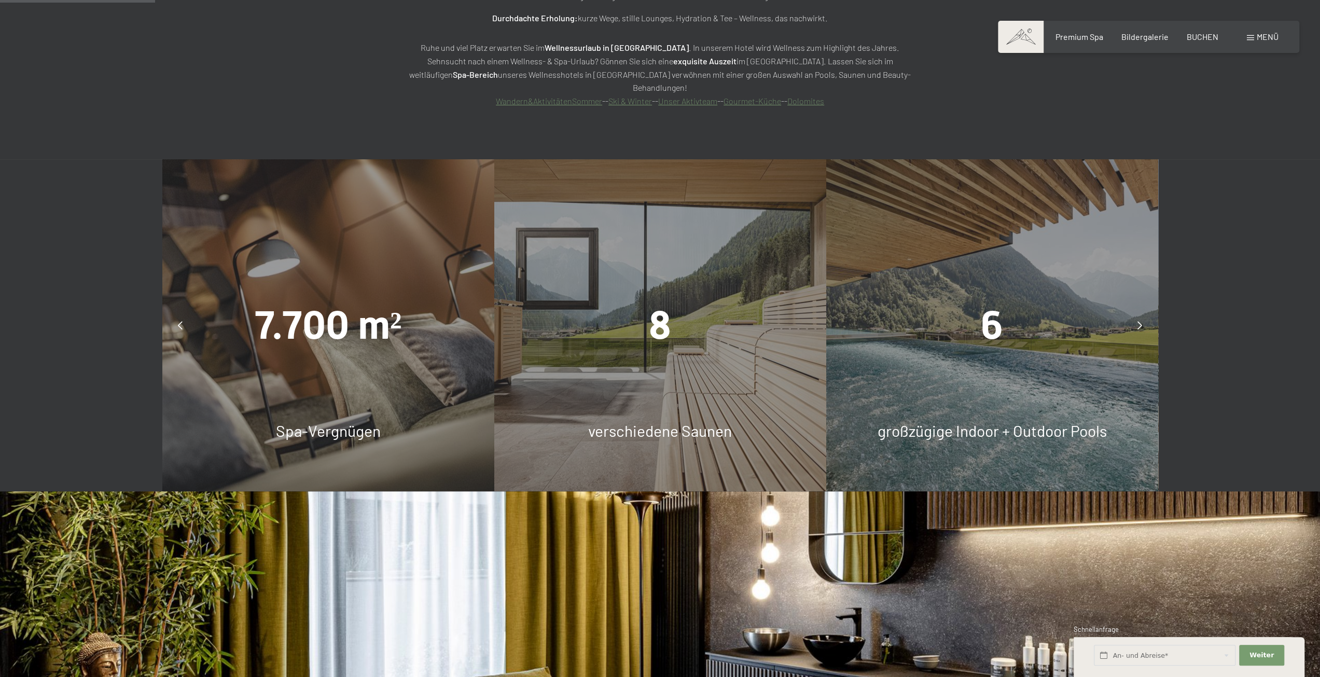
click at [966, 323] on div "6 großzügige Indoor + Outdoor Pools" at bounding box center [992, 325] width 332 height 332
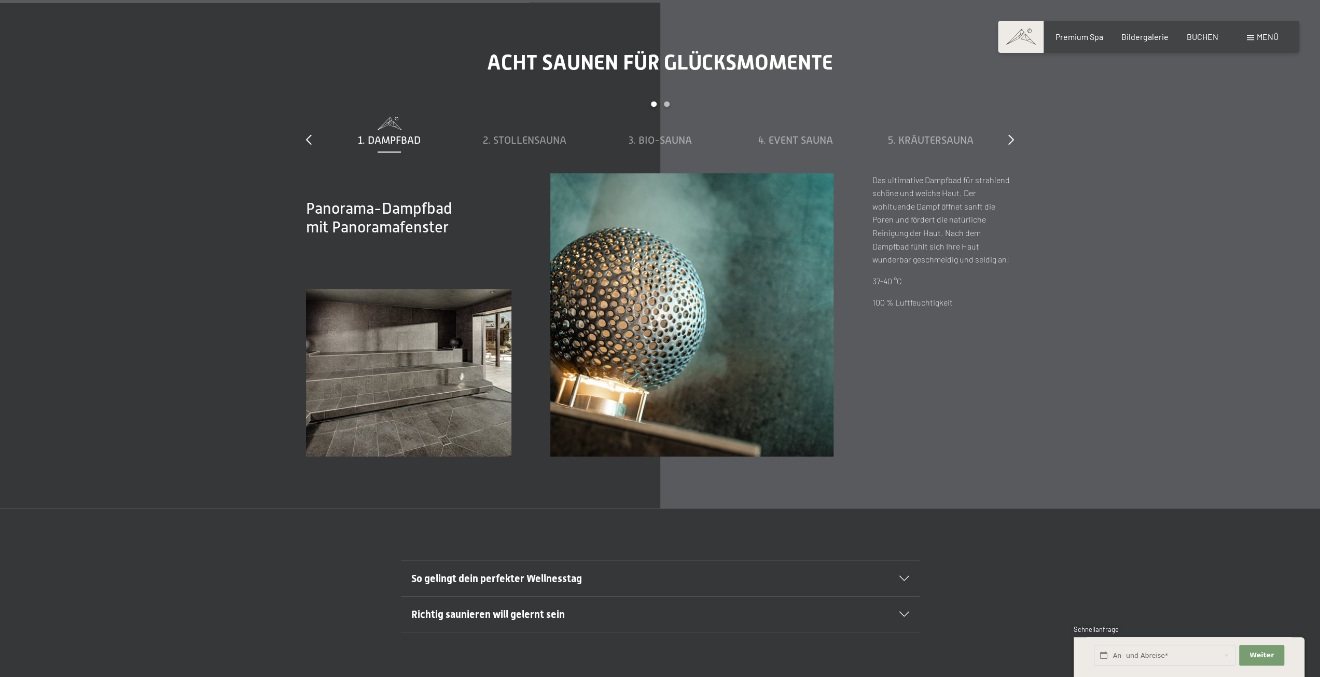
scroll to position [4460, 0]
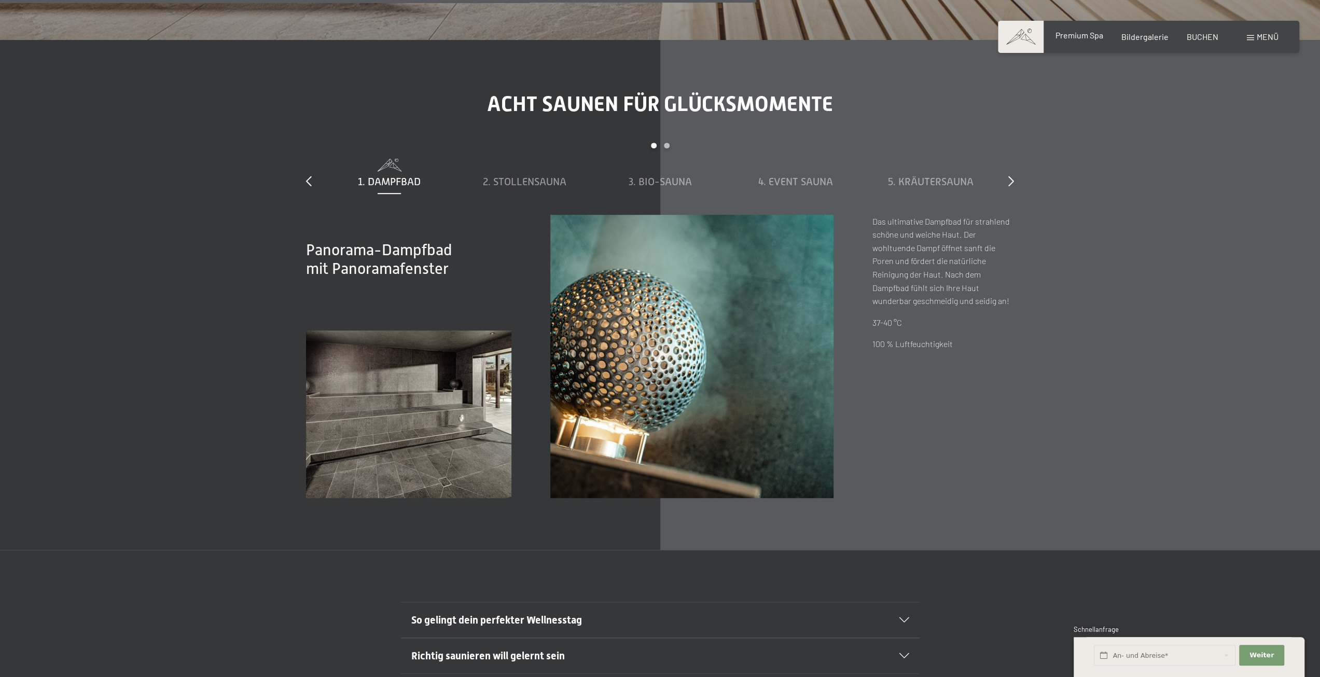
click at [1082, 37] on span "Premium Spa" at bounding box center [1079, 35] width 48 height 10
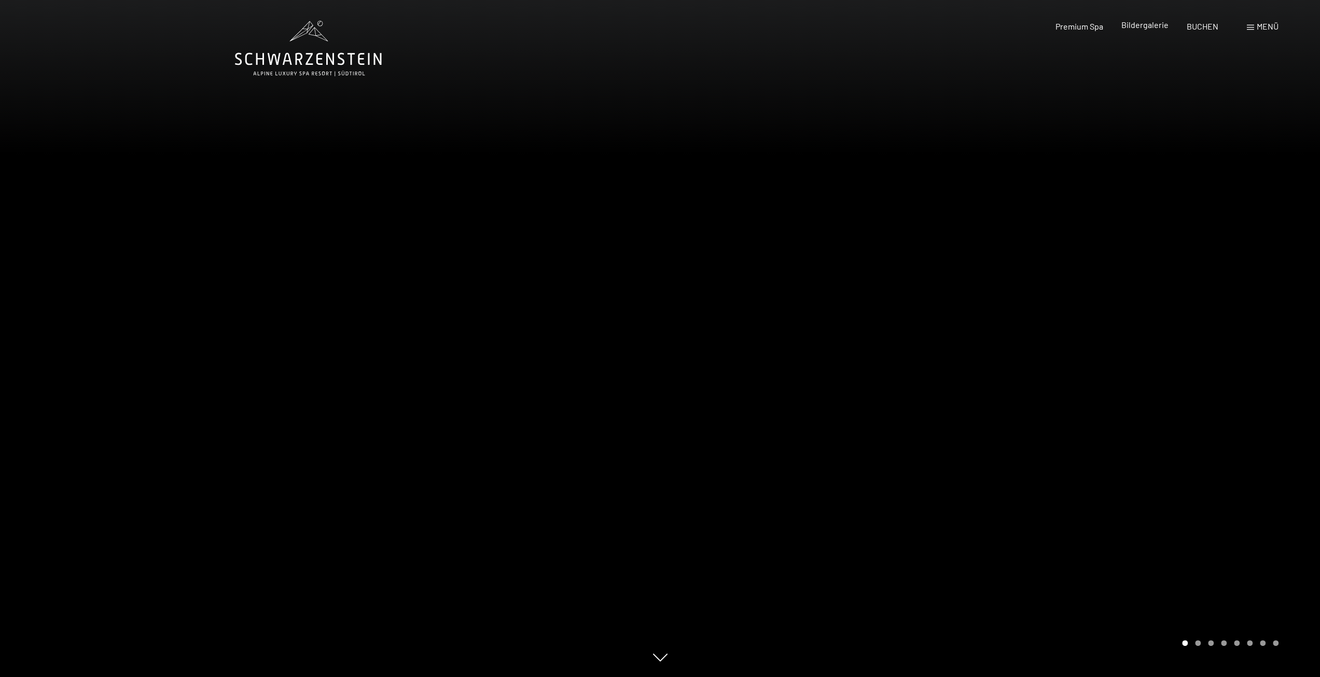
click at [1144, 23] on span "Bildergalerie" at bounding box center [1144, 25] width 47 height 10
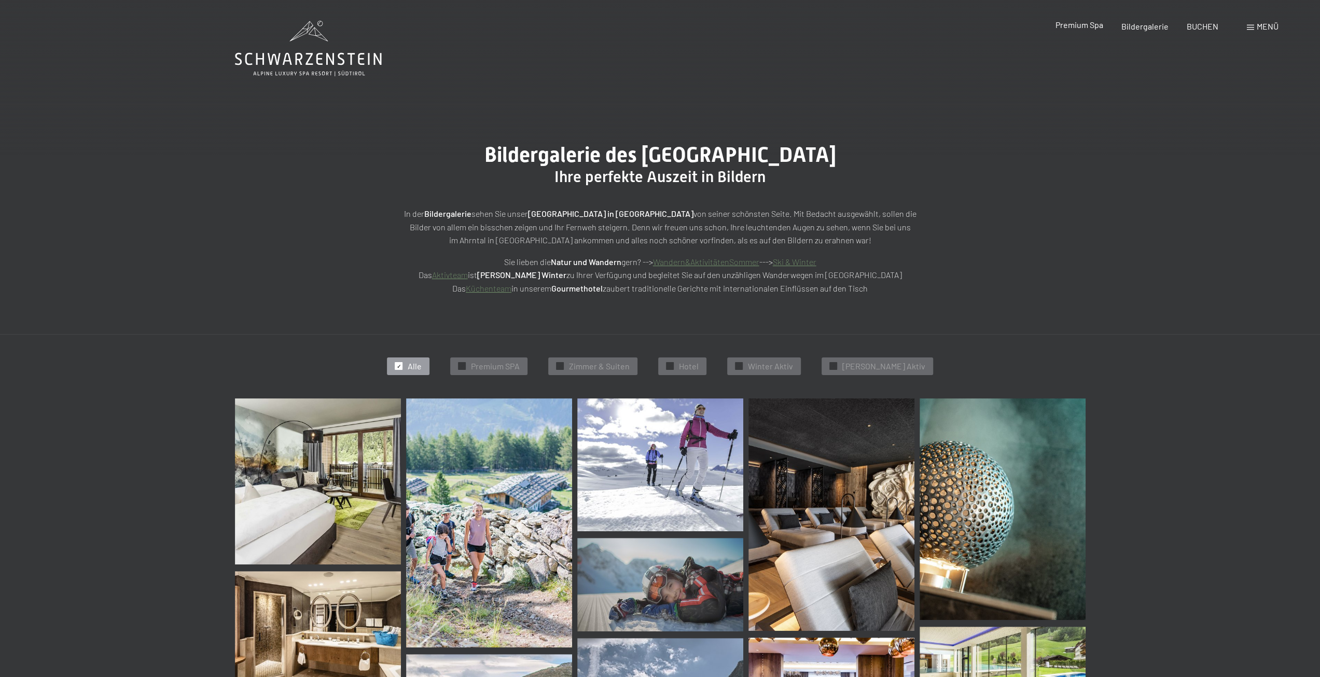
click at [1080, 23] on span "Premium Spa" at bounding box center [1079, 25] width 48 height 10
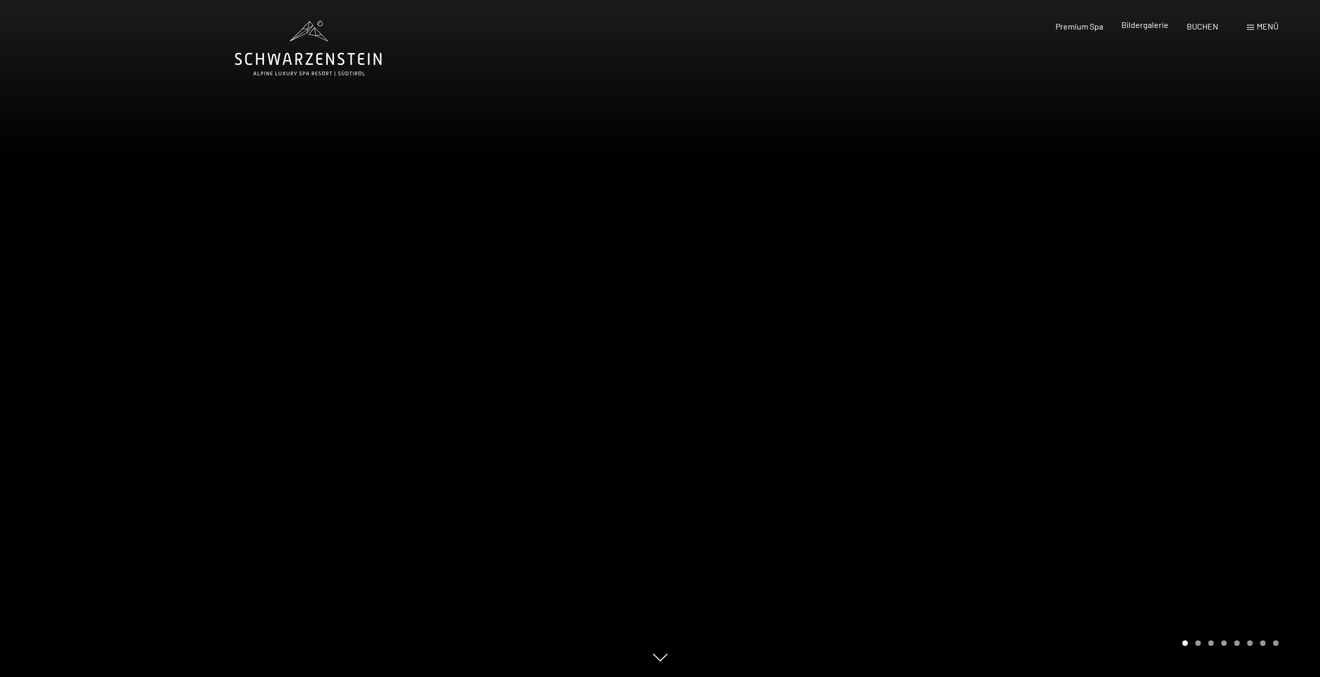
click at [1138, 26] on span "Bildergalerie" at bounding box center [1144, 25] width 47 height 10
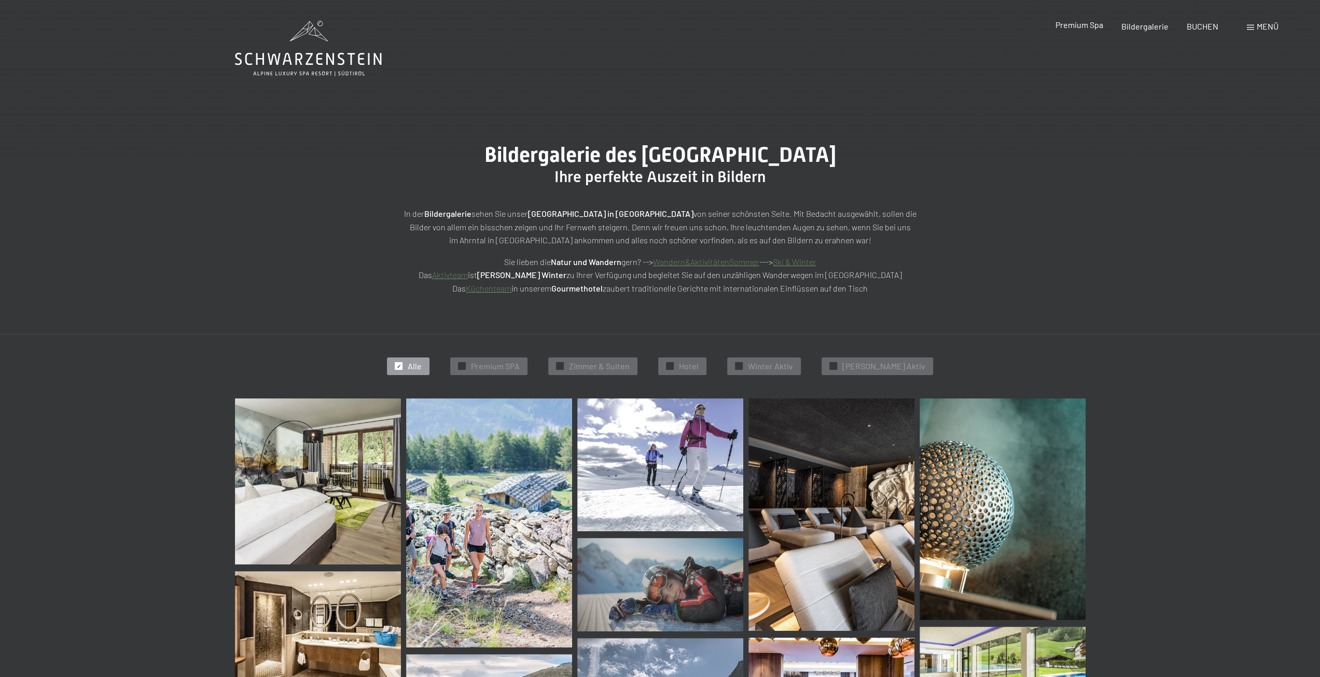
click at [1082, 27] on span "Premium Spa" at bounding box center [1079, 25] width 48 height 10
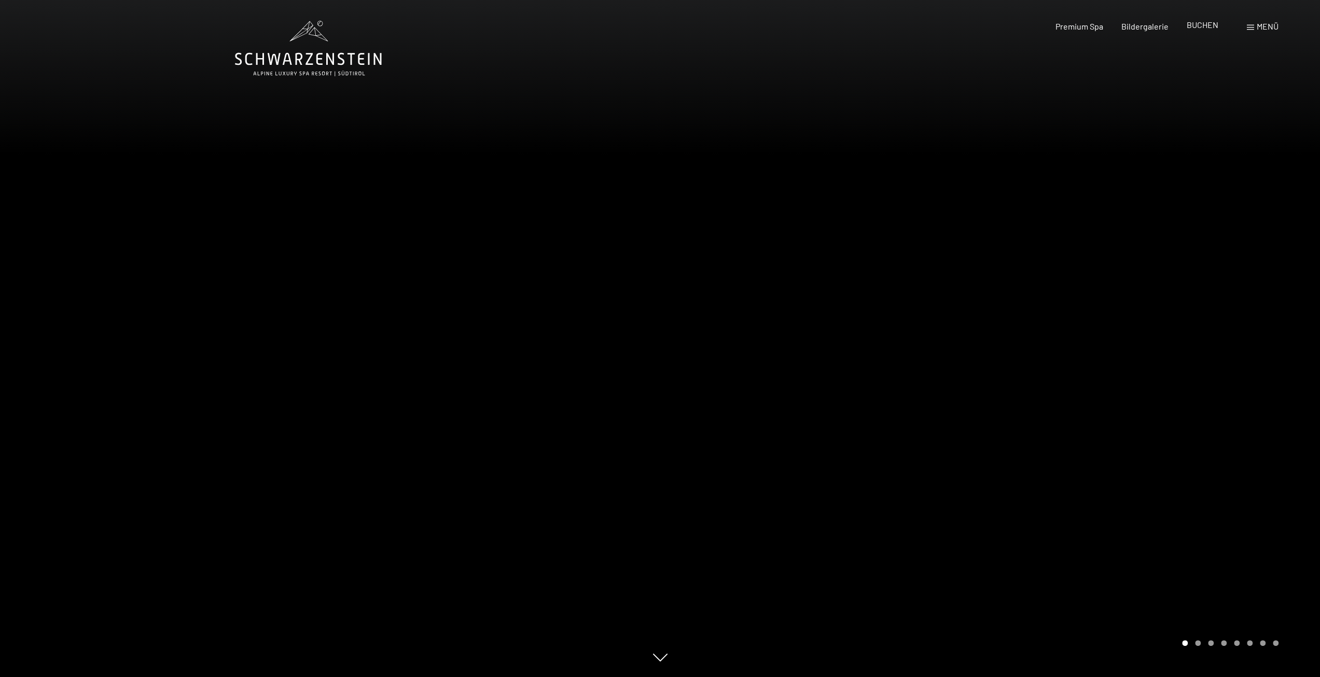
click at [1205, 25] on span "BUCHEN" at bounding box center [1203, 25] width 32 height 10
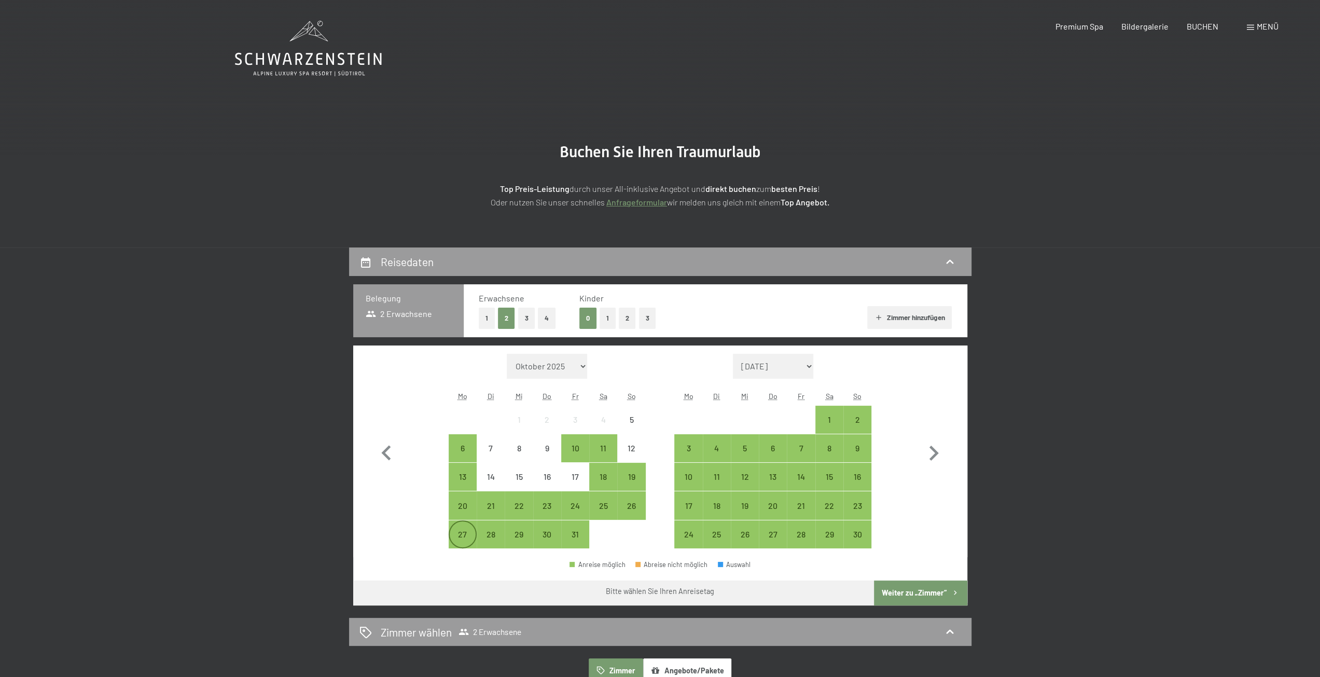
click at [455, 532] on div "27" at bounding box center [463, 543] width 26 height 26
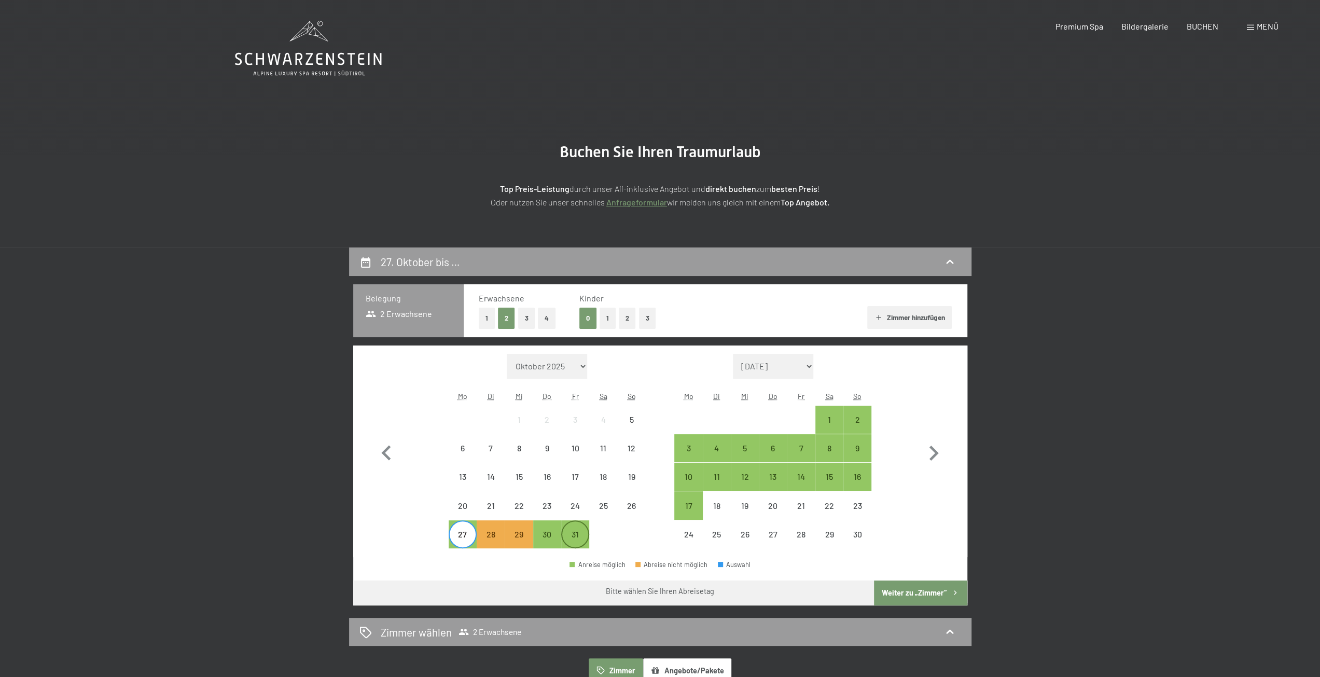
click at [588, 539] on div "31" at bounding box center [575, 543] width 26 height 26
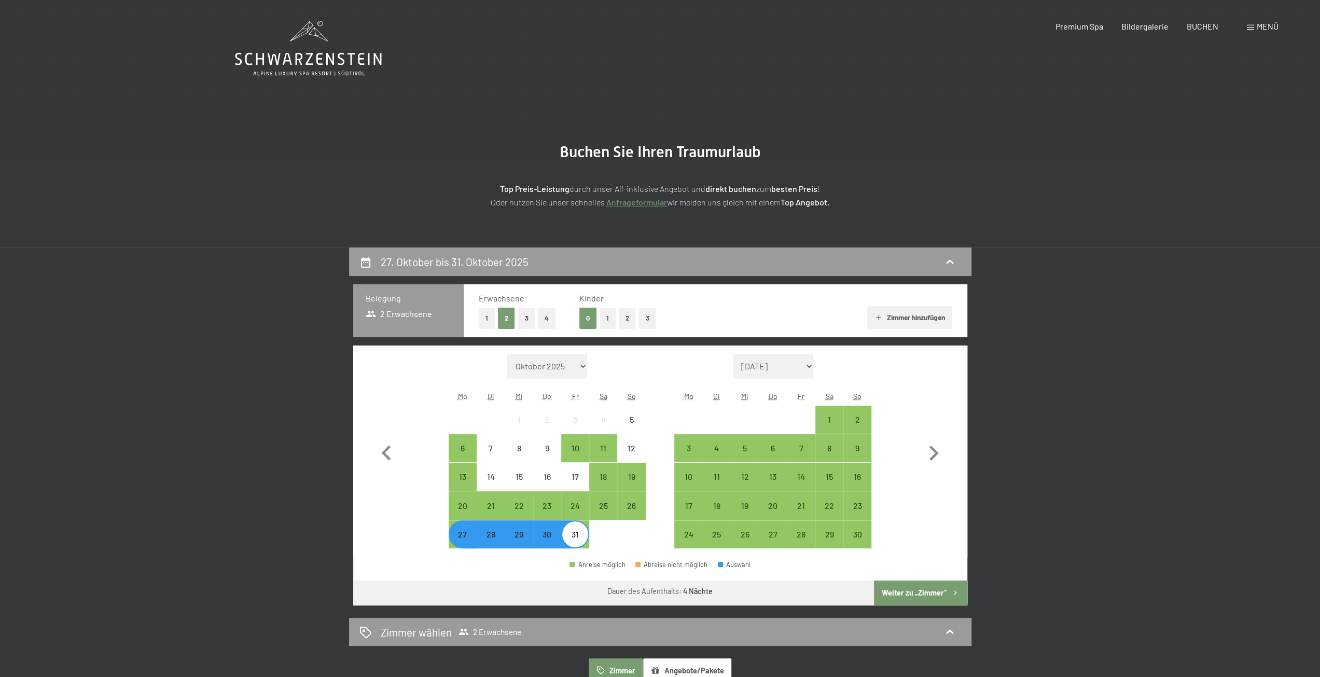
click at [932, 590] on button "Weiter zu „Zimmer“" at bounding box center [920, 592] width 93 height 25
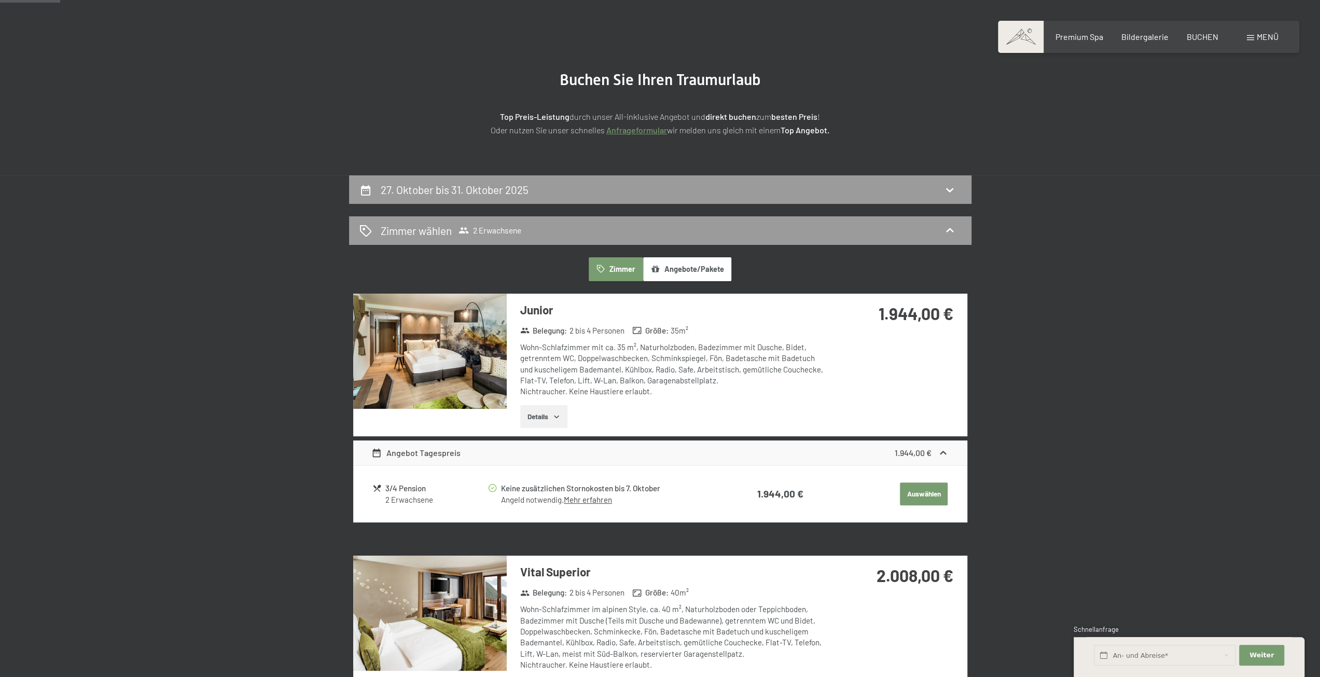
scroll to position [104, 0]
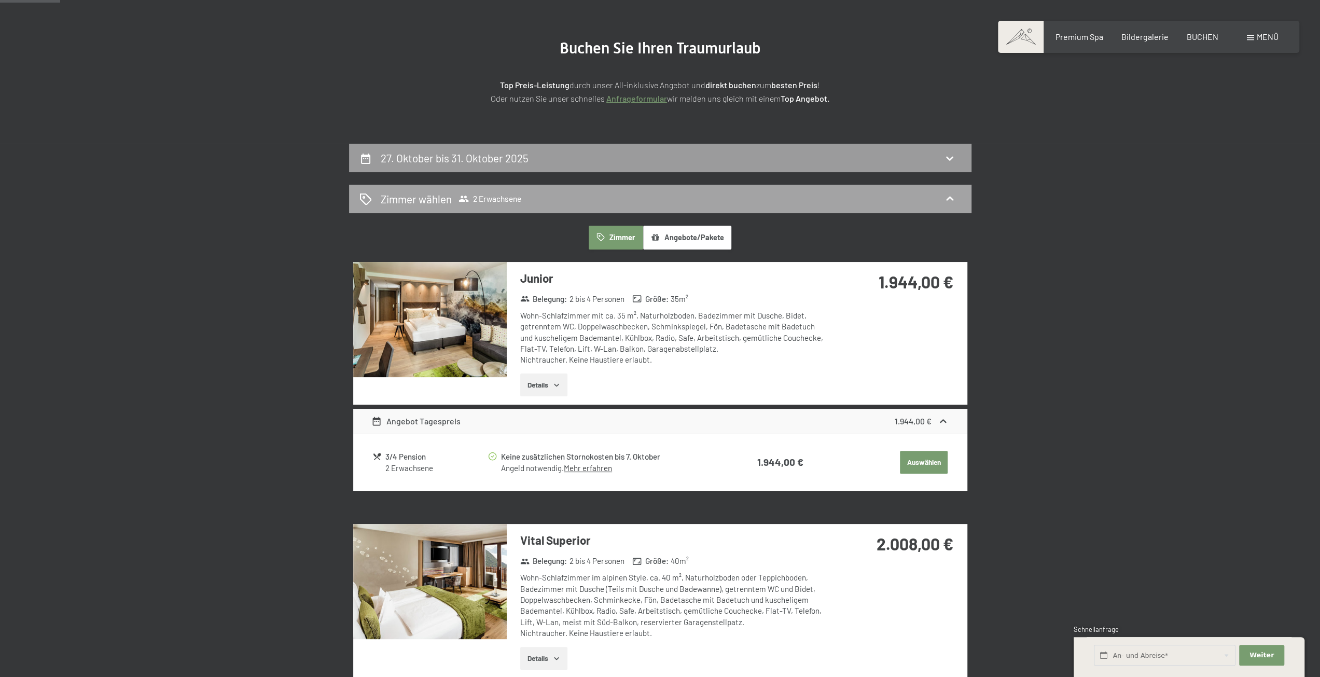
click at [491, 203] on span "2 Erwachsene" at bounding box center [489, 198] width 63 height 10
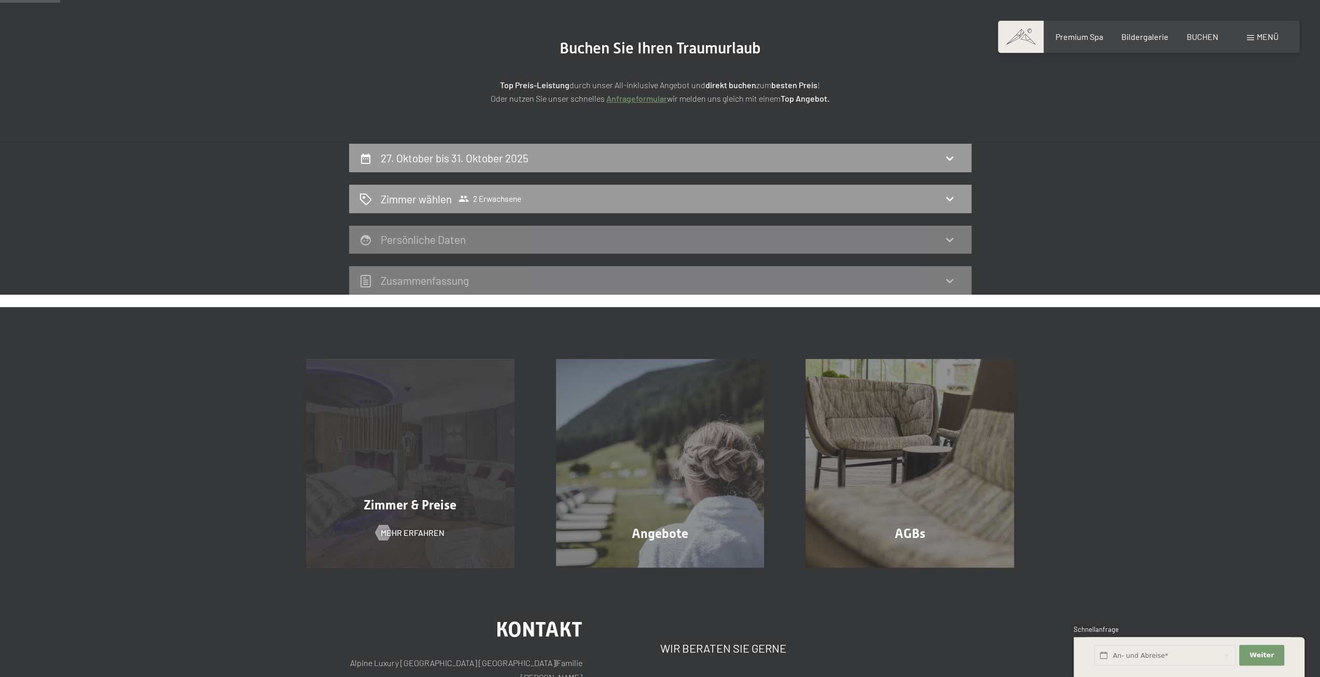
click at [414, 440] on div "Zimmer & Preise Mehr erfahren" at bounding box center [410, 463] width 250 height 208
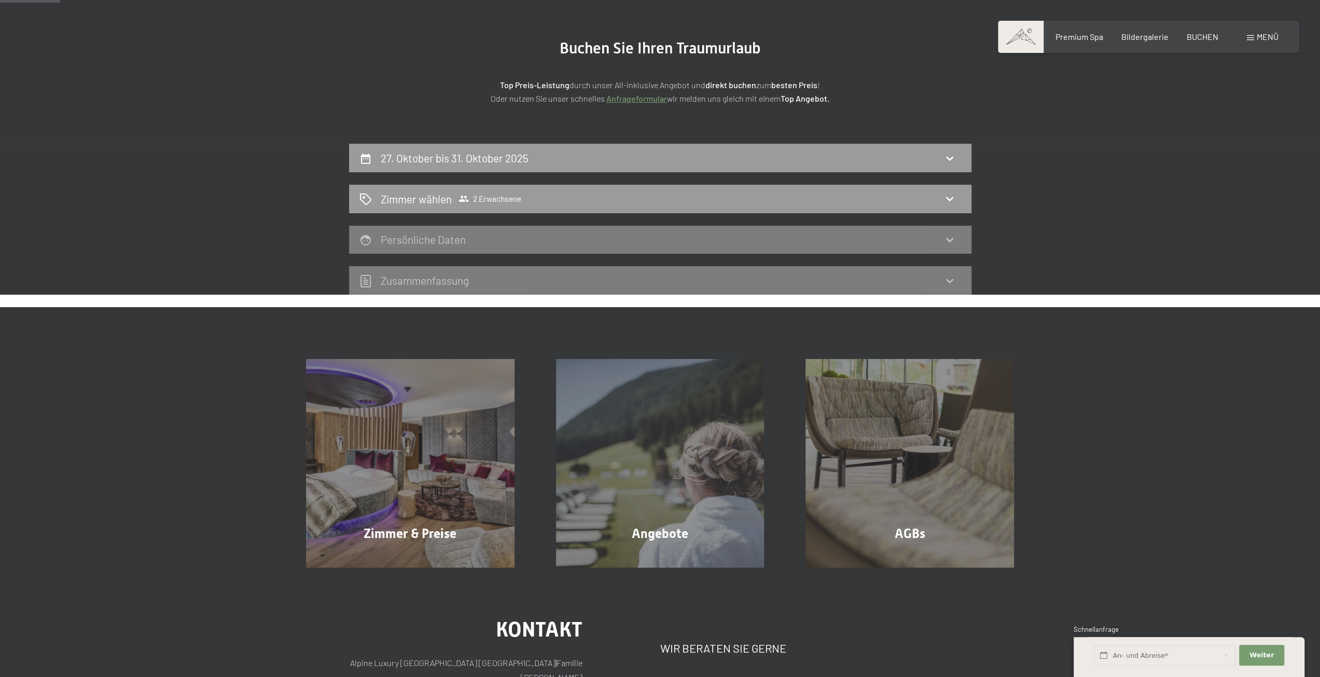
click at [215, 382] on div "Zimmer & Preise Mehr erfahren Angebote Mehr erfahren AGBs Mehr erfahren" at bounding box center [660, 437] width 1320 height 260
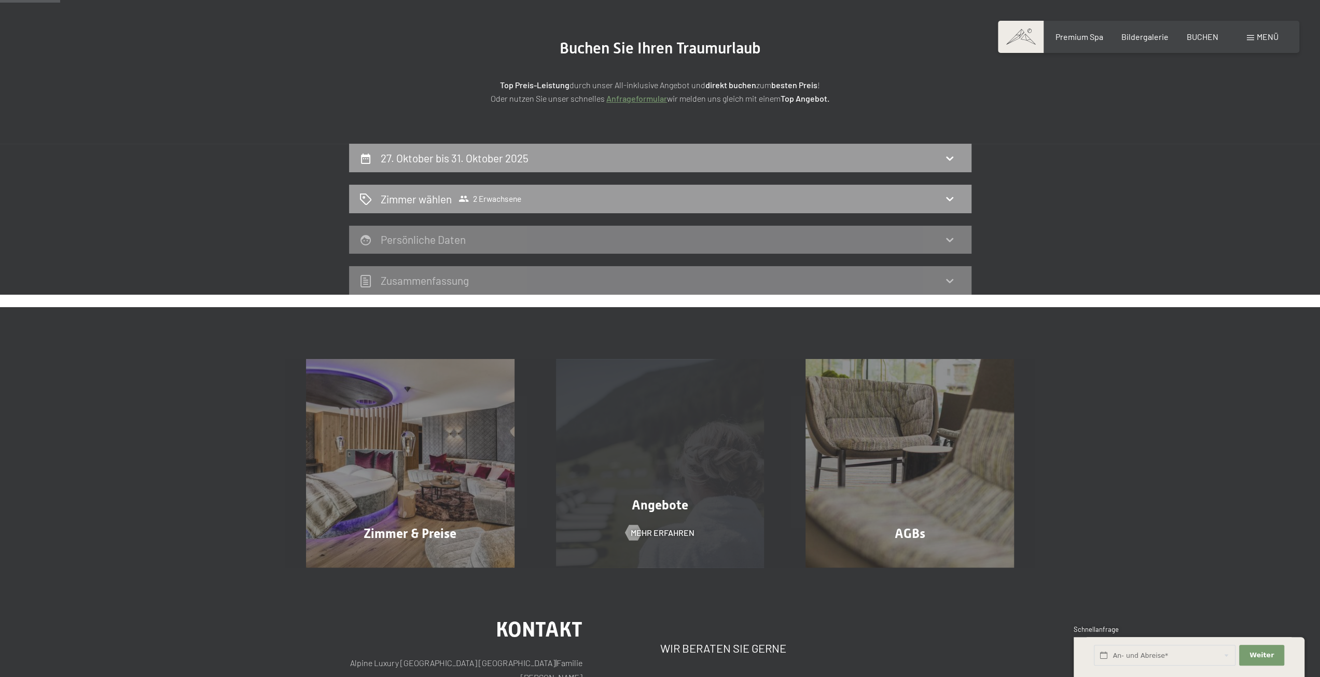
click at [622, 503] on div "Angebote" at bounding box center [660, 505] width 250 height 18
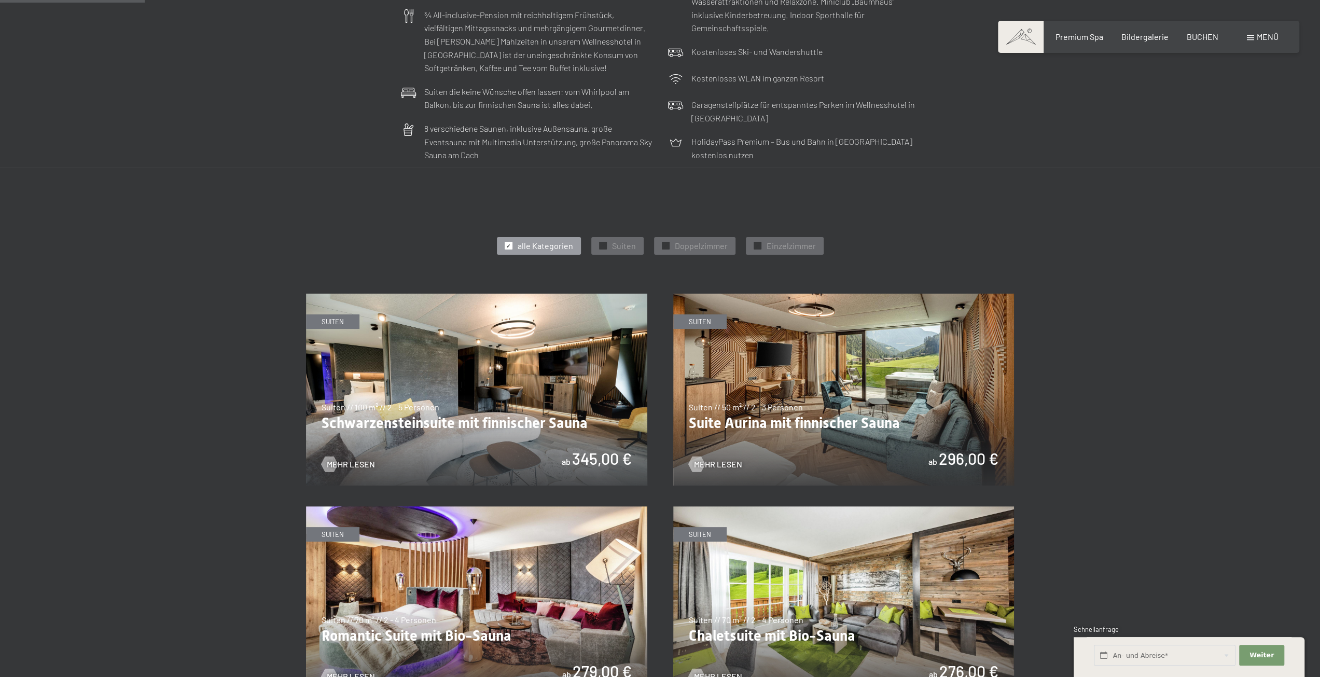
scroll to position [363, 0]
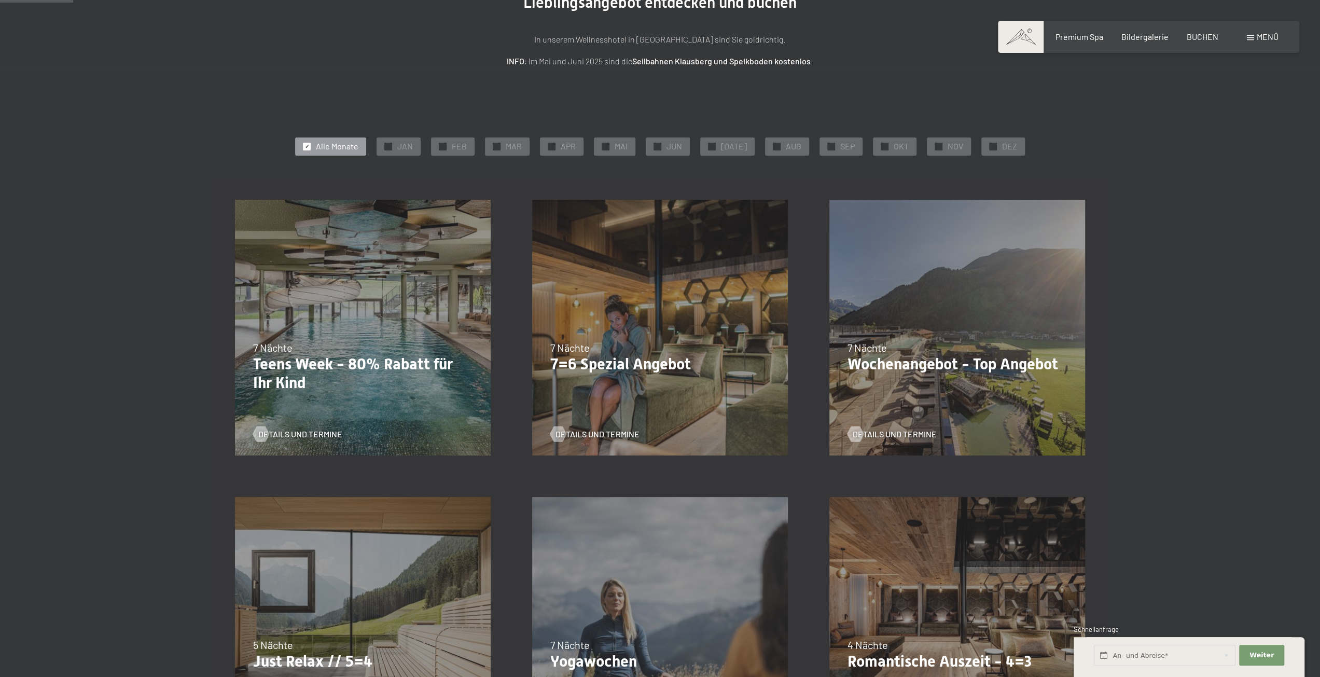
scroll to position [259, 0]
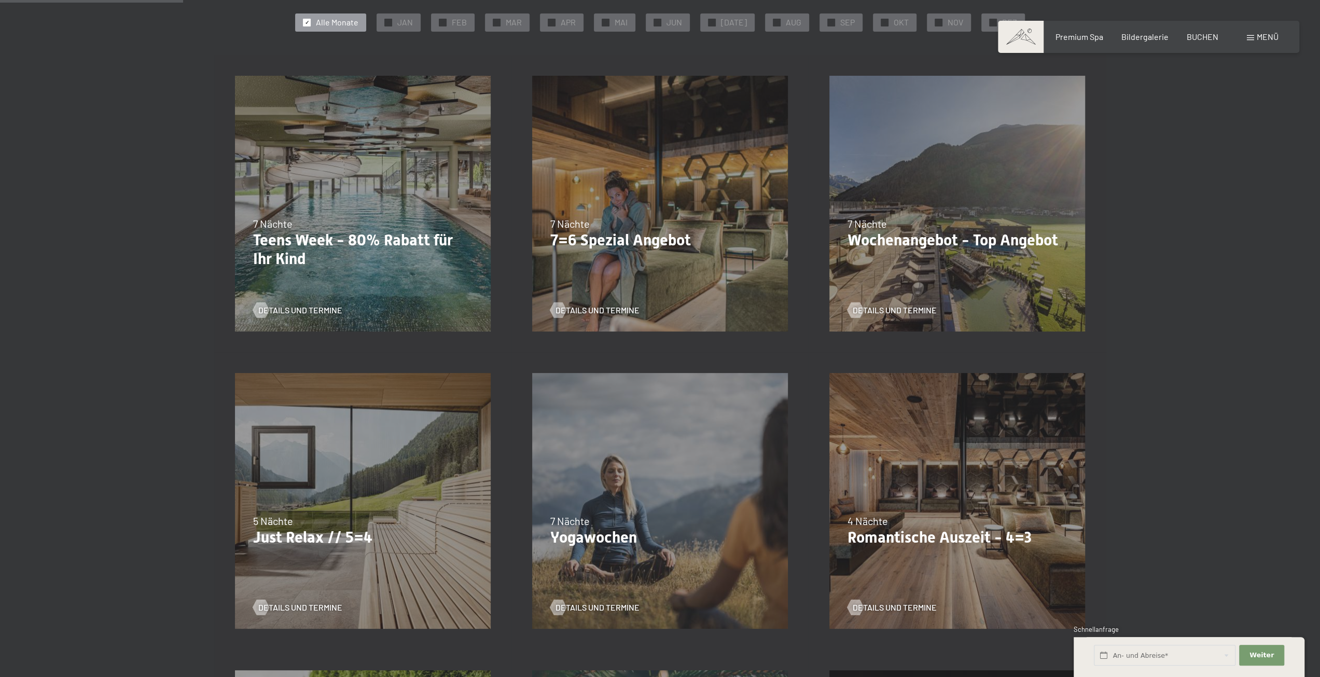
click at [937, 492] on div "09.11.–05.12.2025 08.12.–19.12.2025 11.01.–23.01.2026 08.03.–27.03.2026 29.03.–…" at bounding box center [956, 500] width 297 height 297
click at [883, 536] on p "Romantische Auszeit - 4=3" at bounding box center [956, 537] width 219 height 19
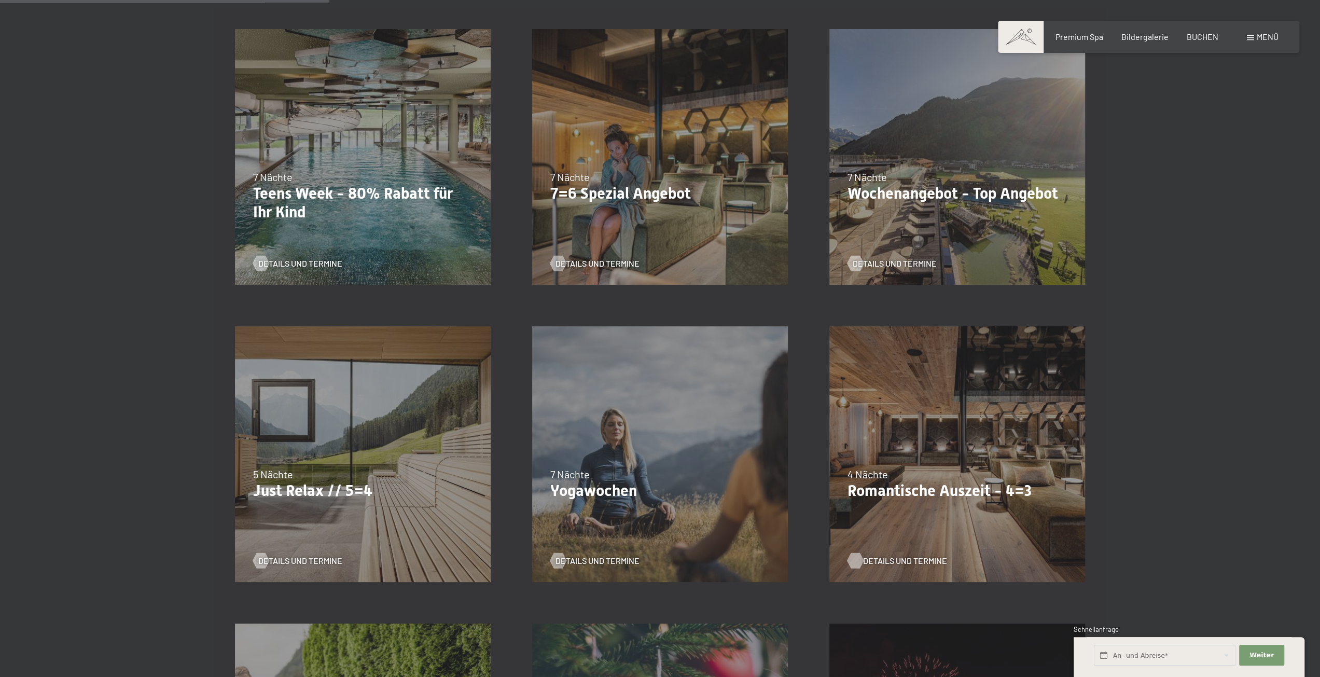
scroll to position [467, 0]
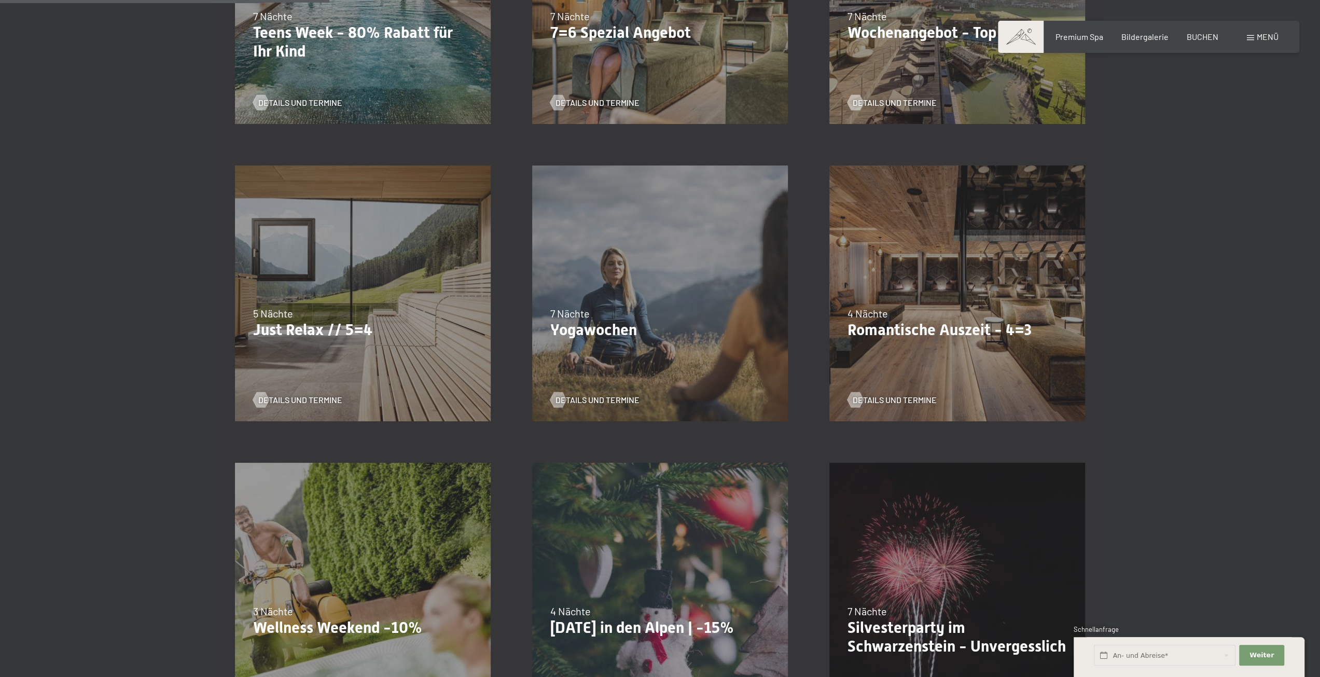
click at [894, 381] on div "Details und Termine" at bounding box center [953, 392] width 212 height 27
click at [882, 410] on div "09.11.–05.12.2025 08.12.–19.12.2025 11.01.–23.01.2026 08.03.–27.03.2026 29.03.–…" at bounding box center [956, 293] width 297 height 297
click at [884, 402] on span "Details und Termine" at bounding box center [905, 399] width 84 height 11
